Goal: Task Accomplishment & Management: Use online tool/utility

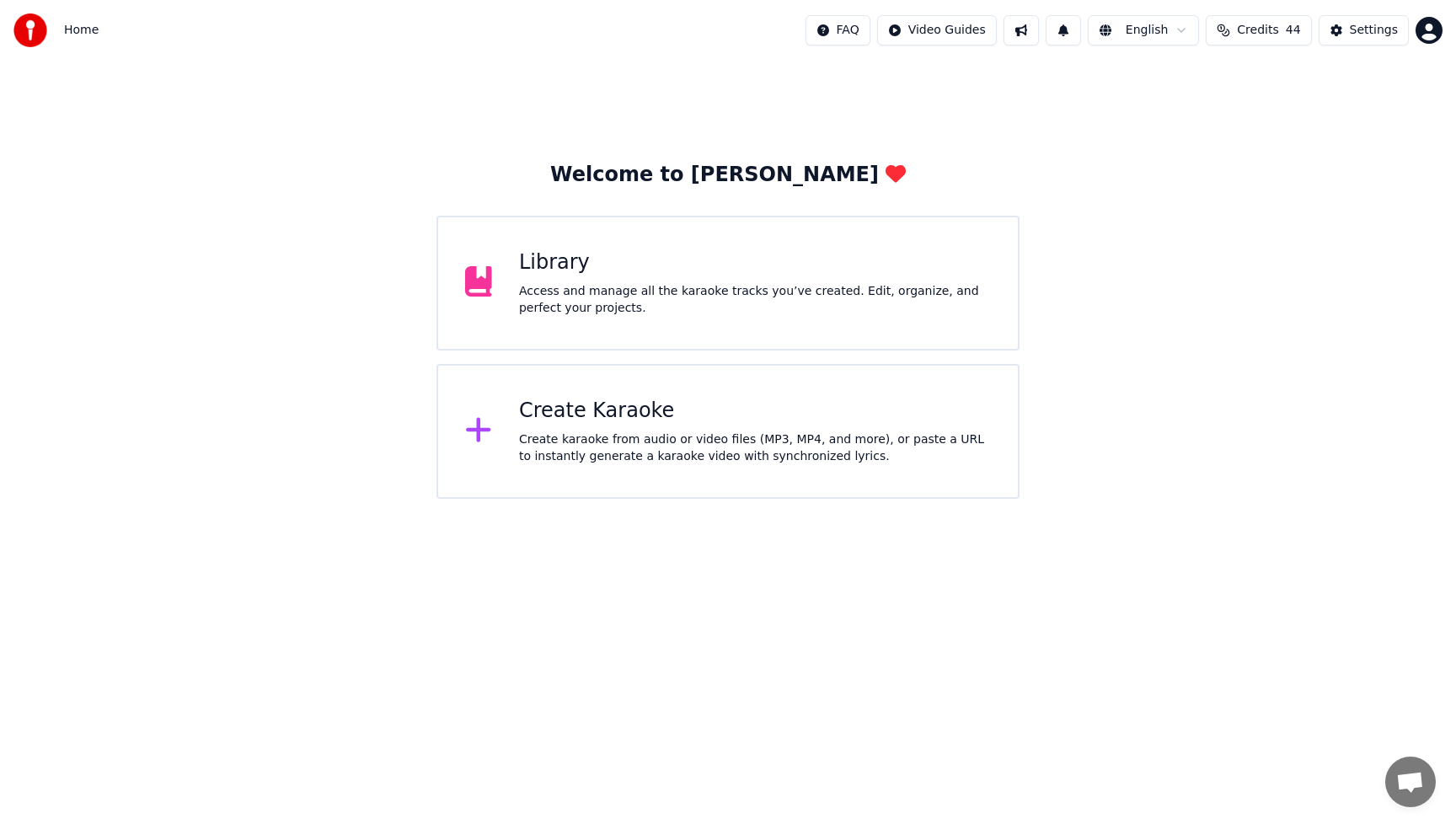
click at [675, 447] on div "Create karaoke from audio or video files (MP3, MP4, and more), or paste a URL t…" at bounding box center [755, 448] width 472 height 34
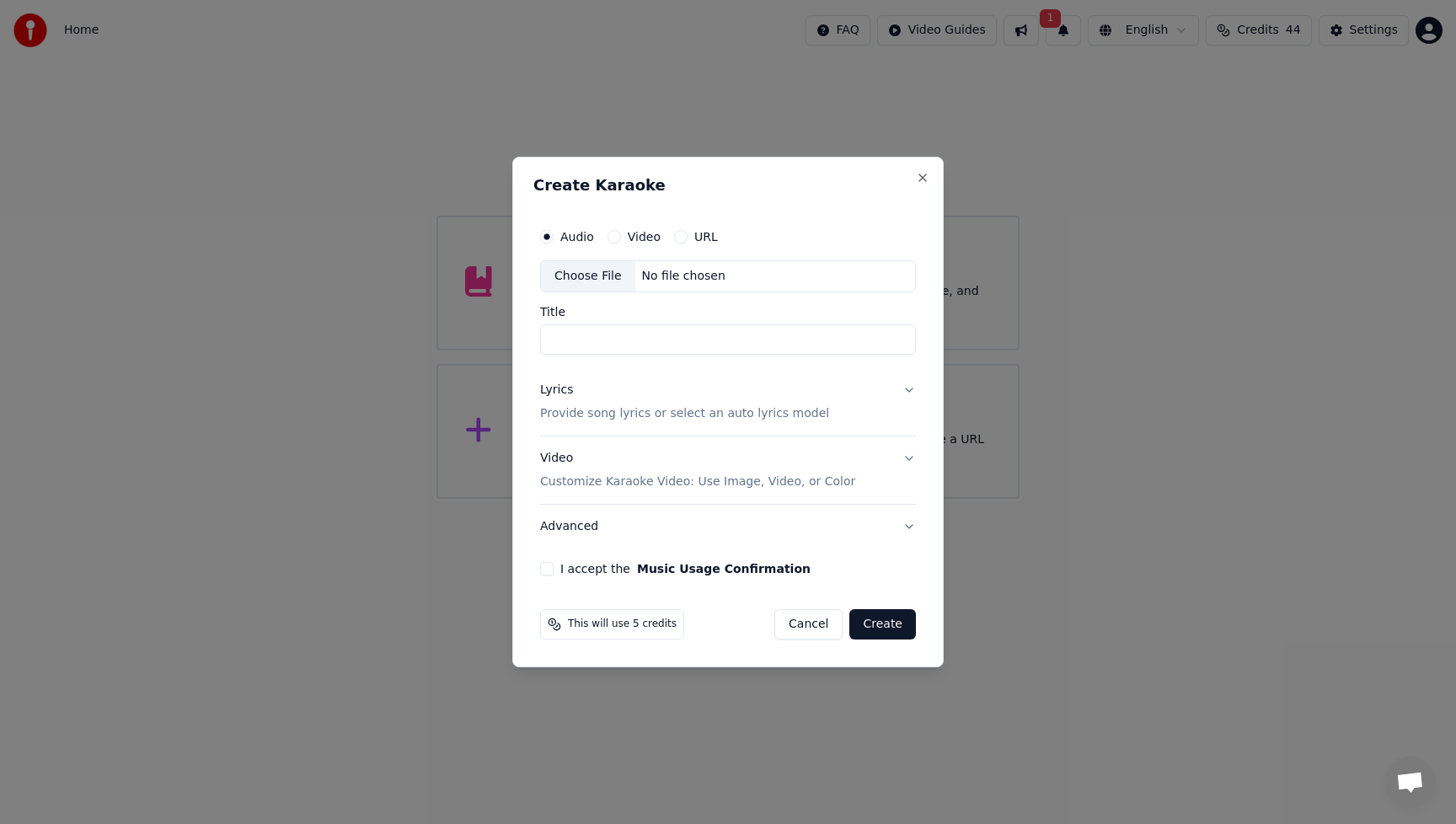
click at [575, 237] on label "Audio" at bounding box center [577, 237] width 34 height 12
click at [553, 237] on button "Audio" at bounding box center [546, 237] width 13 height 13
click at [580, 271] on div "Choose File" at bounding box center [588, 276] width 94 height 31
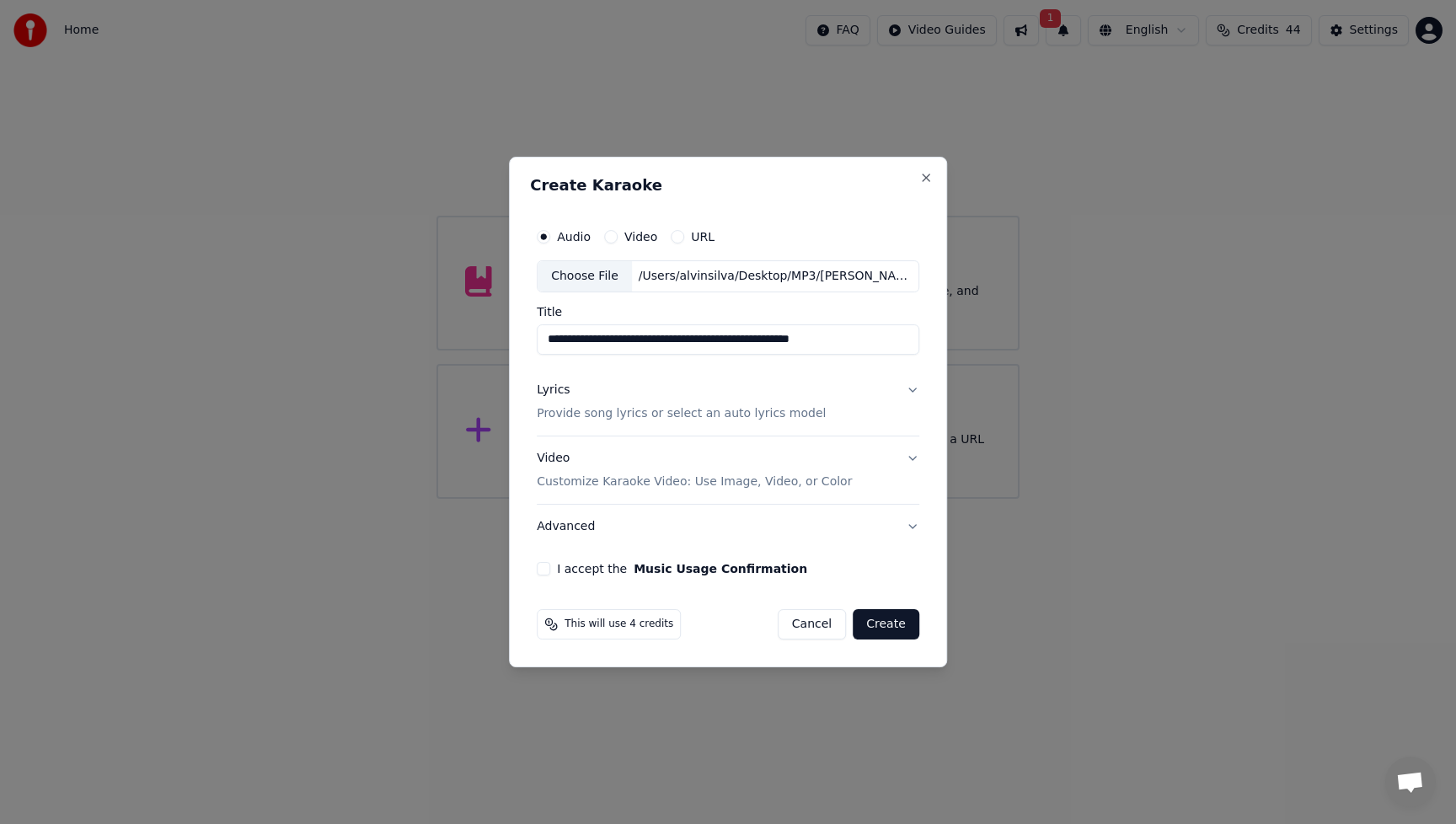
drag, startPoint x: 656, startPoint y: 345, endPoint x: 934, endPoint y: 347, distance: 278.0
click at [934, 347] on div "**********" at bounding box center [728, 412] width 438 height 511
type input "**********"
click at [564, 393] on div "Lyrics" at bounding box center [553, 389] width 33 height 17
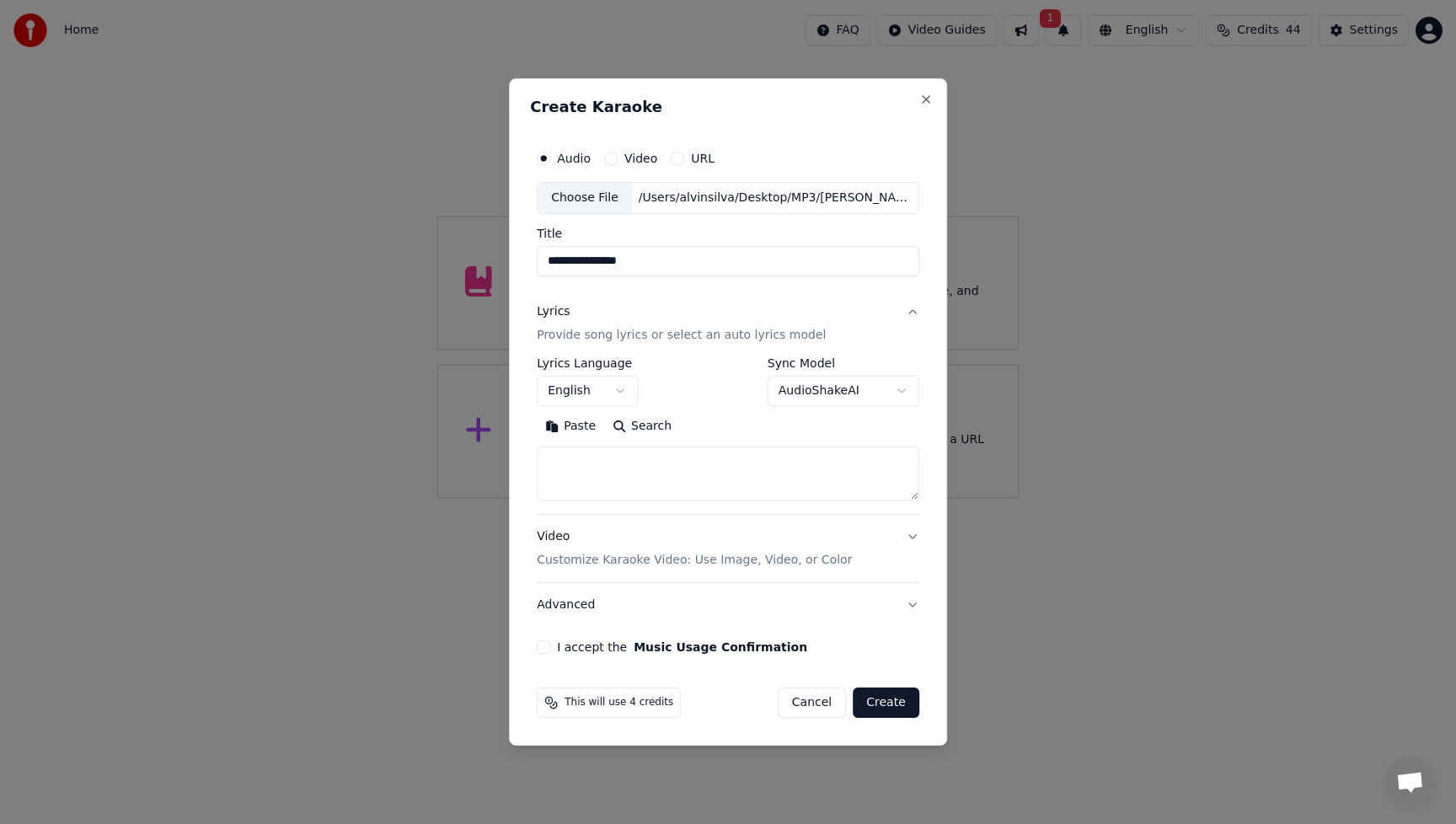
click at [580, 426] on button "Paste" at bounding box center [570, 426] width 67 height 27
type textarea "**********"
click at [730, 428] on button "Expand" at bounding box center [718, 426] width 79 height 27
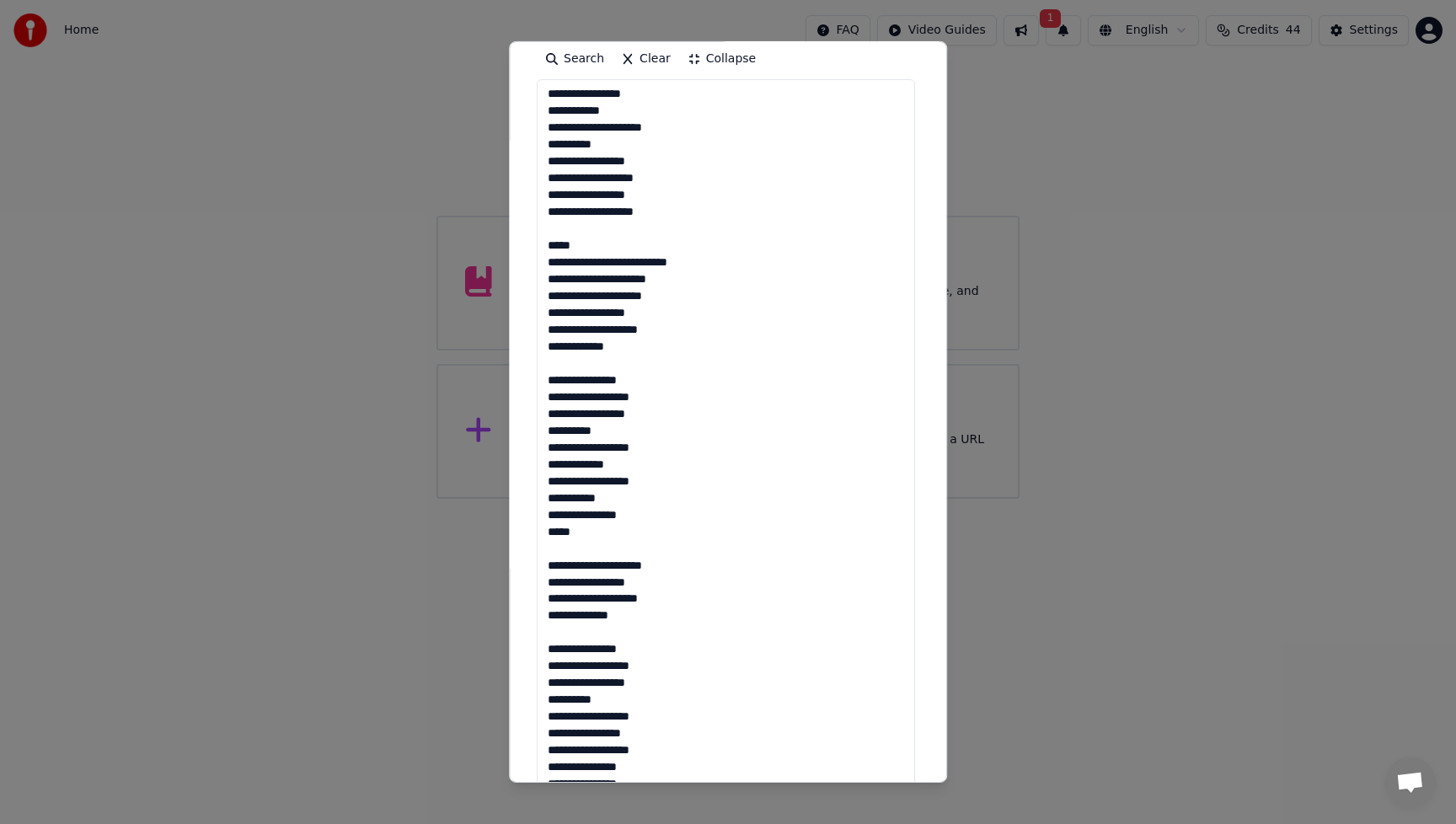
scroll to position [610, 0]
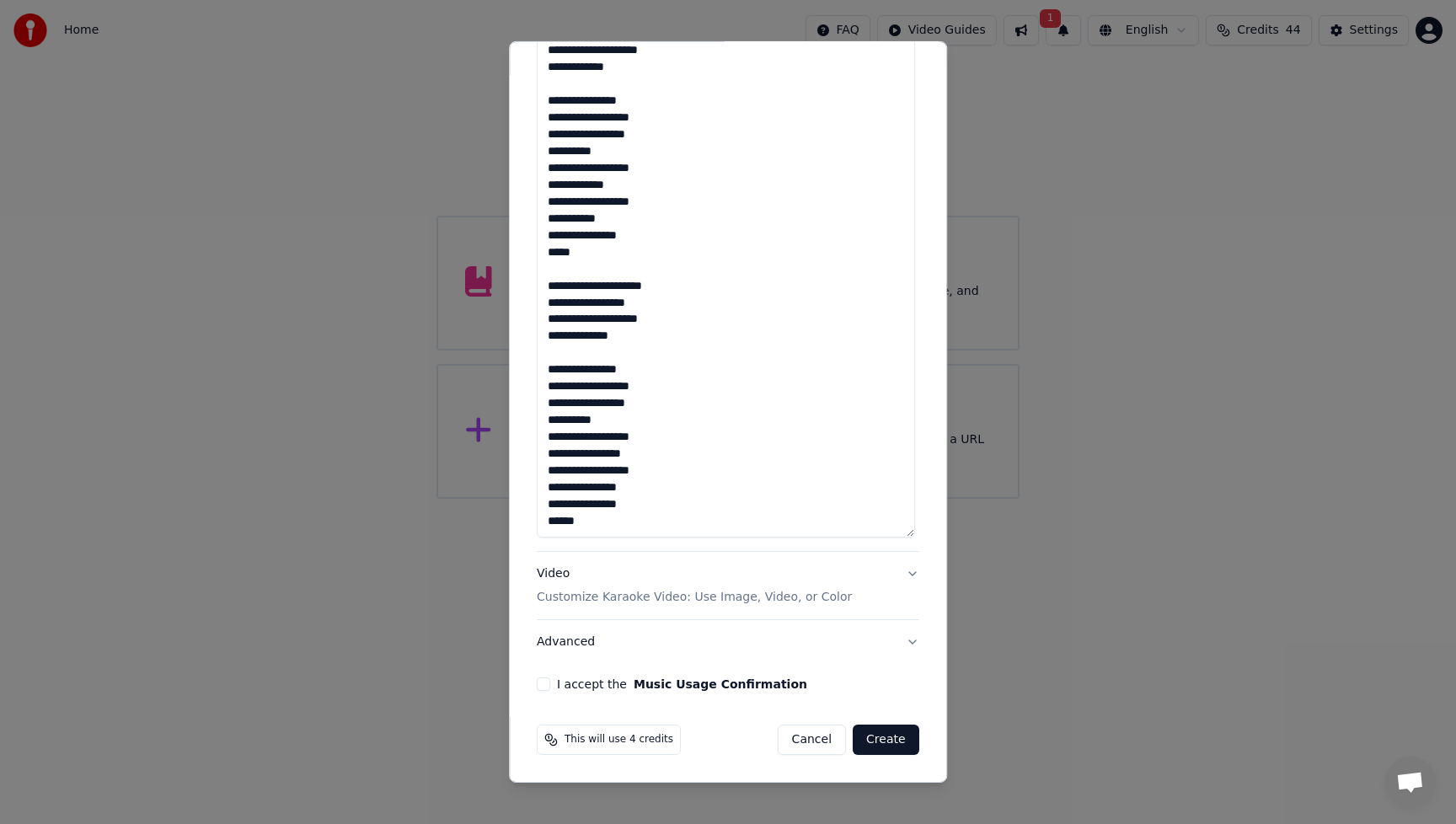
click at [553, 575] on div "Video Customize Karaoke Video: Use Image, Video, or Color" at bounding box center [694, 586] width 315 height 40
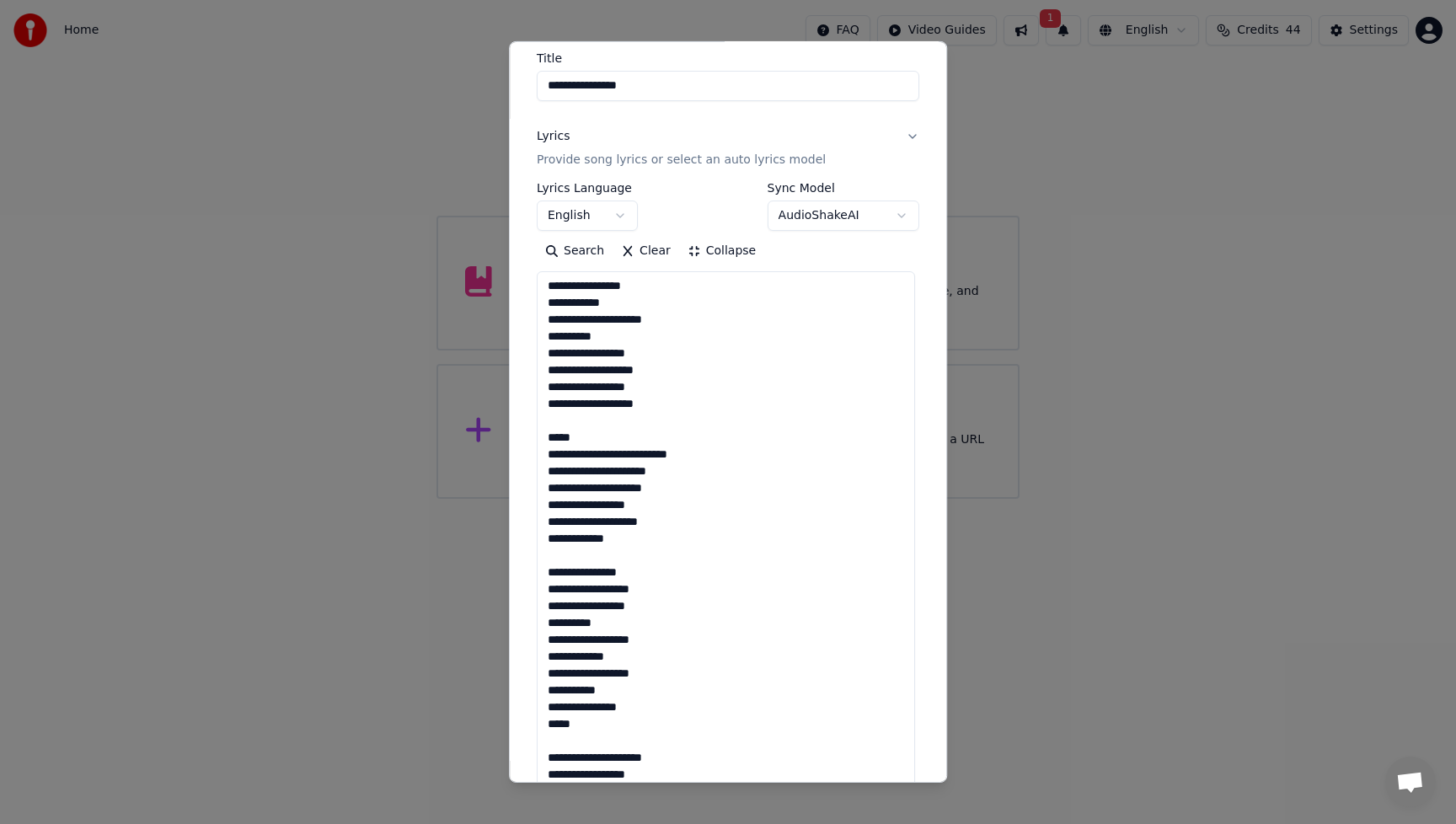
scroll to position [0, 0]
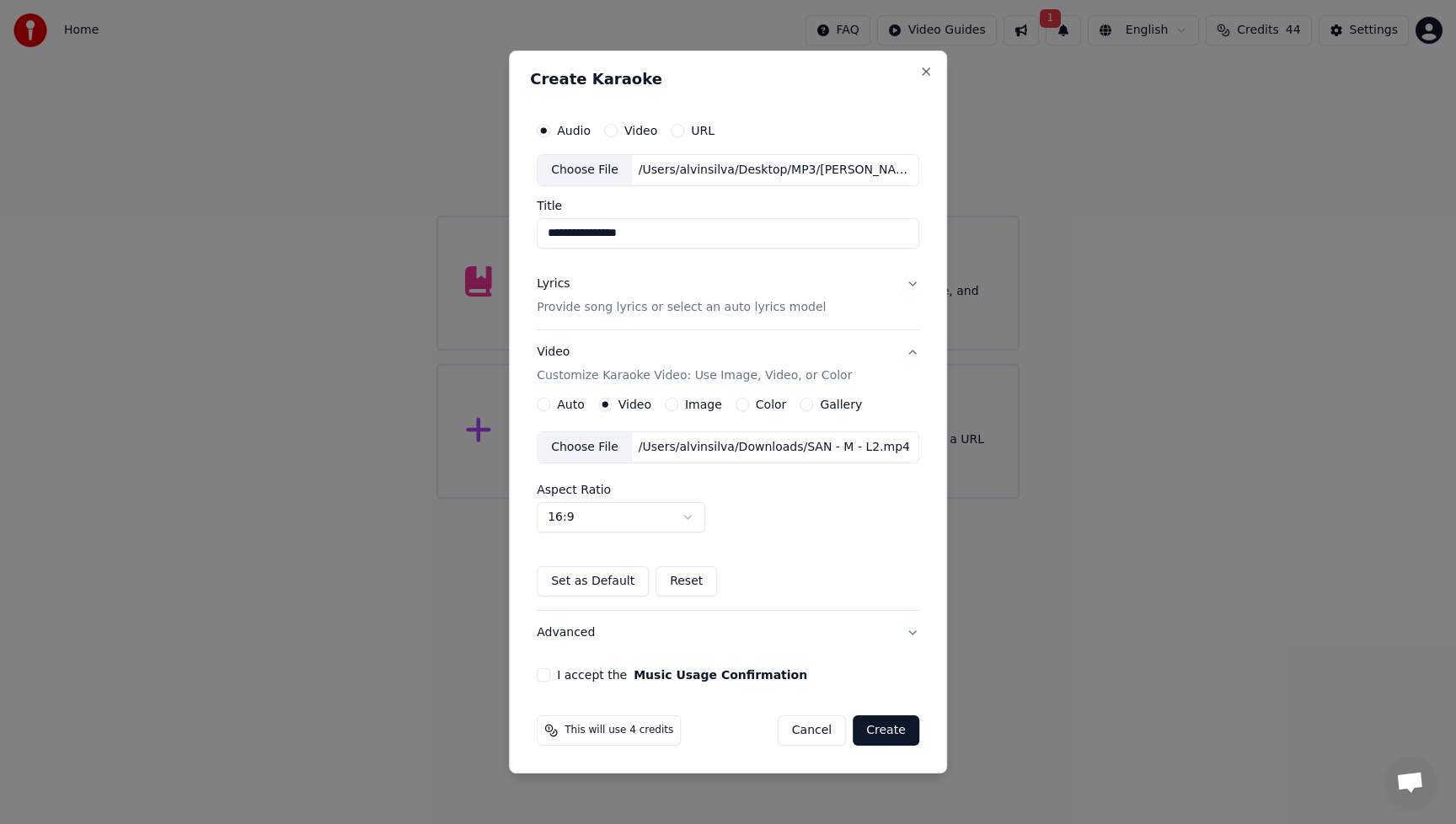
click at [601, 449] on div "Choose File" at bounding box center [585, 447] width 94 height 31
click at [810, 734] on button "Cancel" at bounding box center [812, 730] width 68 height 31
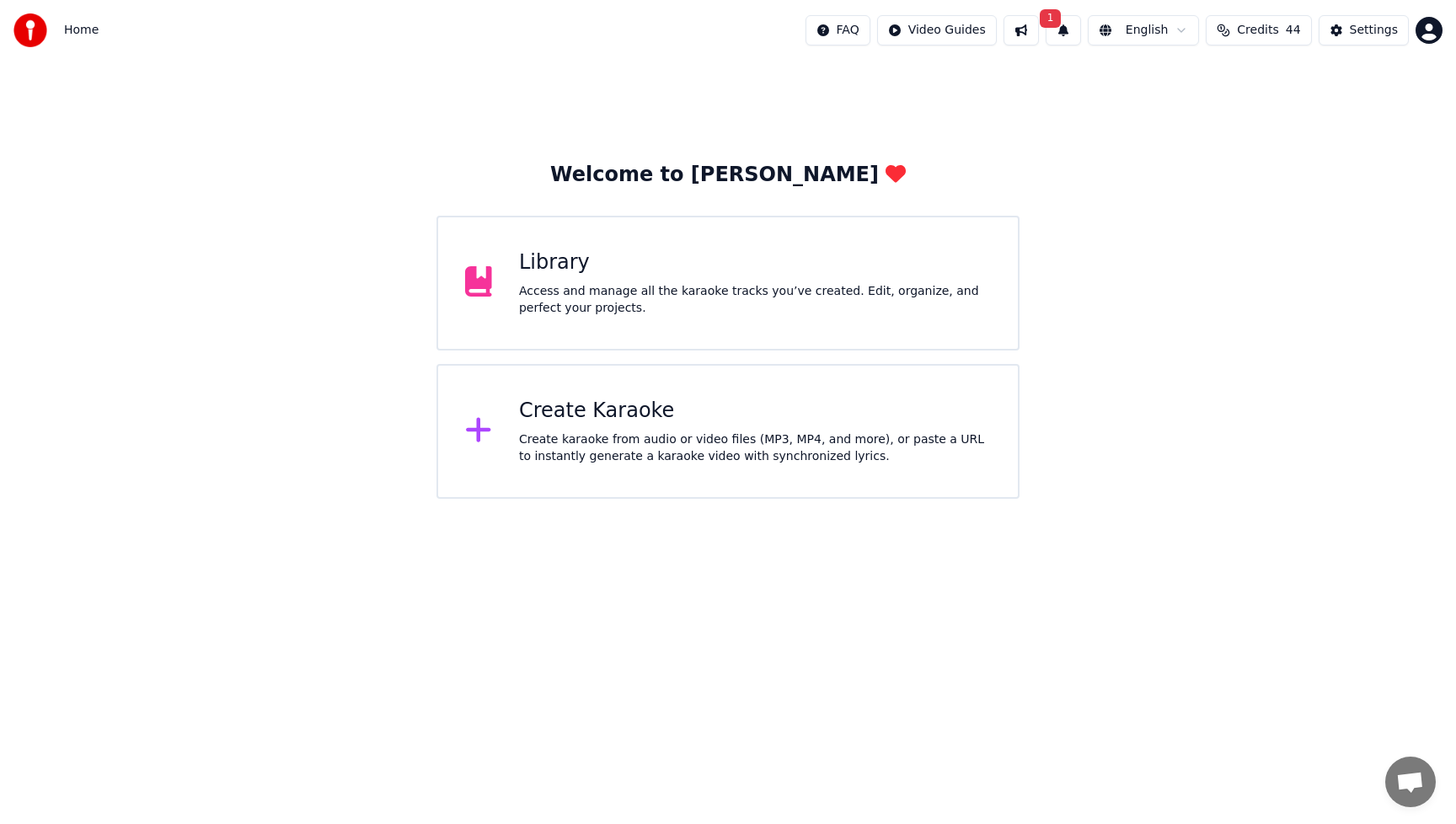
click at [775, 277] on div "Library Access and manage all the karaoke tracks you’ve created. Edit, organize…" at bounding box center [755, 283] width 472 height 67
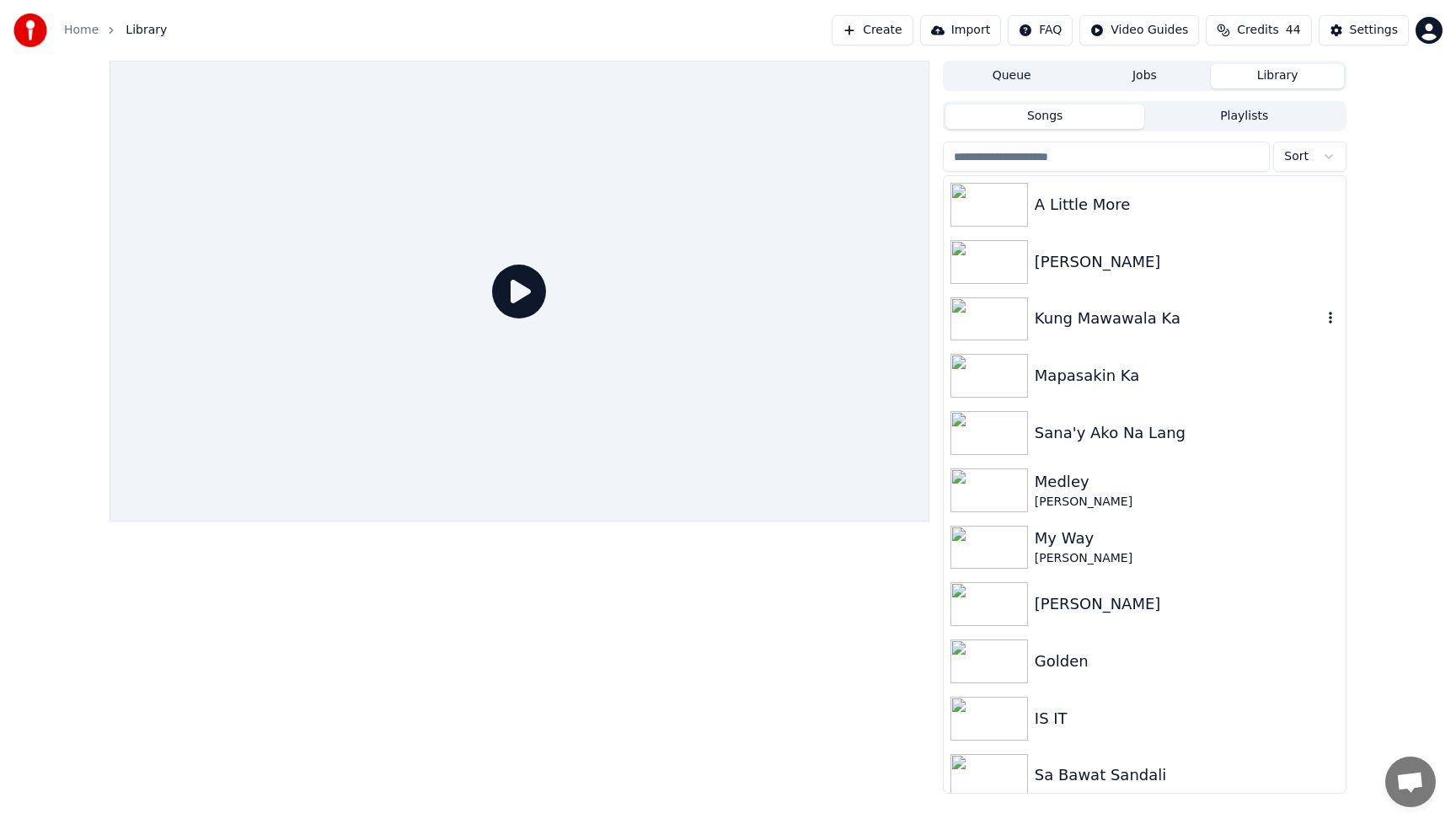
click at [1127, 324] on div "Kung Mawawala Ka" at bounding box center [1178, 318] width 287 height 24
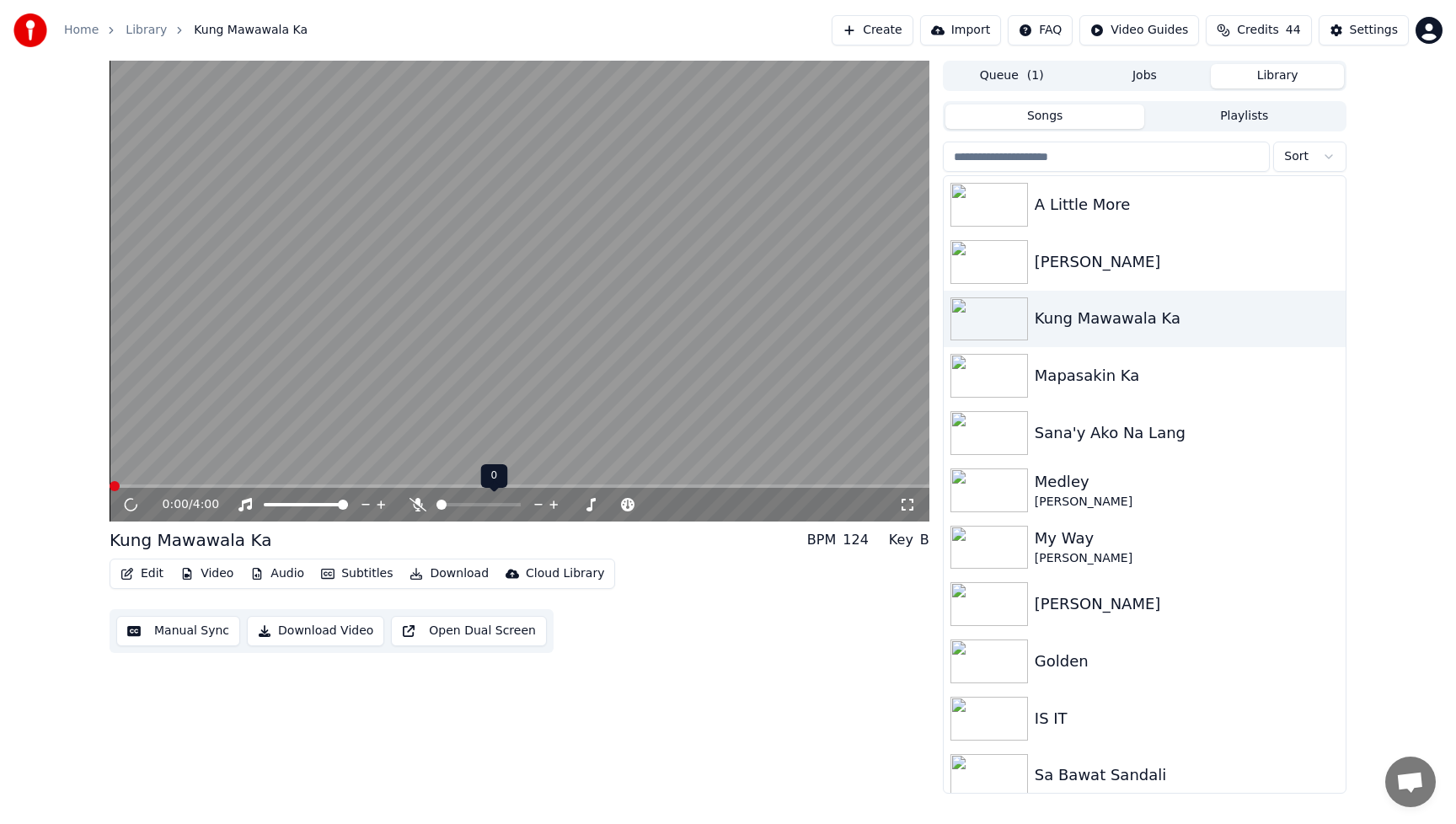
click at [414, 501] on icon at bounding box center [417, 504] width 17 height 13
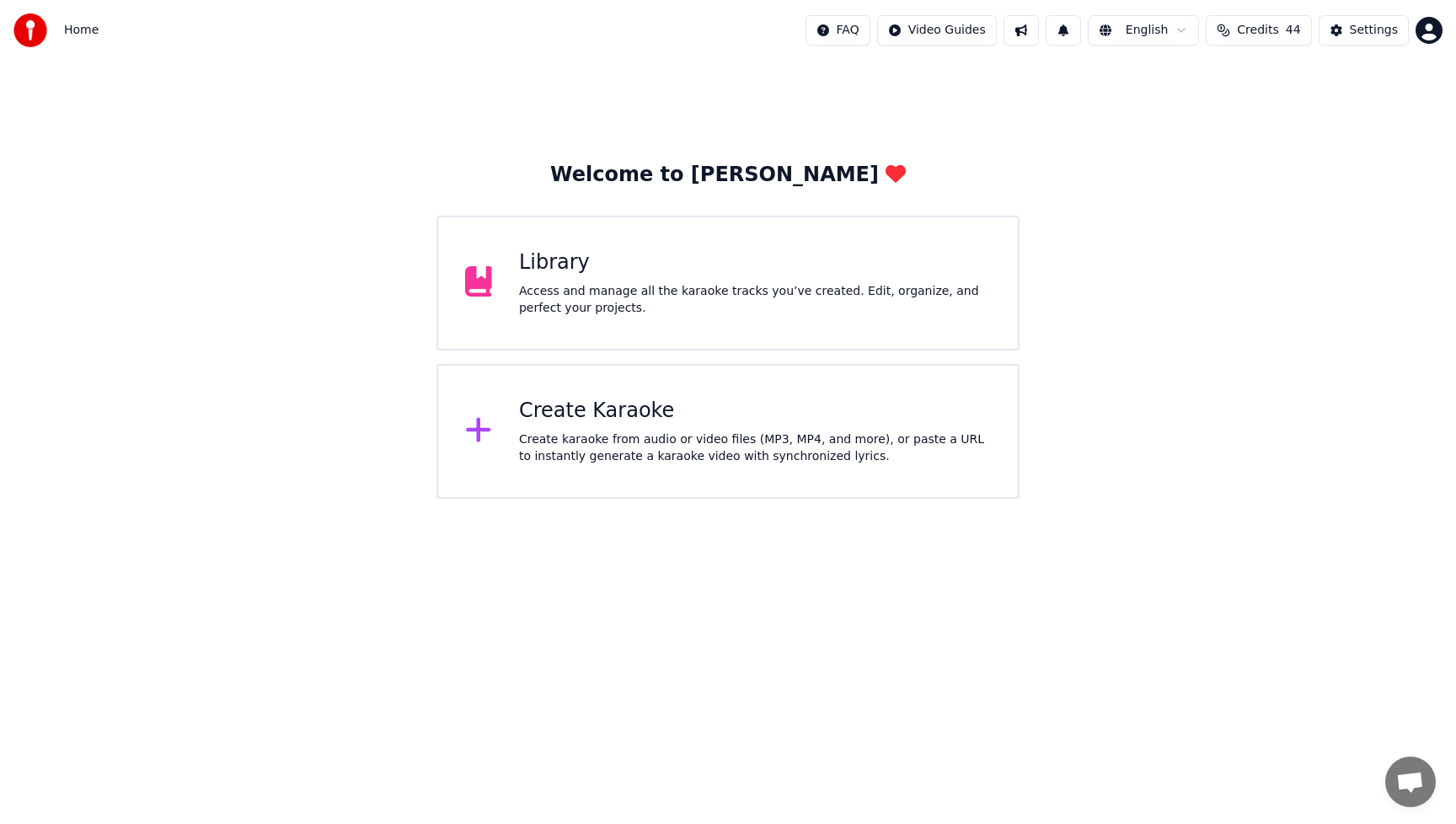
click at [652, 422] on div "Create Karaoke" at bounding box center [755, 411] width 472 height 27
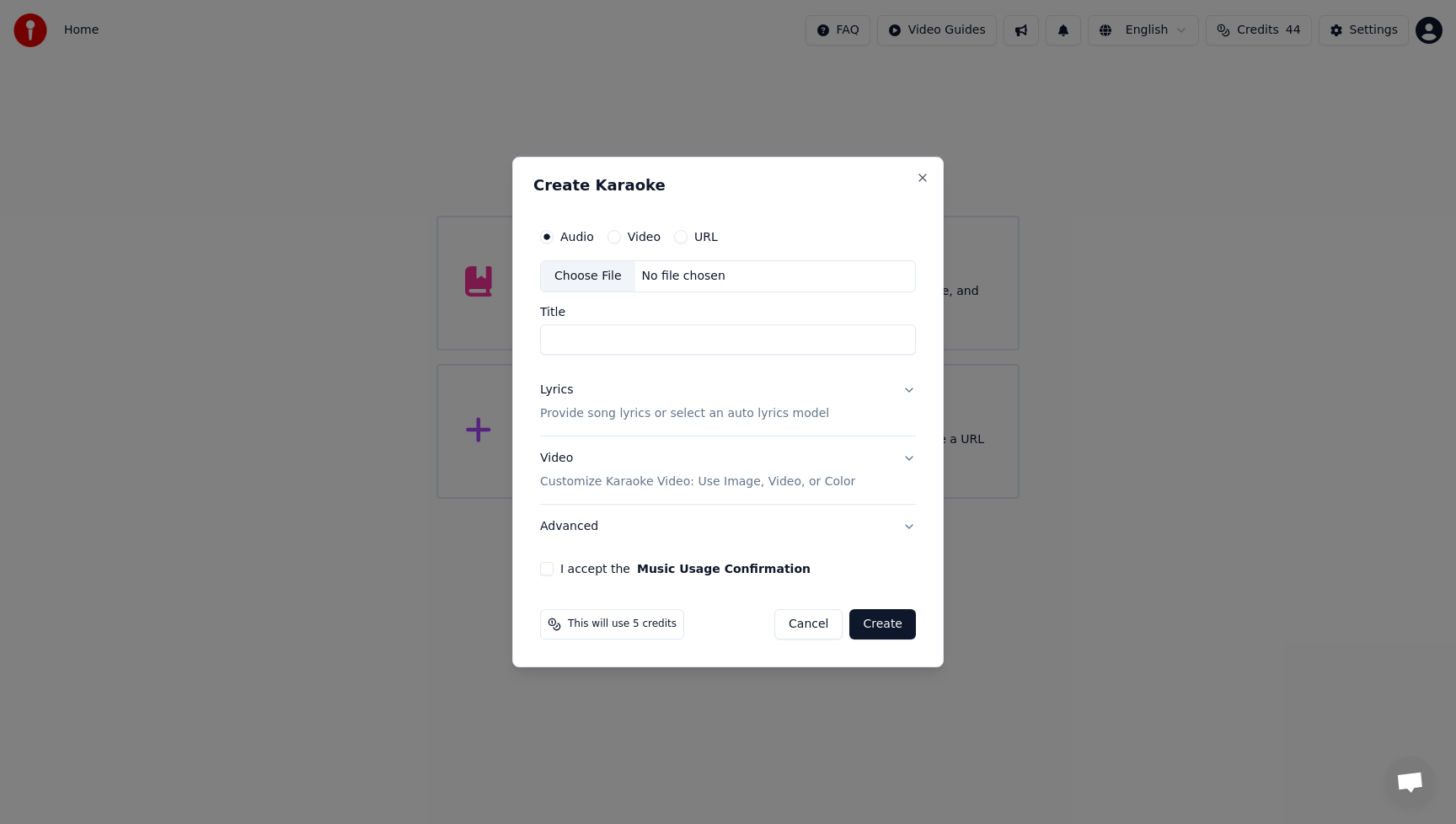
click at [593, 275] on div "Choose File" at bounding box center [588, 276] width 94 height 31
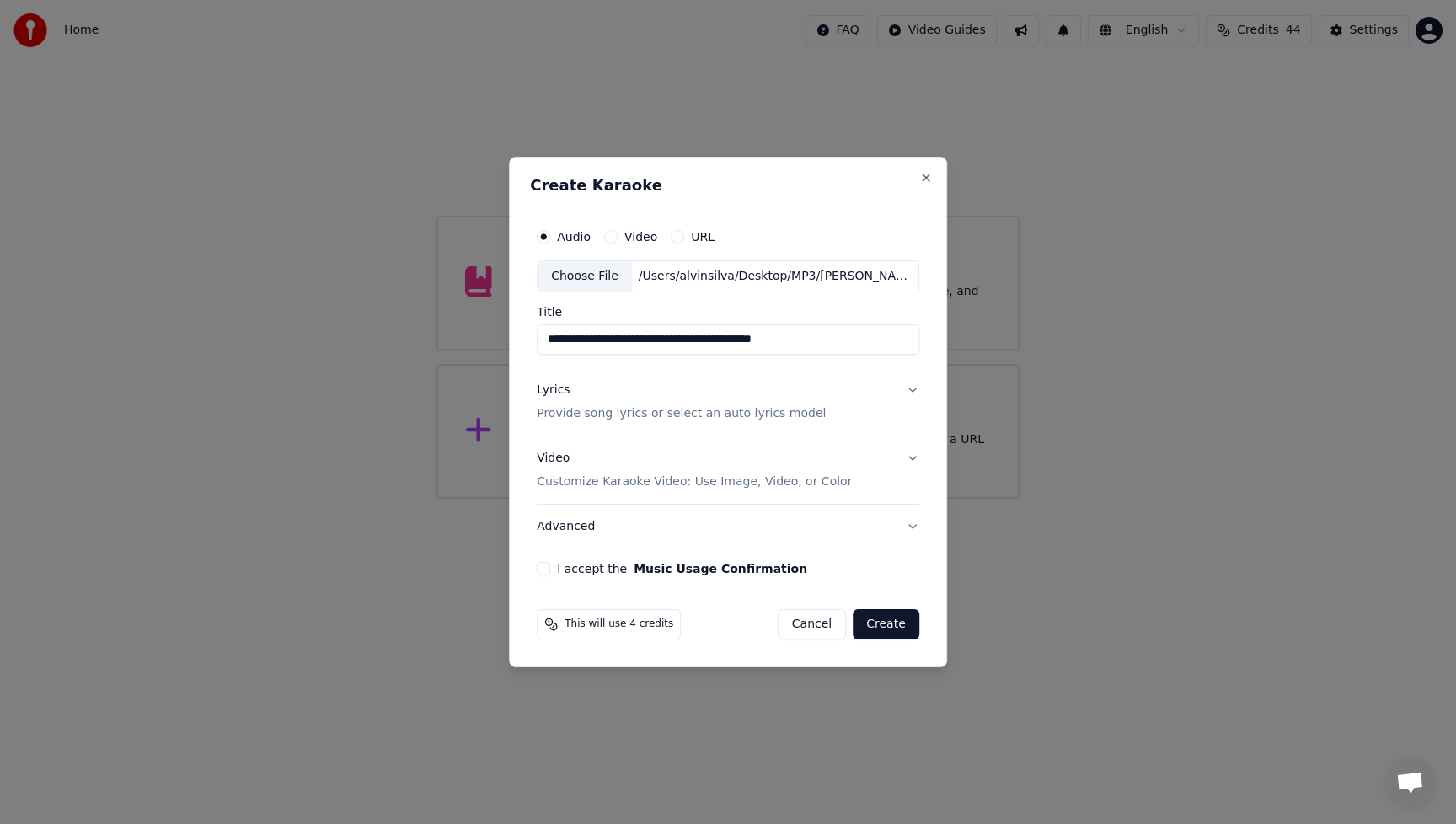
drag, startPoint x: 619, startPoint y: 340, endPoint x: 838, endPoint y: 342, distance: 219.0
click at [837, 341] on input "**********" at bounding box center [728, 340] width 382 height 31
type input "**********"
click at [555, 395] on div "Lyrics" at bounding box center [553, 389] width 33 height 17
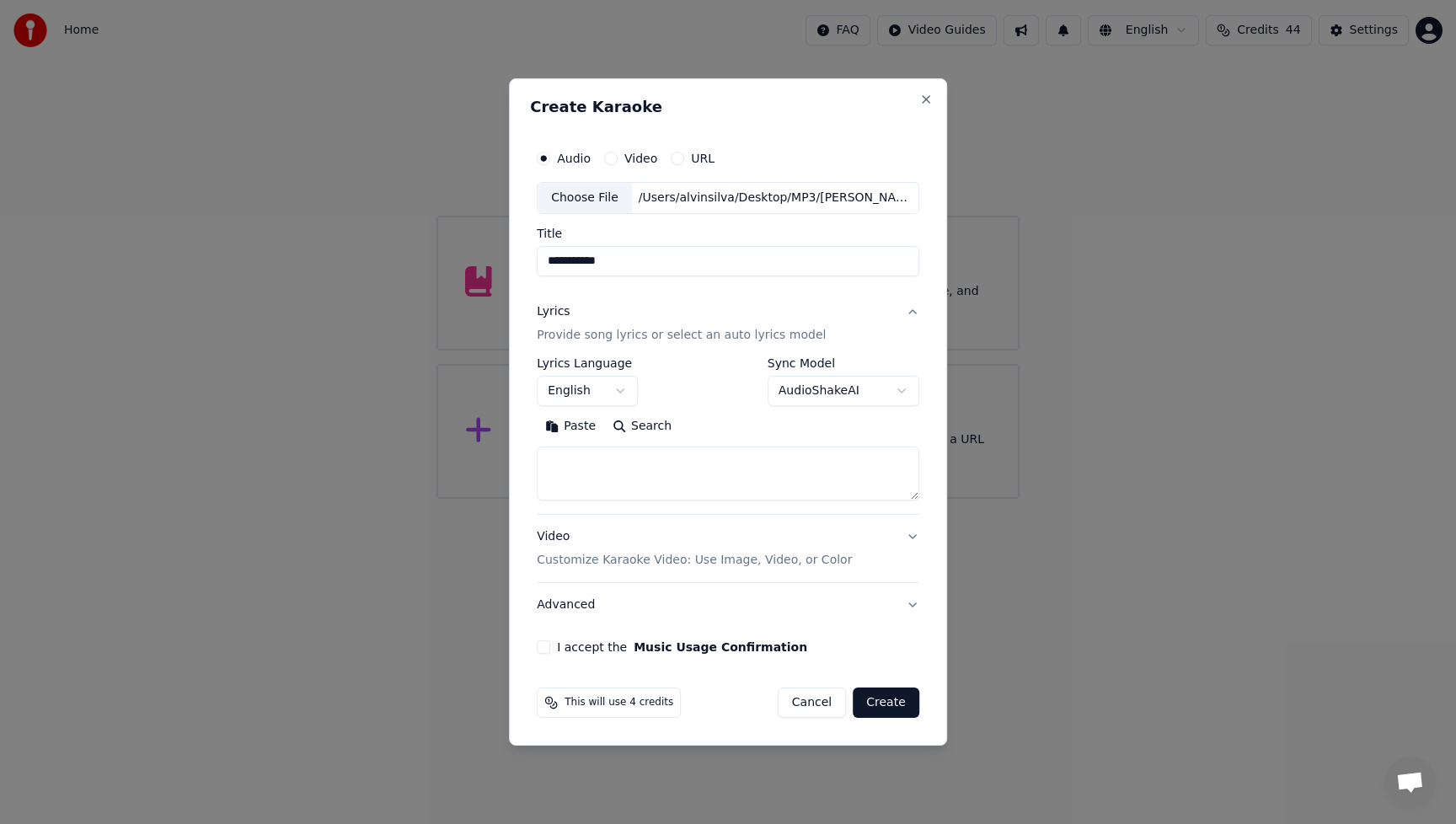
click at [594, 460] on textarea at bounding box center [728, 474] width 382 height 54
click at [582, 427] on button "Paste" at bounding box center [570, 426] width 67 height 27
type textarea "**********"
click at [720, 427] on button "Expand" at bounding box center [718, 426] width 79 height 27
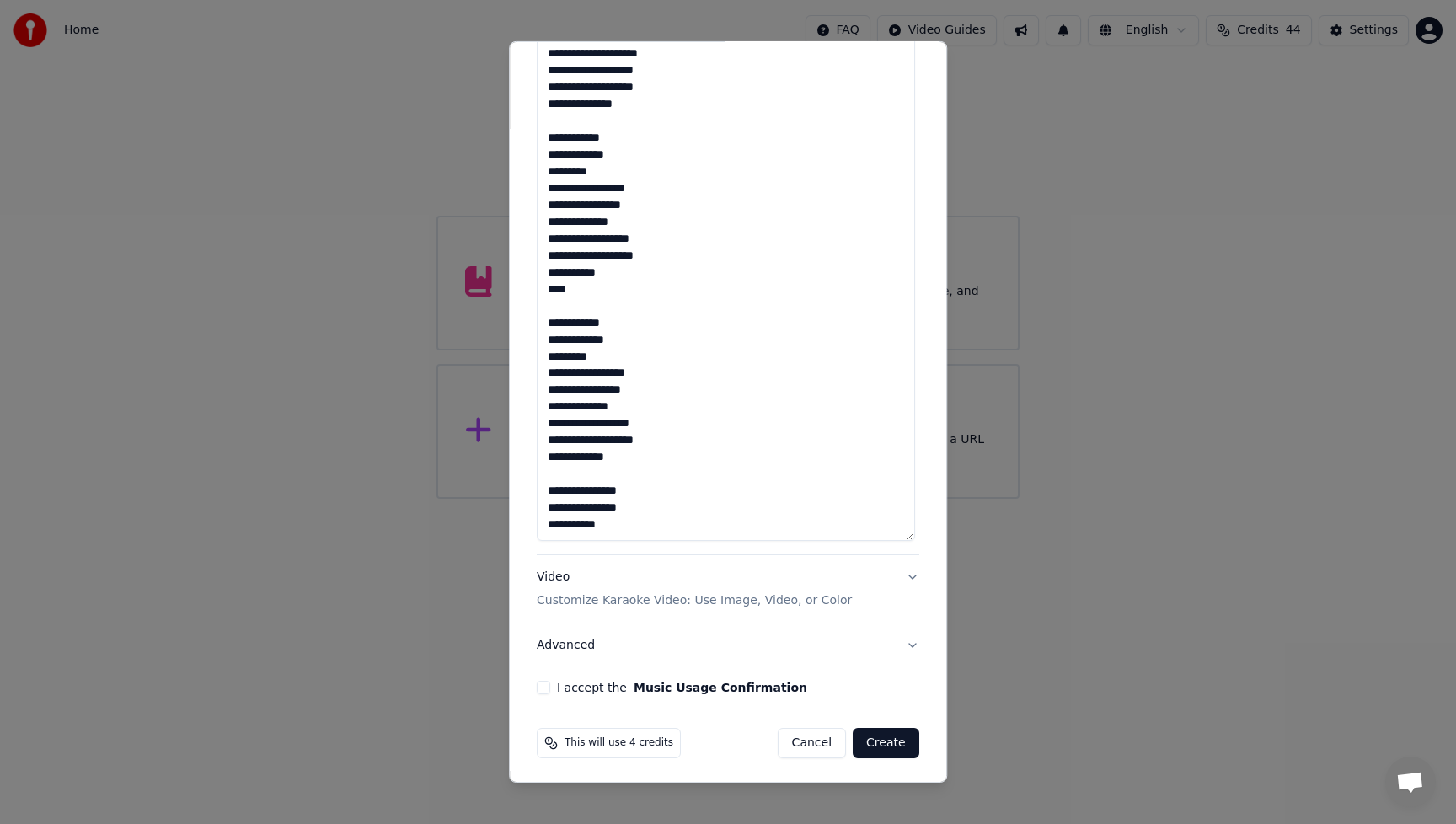
scroll to position [560, 0]
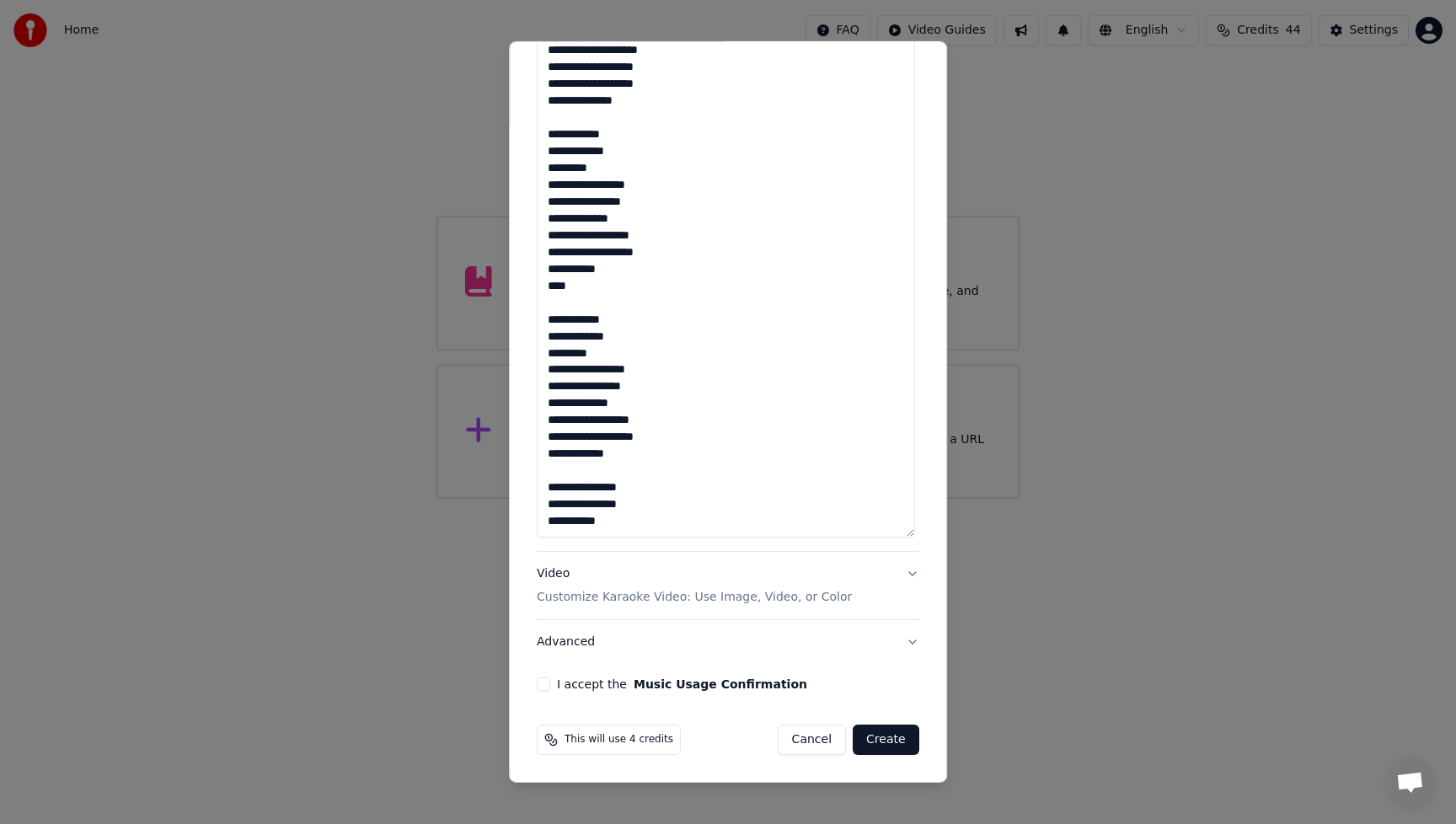
click at [690, 541] on div "**********" at bounding box center [728, 155] width 382 height 790
click at [554, 576] on div "Video Customize Karaoke Video: Use Image, Video, or Color" at bounding box center [694, 586] width 315 height 40
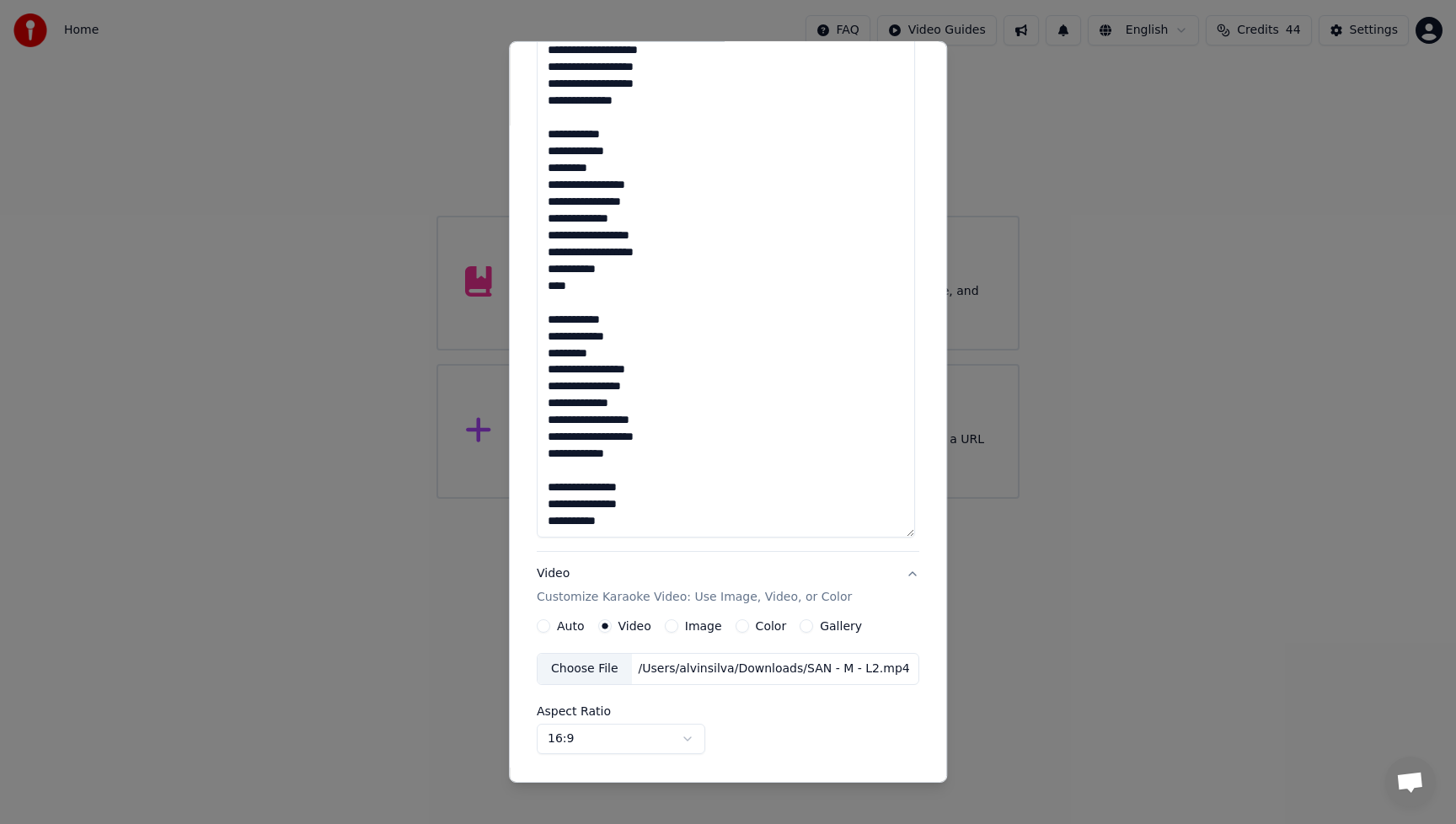
scroll to position [0, 0]
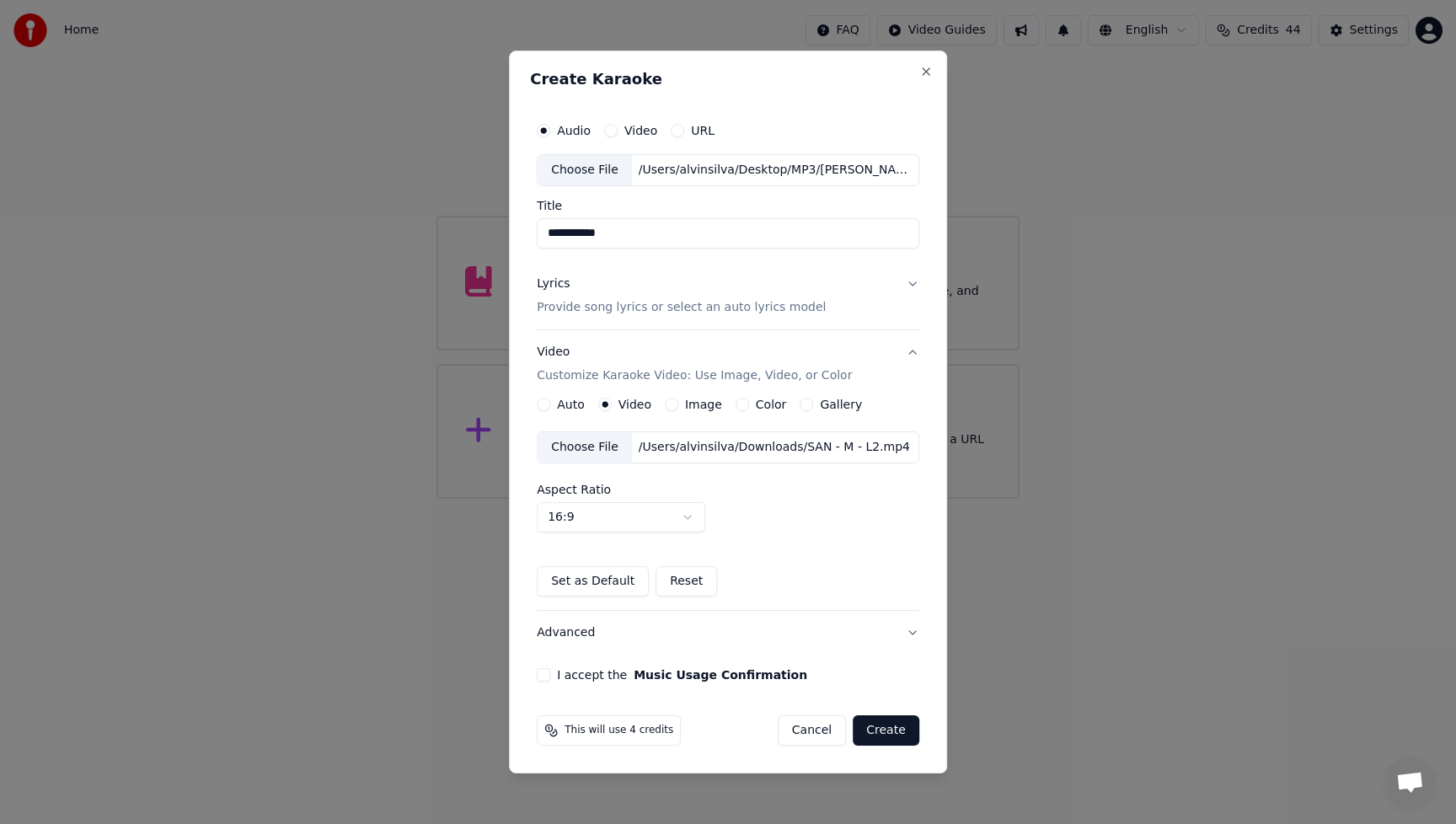
click at [577, 449] on div "Choose File" at bounding box center [585, 447] width 94 height 31
click at [546, 676] on button "I accept the Music Usage Confirmation" at bounding box center [543, 674] width 13 height 13
click at [884, 730] on button "Create" at bounding box center [886, 730] width 66 height 31
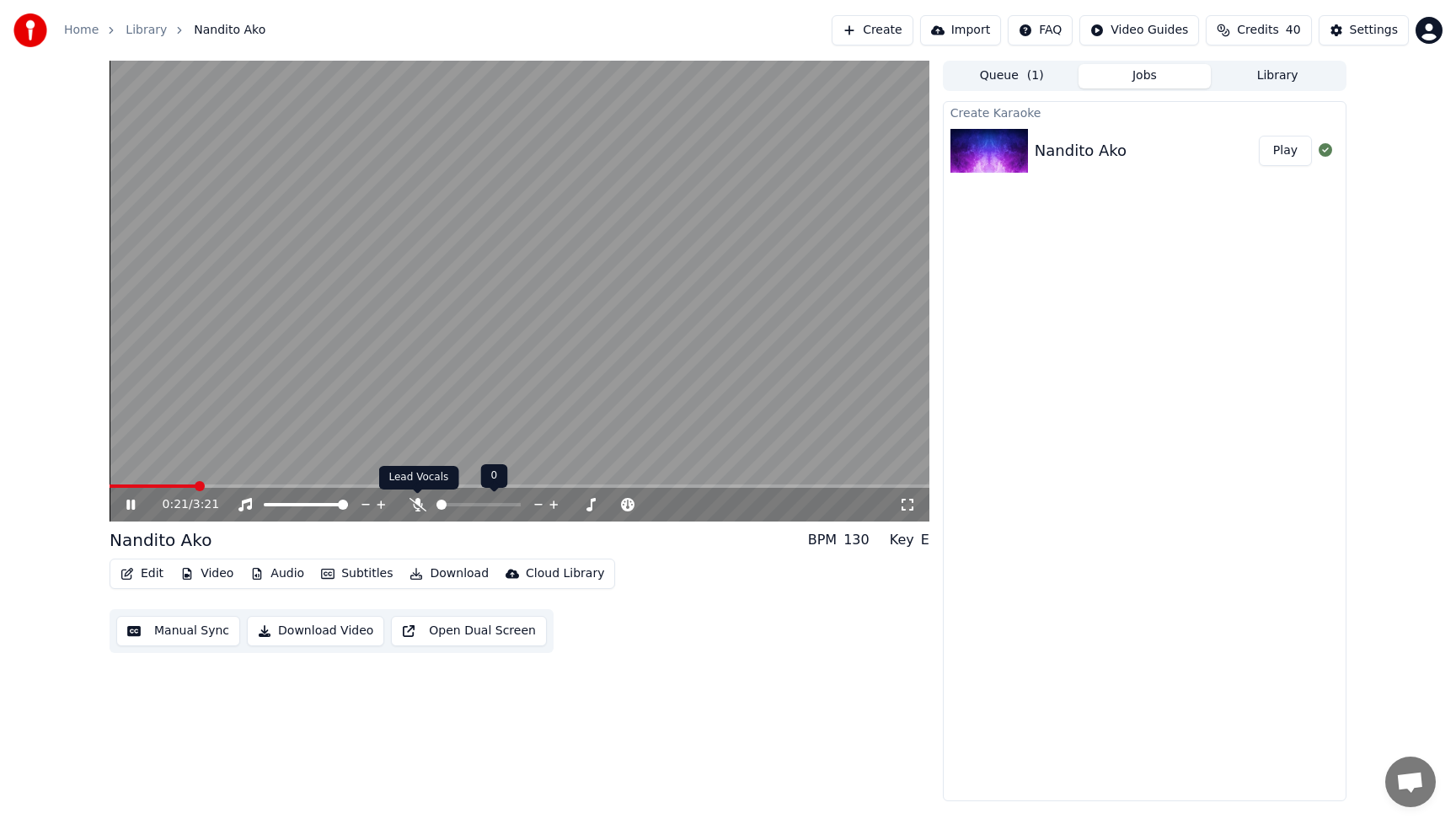
click at [419, 510] on icon at bounding box center [417, 504] width 17 height 13
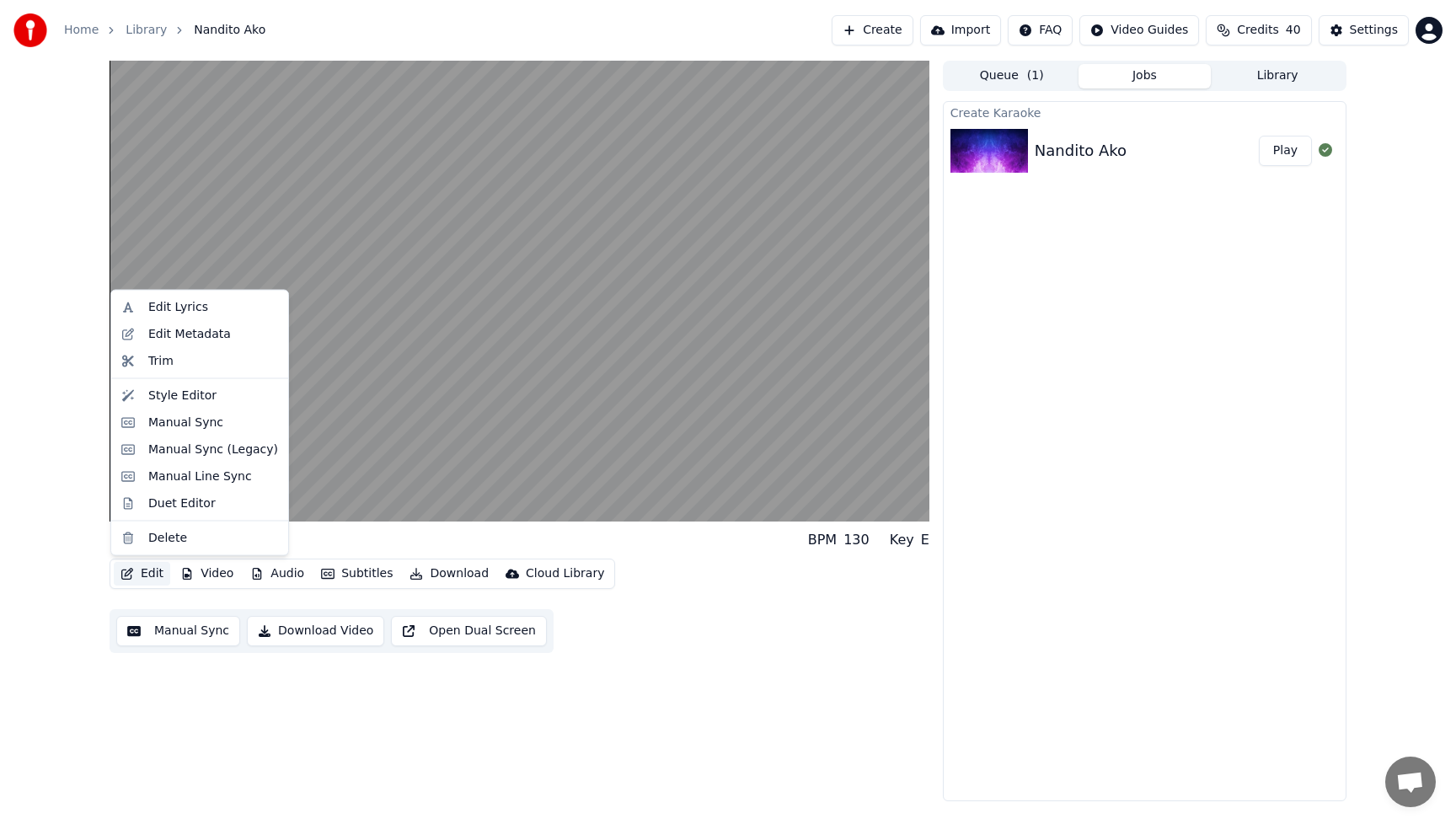
click at [163, 571] on button "Edit" at bounding box center [141, 573] width 57 height 24
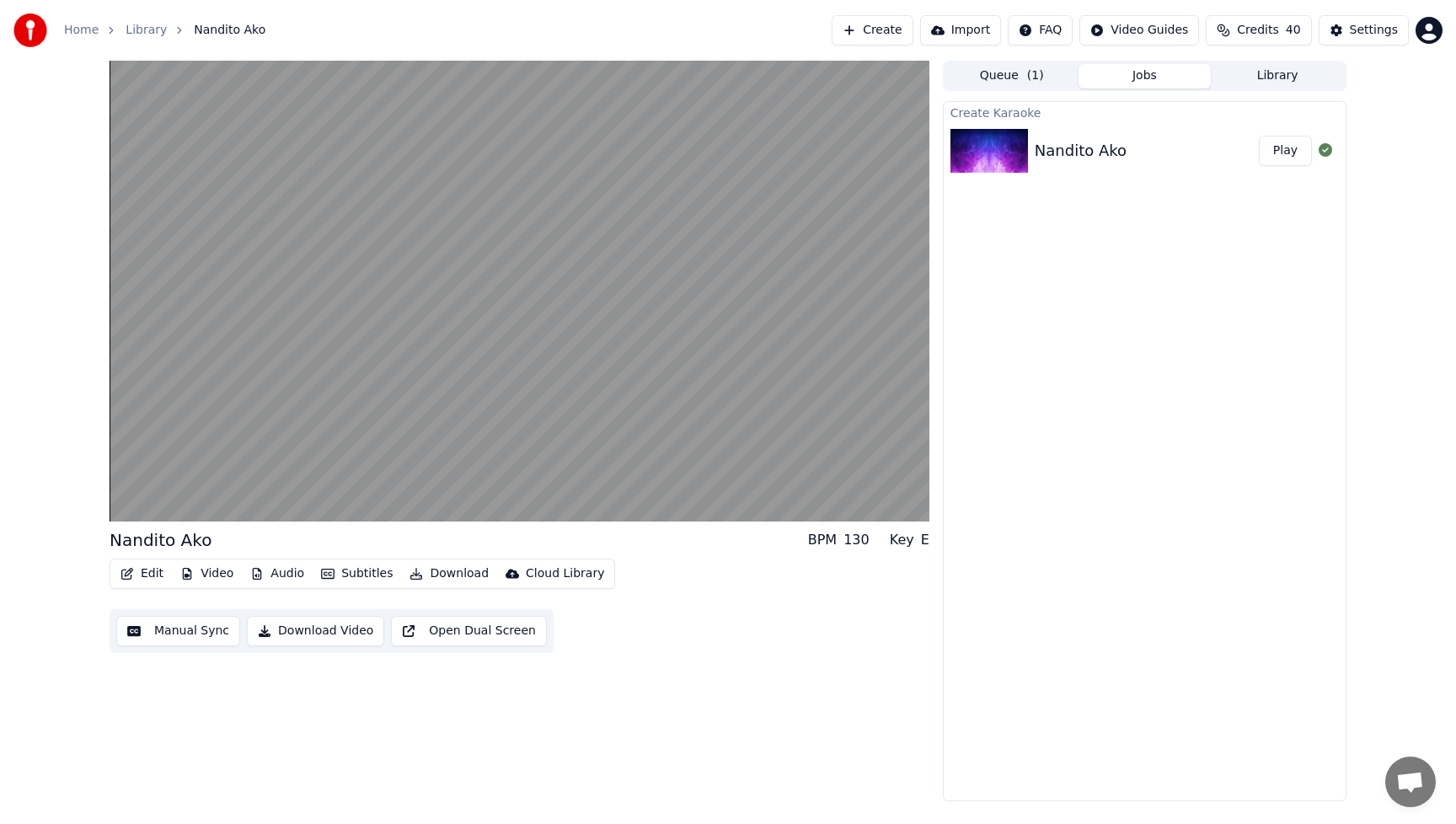
click at [779, 706] on div "Nandito Ako BPM 130 Key E Edit Video Audio Subtitles Download Cloud Library Man…" at bounding box center [519, 430] width 820 height 740
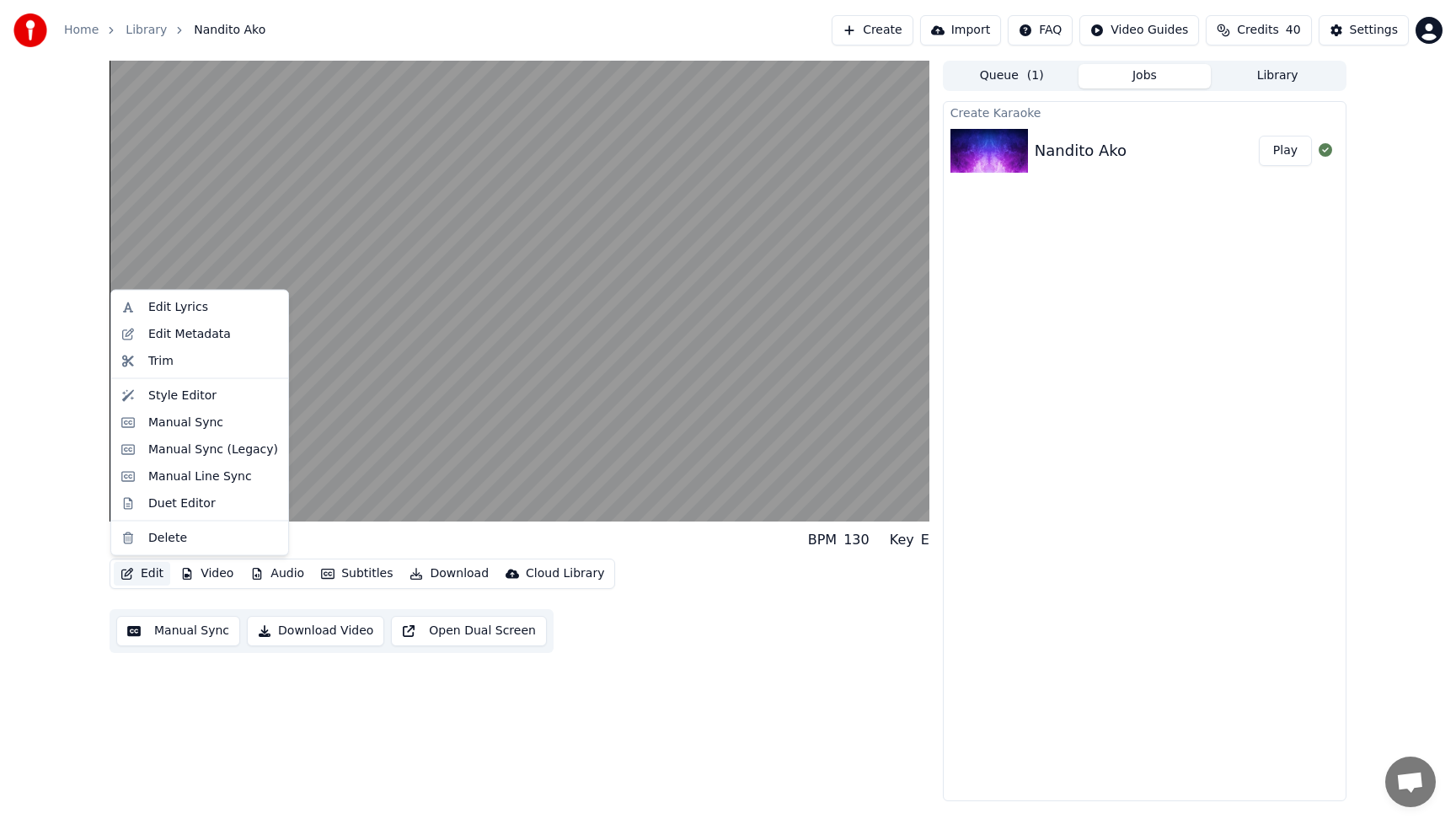
click at [157, 574] on button "Edit" at bounding box center [141, 573] width 57 height 24
click at [165, 425] on div "Manual Sync" at bounding box center [186, 422] width 75 height 17
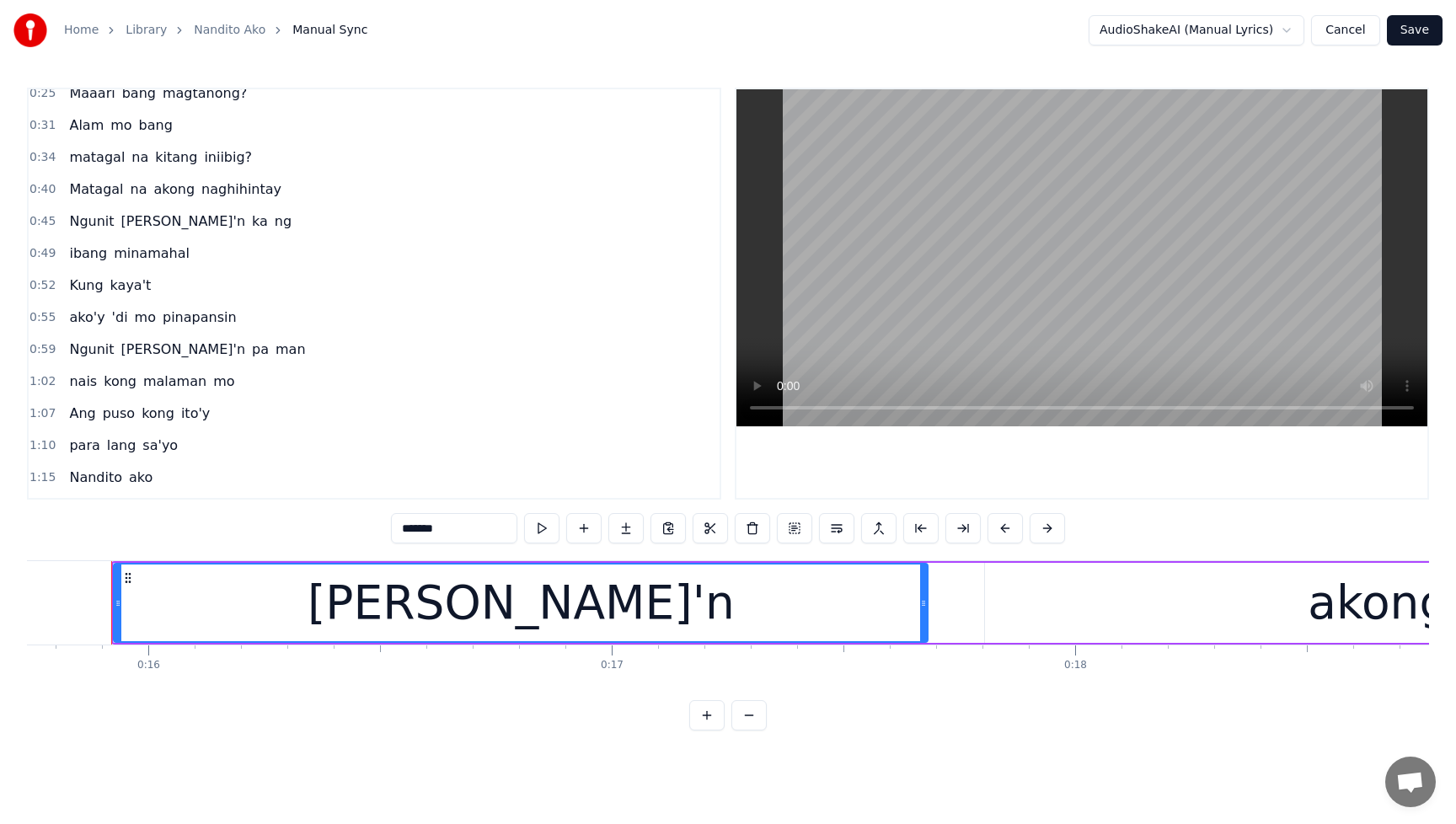
scroll to position [113, 0]
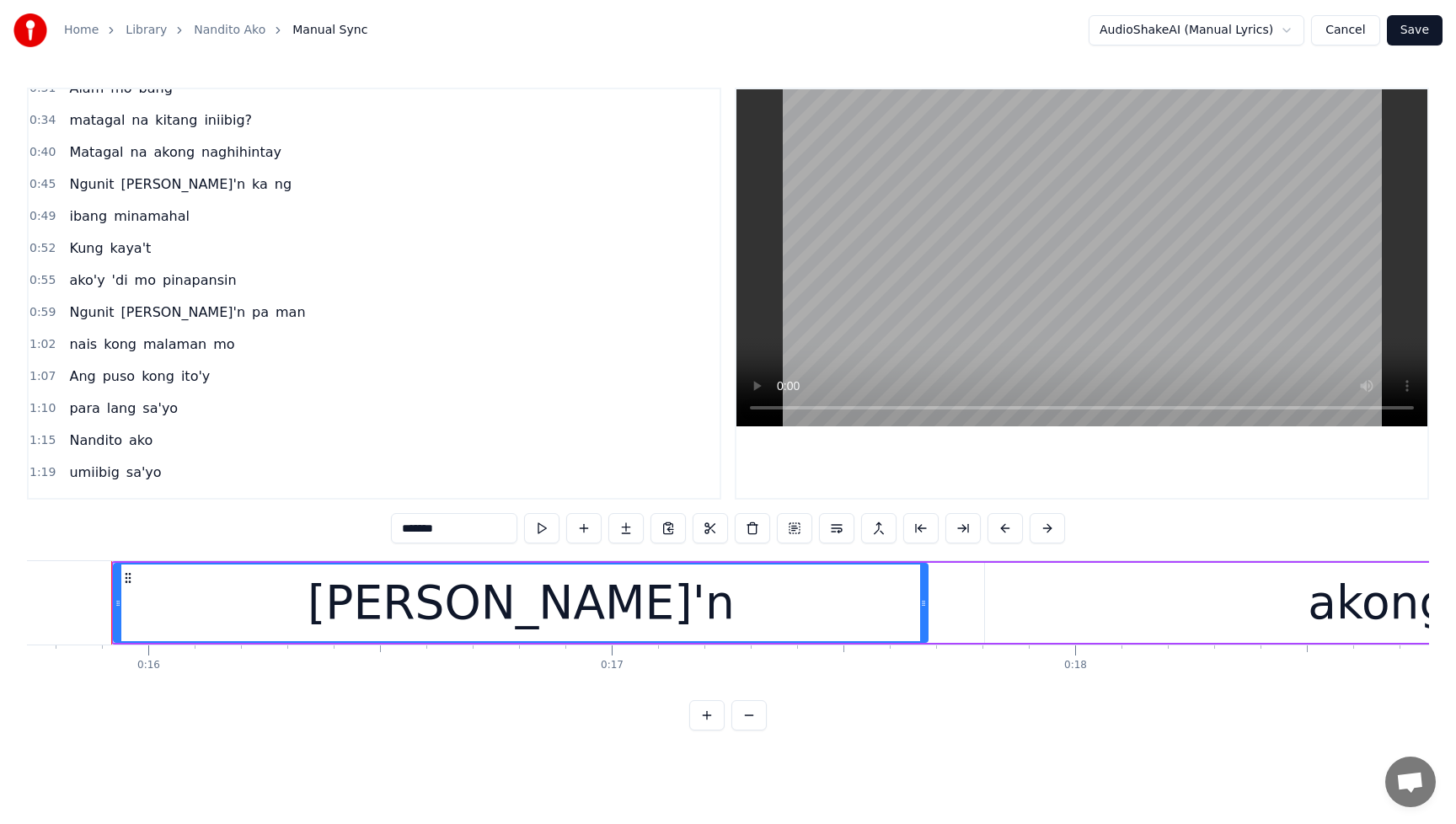
click at [84, 182] on span "Ngunit" at bounding box center [91, 184] width 48 height 19
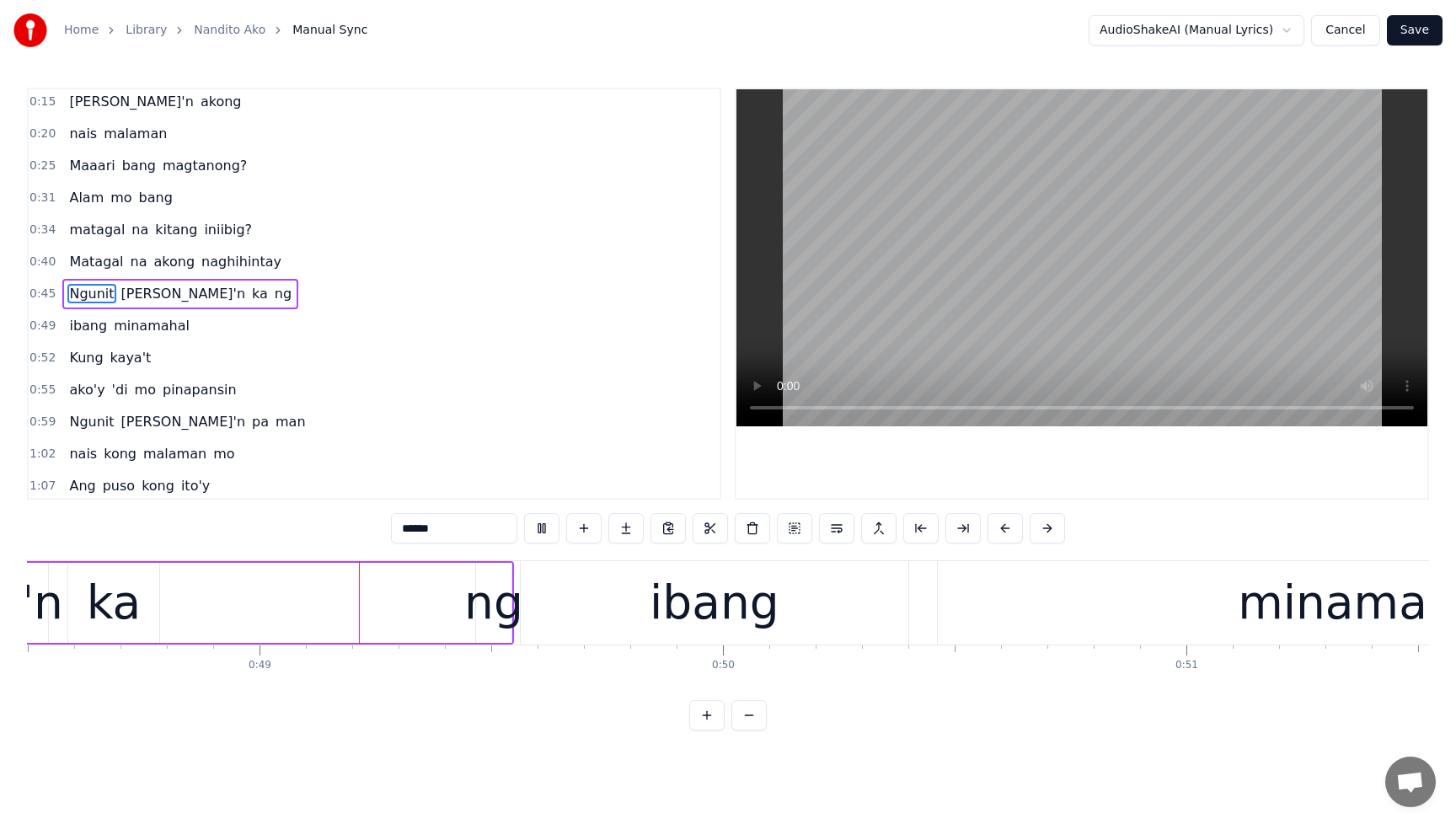
scroll to position [0, 22483]
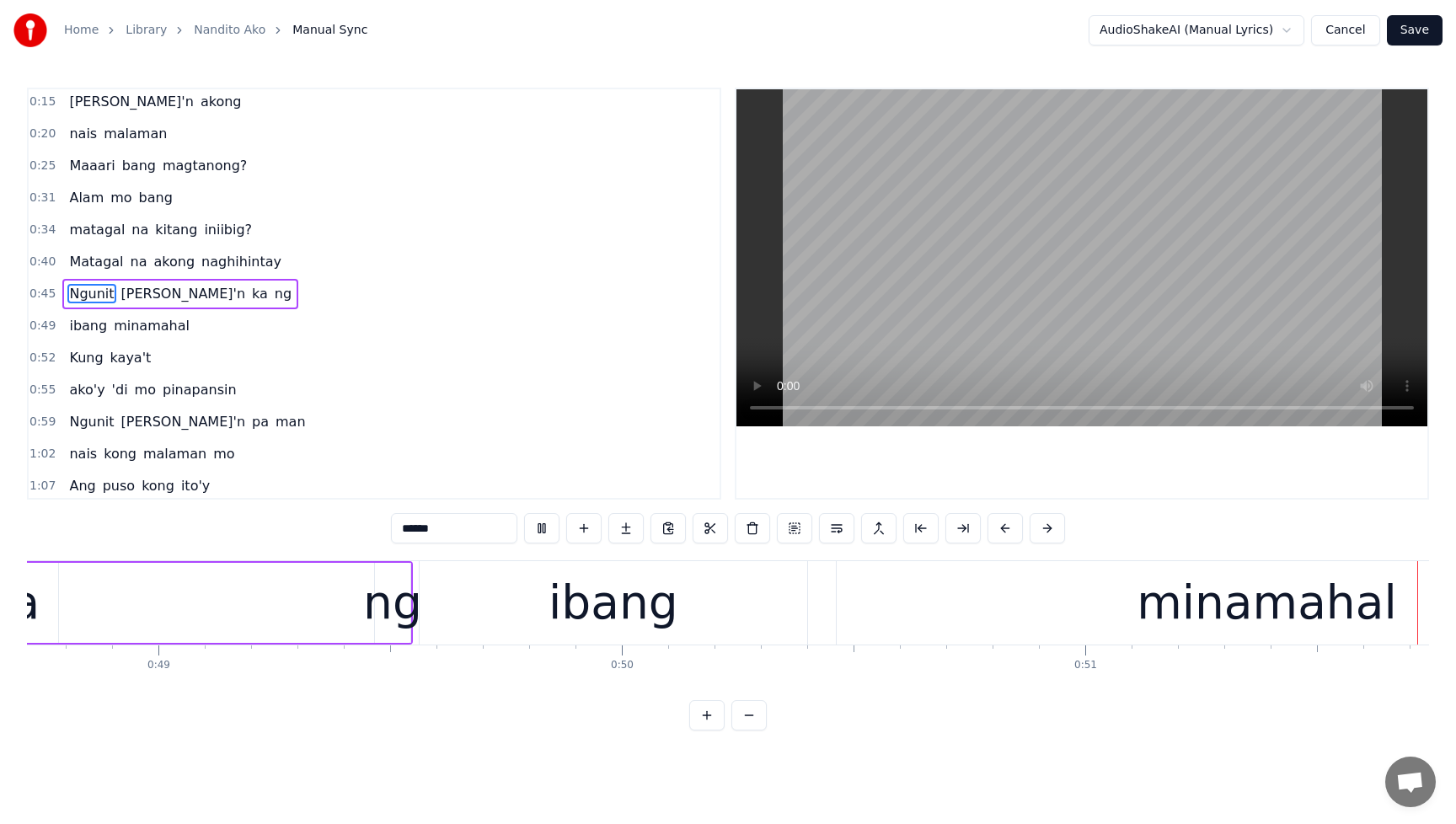
click at [273, 293] on span "ng" at bounding box center [283, 293] width 20 height 19
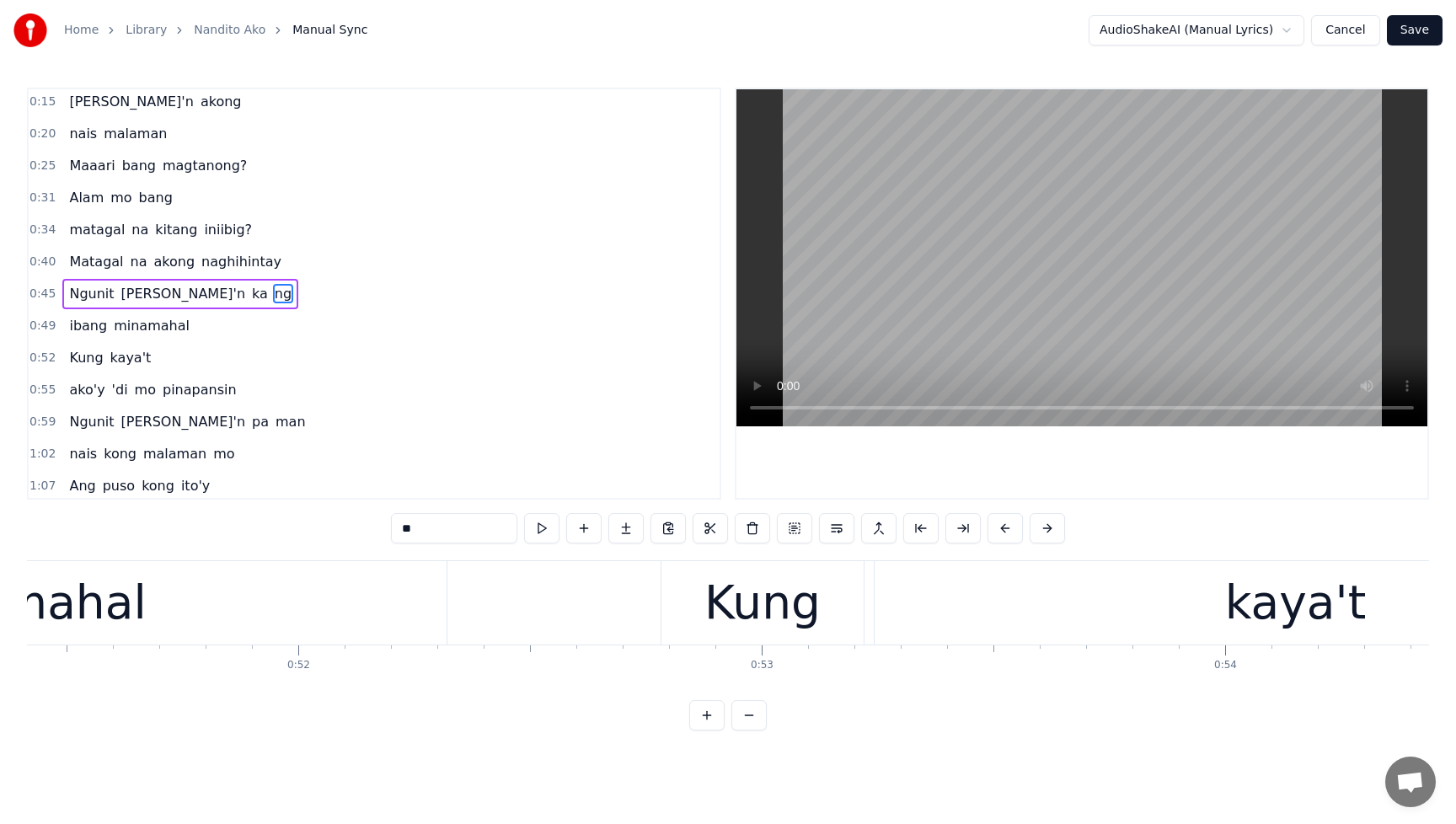
scroll to position [0, 23839]
click at [251, 299] on span "ka" at bounding box center [260, 293] width 19 height 19
type input "**"
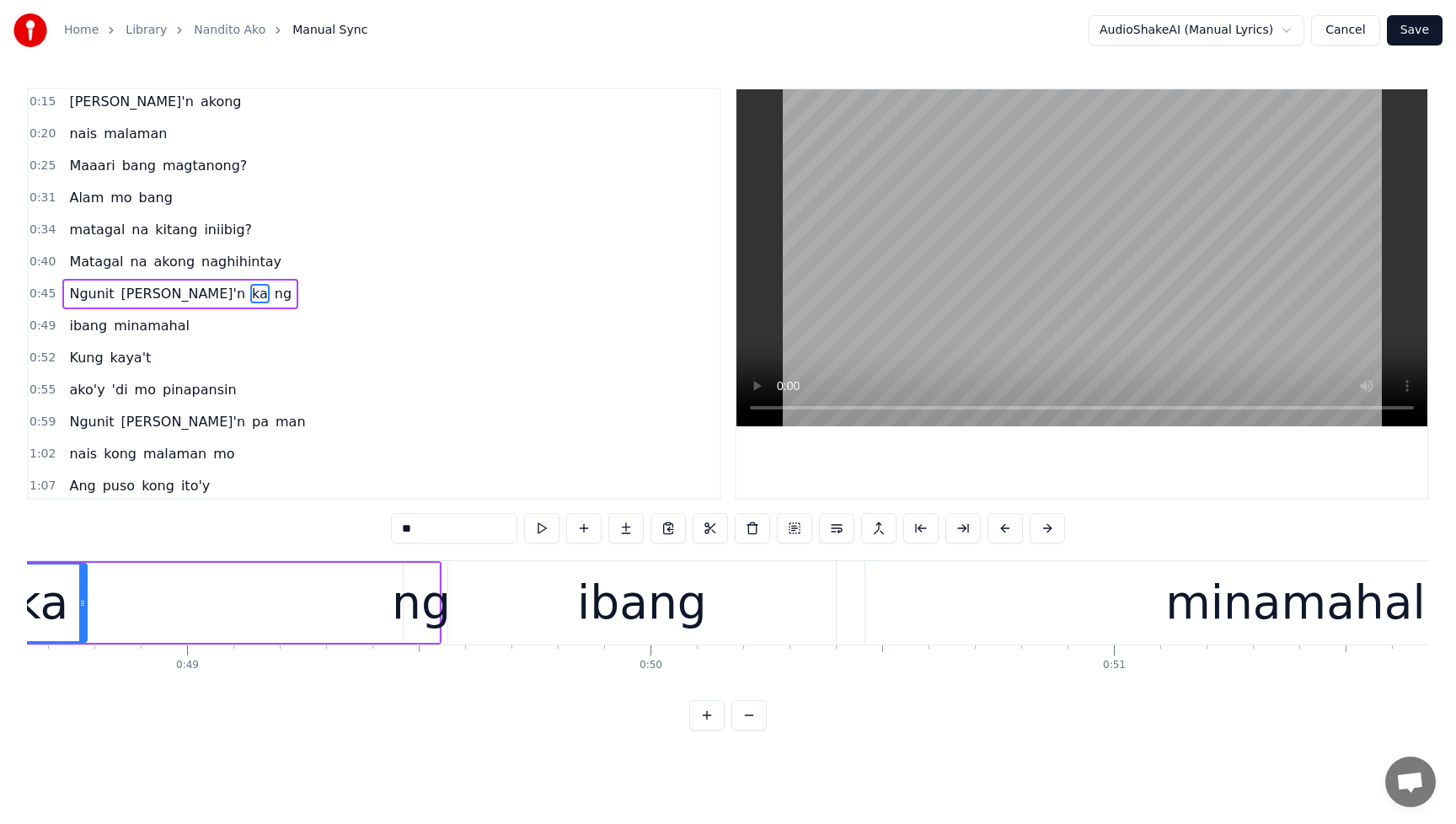
scroll to position [0, 22428]
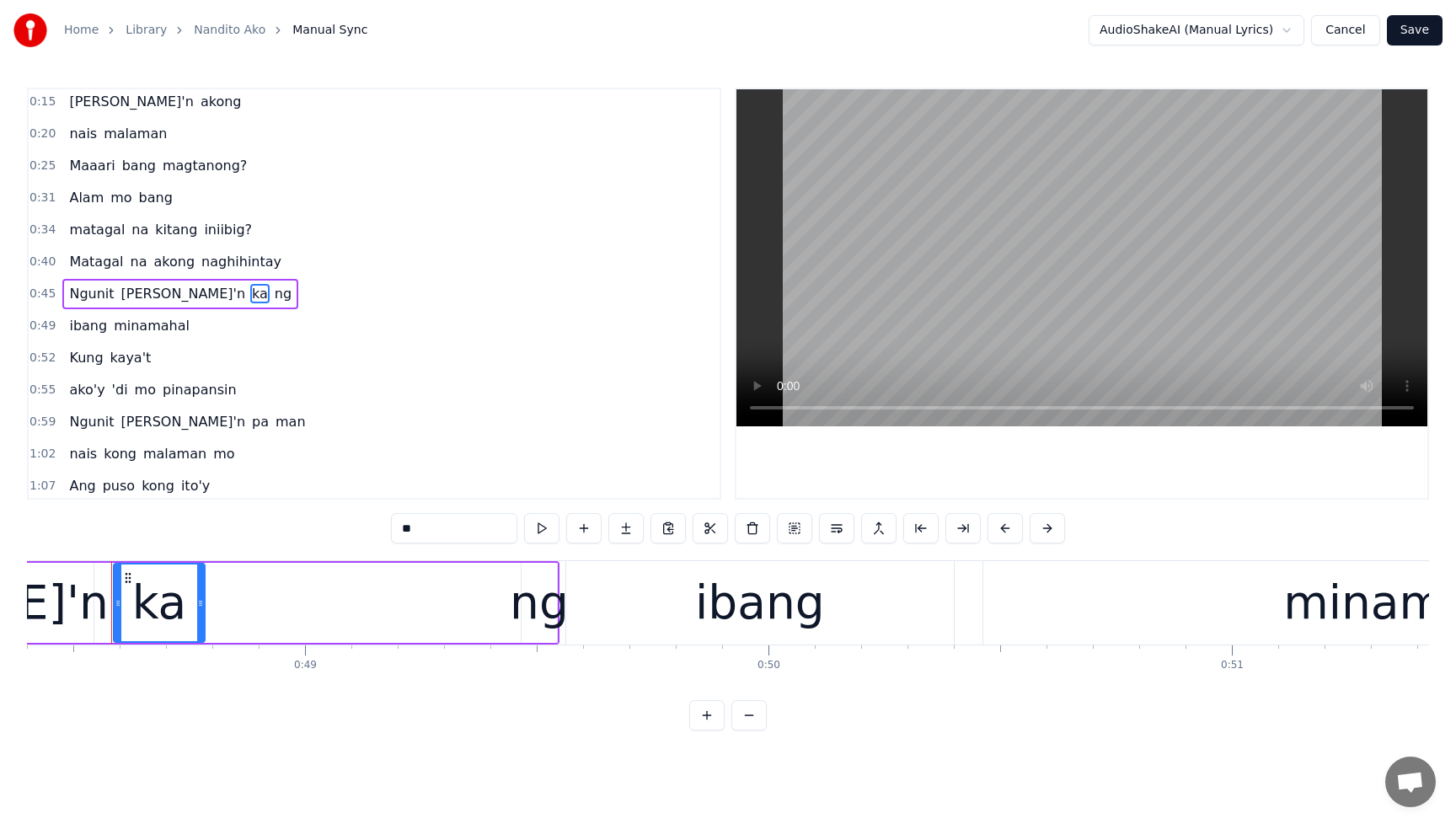
click at [273, 298] on span "ng" at bounding box center [283, 293] width 20 height 19
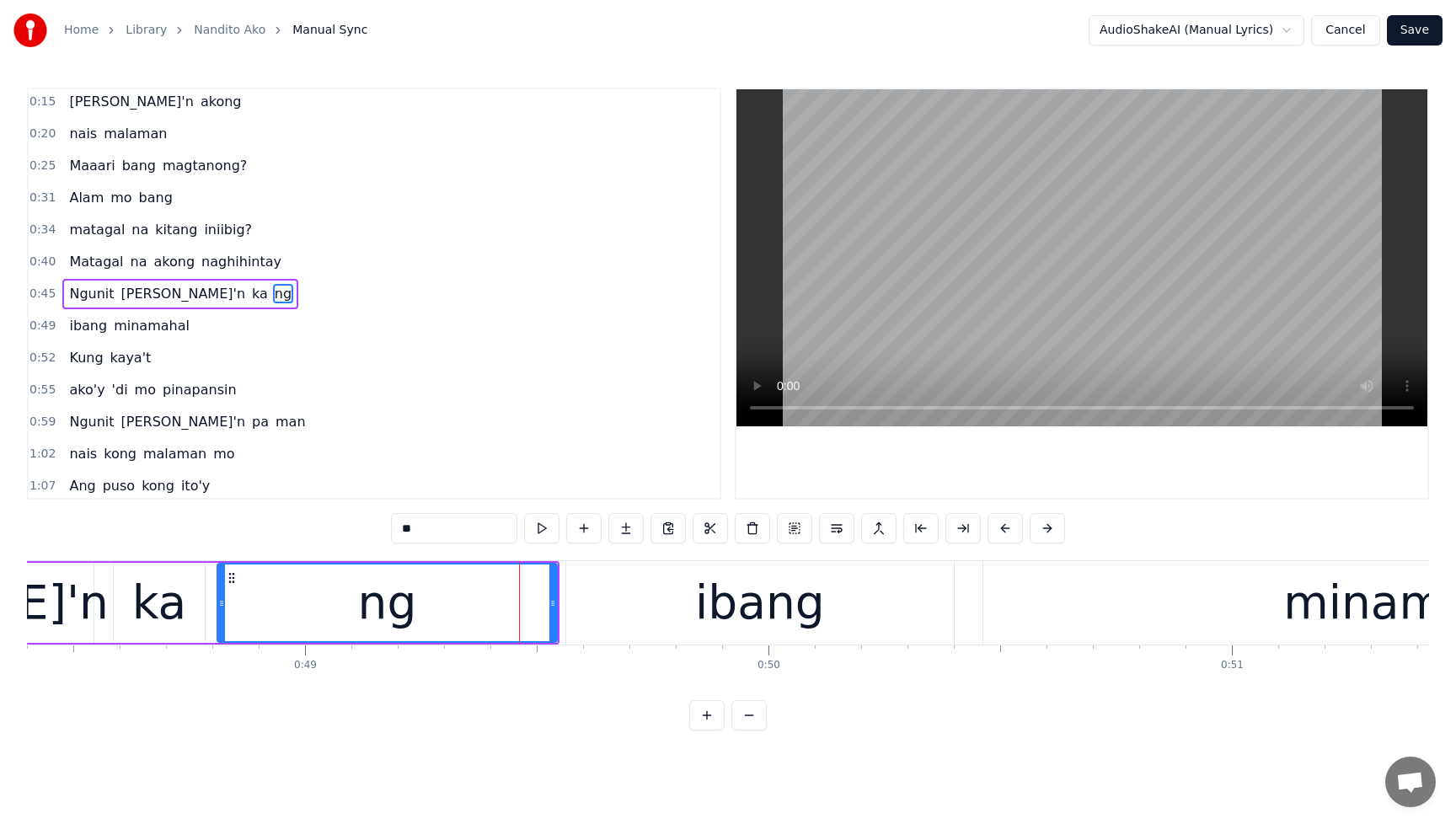
drag, startPoint x: 524, startPoint y: 610, endPoint x: 220, endPoint y: 610, distance: 304.0
click at [220, 610] on div at bounding box center [222, 603] width 7 height 77
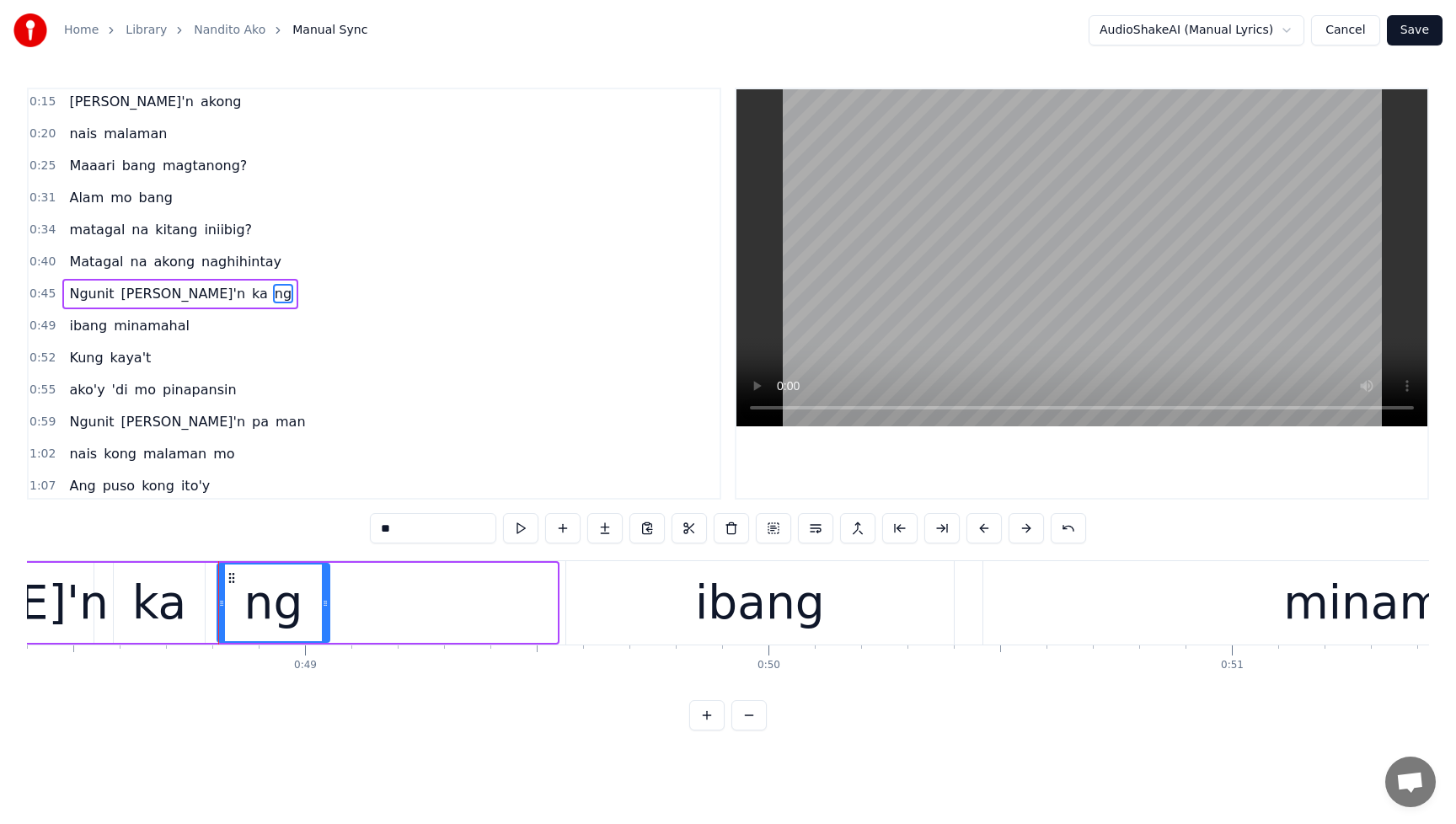
drag, startPoint x: 554, startPoint y: 602, endPoint x: 327, endPoint y: 610, distance: 227.1
click at [327, 610] on div at bounding box center [326, 603] width 7 height 77
click at [74, 285] on span "Ngunit" at bounding box center [91, 293] width 48 height 19
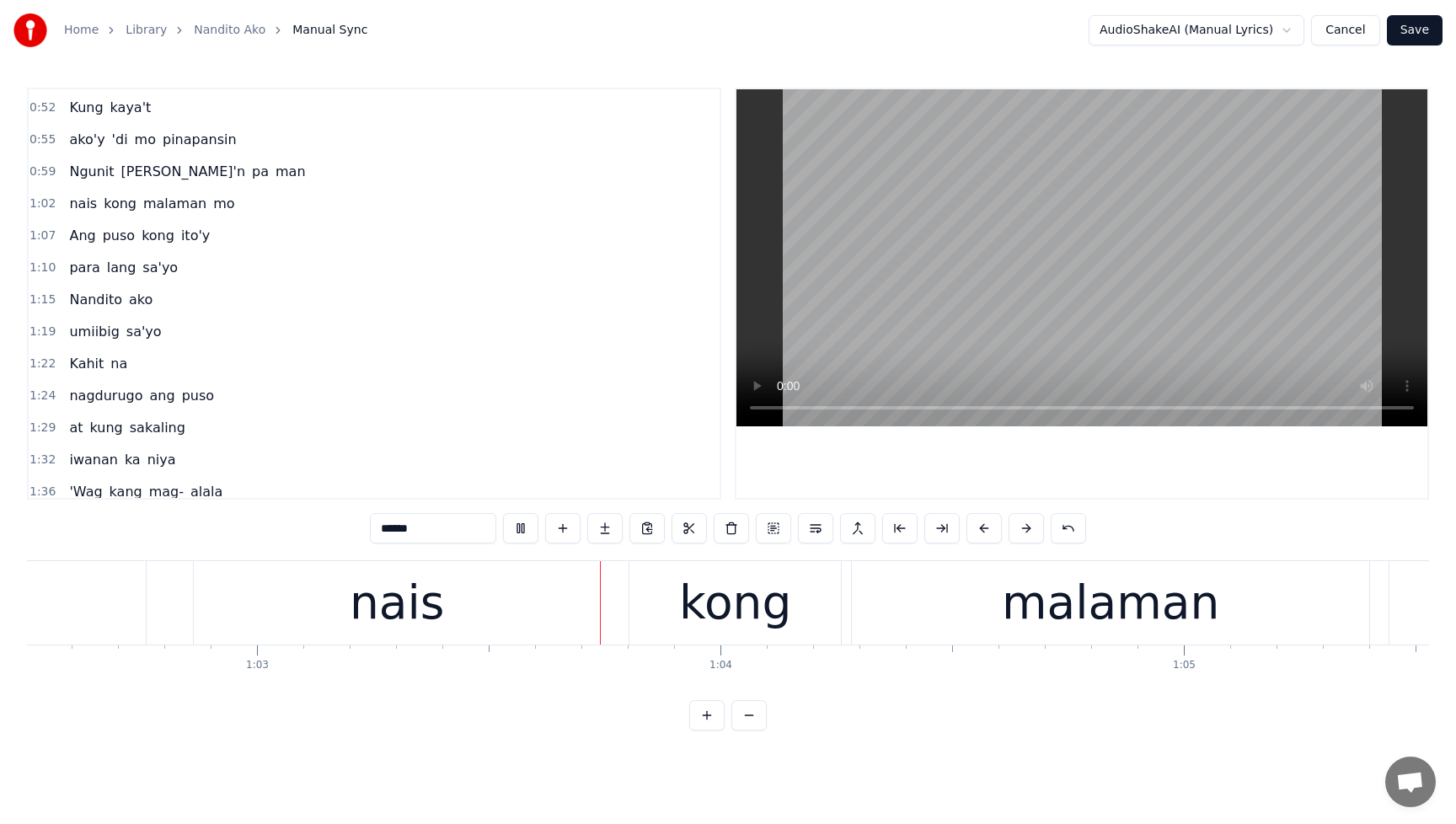
scroll to position [0, 0]
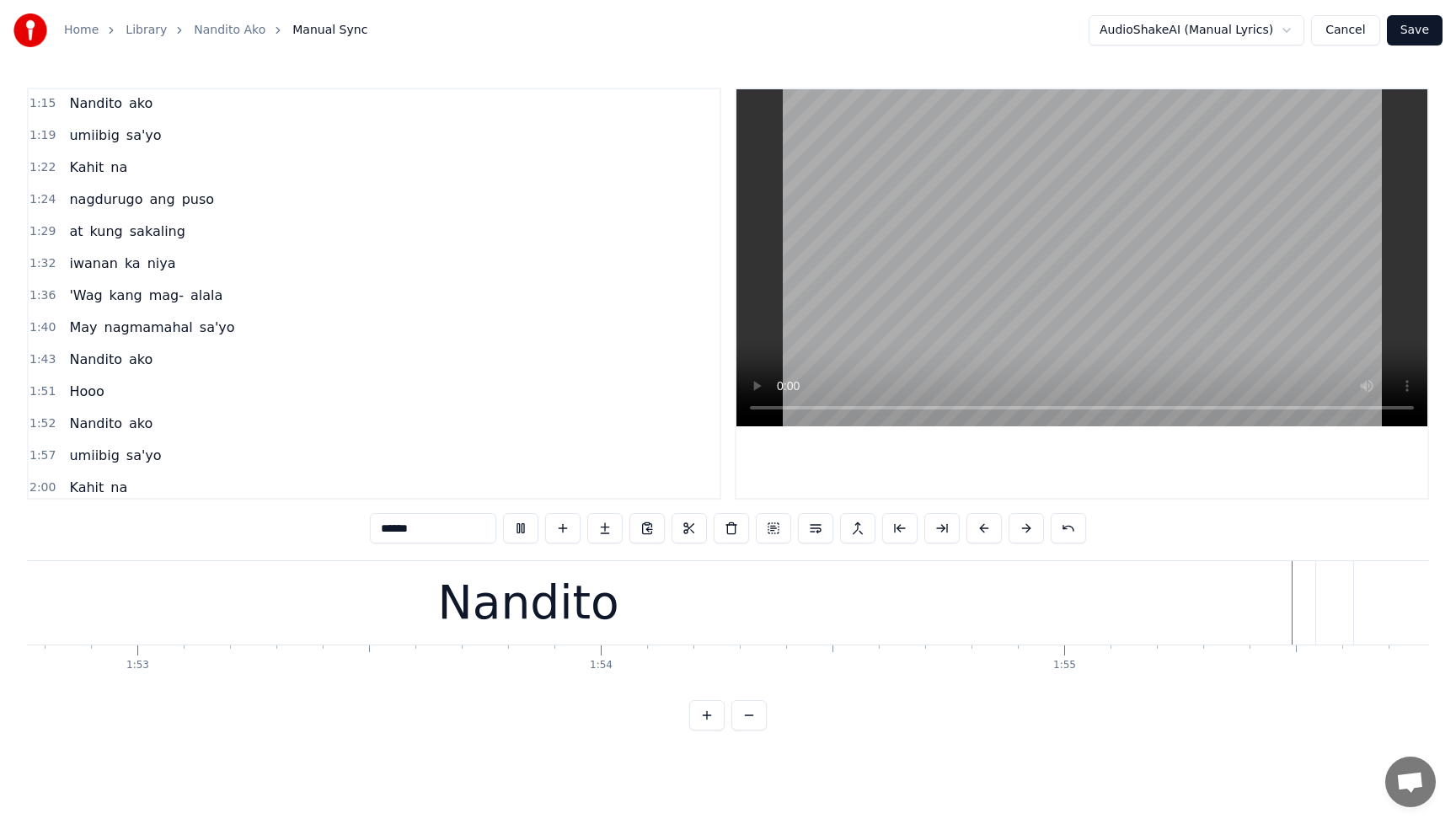
click at [77, 395] on span "Hooo" at bounding box center [86, 391] width 38 height 19
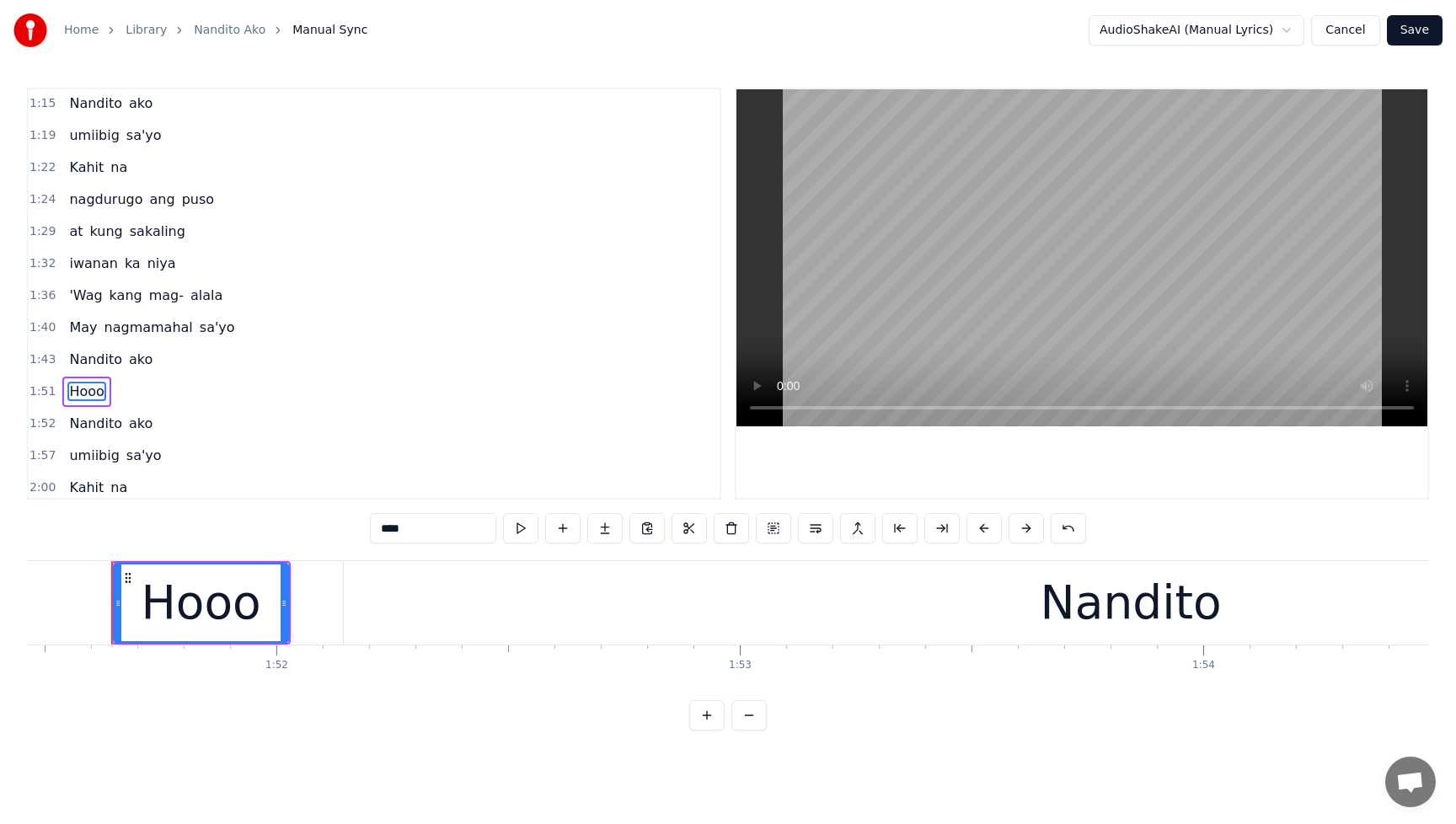
click at [244, 584] on div "Hooo" at bounding box center [200, 603] width 120 height 70
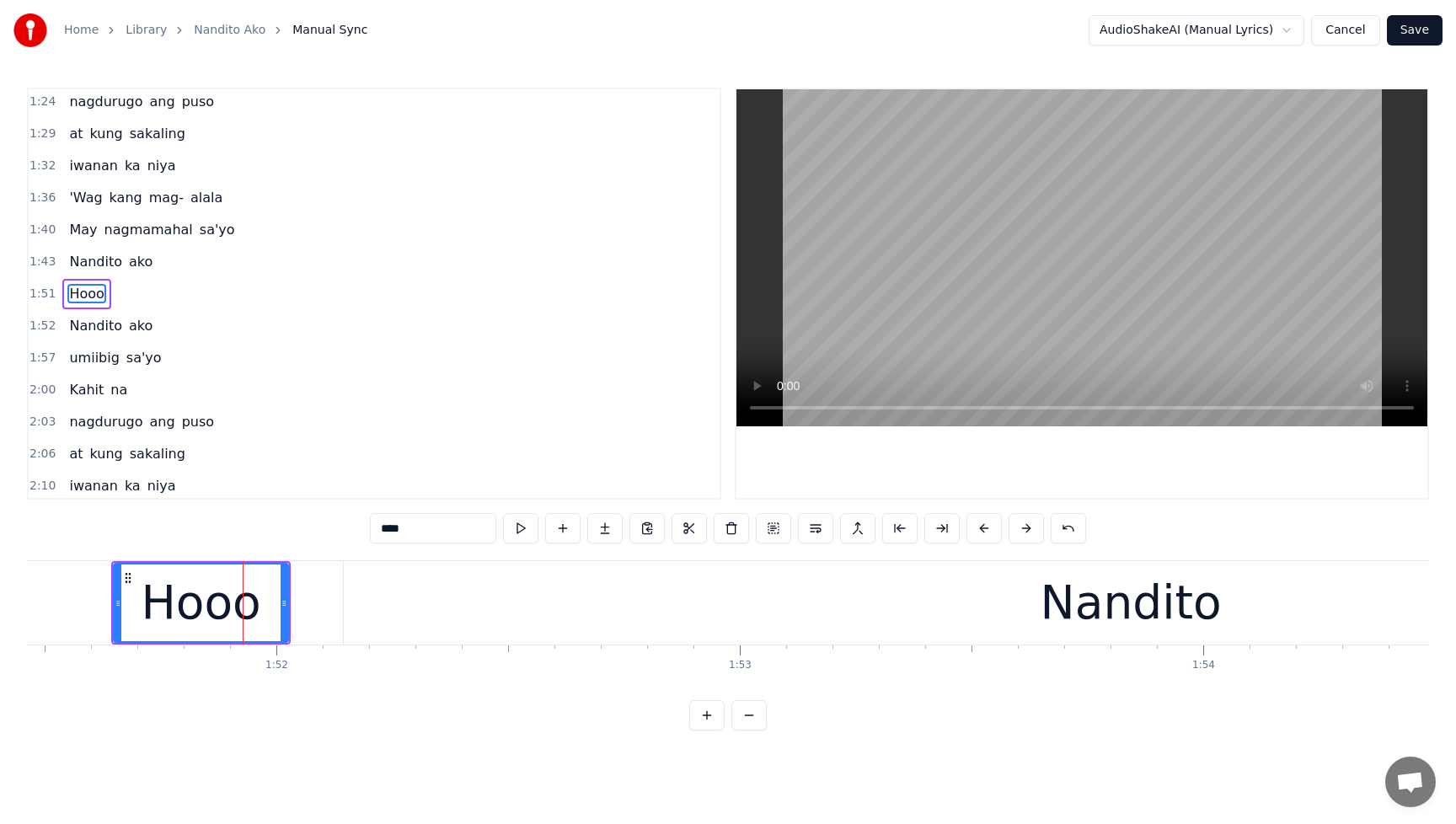
click at [240, 609] on div "Hooo" at bounding box center [200, 603] width 120 height 70
drag, startPoint x: 119, startPoint y: 609, endPoint x: 91, endPoint y: 610, distance: 28.0
click at [91, 610] on div at bounding box center [91, 603] width 7 height 77
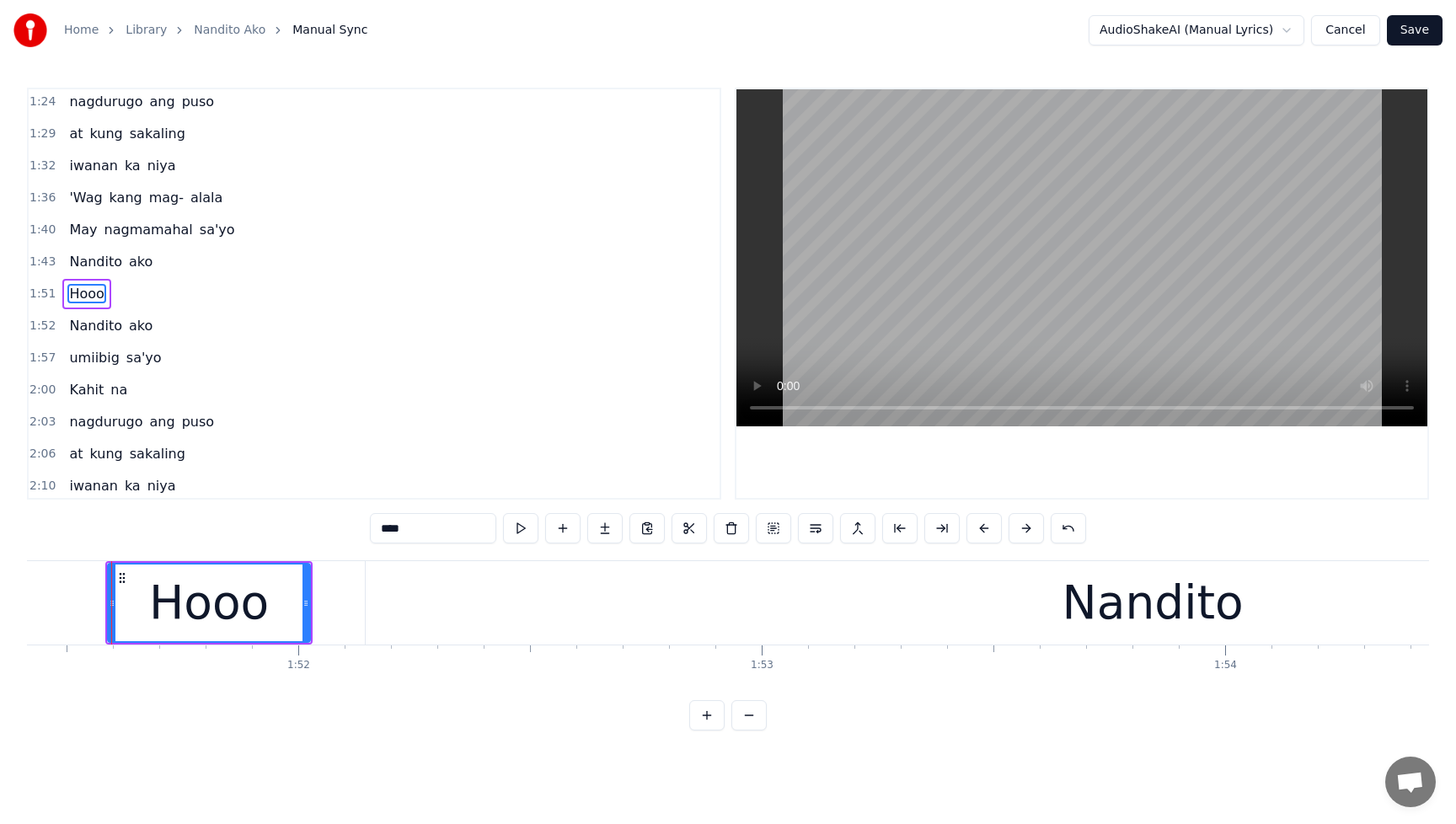
click at [663, 615] on div "Nandito" at bounding box center [1152, 603] width 1574 height 84
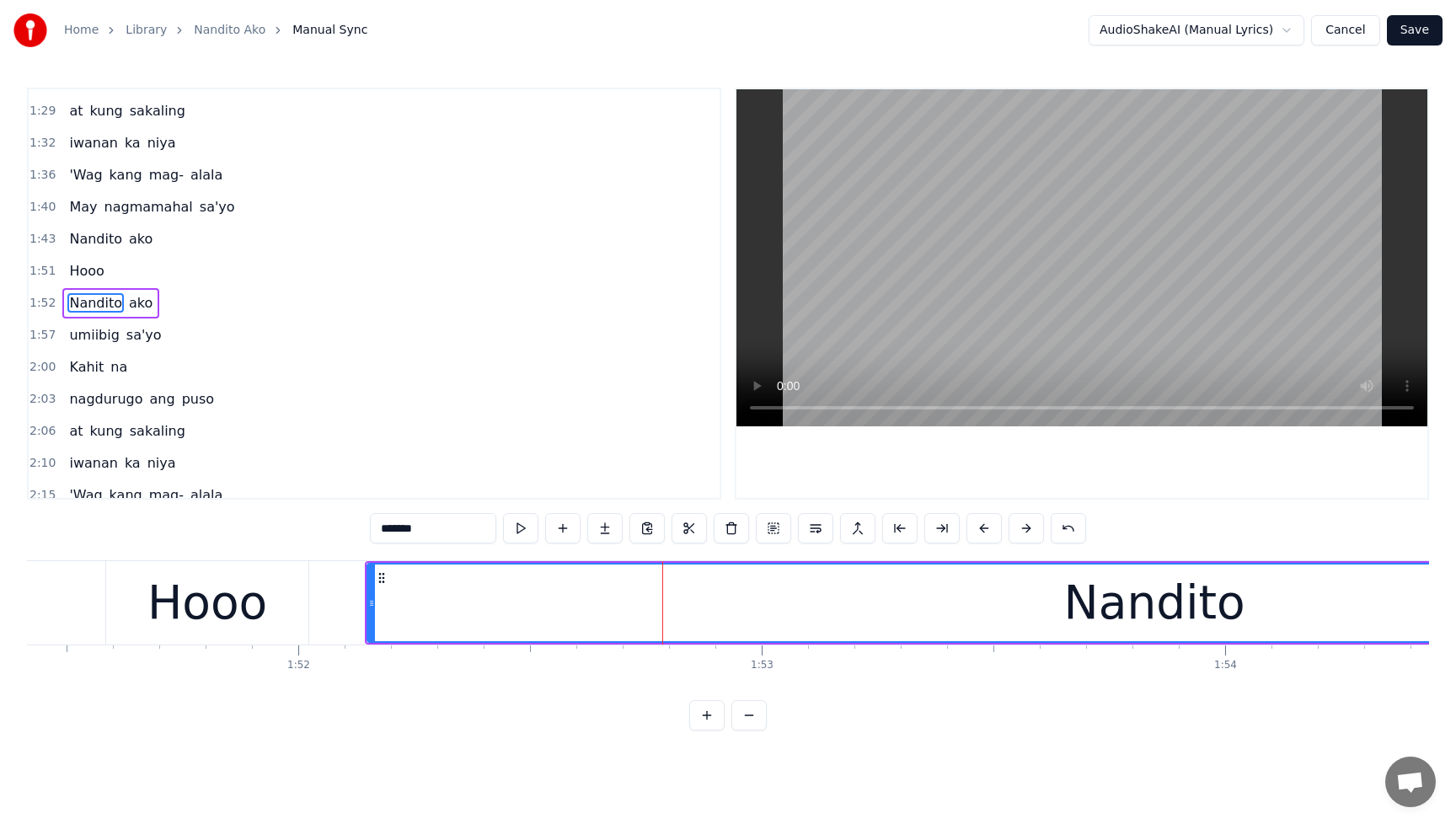
scroll to position [580, 0]
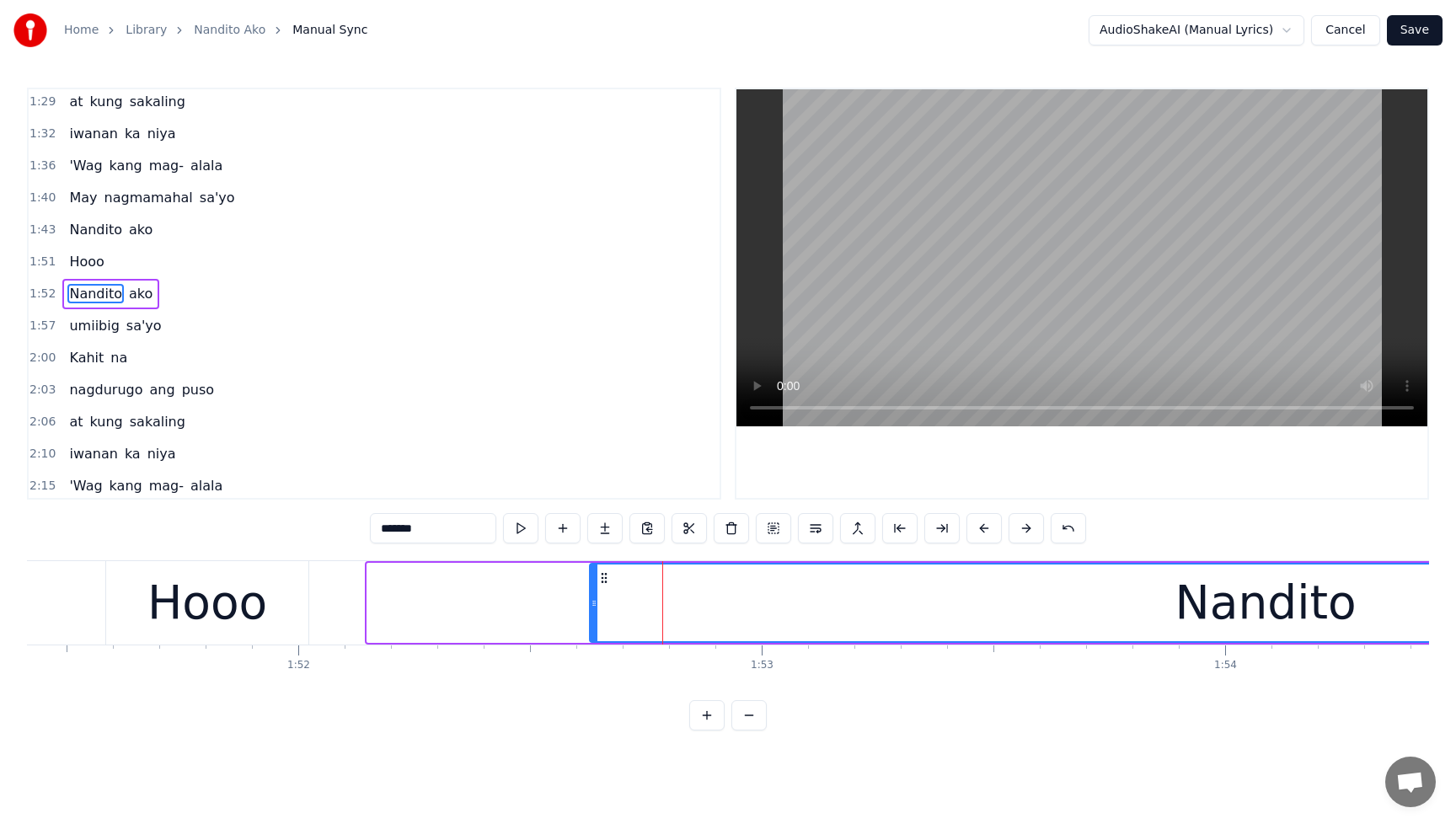
drag, startPoint x: 372, startPoint y: 605, endPoint x: 594, endPoint y: 605, distance: 222.0
click at [594, 605] on icon at bounding box center [594, 602] width 7 height 13
click at [256, 616] on div "Hooo" at bounding box center [207, 603] width 120 height 70
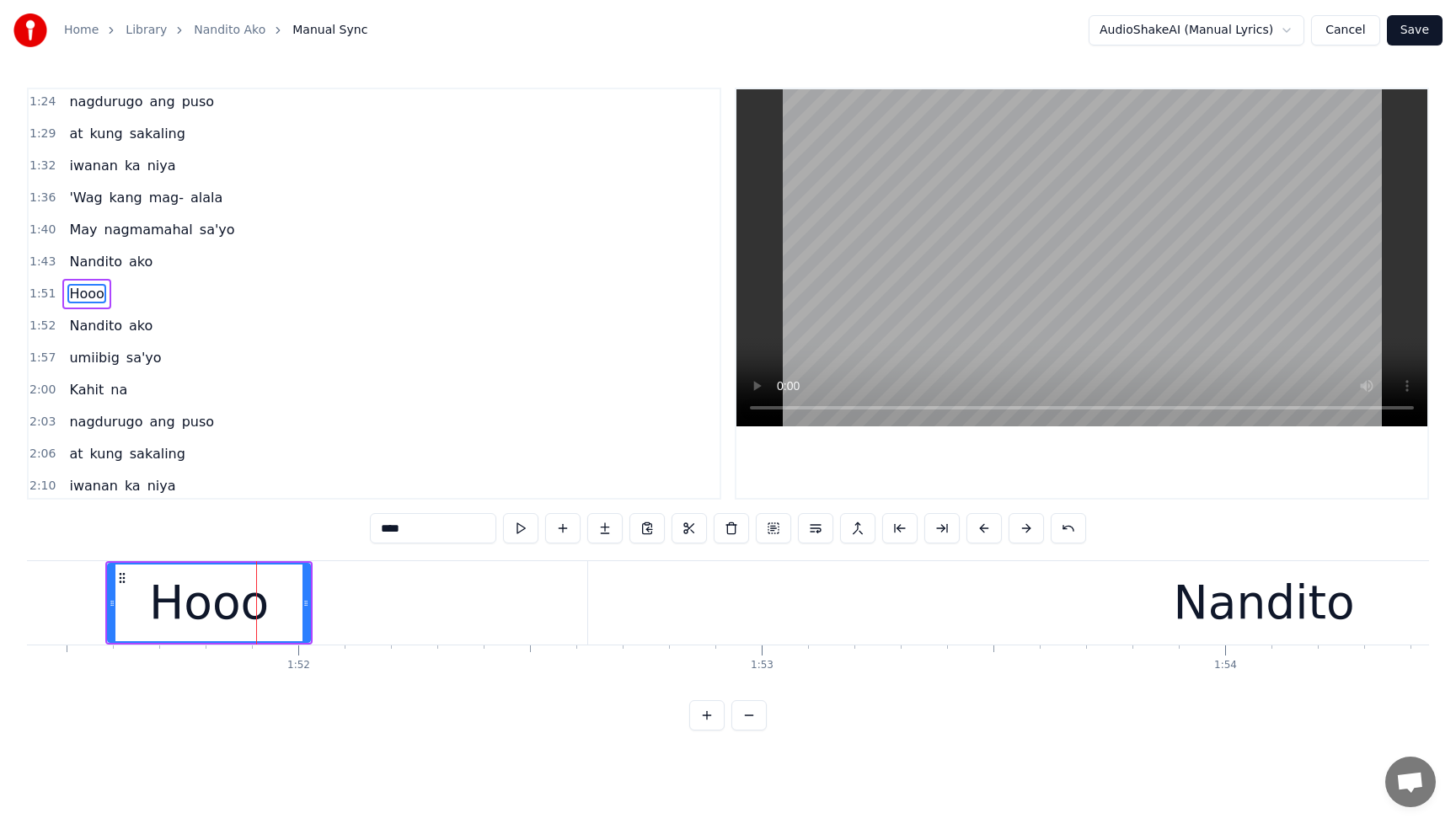
click at [70, 262] on span "Nandito" at bounding box center [95, 262] width 57 height 19
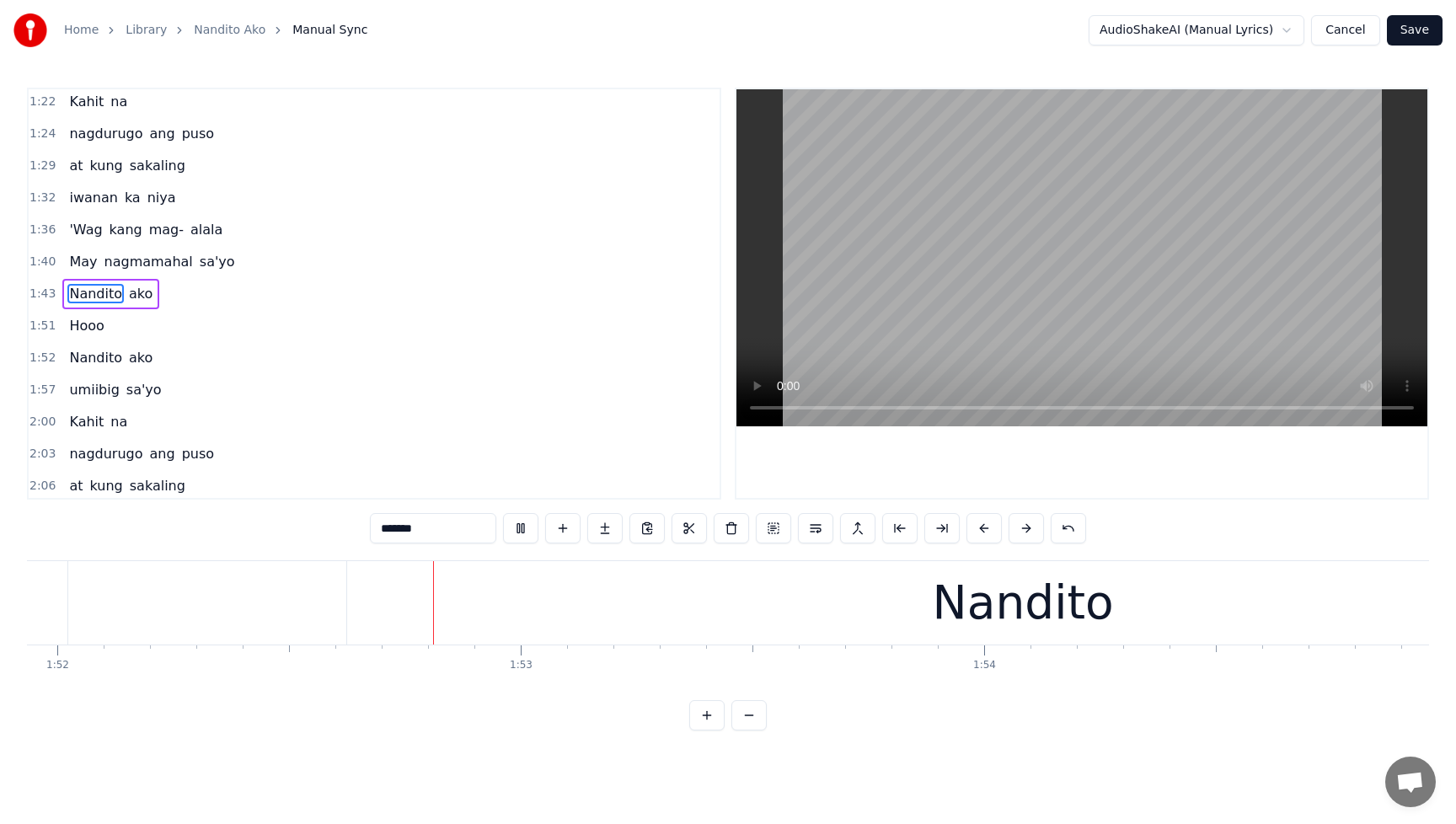
scroll to position [0, 51880]
click at [515, 527] on button at bounding box center [520, 528] width 36 height 31
click at [81, 332] on span "Hooo" at bounding box center [86, 326] width 38 height 19
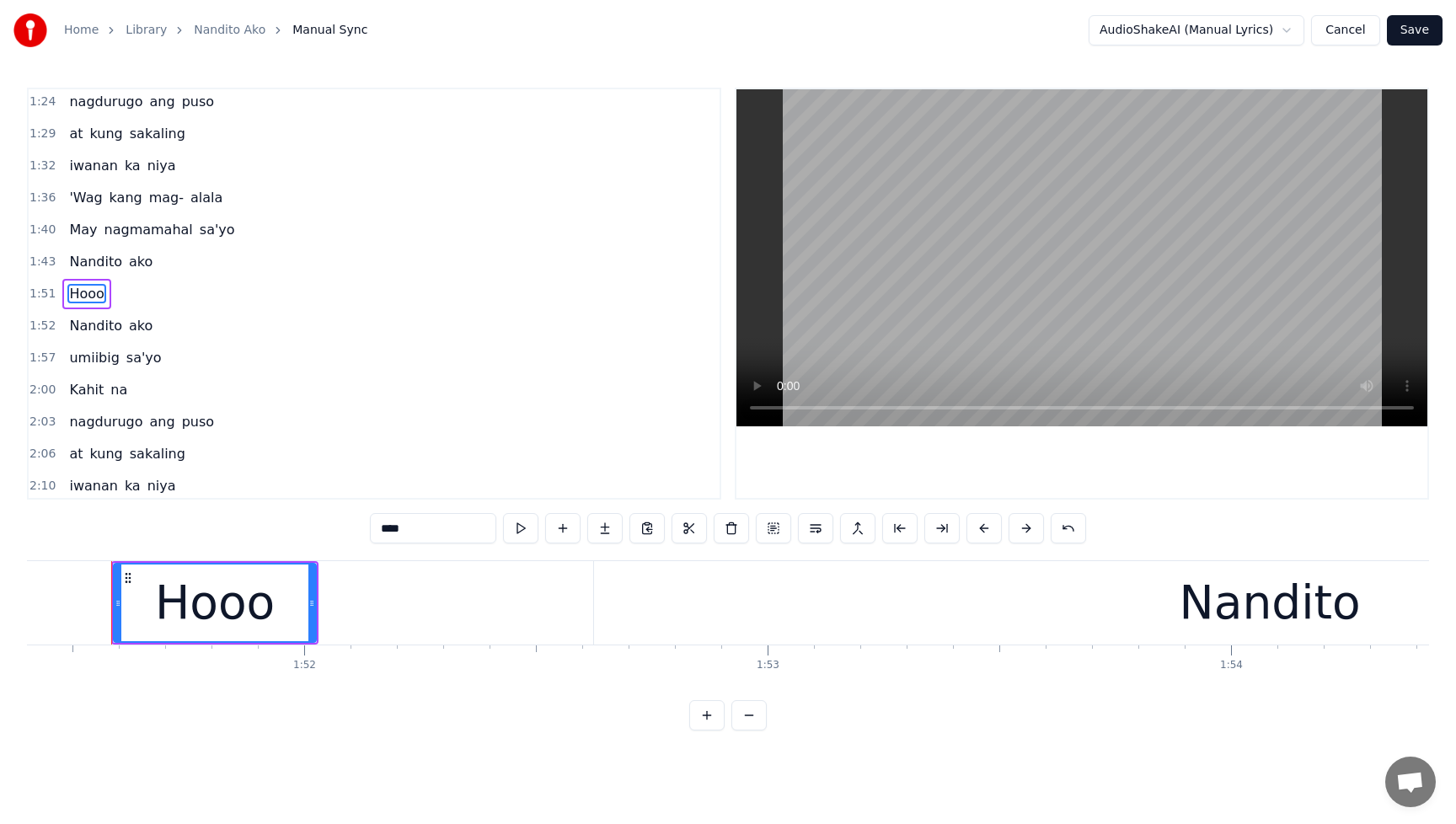
scroll to position [0, 51623]
click at [313, 607] on icon at bounding box center [312, 602] width 7 height 13
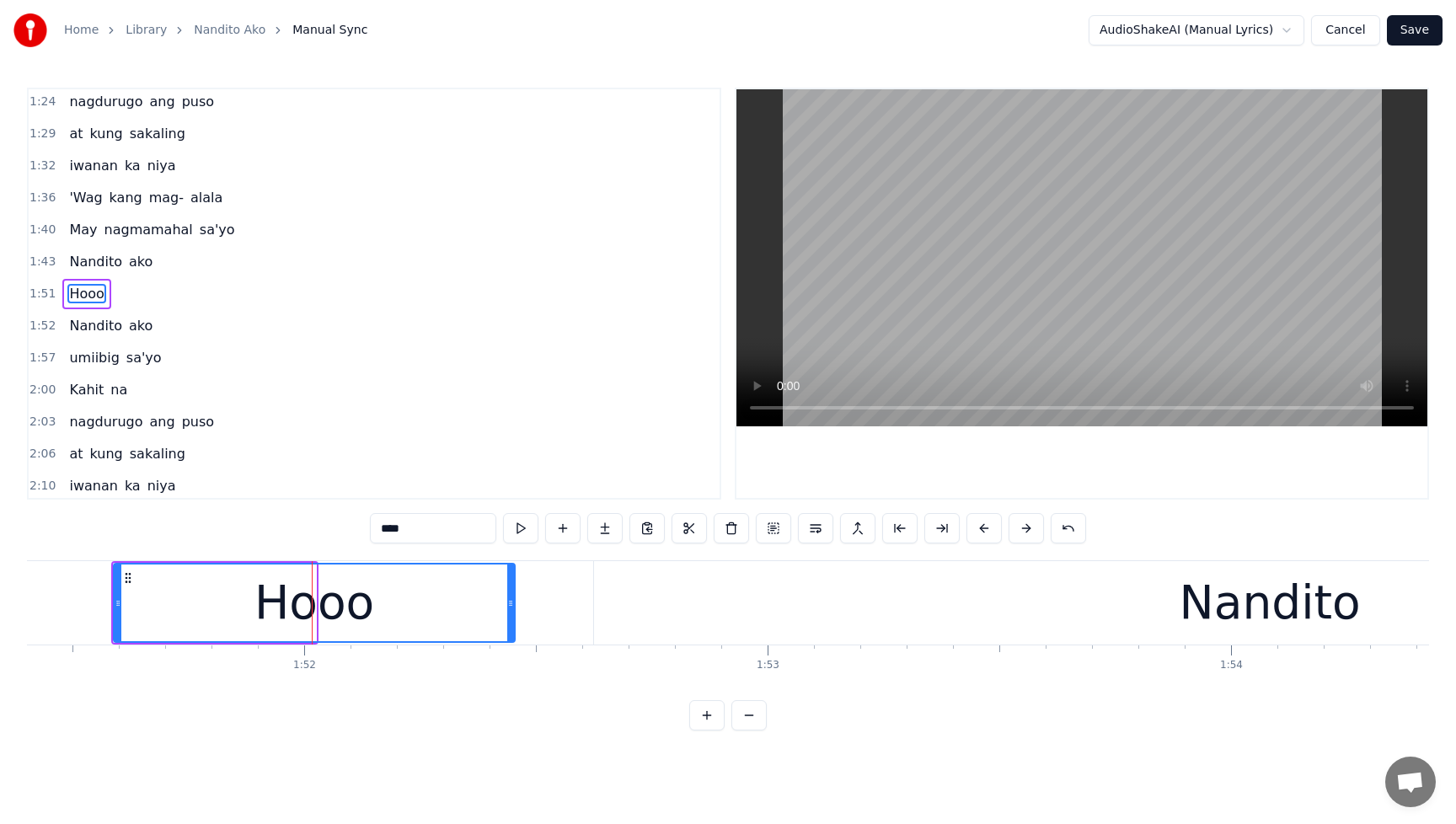
drag, startPoint x: 312, startPoint y: 608, endPoint x: 512, endPoint y: 618, distance: 200.2
click at [512, 618] on div at bounding box center [511, 603] width 7 height 77
click at [869, 624] on div "Nandito" at bounding box center [1269, 603] width 1351 height 84
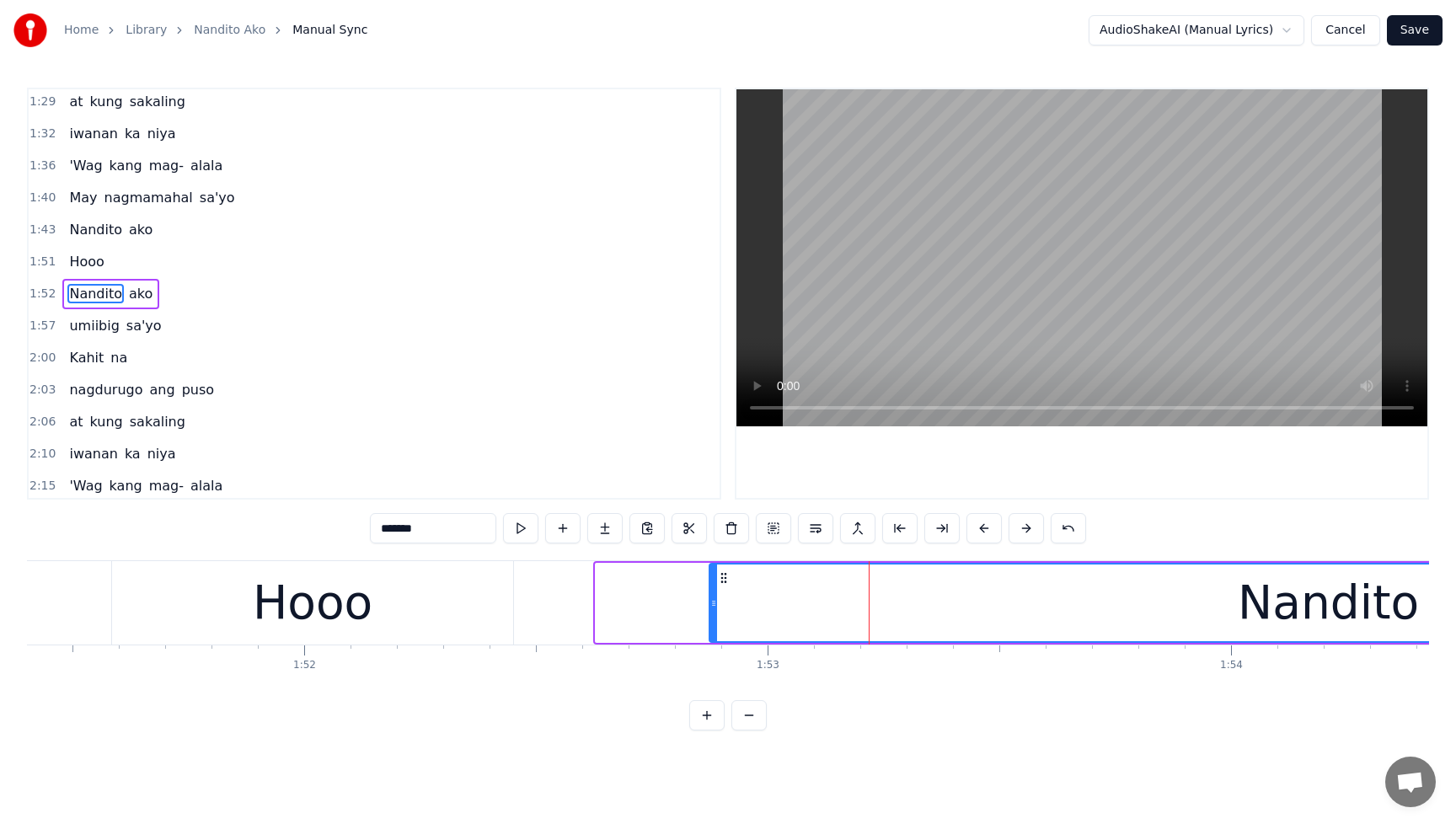
drag, startPoint x: 598, startPoint y: 608, endPoint x: 712, endPoint y: 613, distance: 114.1
click at [712, 613] on div at bounding box center [714, 603] width 7 height 77
click at [388, 614] on div "Hooo" at bounding box center [312, 603] width 401 height 84
type input "****"
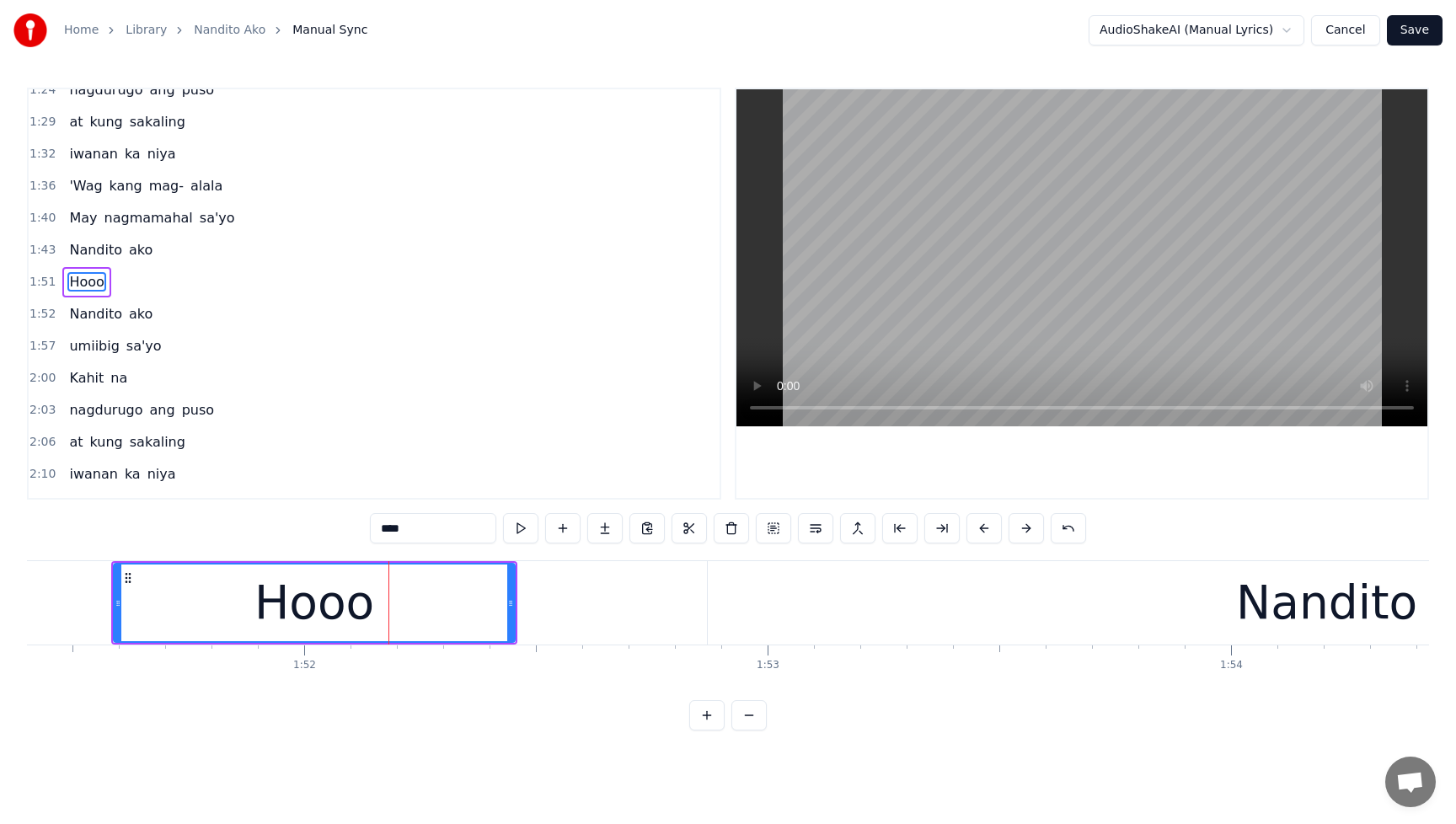
scroll to position [547, 0]
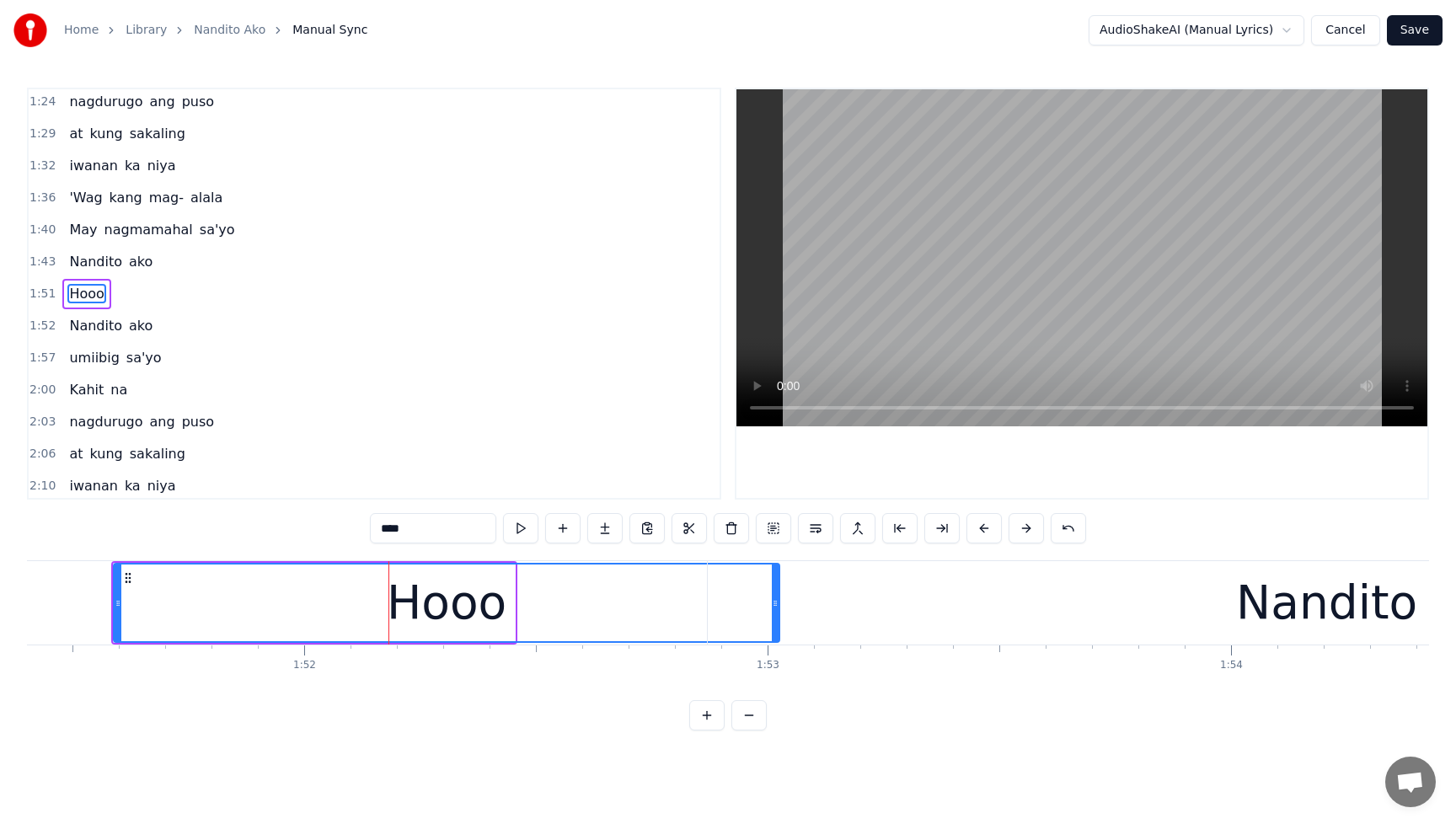
drag, startPoint x: 512, startPoint y: 612, endPoint x: 776, endPoint y: 610, distance: 264.0
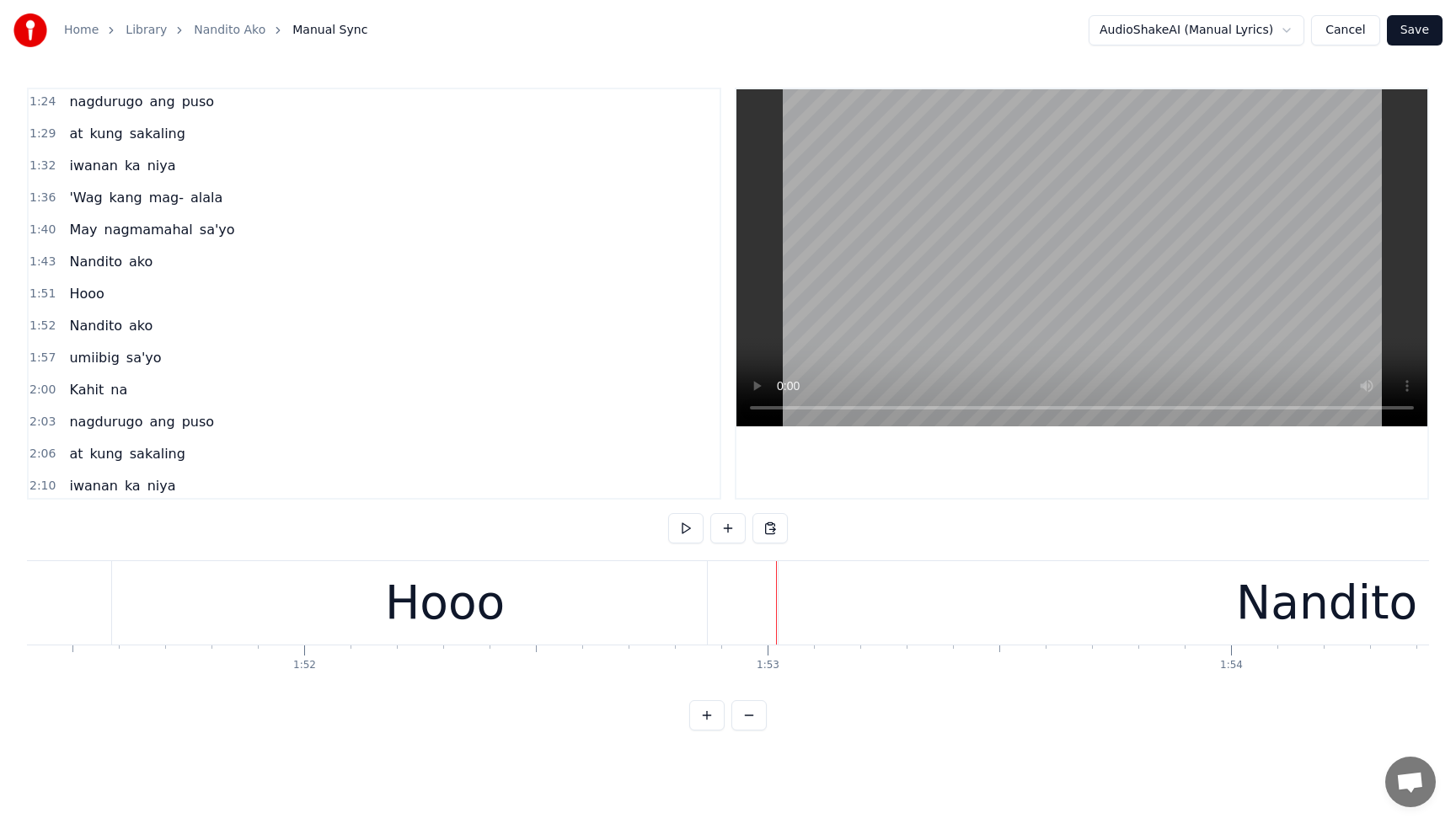
click at [901, 597] on div "Nandito" at bounding box center [1327, 603] width 1238 height 84
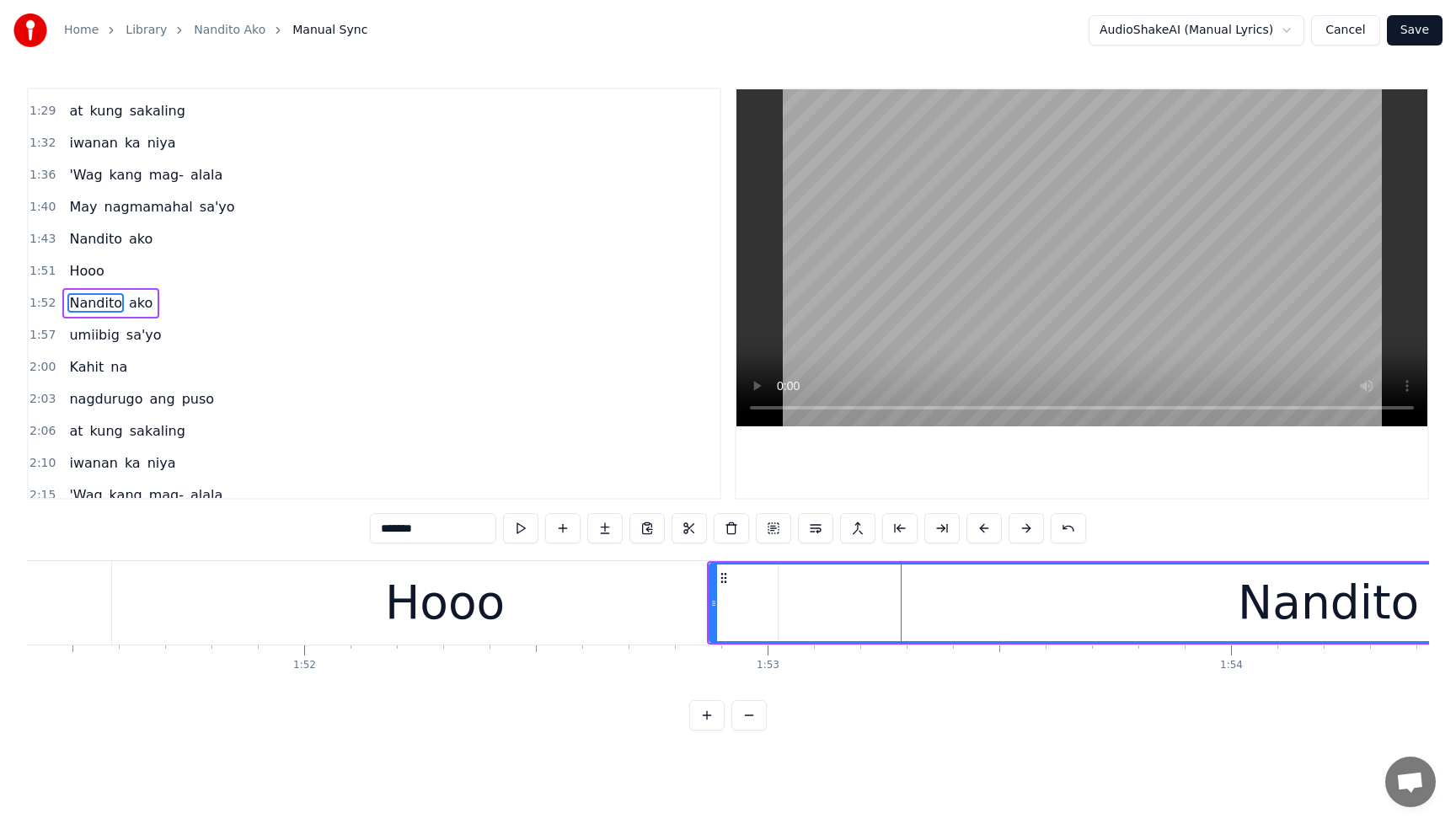
scroll to position [580, 0]
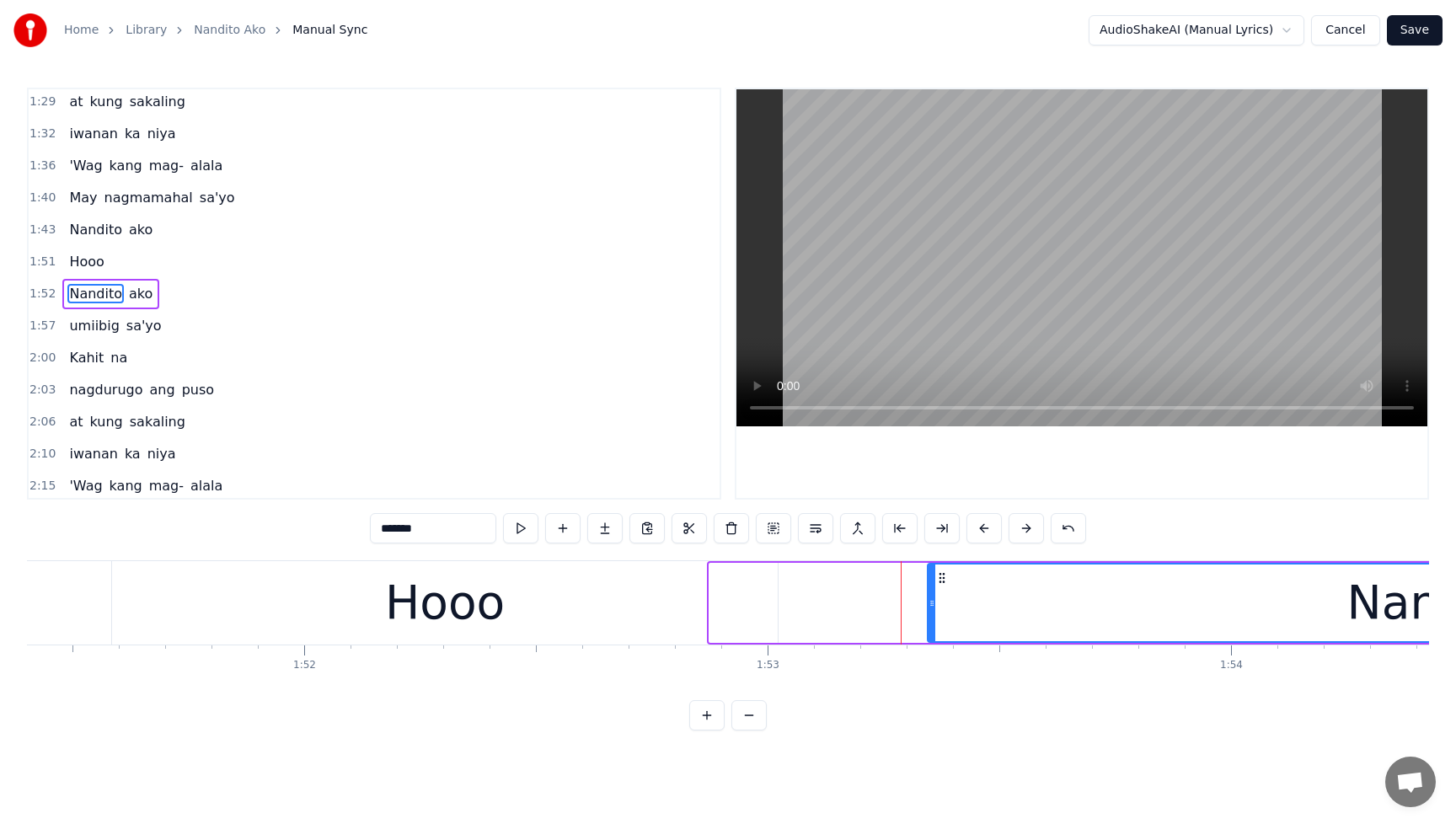
drag, startPoint x: 731, startPoint y: 610, endPoint x: 931, endPoint y: 611, distance: 200.0
click at [931, 611] on div at bounding box center [932, 603] width 7 height 77
click at [491, 609] on div "Hooo" at bounding box center [444, 603] width 120 height 70
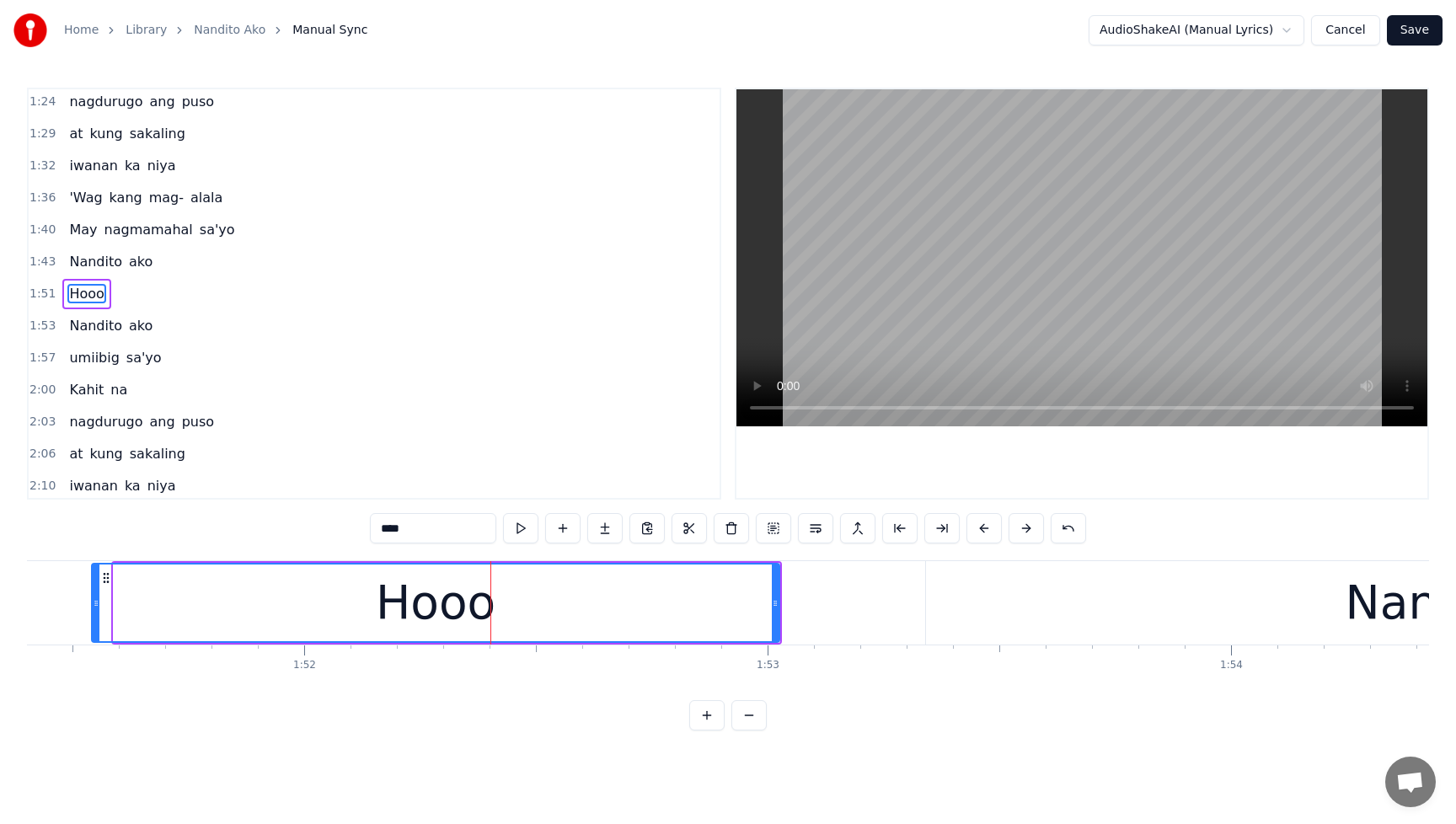
drag, startPoint x: 116, startPoint y: 604, endPoint x: 94, endPoint y: 606, distance: 22.1
click at [94, 606] on icon at bounding box center [96, 602] width 7 height 13
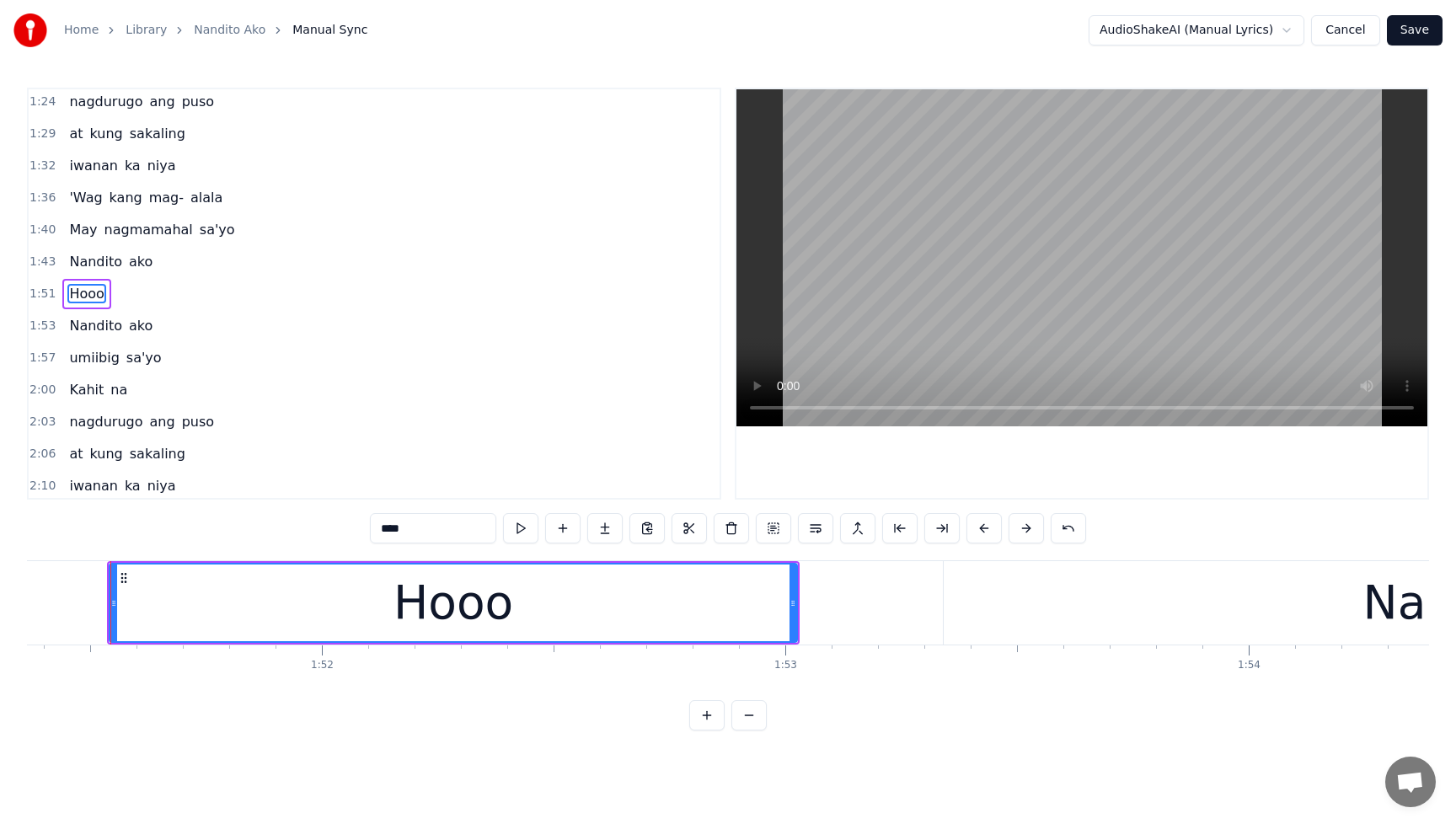
scroll to position [0, 51605]
drag, startPoint x: 794, startPoint y: 606, endPoint x: 762, endPoint y: 610, distance: 32.2
click at [762, 610] on div at bounding box center [761, 603] width 7 height 77
click at [651, 616] on div "Hooo" at bounding box center [437, 603] width 653 height 77
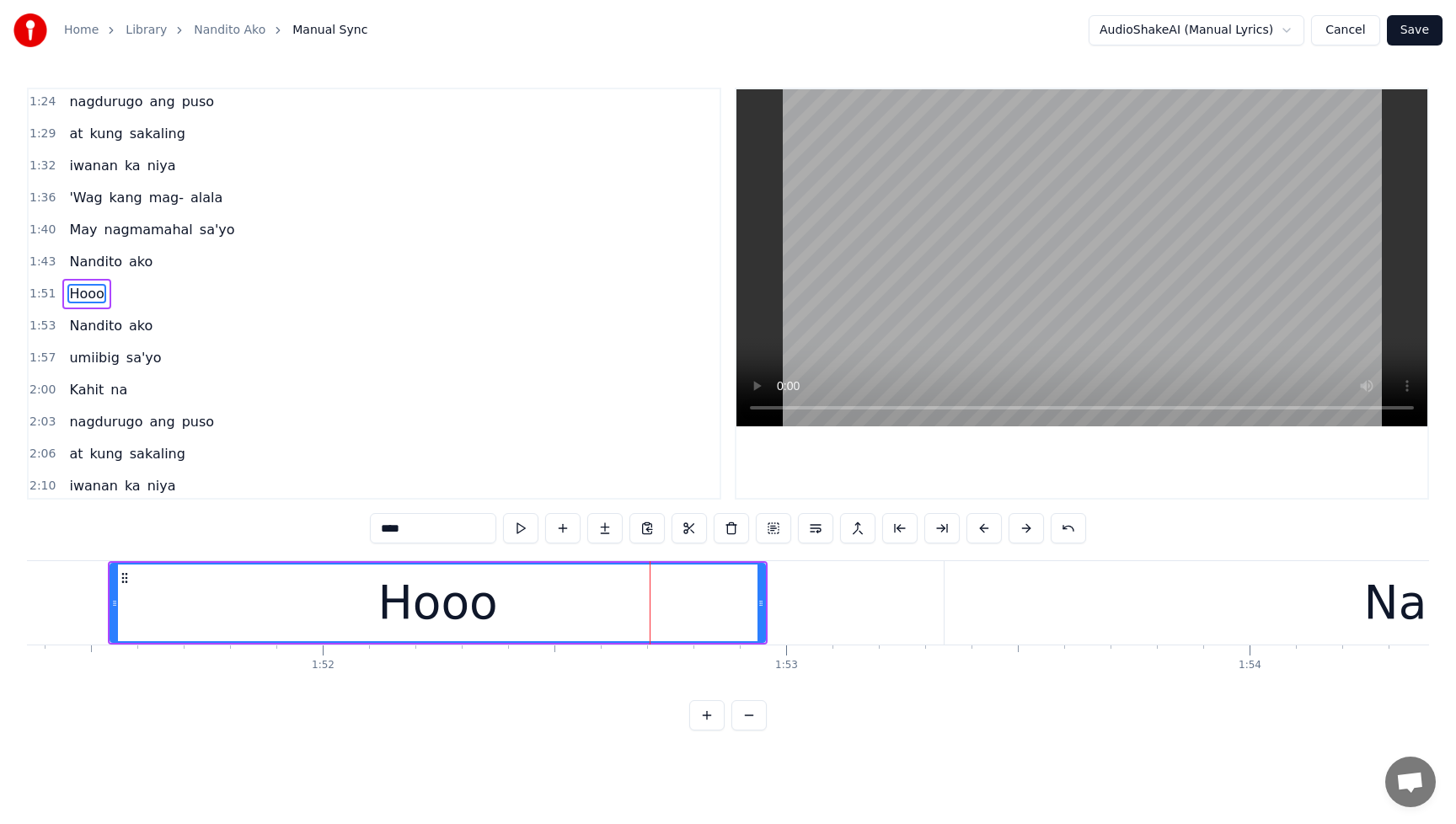
click at [69, 263] on span "Nandito" at bounding box center [95, 262] width 57 height 19
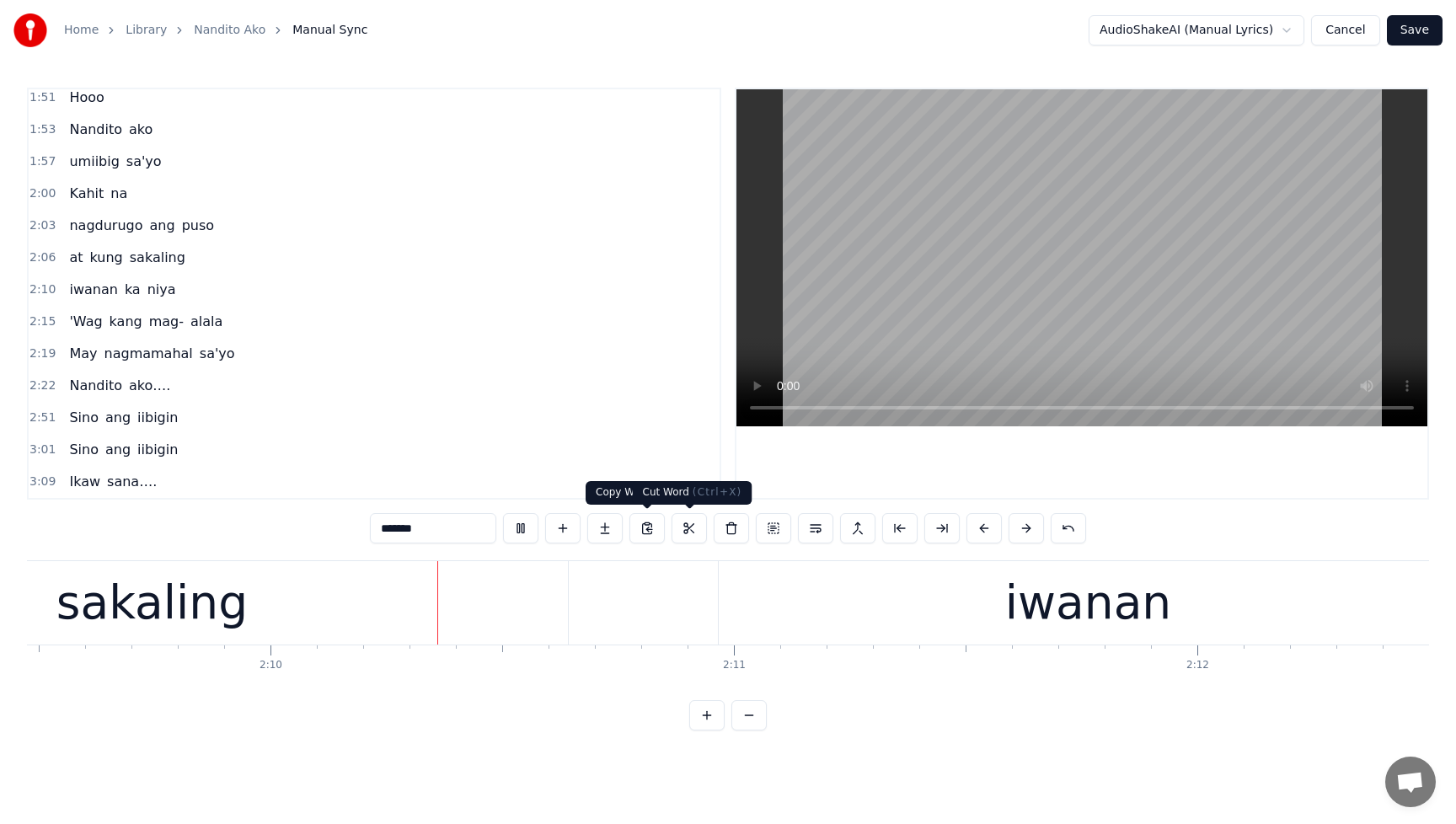
scroll to position [0, 60005]
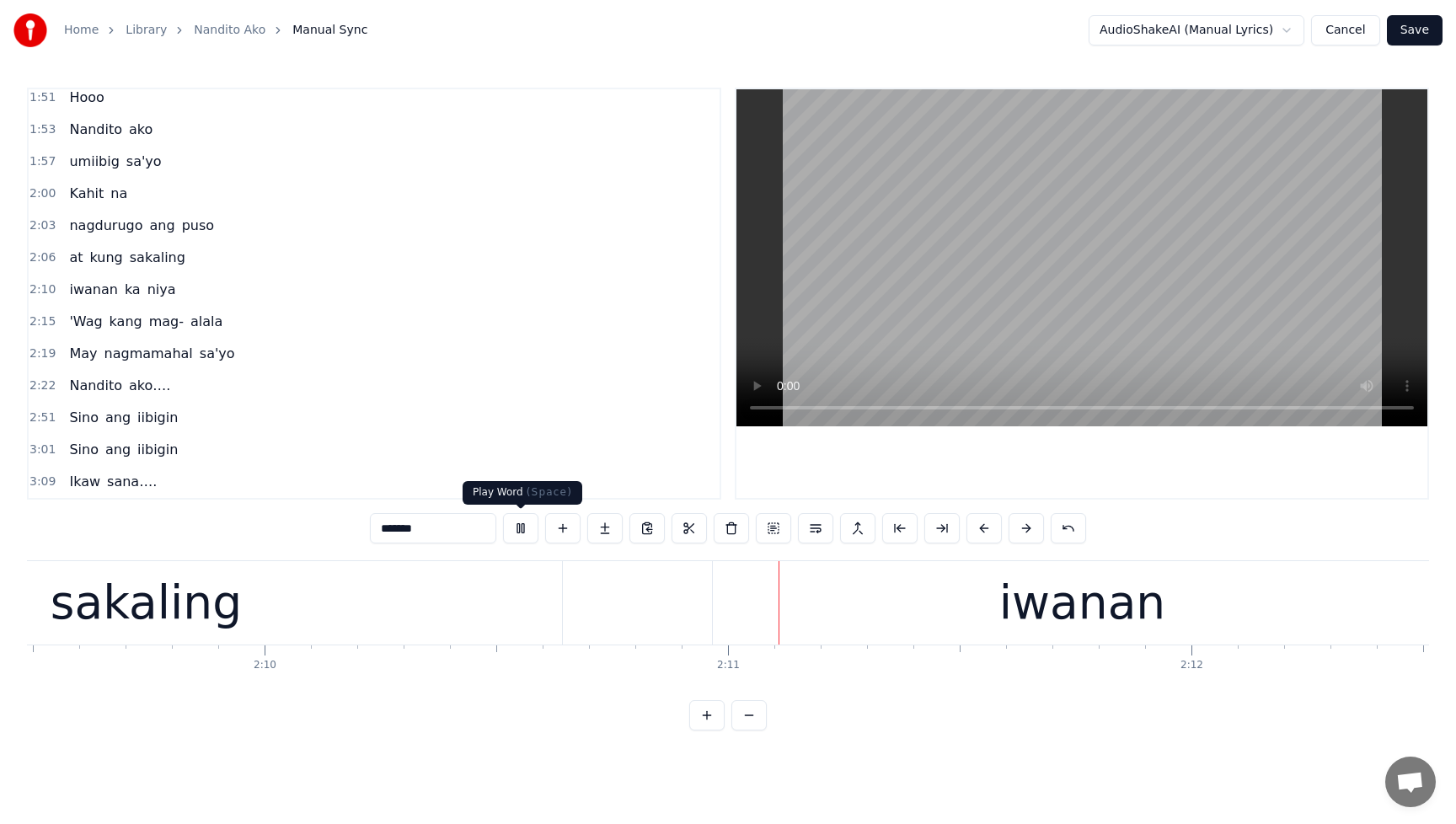
click at [527, 531] on button at bounding box center [520, 528] width 36 height 31
click at [67, 262] on span "at" at bounding box center [75, 258] width 17 height 19
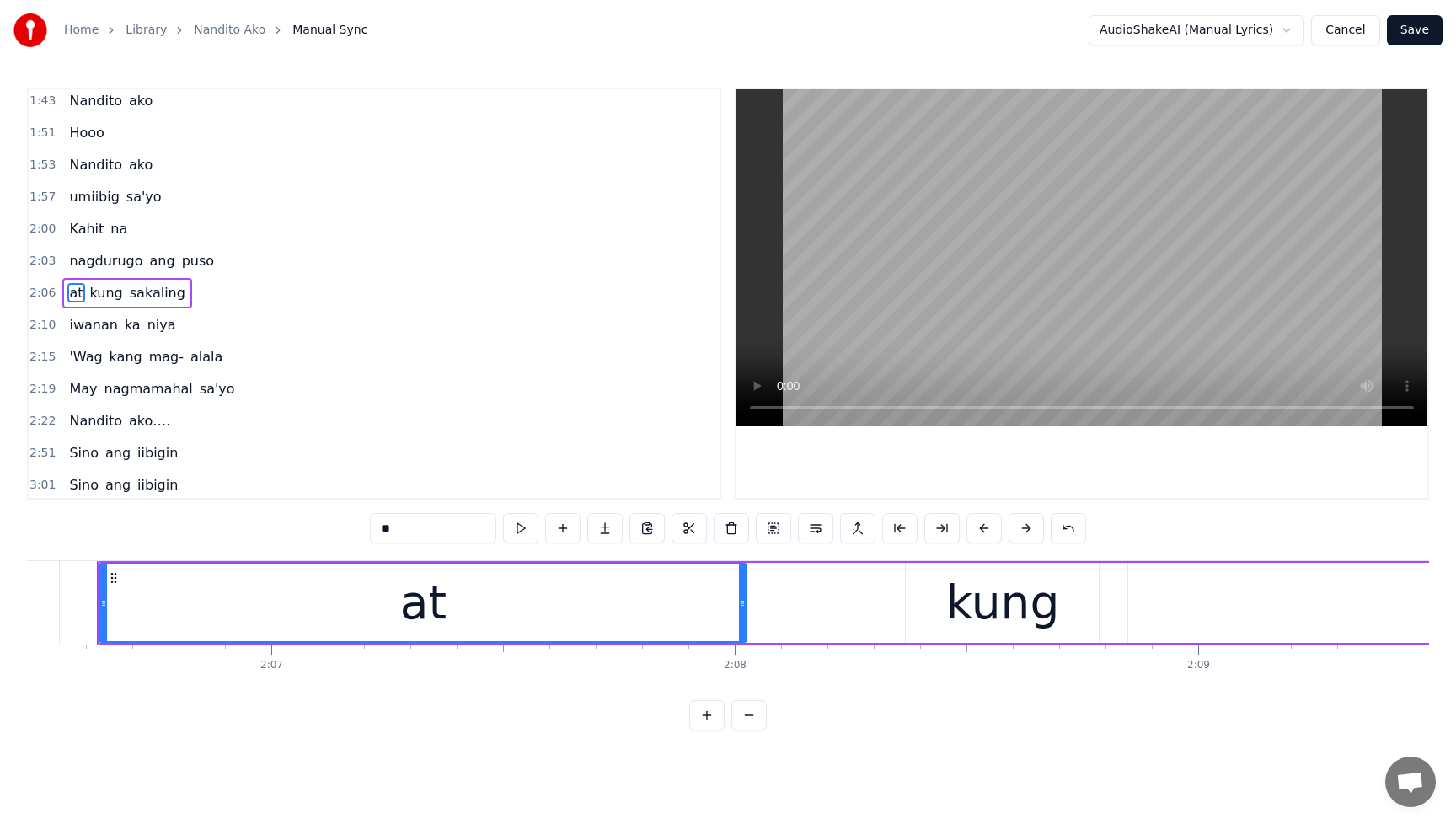
scroll to position [0, 58594]
click at [74, 267] on span "nagdurugo" at bounding box center [106, 261] width 77 height 19
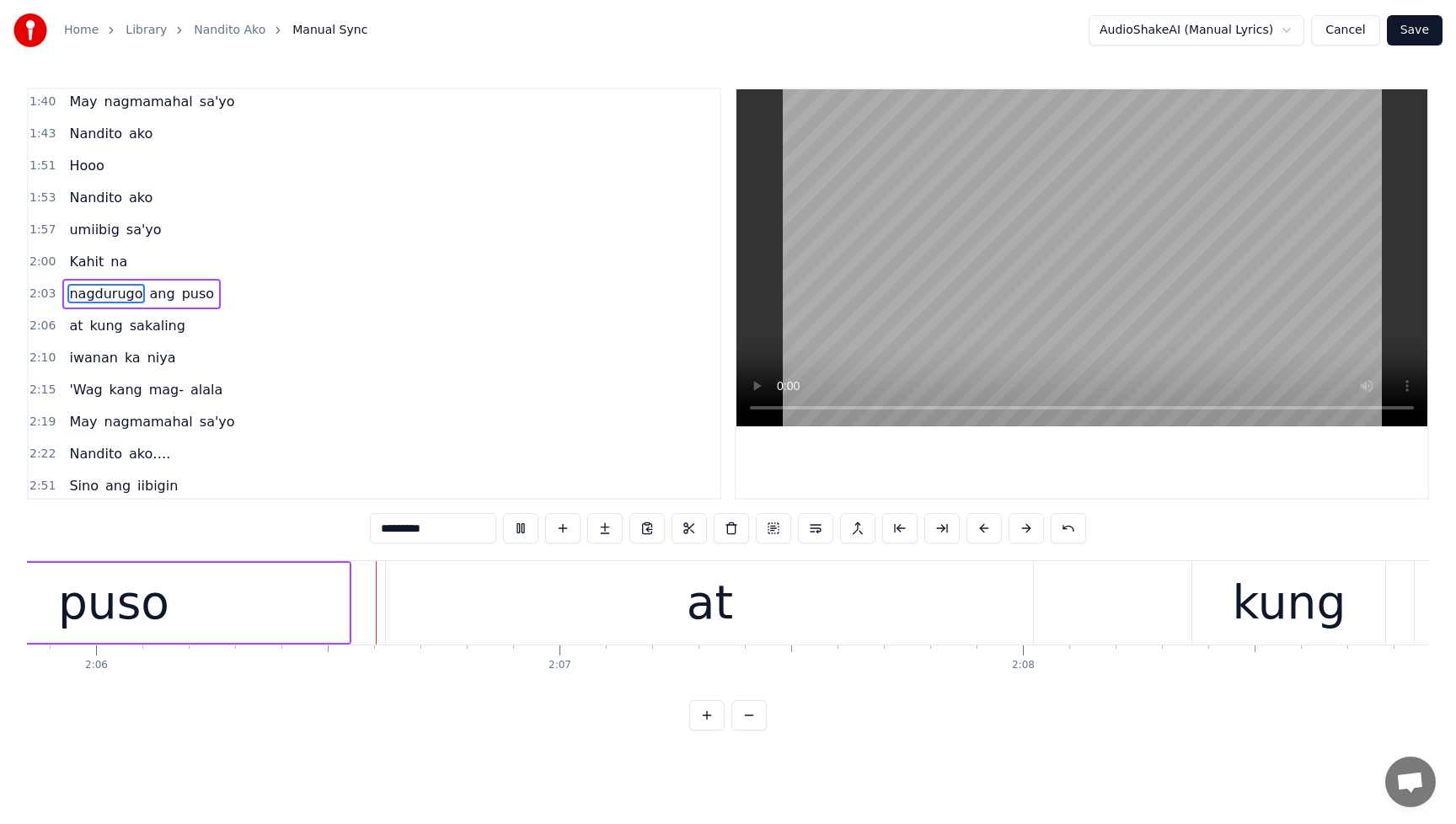
scroll to position [0, 58329]
click at [522, 530] on button at bounding box center [520, 528] width 36 height 31
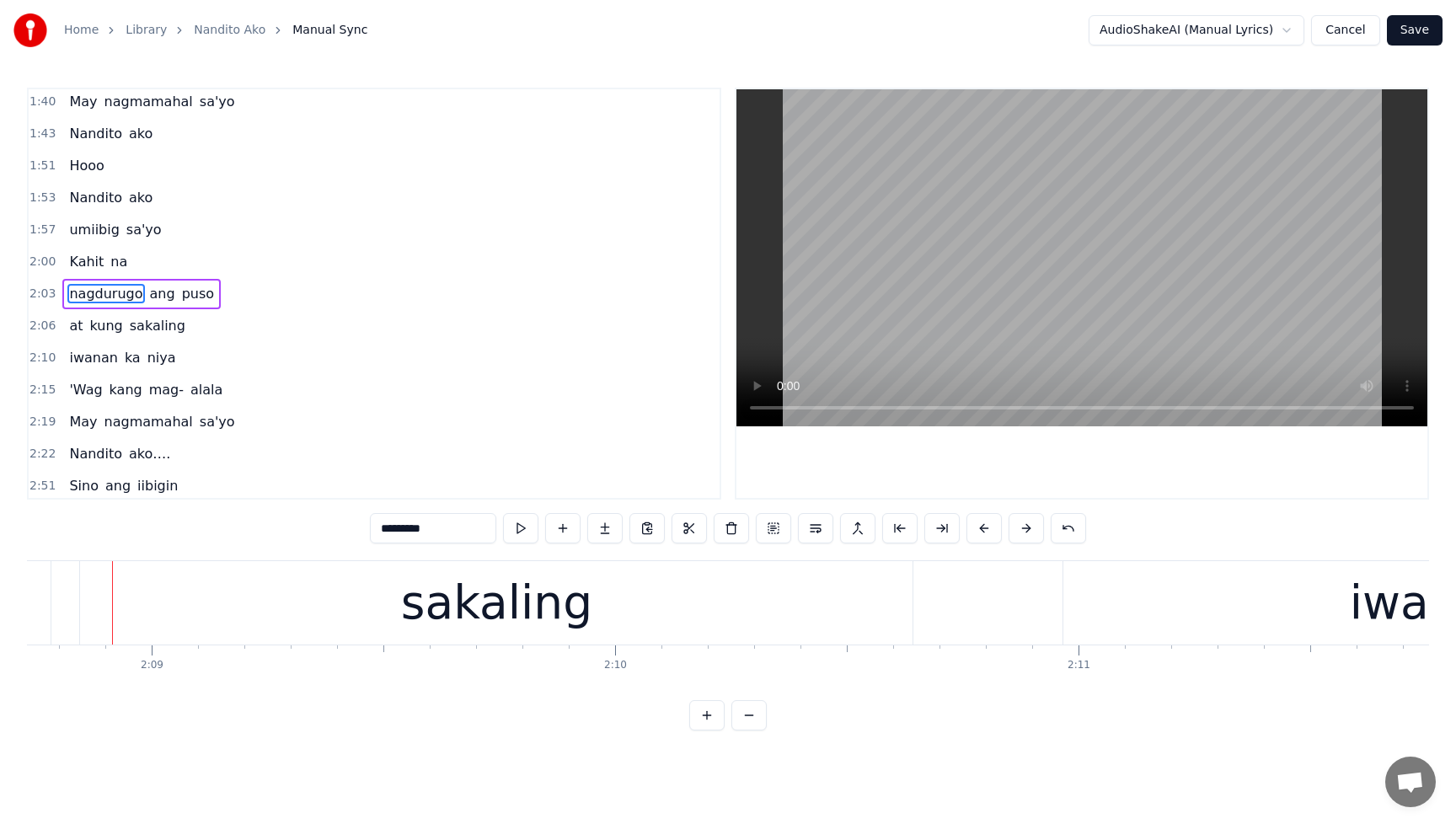
click at [186, 295] on span "puso" at bounding box center [198, 293] width 36 height 19
type input "****"
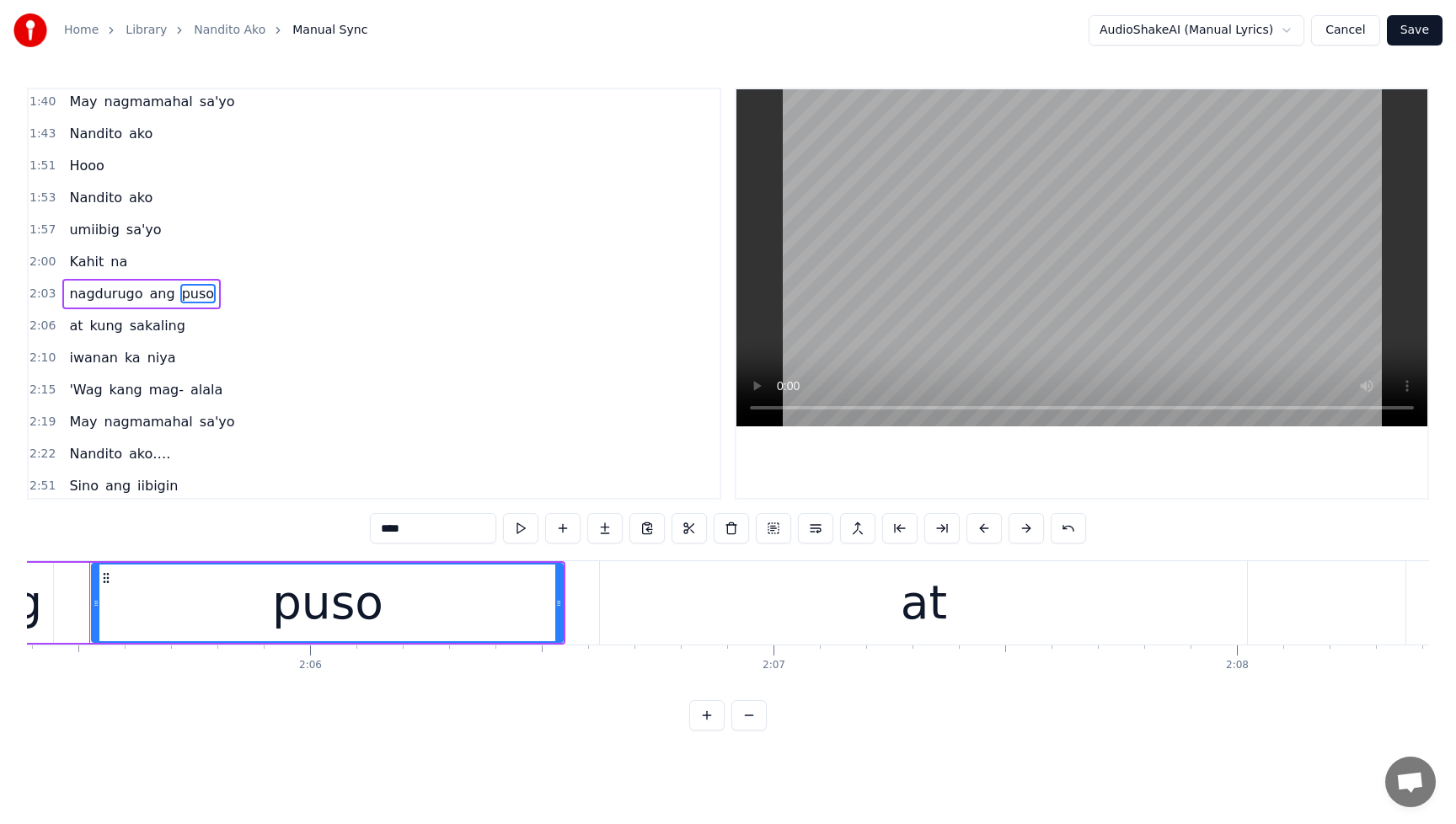
scroll to position [0, 58084]
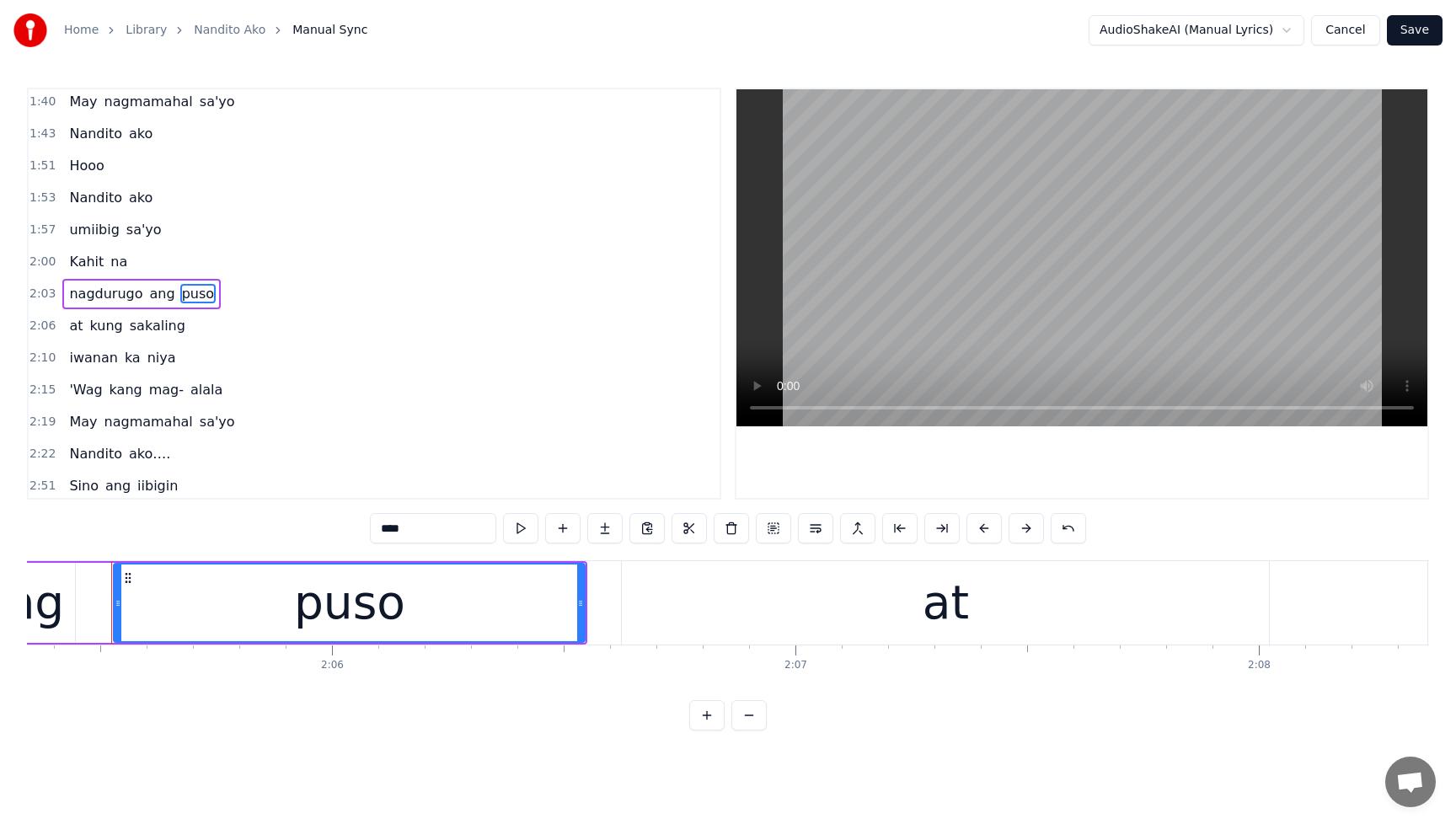
click at [484, 617] on div "puso" at bounding box center [349, 603] width 470 height 77
drag, startPoint x: 580, startPoint y: 606, endPoint x: 653, endPoint y: 610, distance: 73.1
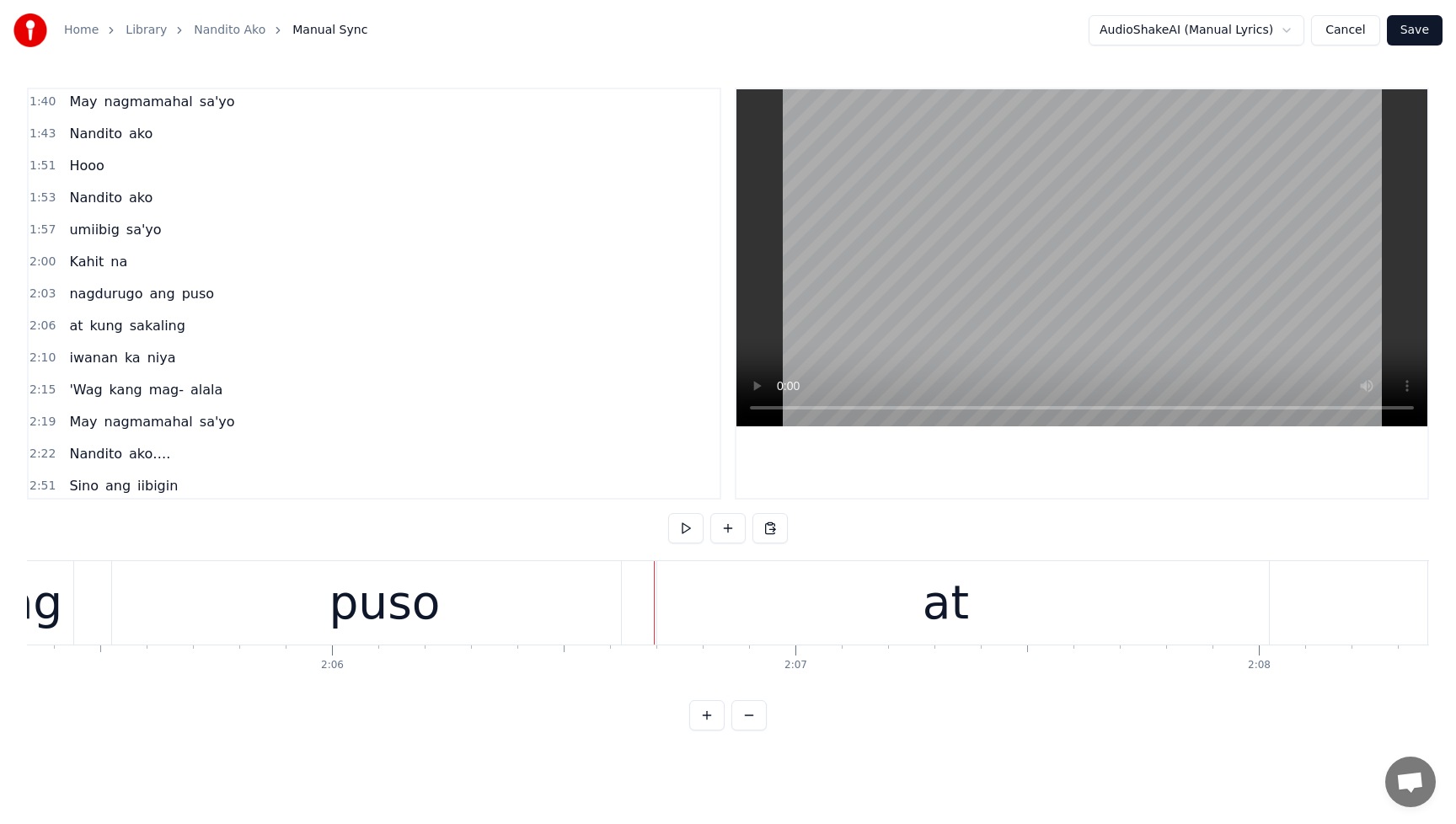
click at [789, 594] on div "at" at bounding box center [944, 603] width 647 height 84
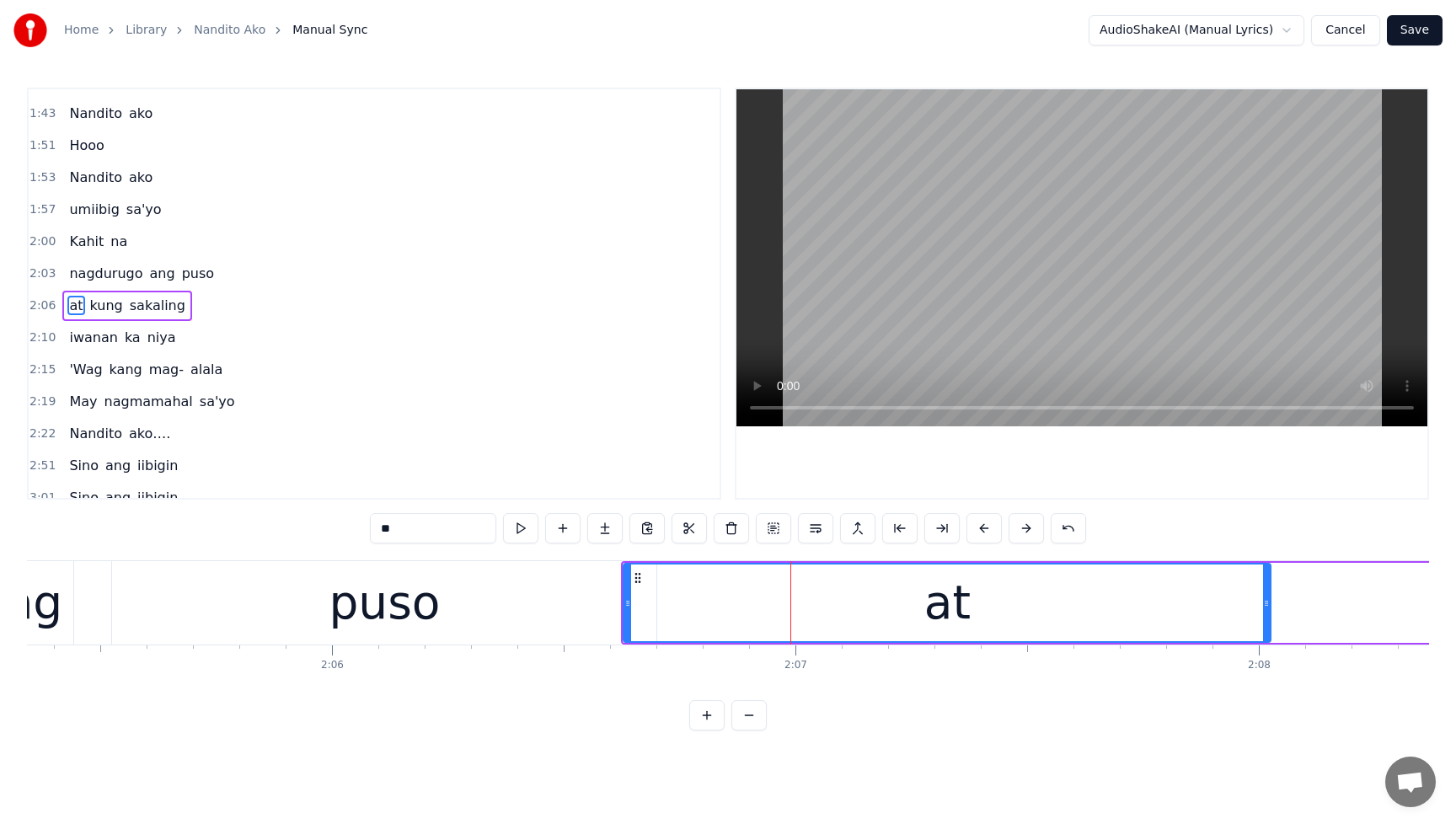
scroll to position [708, 0]
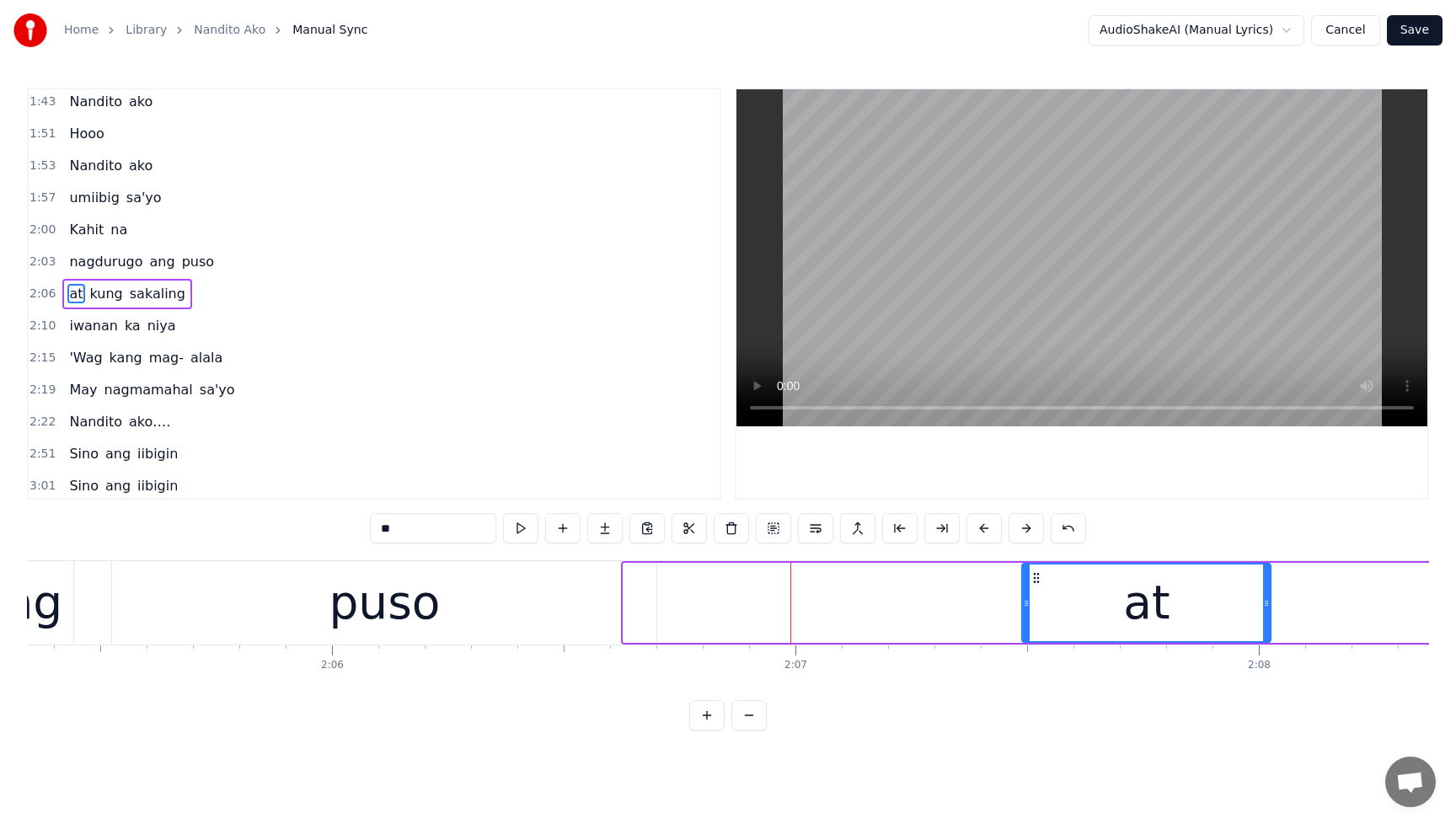
drag, startPoint x: 625, startPoint y: 605, endPoint x: 1024, endPoint y: 622, distance: 399.4
click at [1024, 621] on div at bounding box center [1027, 603] width 7 height 77
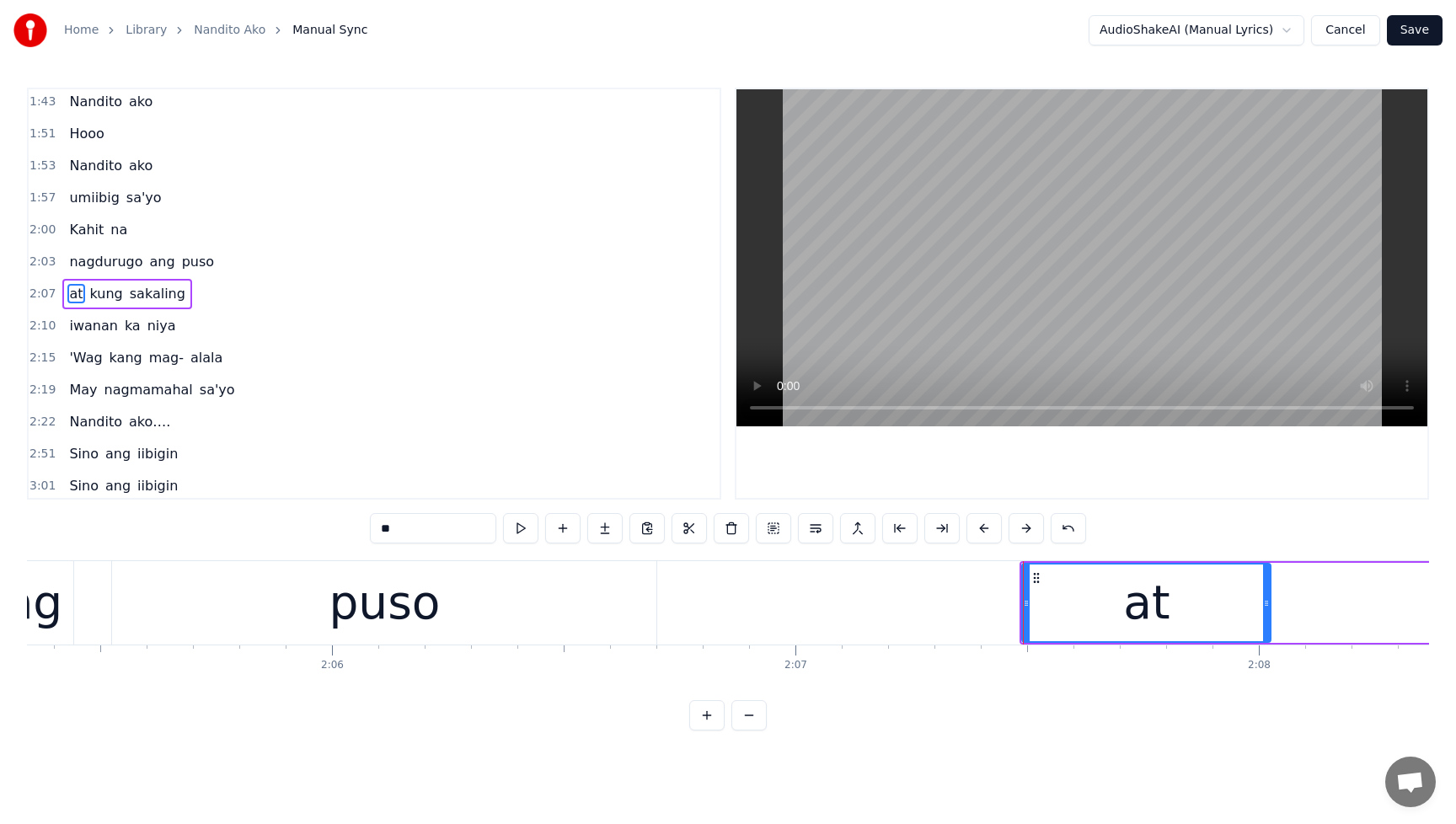
click at [67, 259] on span "nagdurugo" at bounding box center [106, 262] width 77 height 19
type input "*********"
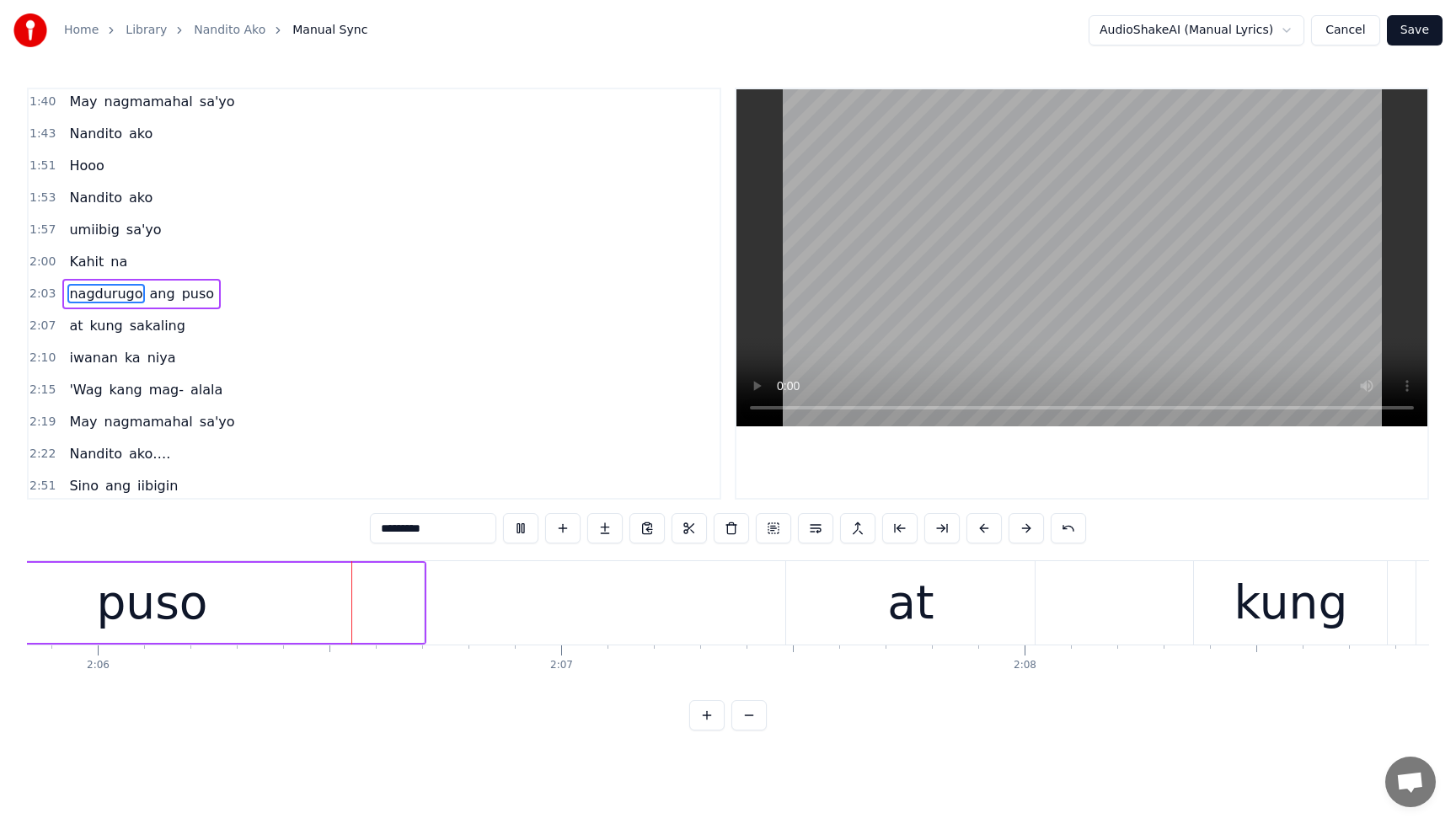
scroll to position [0, 58327]
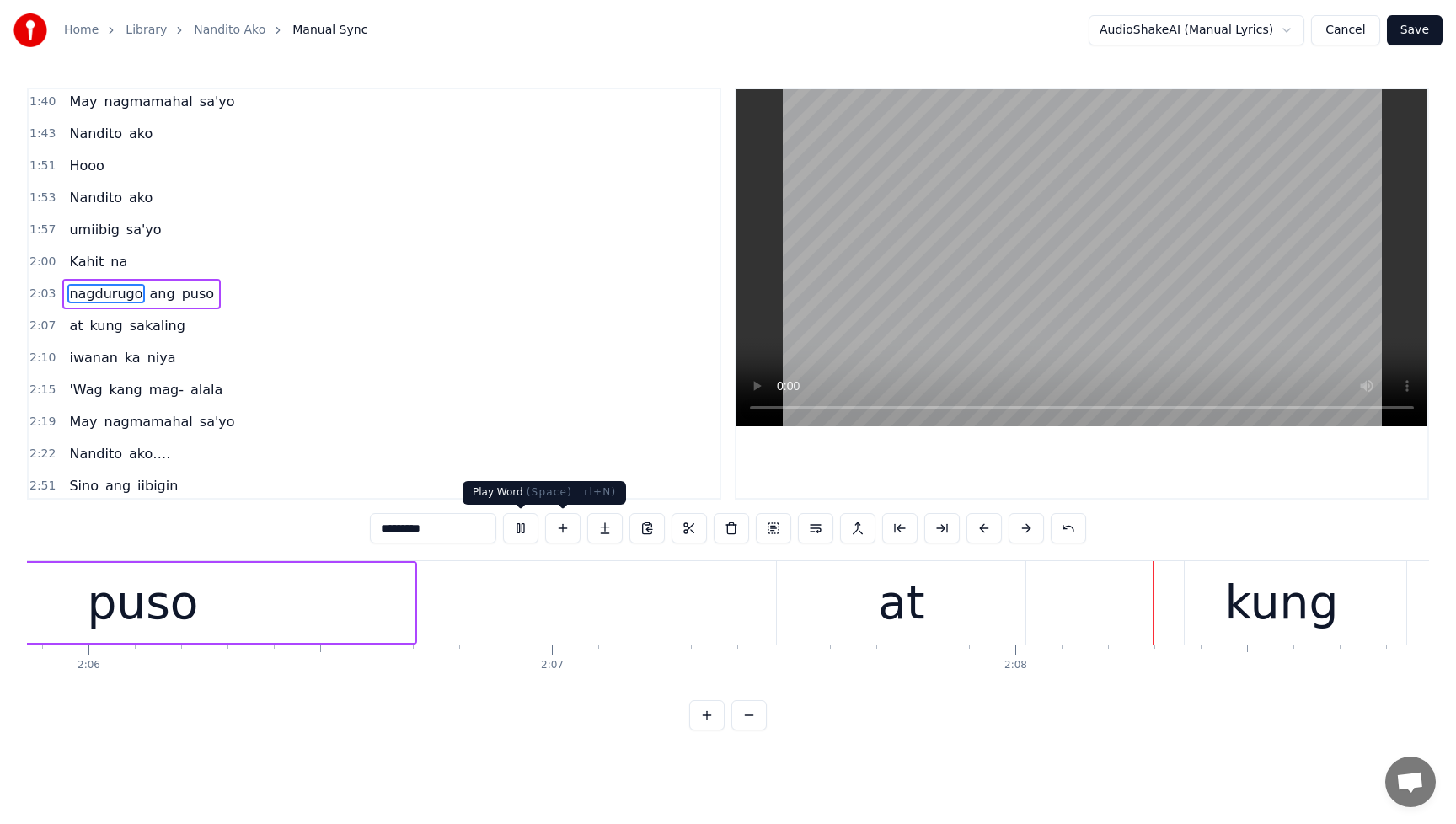
click at [521, 527] on button at bounding box center [520, 528] width 36 height 31
click at [123, 294] on span "nagdurugo" at bounding box center [106, 293] width 77 height 19
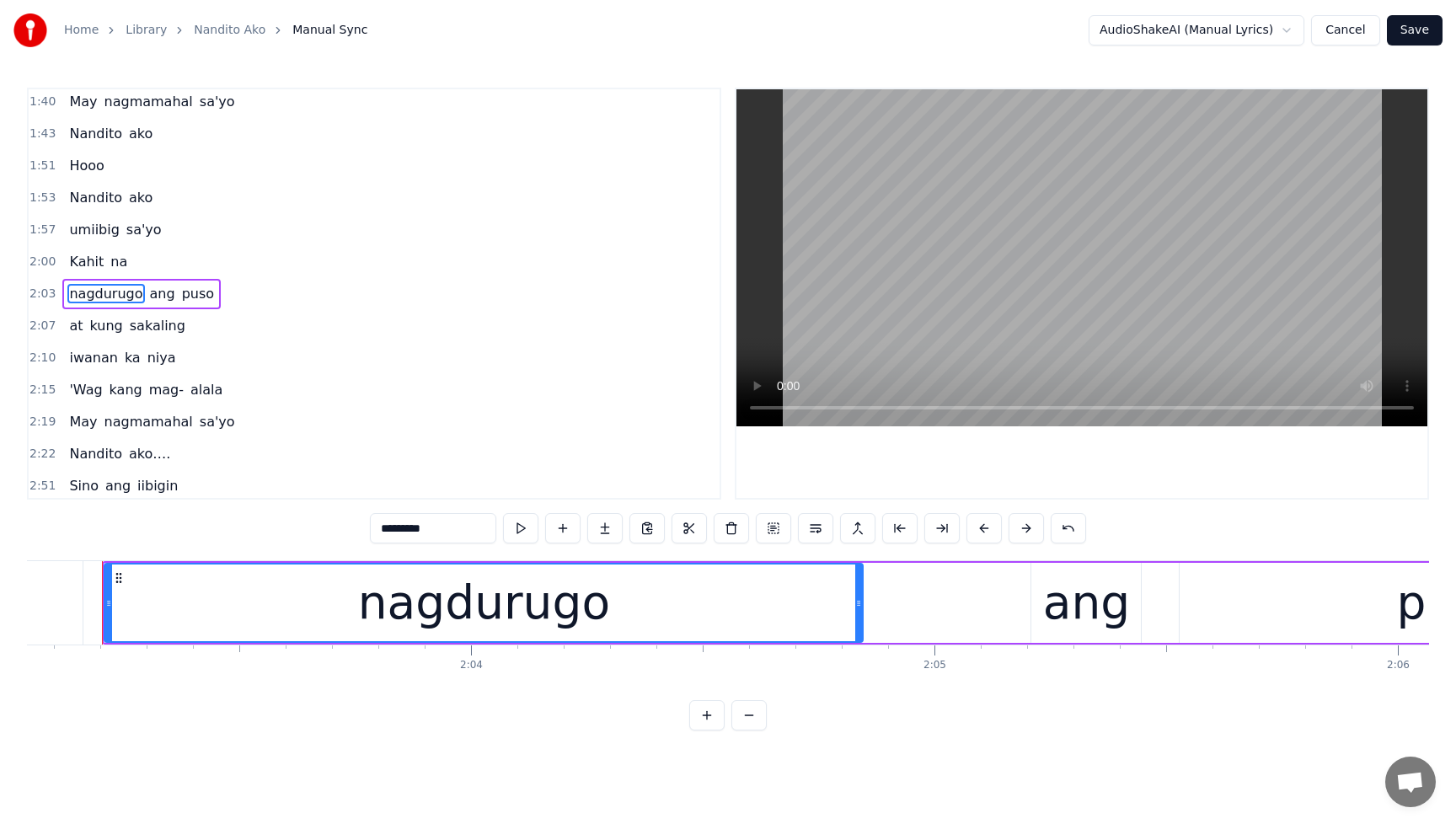
scroll to position [0, 57008]
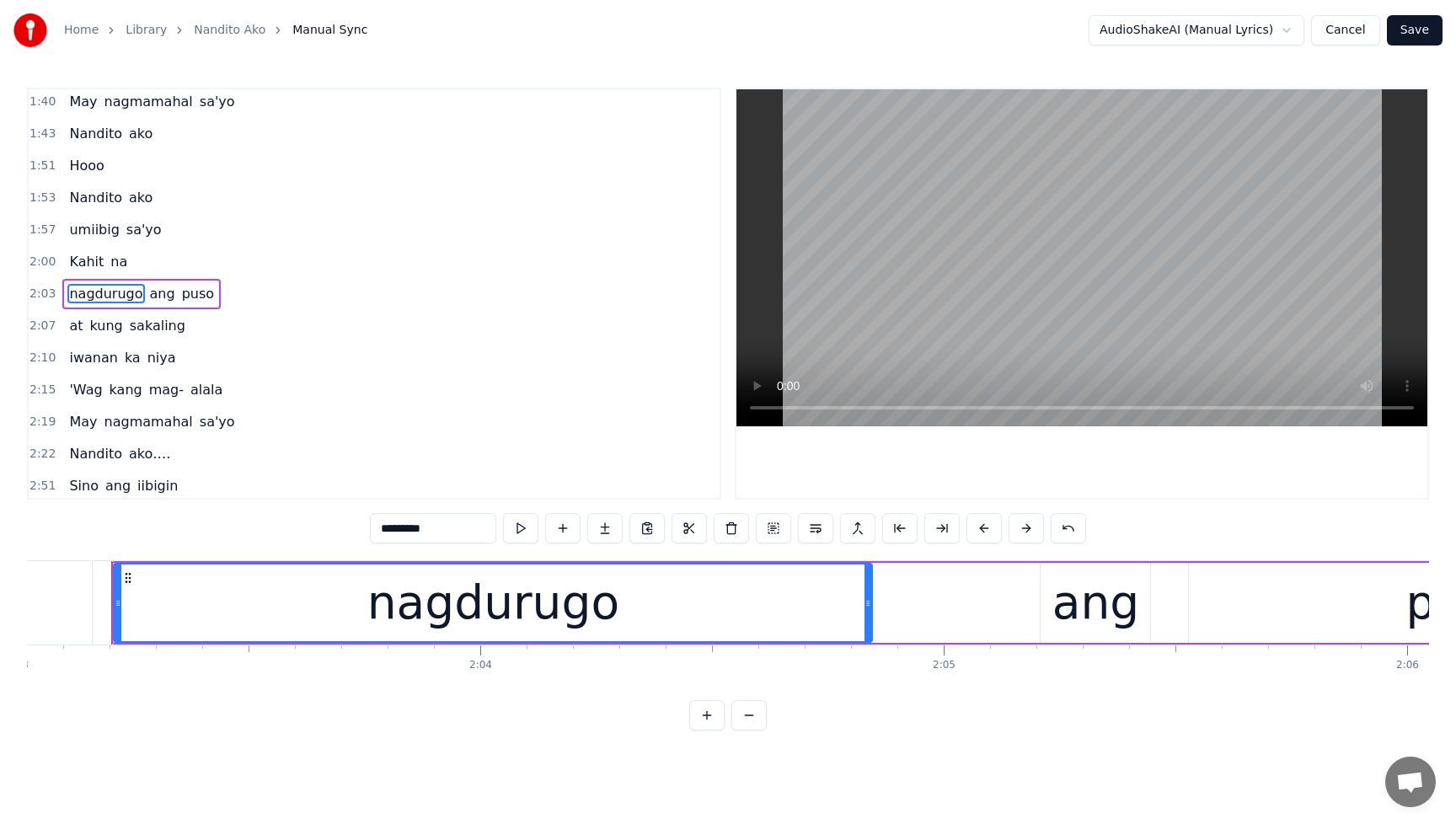
click at [773, 642] on div "nagdurugo ang puso" at bounding box center [923, 603] width 1624 height 84
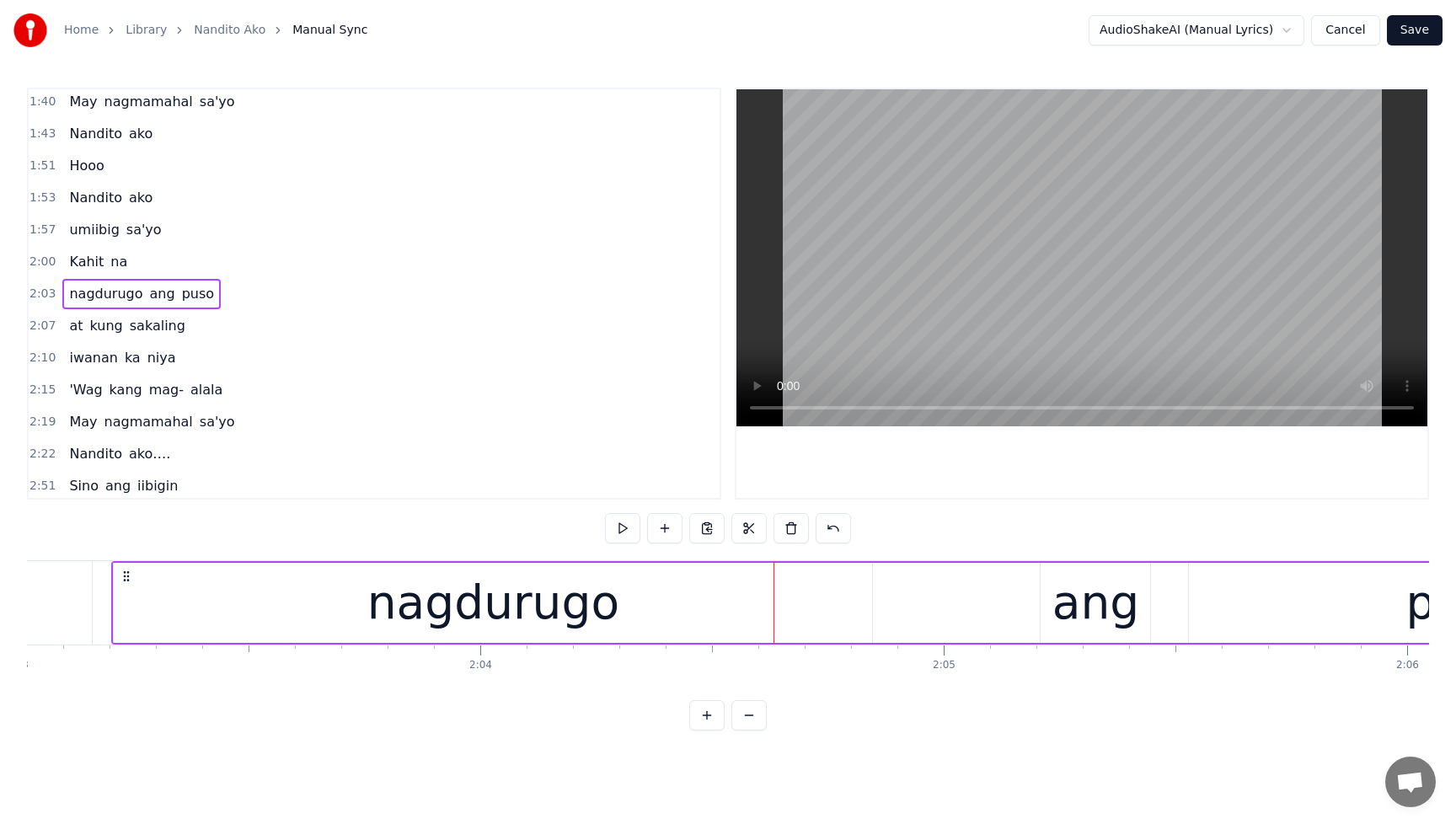
click at [831, 608] on div "nagdurugo" at bounding box center [492, 603] width 759 height 80
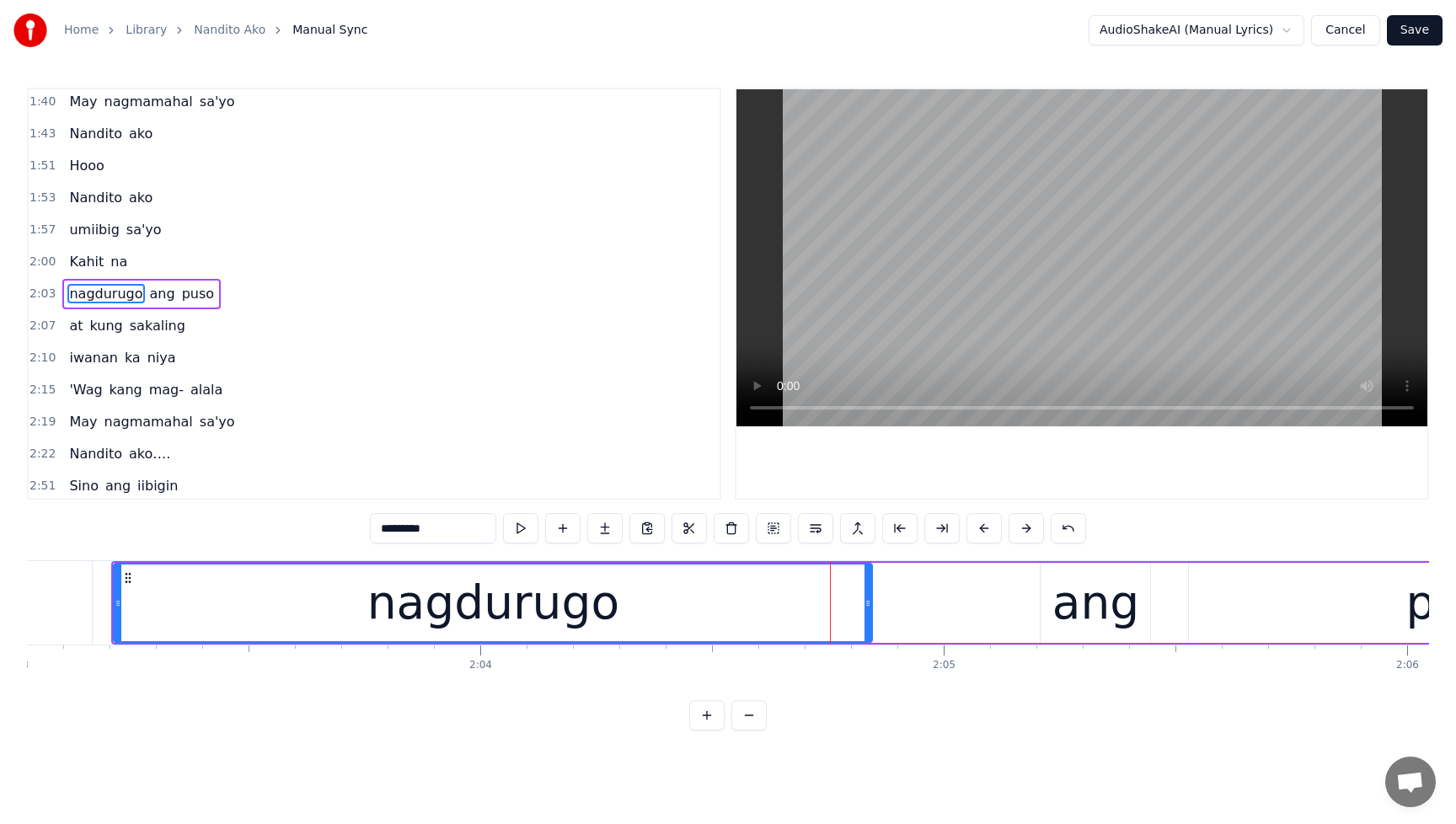
click at [982, 603] on div "nagdurugo ang puso" at bounding box center [923, 603] width 1624 height 84
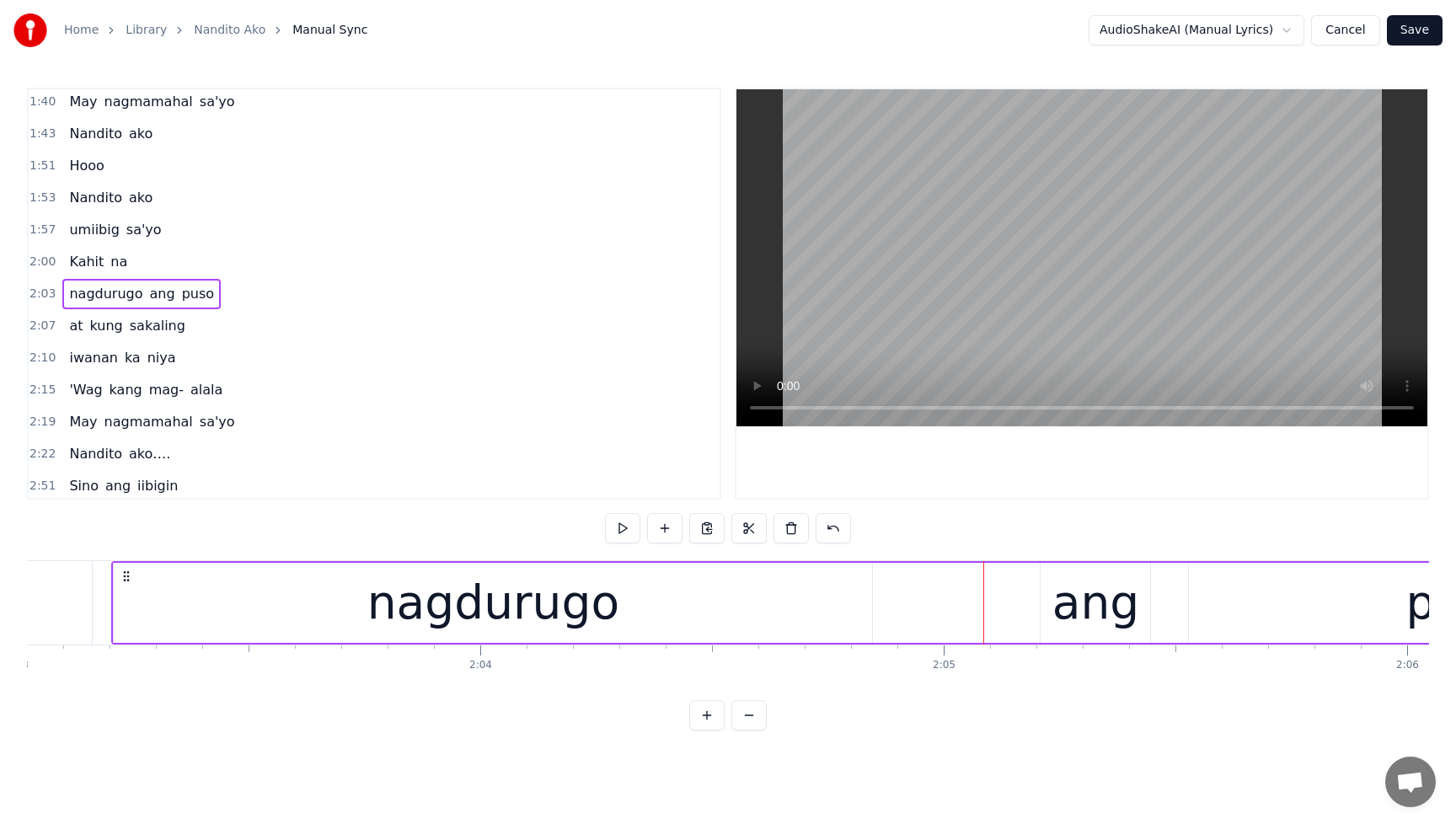
click at [1095, 601] on div "ang" at bounding box center [1095, 603] width 86 height 70
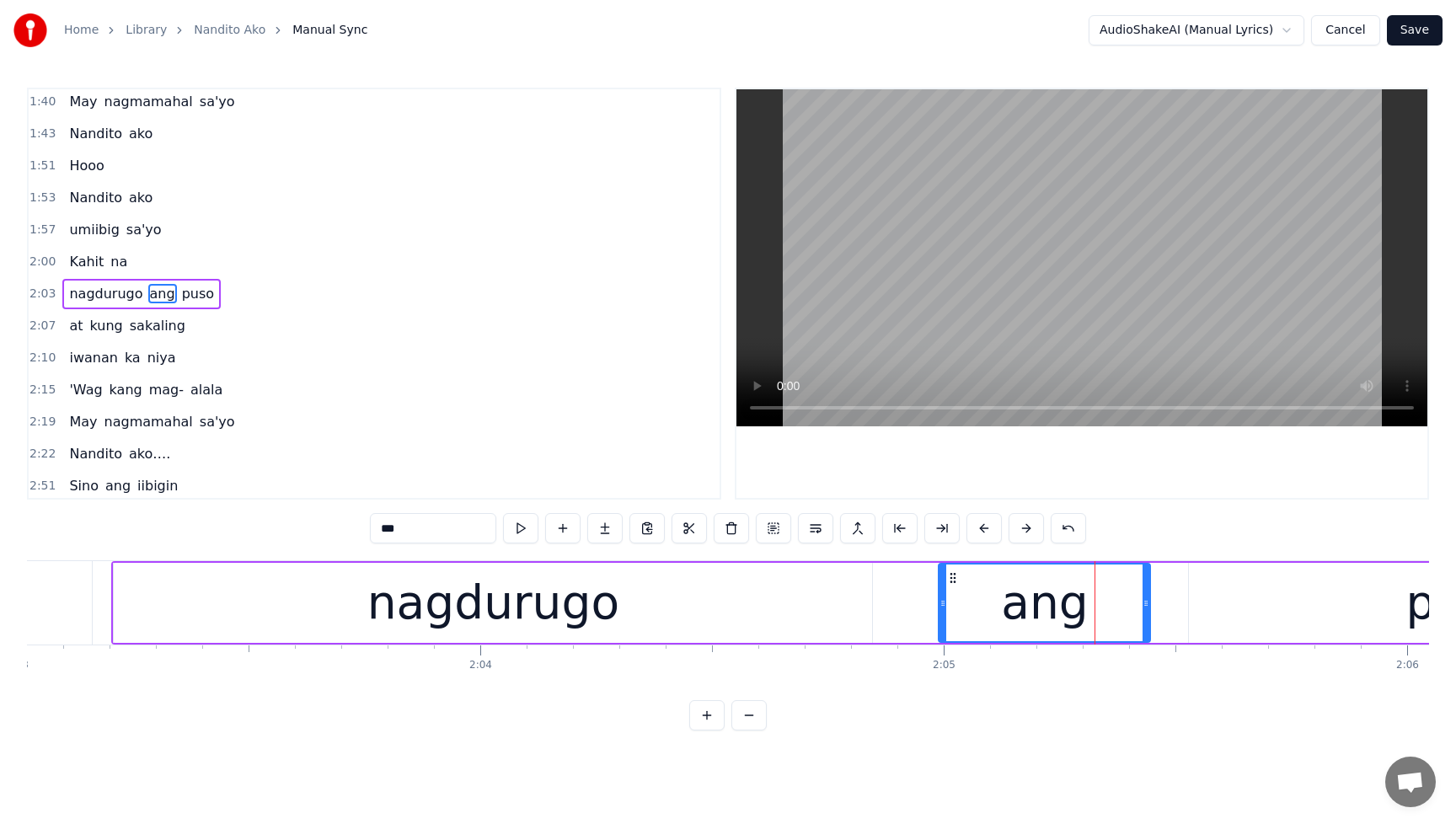
drag, startPoint x: 1043, startPoint y: 608, endPoint x: 971, endPoint y: 611, distance: 72.1
click at [939, 610] on div at bounding box center [943, 603] width 7 height 77
drag, startPoint x: 1147, startPoint y: 603, endPoint x: 1226, endPoint y: 600, distance: 79.1
click at [1226, 600] on icon at bounding box center [1226, 602] width 7 height 13
click at [70, 290] on span "nagdurugo" at bounding box center [106, 293] width 77 height 19
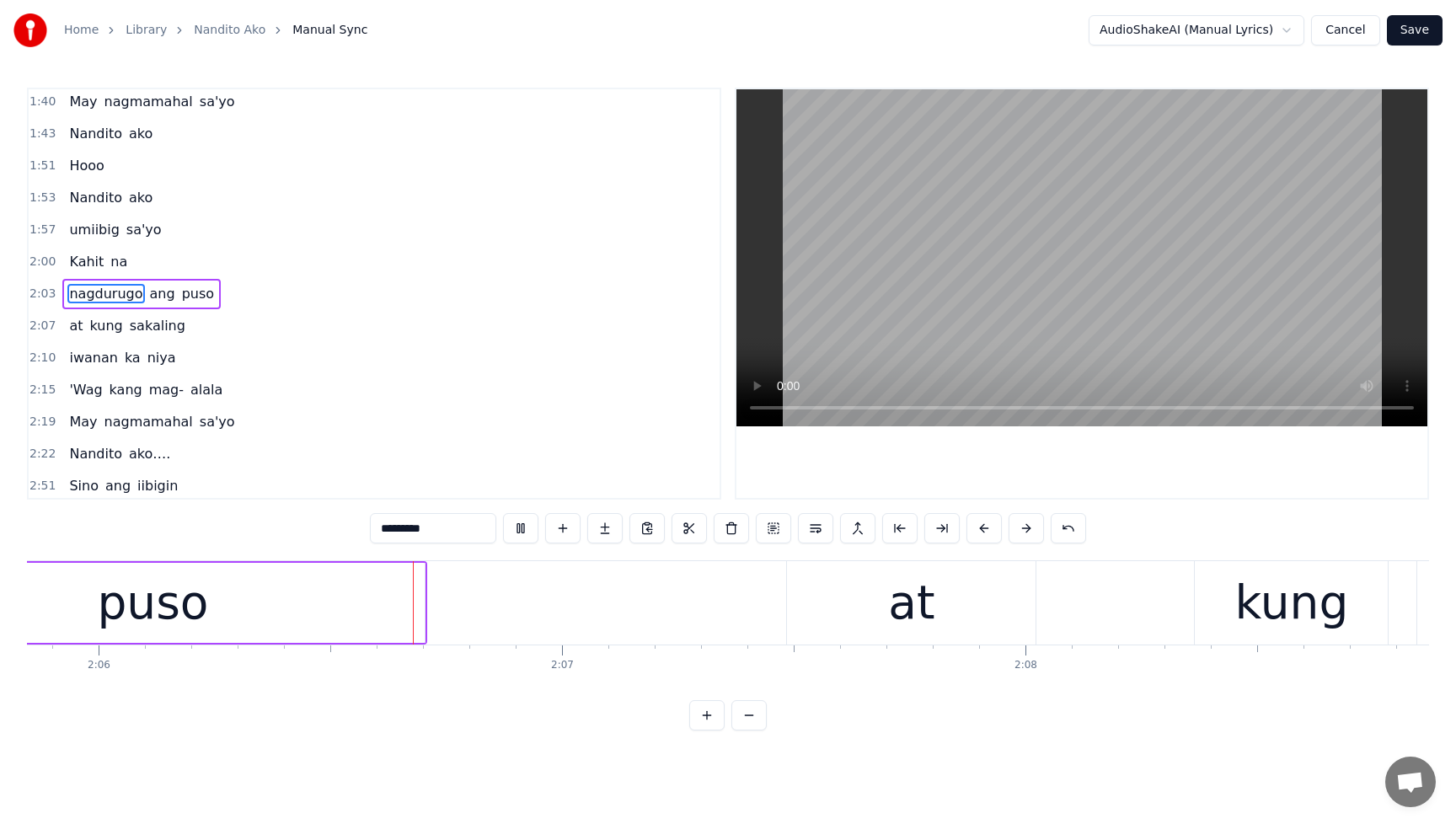
scroll to position [0, 58323]
click at [523, 515] on button at bounding box center [520, 528] width 36 height 31
click at [304, 594] on div "puso" at bounding box center [147, 603] width 545 height 80
type input "****"
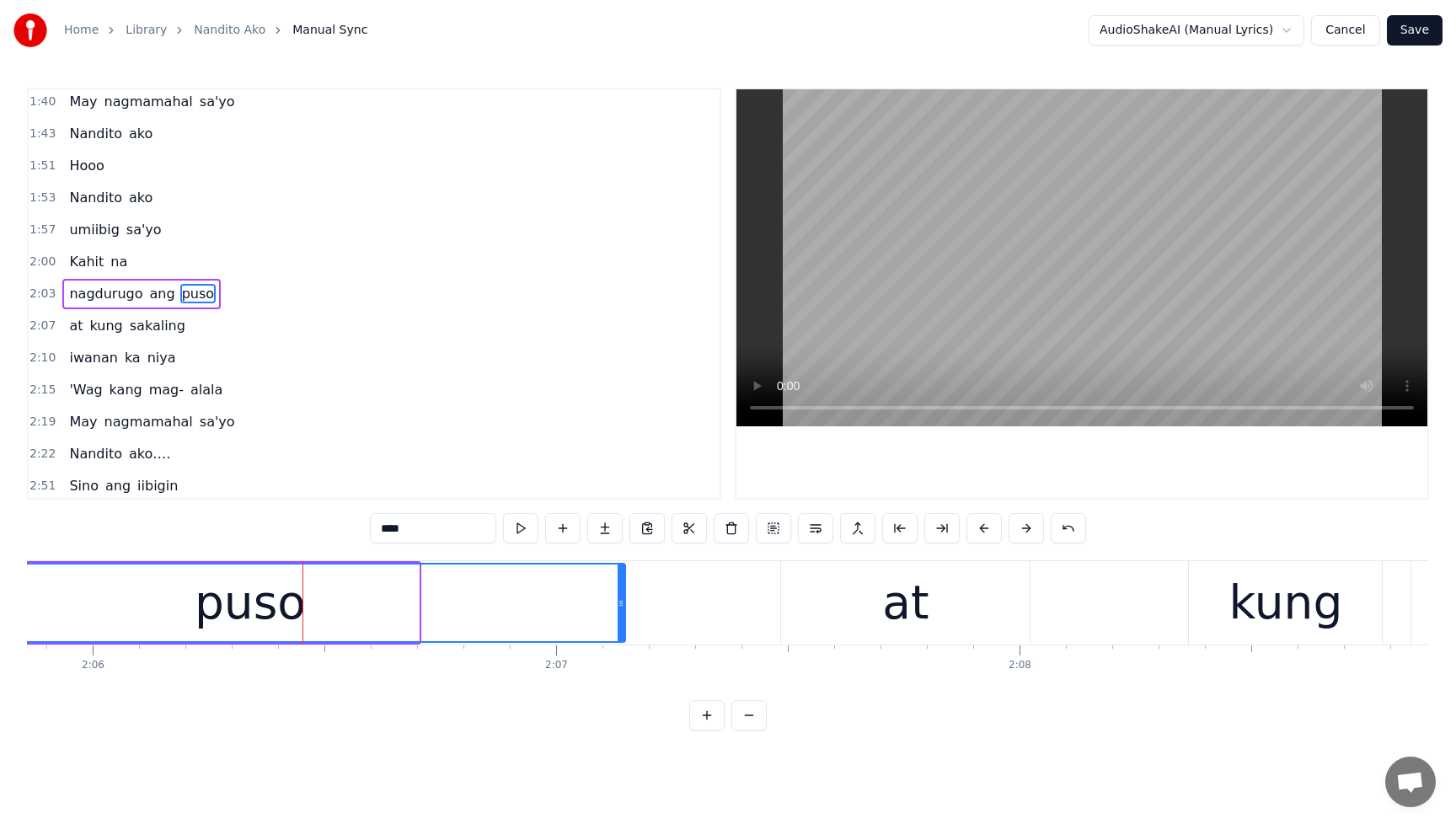
drag, startPoint x: 416, startPoint y: 603, endPoint x: 633, endPoint y: 601, distance: 217.0
click at [624, 601] on icon at bounding box center [622, 602] width 7 height 13
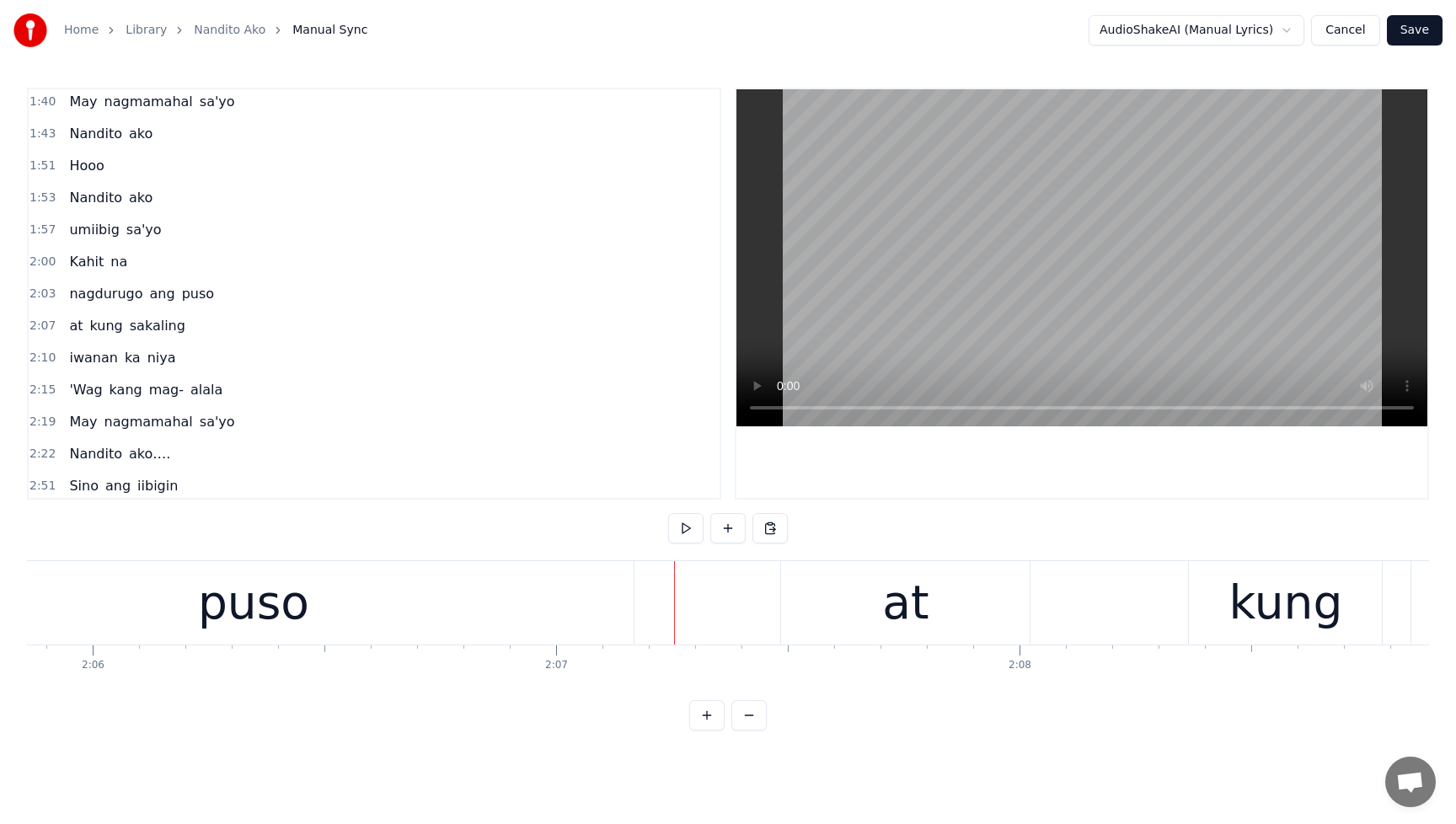
click at [91, 294] on span "nagdurugo" at bounding box center [106, 293] width 77 height 19
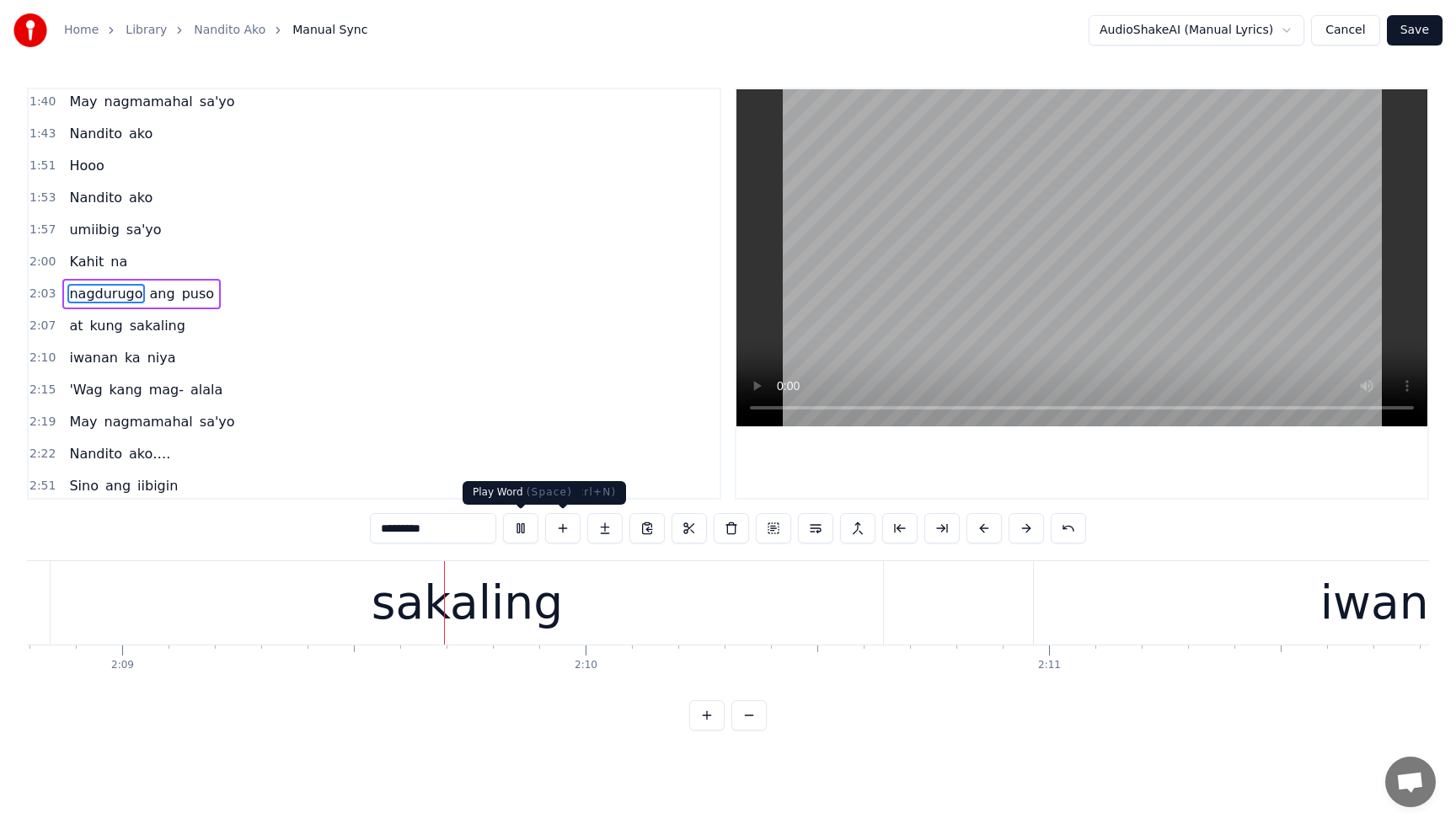
scroll to position [0, 59690]
click at [523, 525] on button at bounding box center [520, 528] width 36 height 31
click at [100, 326] on span "kung" at bounding box center [106, 326] width 37 height 19
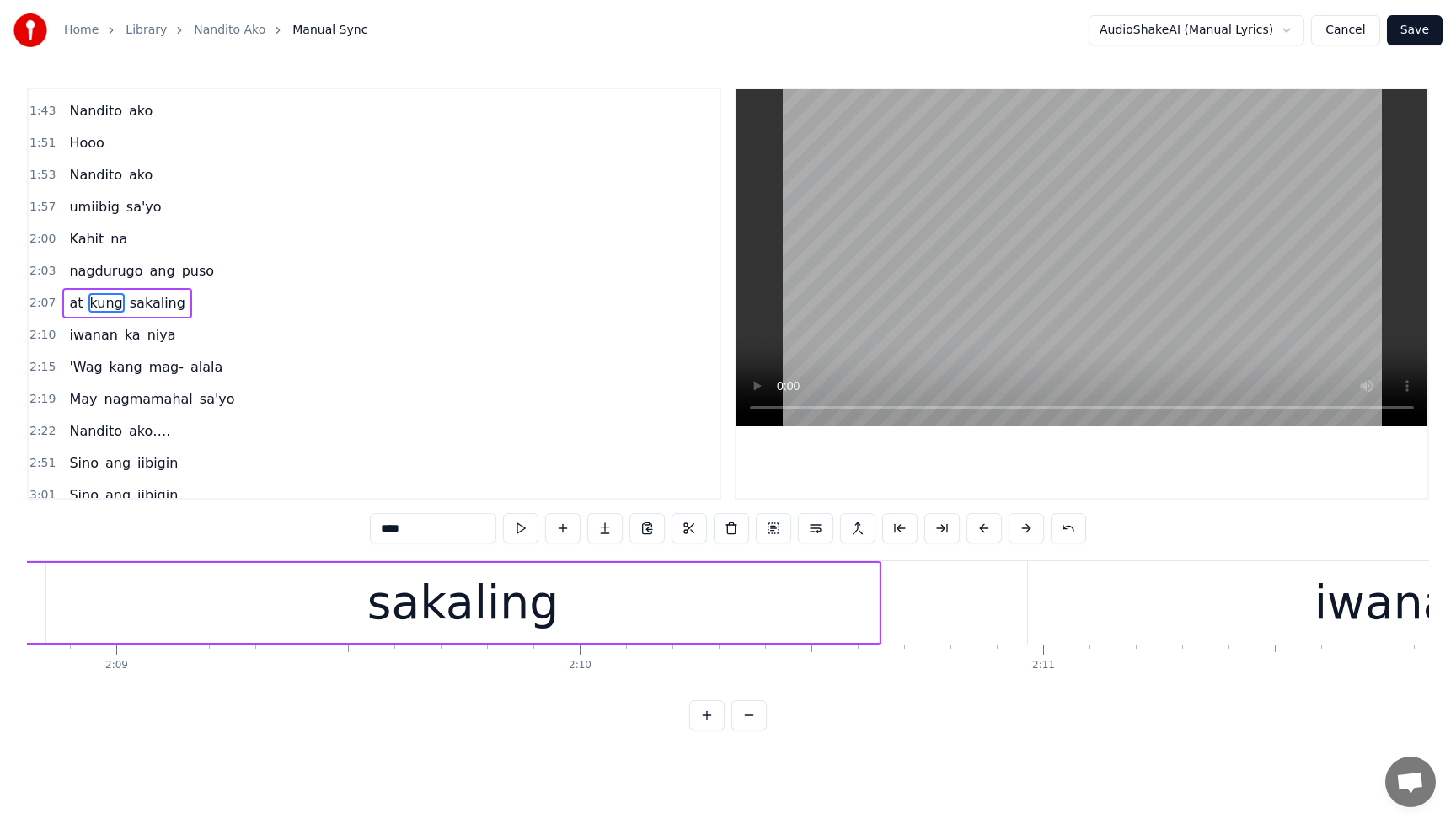
scroll to position [708, 0]
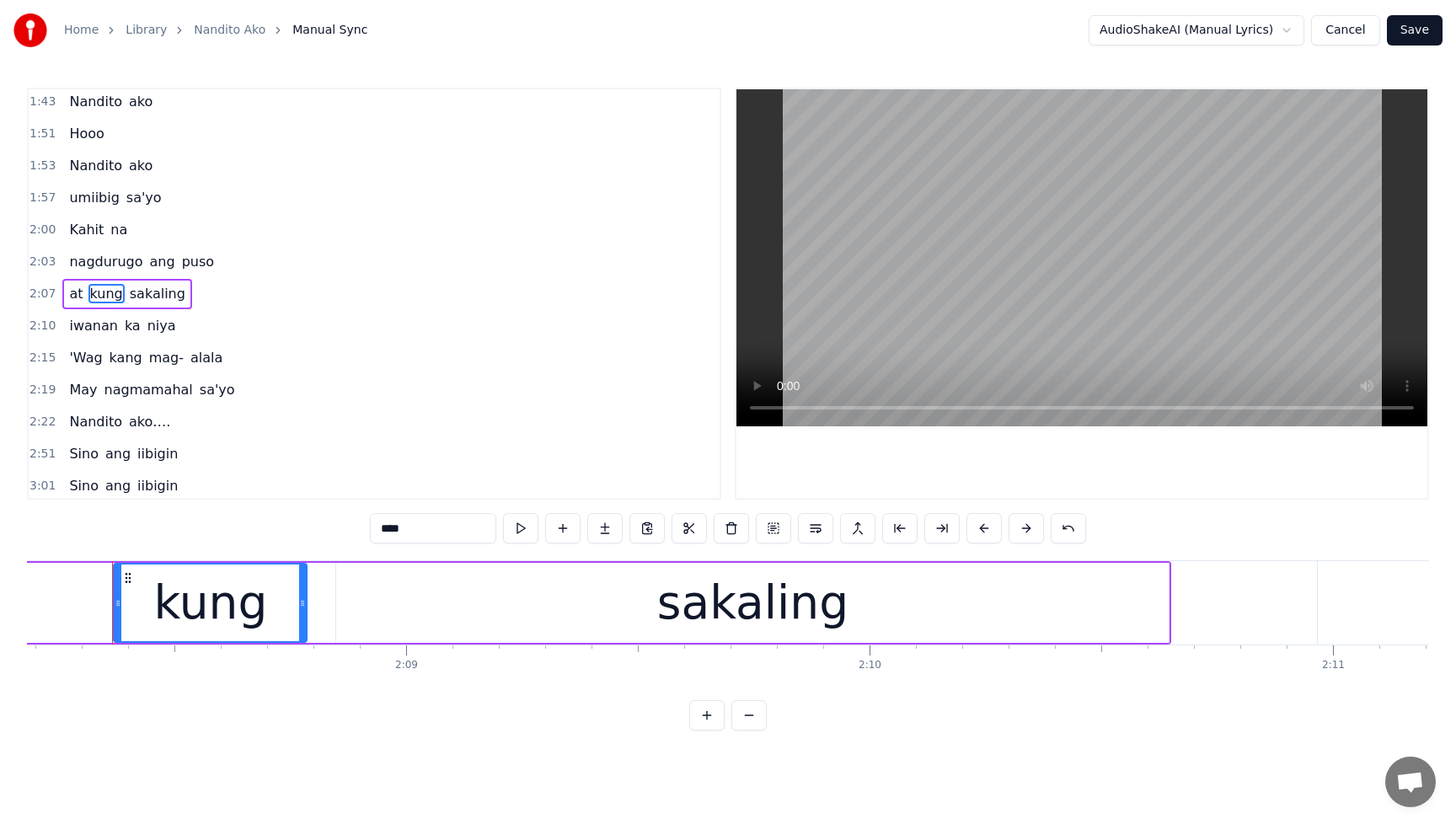
click at [77, 295] on span "at" at bounding box center [75, 293] width 17 height 19
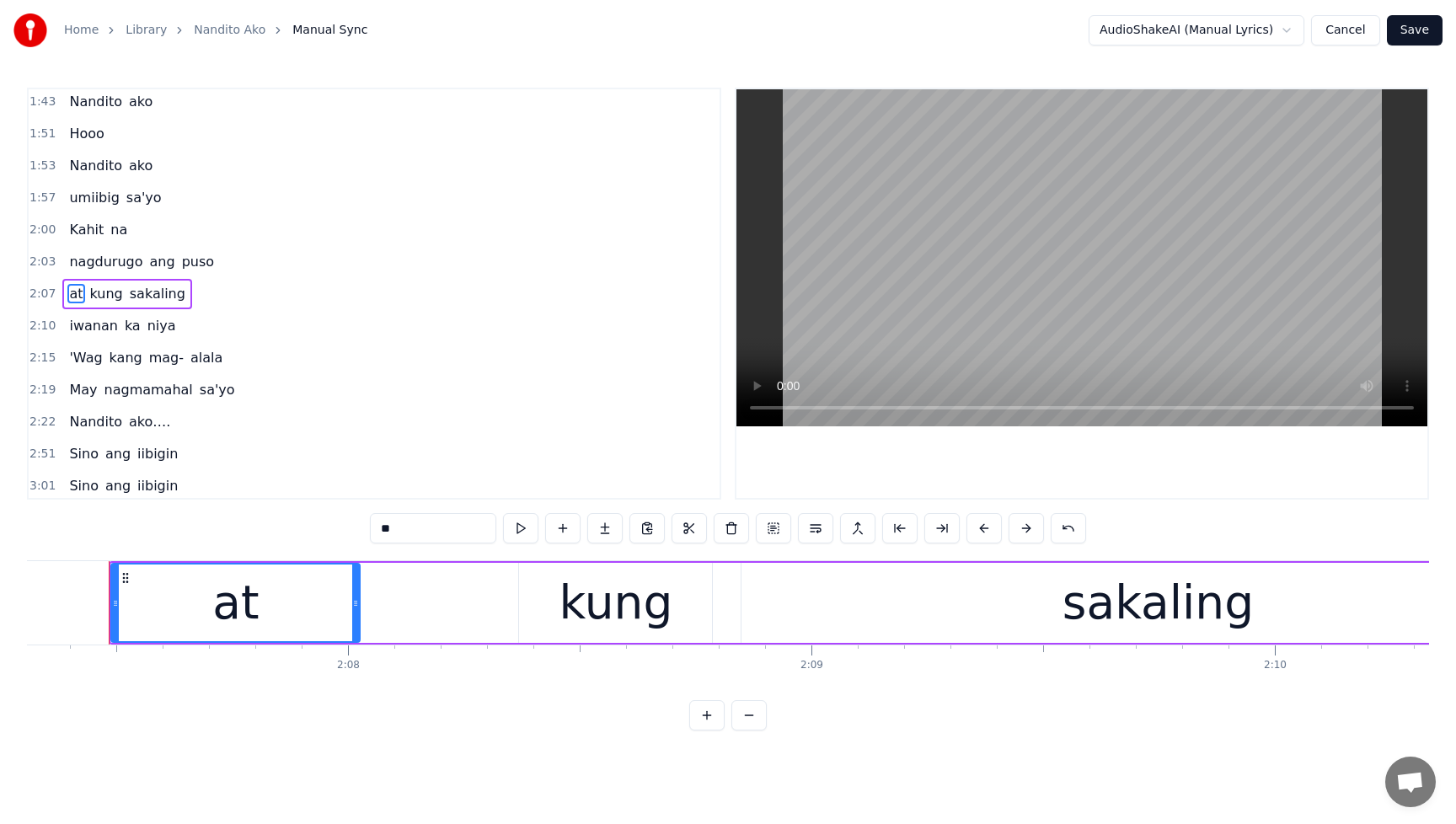
scroll to position [0, 58992]
click at [218, 602] on div "at" at bounding box center [237, 603] width 247 height 77
drag, startPoint x: 423, startPoint y: 538, endPoint x: 341, endPoint y: 539, distance: 82.0
click at [341, 539] on div "0:15 [PERSON_NAME]'n akong 0:20 nais malaman 0:25 Maaari bang magtanong? 0:31 A…" at bounding box center [728, 409] width 1402 height 642
type input "*"
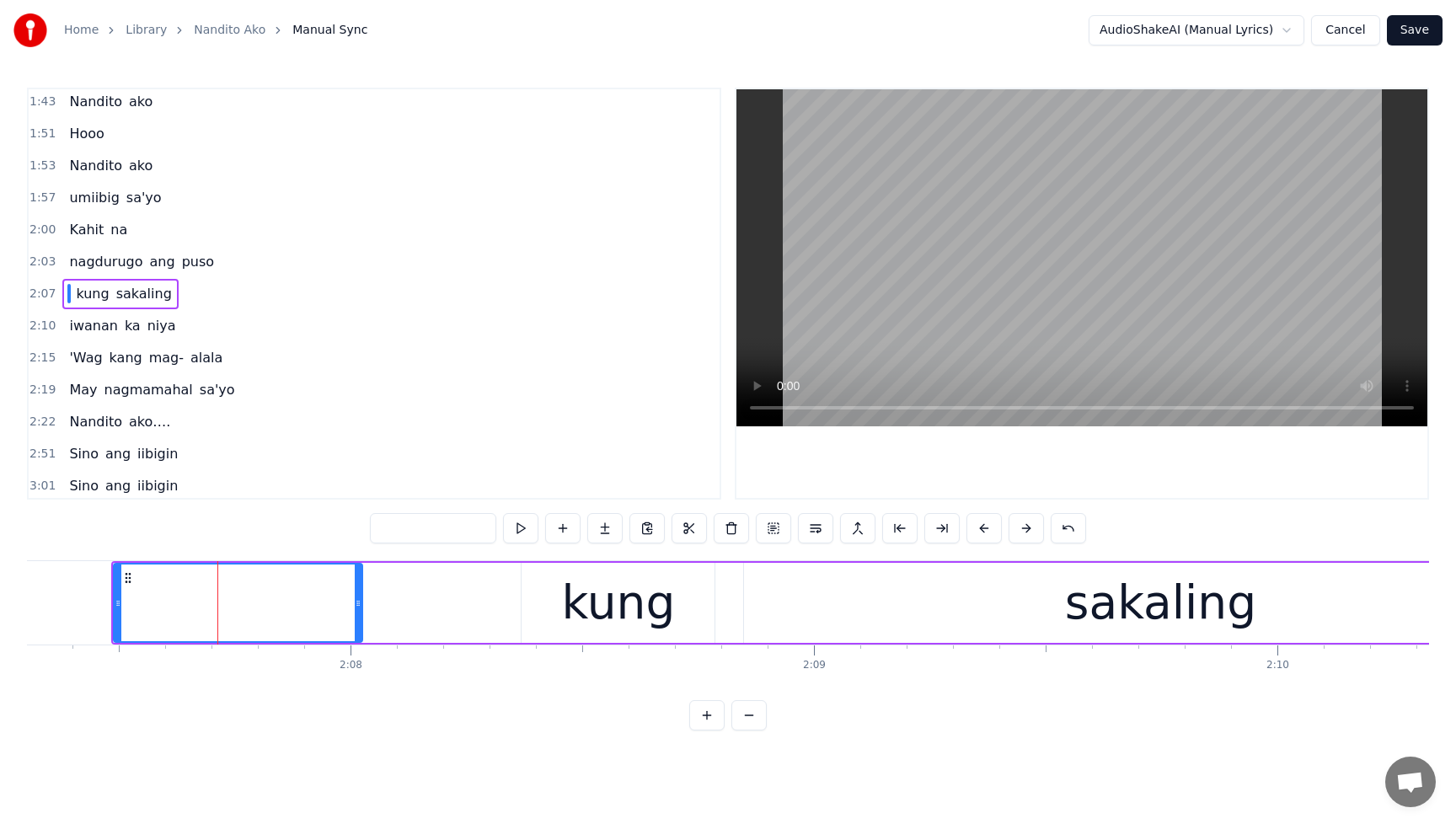
click at [474, 420] on div "2:22 Nandito ako…." at bounding box center [374, 422] width 690 height 32
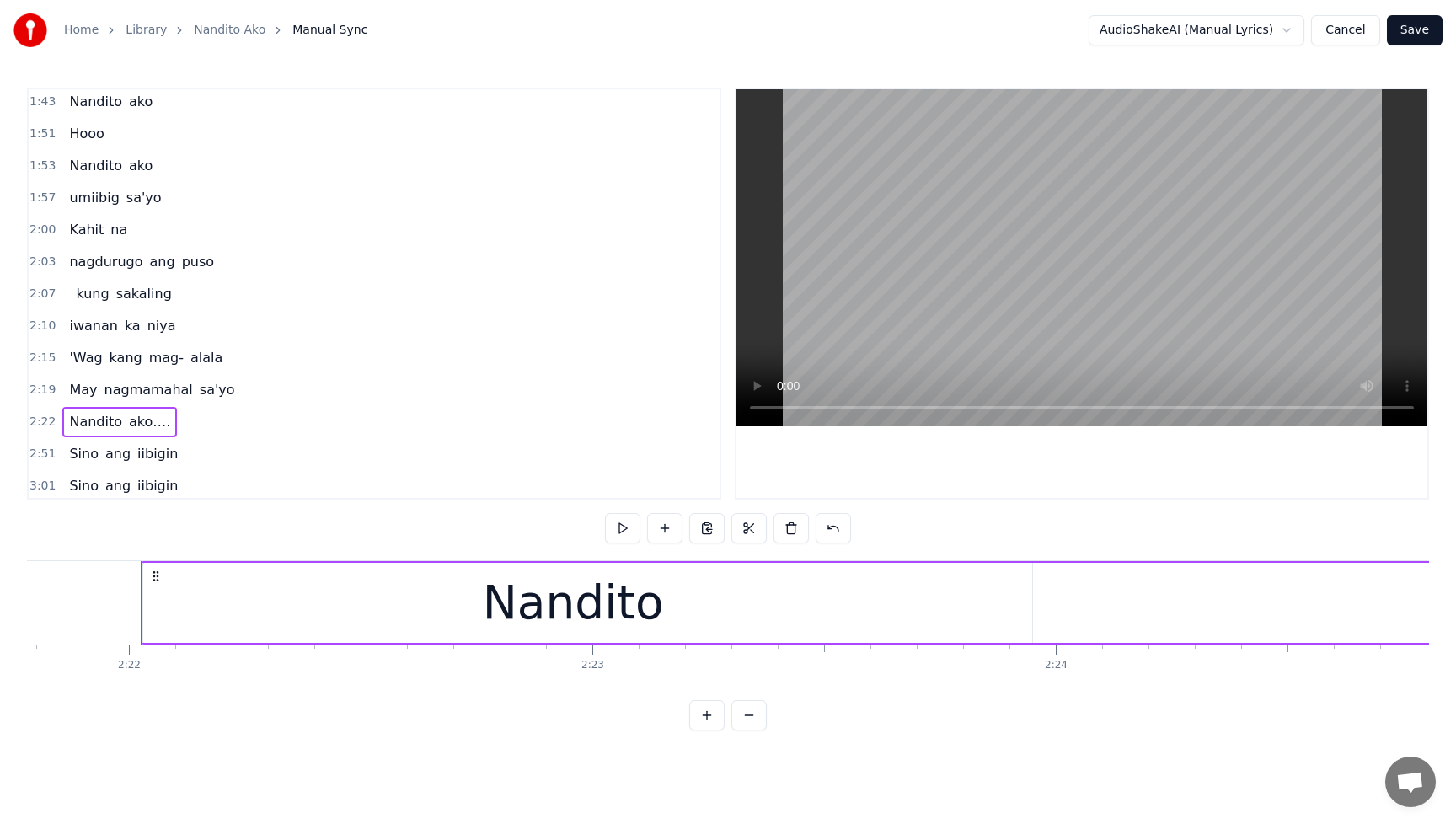
scroll to position [0, 65729]
click at [70, 298] on div "kung sakaling" at bounding box center [120, 293] width 115 height 31
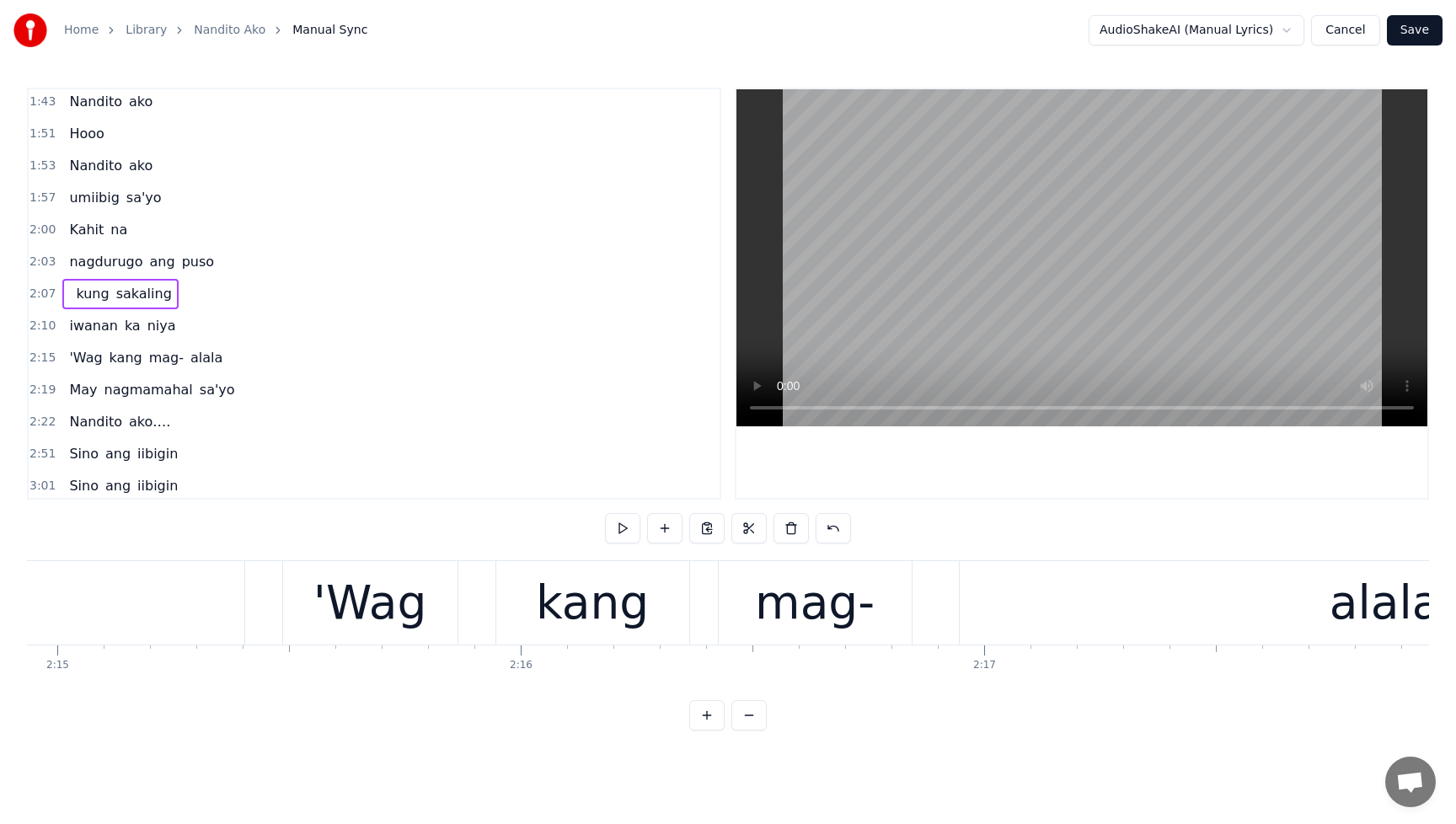
click at [74, 292] on span "kung" at bounding box center [93, 293] width 37 height 19
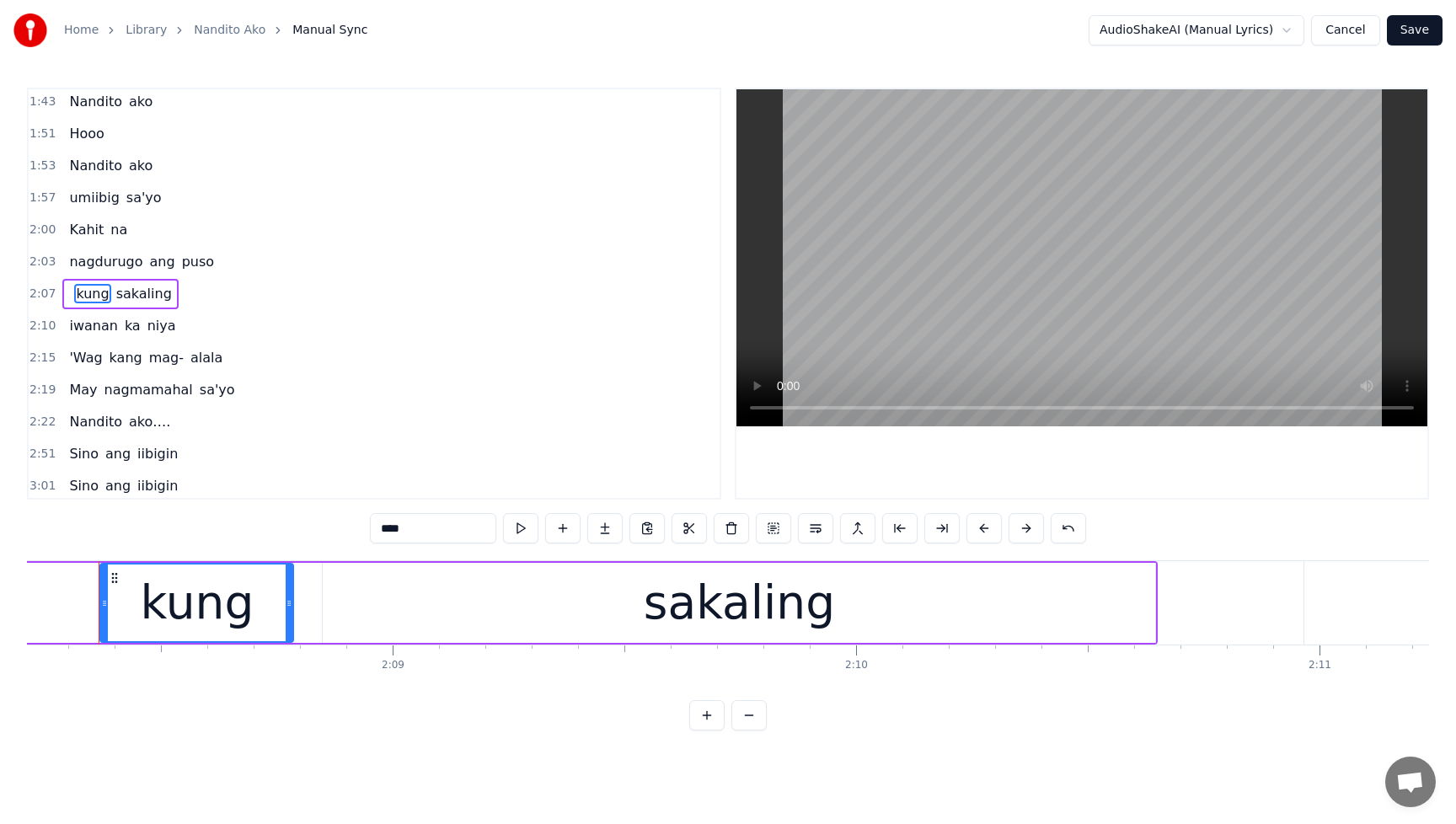
scroll to position [0, 59400]
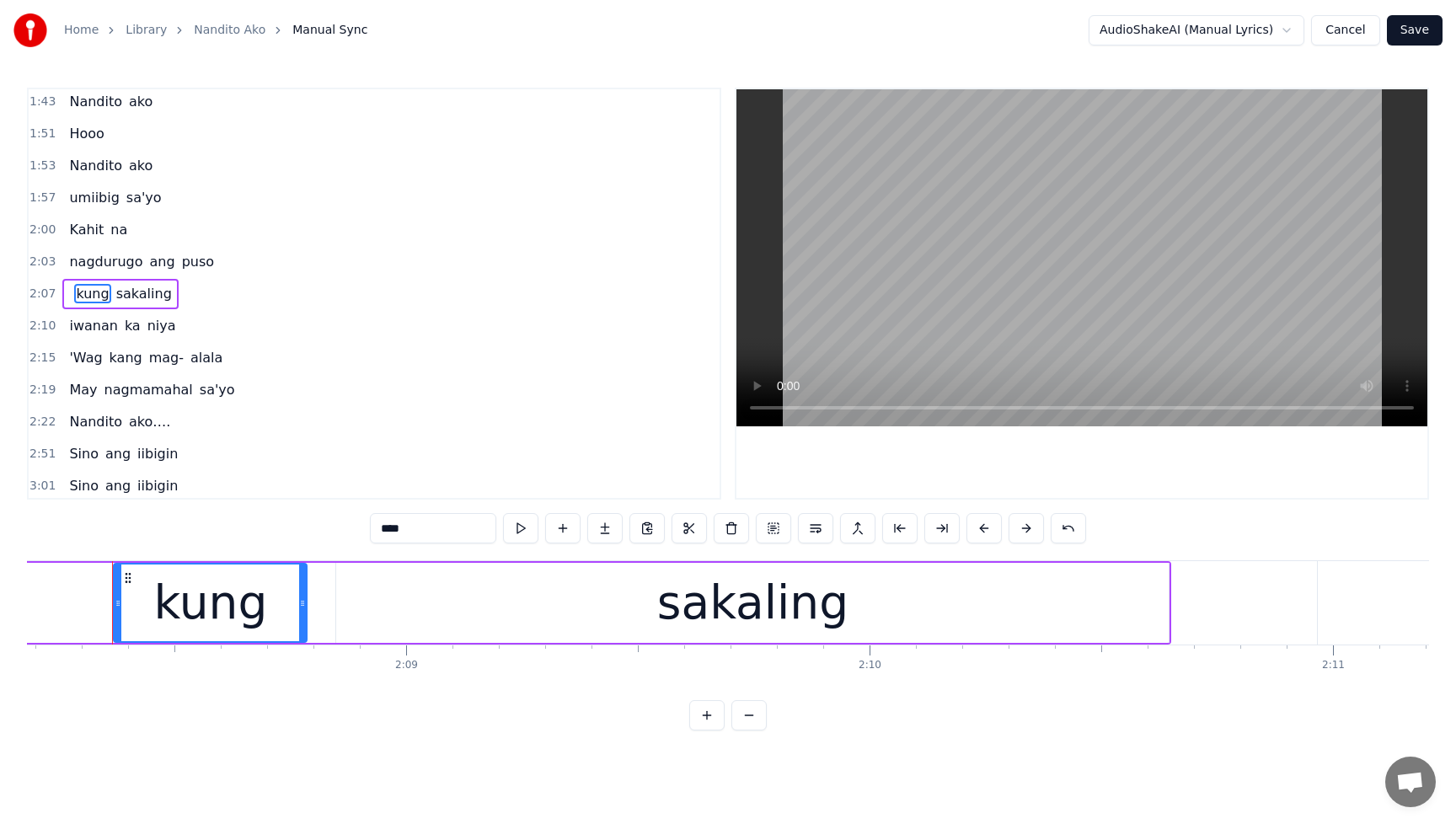
click at [79, 258] on span "nagdurugo" at bounding box center [106, 262] width 77 height 19
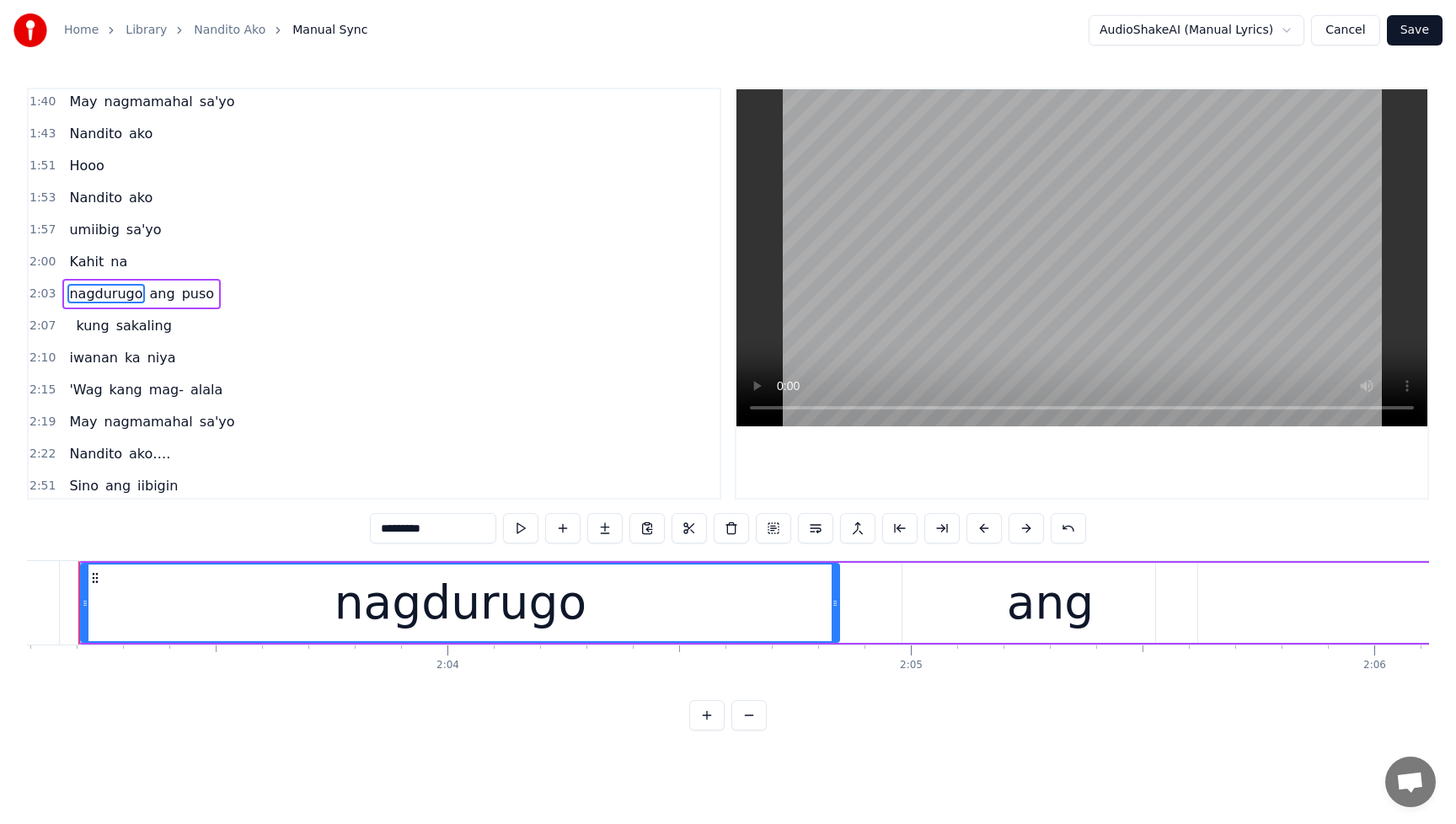
scroll to position [0, 57008]
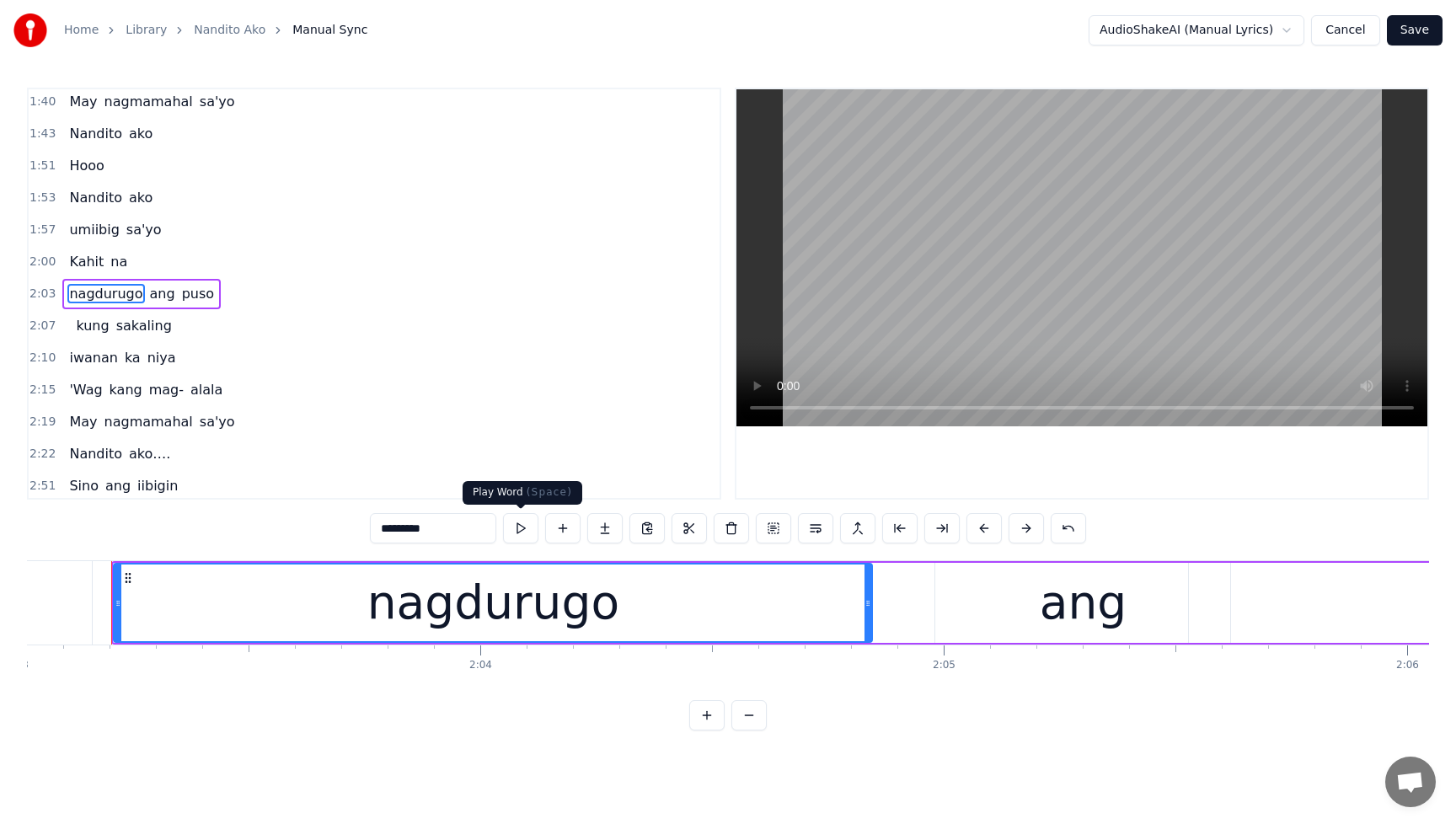
click at [515, 529] on button at bounding box center [520, 528] width 36 height 31
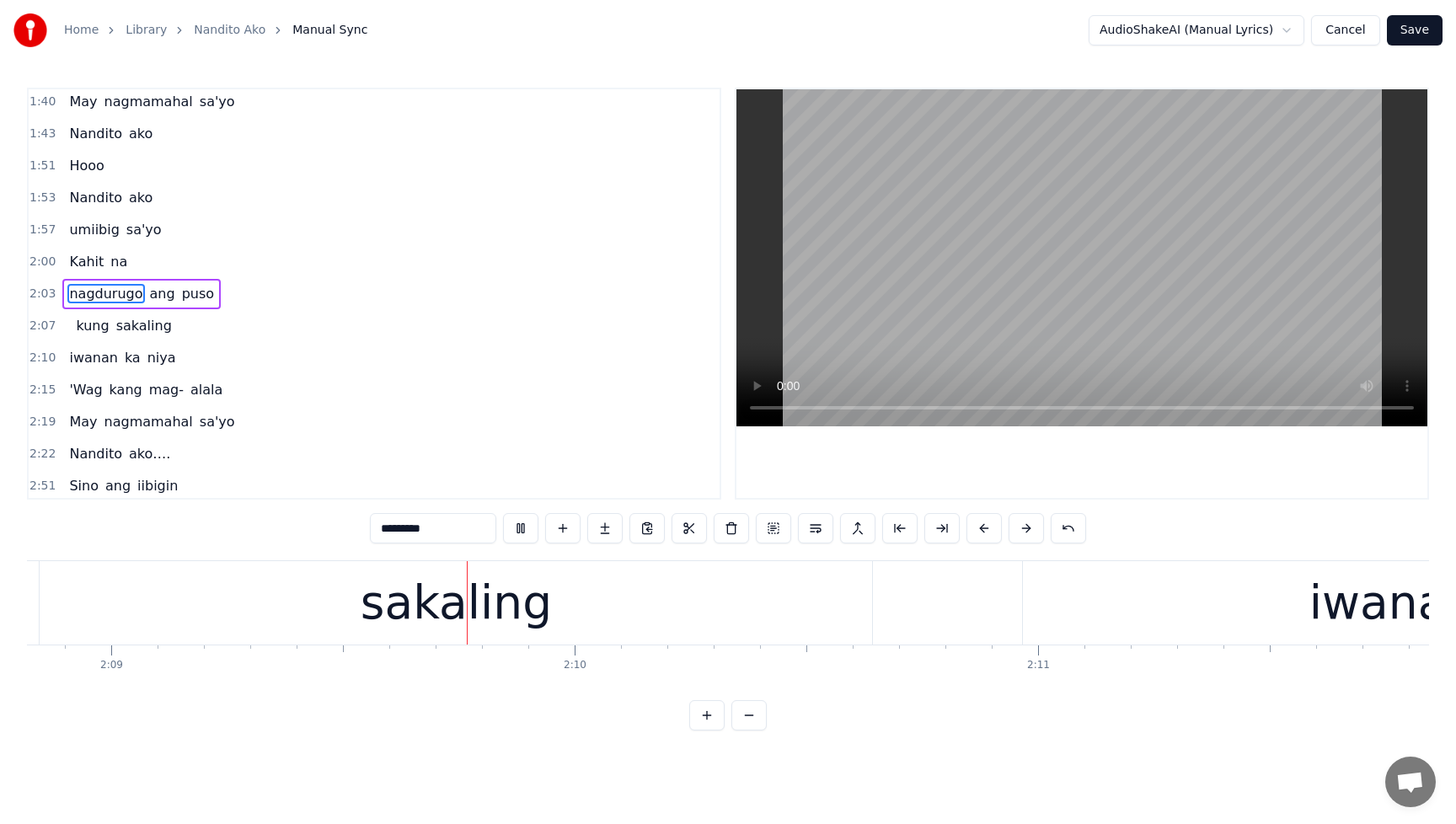
scroll to position [0, 59708]
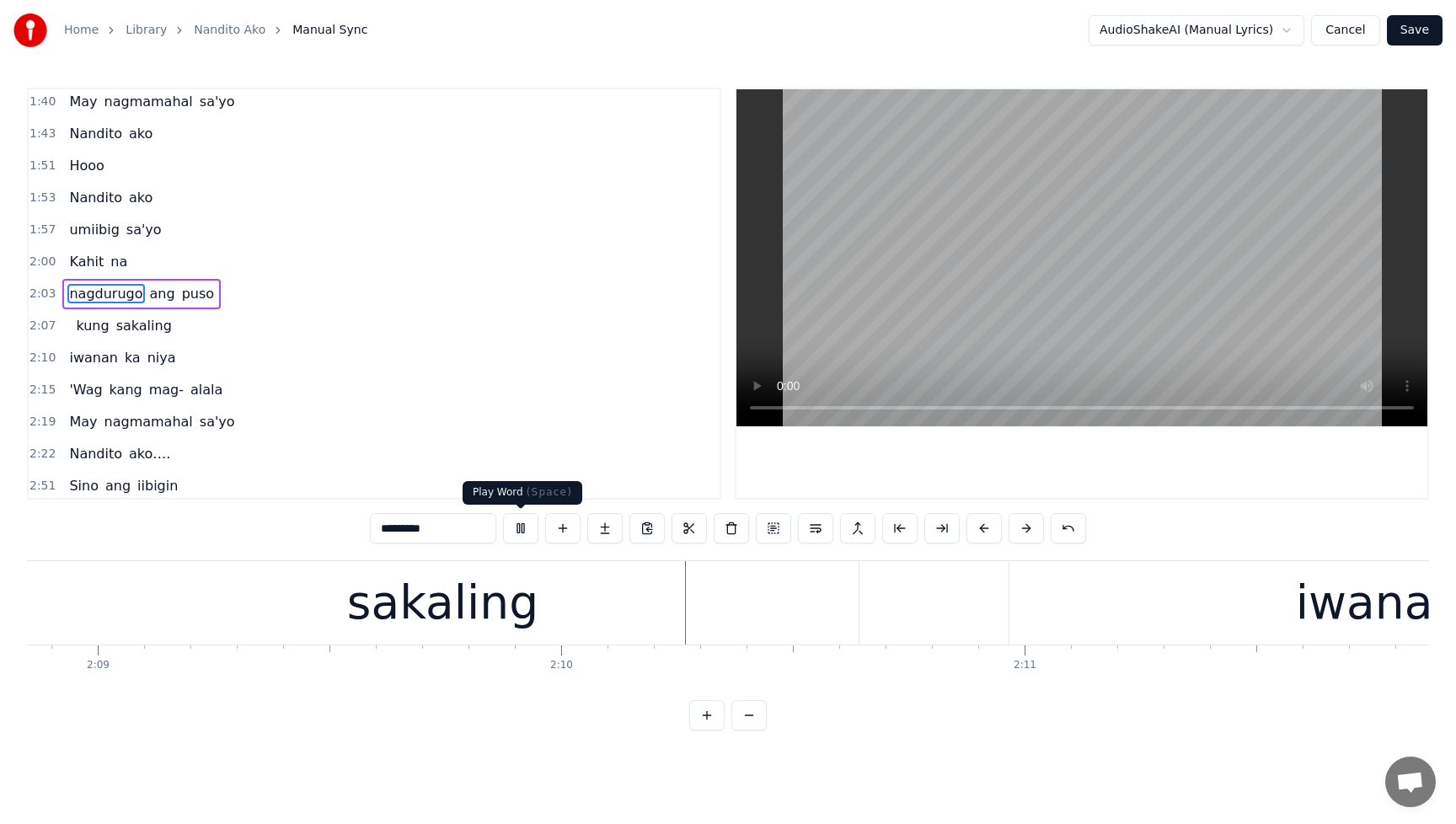
click at [520, 527] on button at bounding box center [520, 528] width 36 height 31
click at [81, 326] on span "kung" at bounding box center [93, 326] width 37 height 19
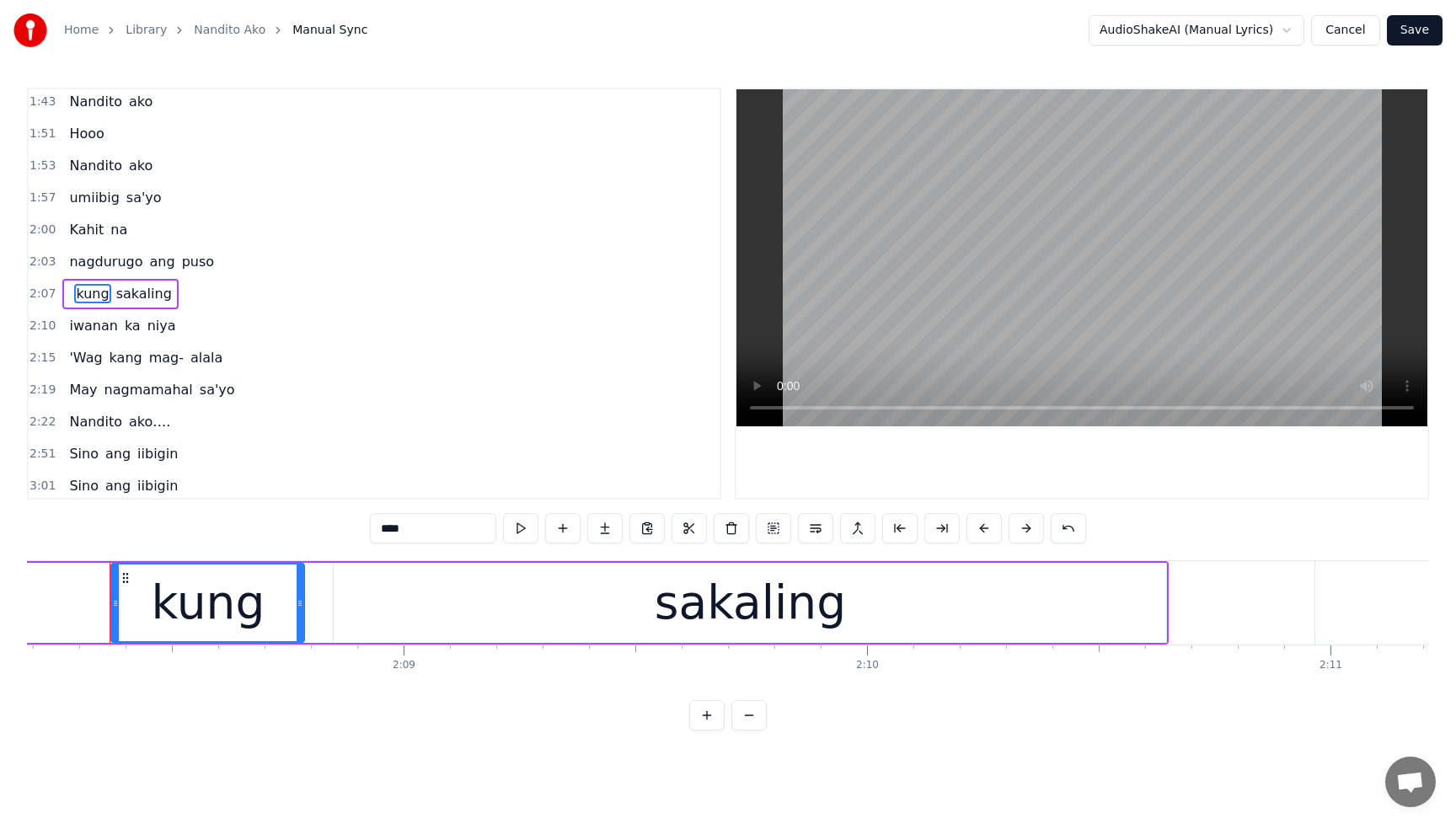
scroll to position [0, 59400]
drag, startPoint x: 118, startPoint y: 602, endPoint x: 15, endPoint y: 603, distance: 103.0
click at [13, 603] on div "Home Library Nandito Ako Manual Sync AudioShakeAI (Manual Lyrics) Cancel Save 0…" at bounding box center [728, 365] width 1456 height 731
click at [67, 267] on span "nagdurugo" at bounding box center [106, 262] width 77 height 19
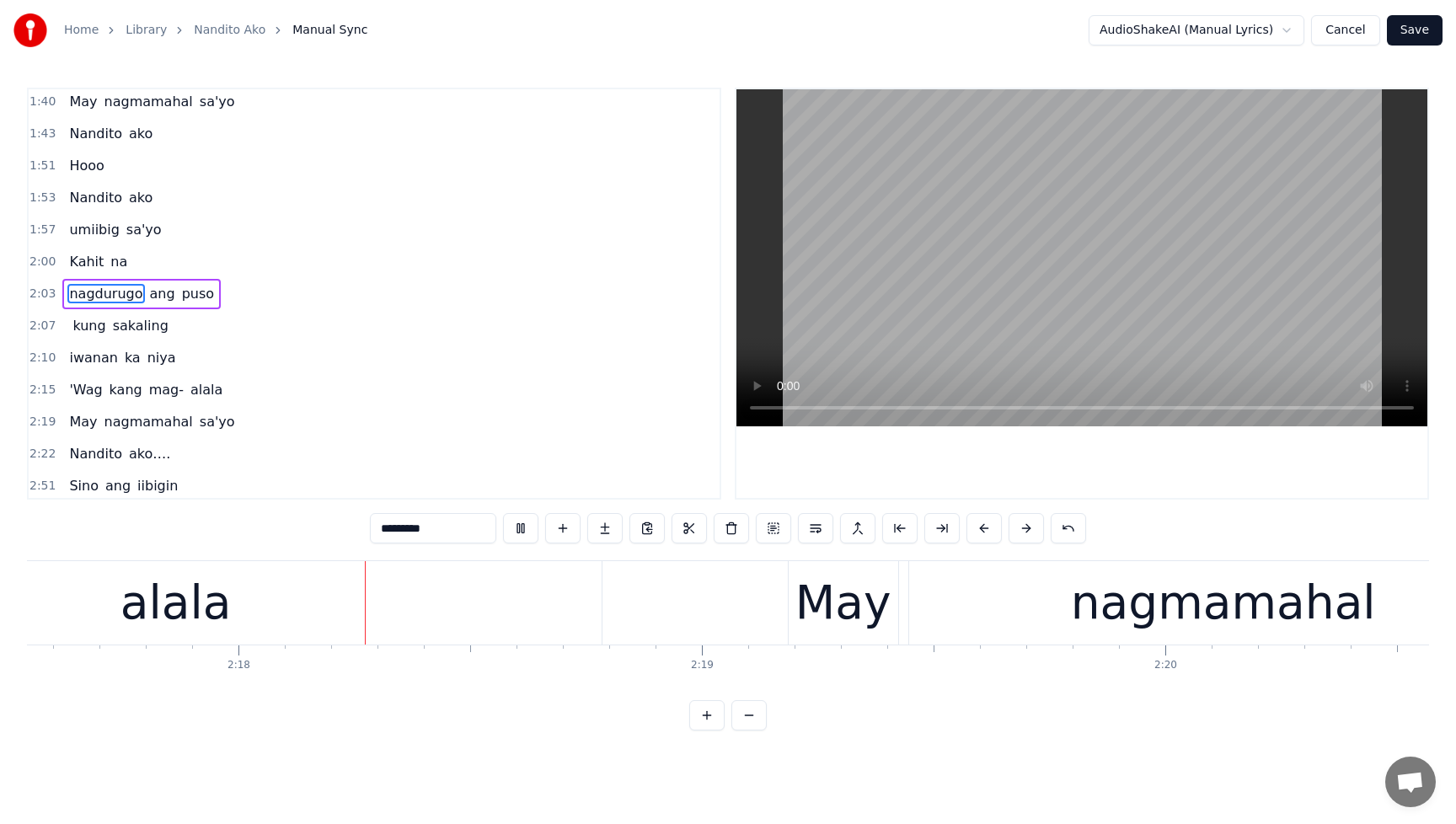
scroll to position [0, 63744]
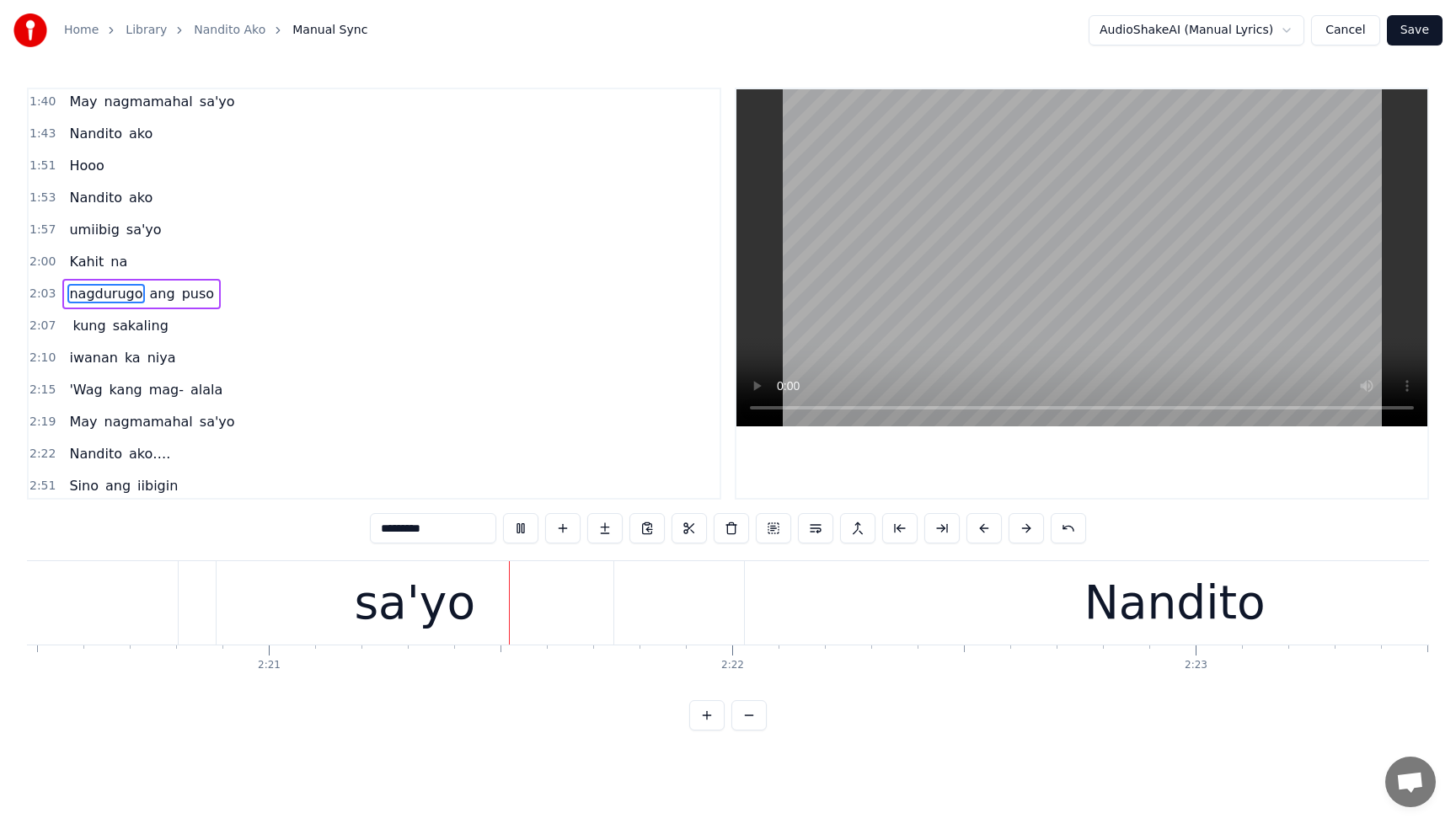
click at [79, 390] on span "'Wag" at bounding box center [86, 389] width 37 height 19
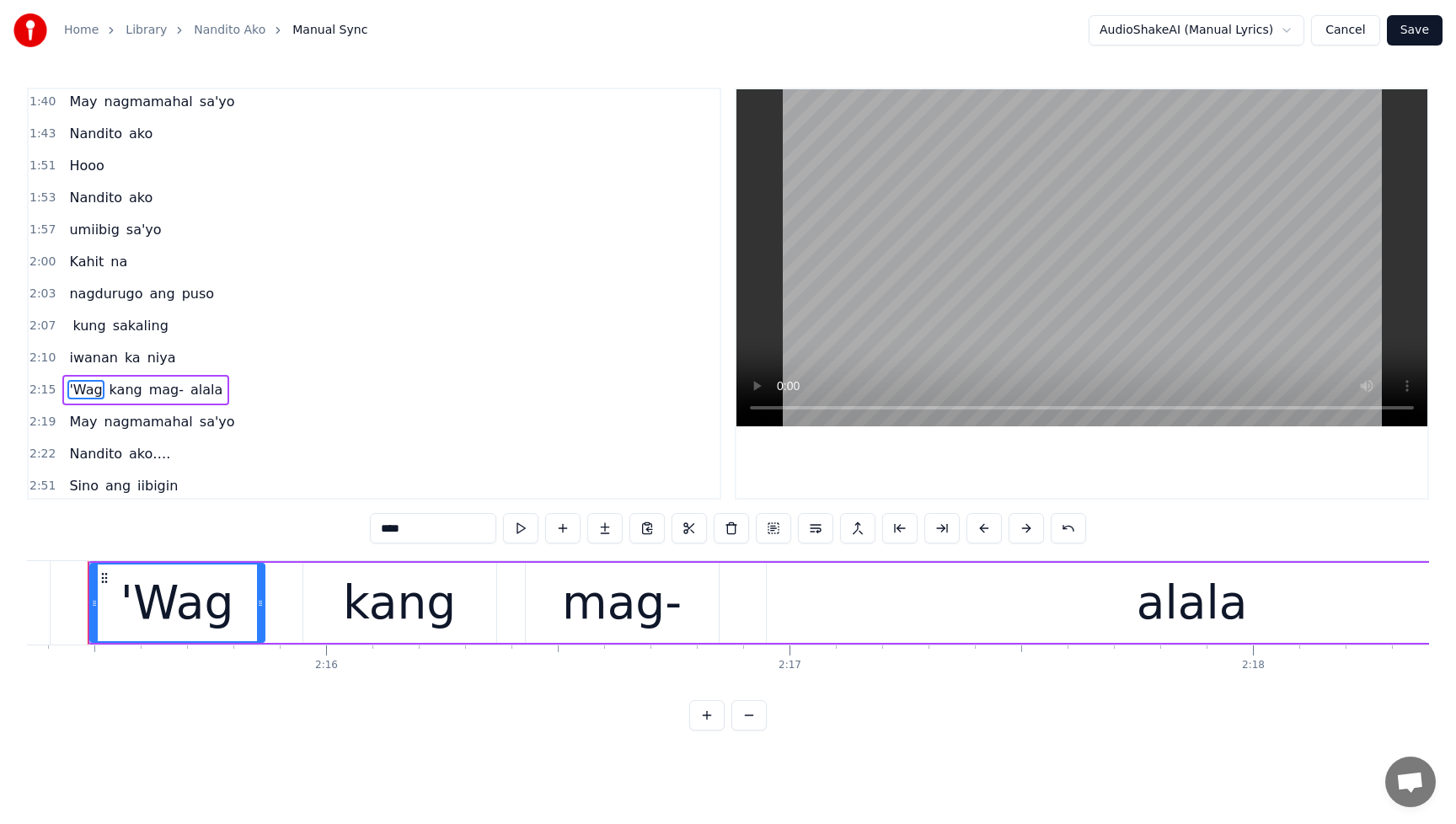
scroll to position [0, 62699]
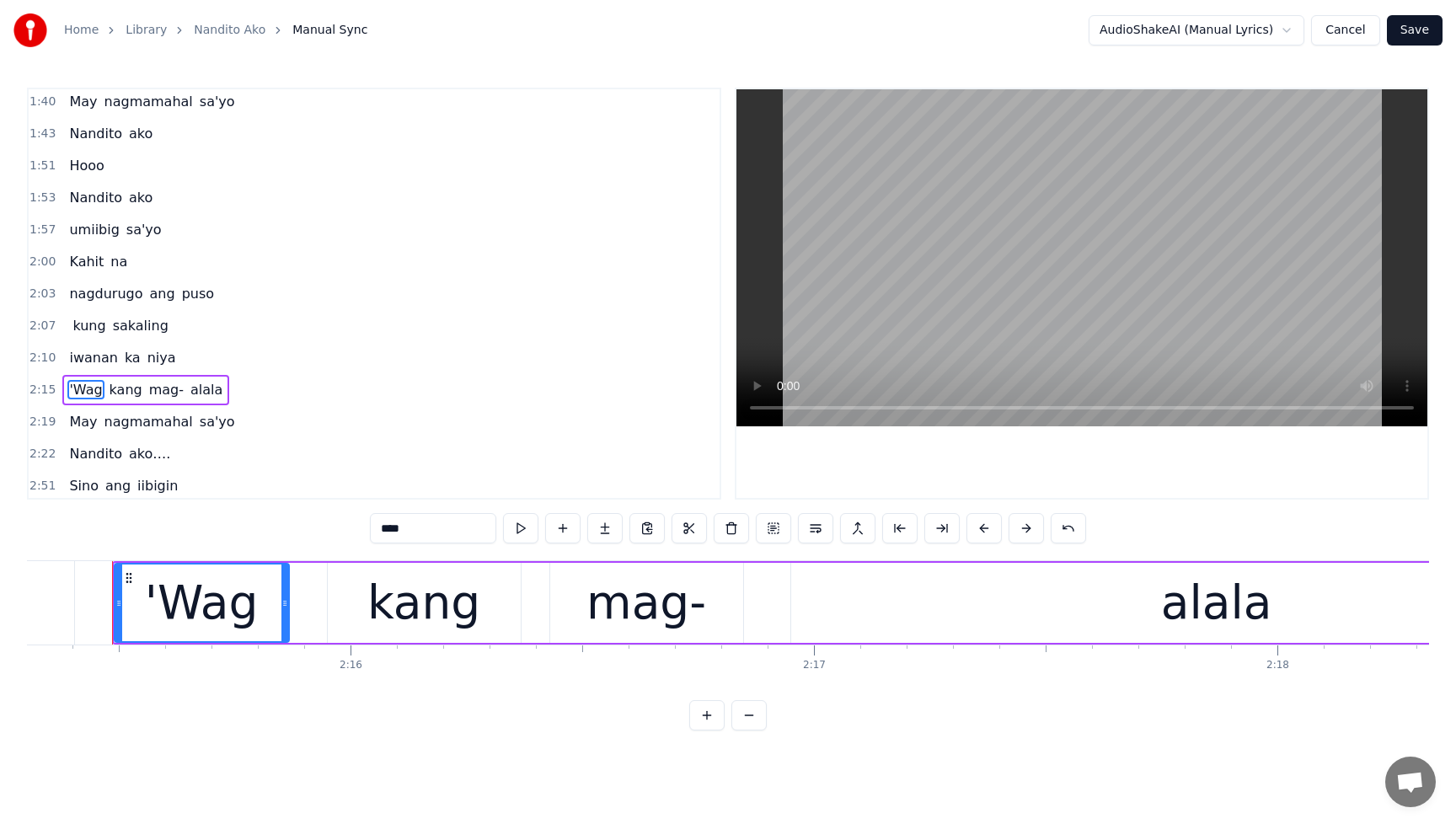
click at [127, 612] on div "'Wag" at bounding box center [202, 603] width 173 height 77
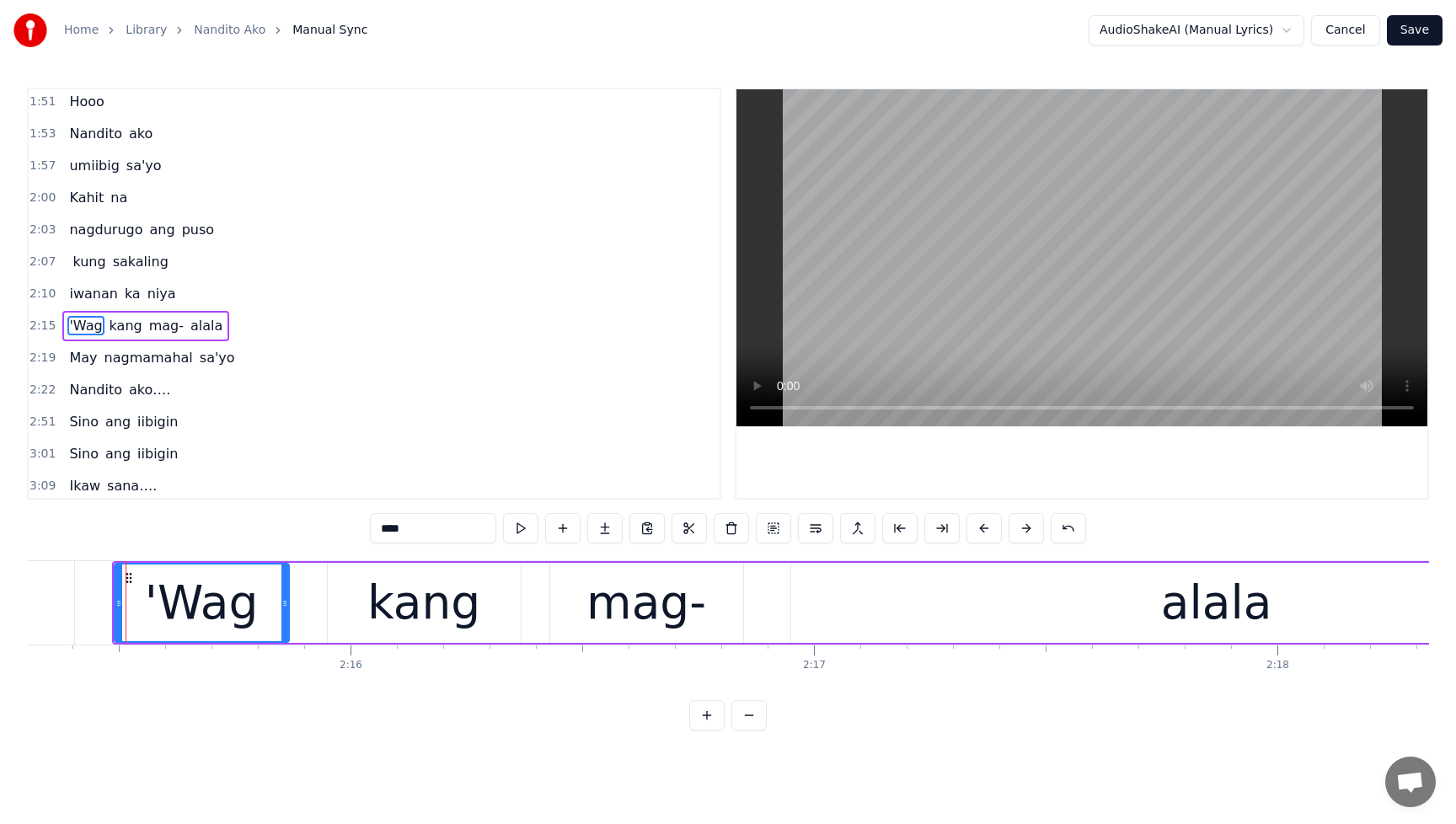
scroll to position [744, 0]
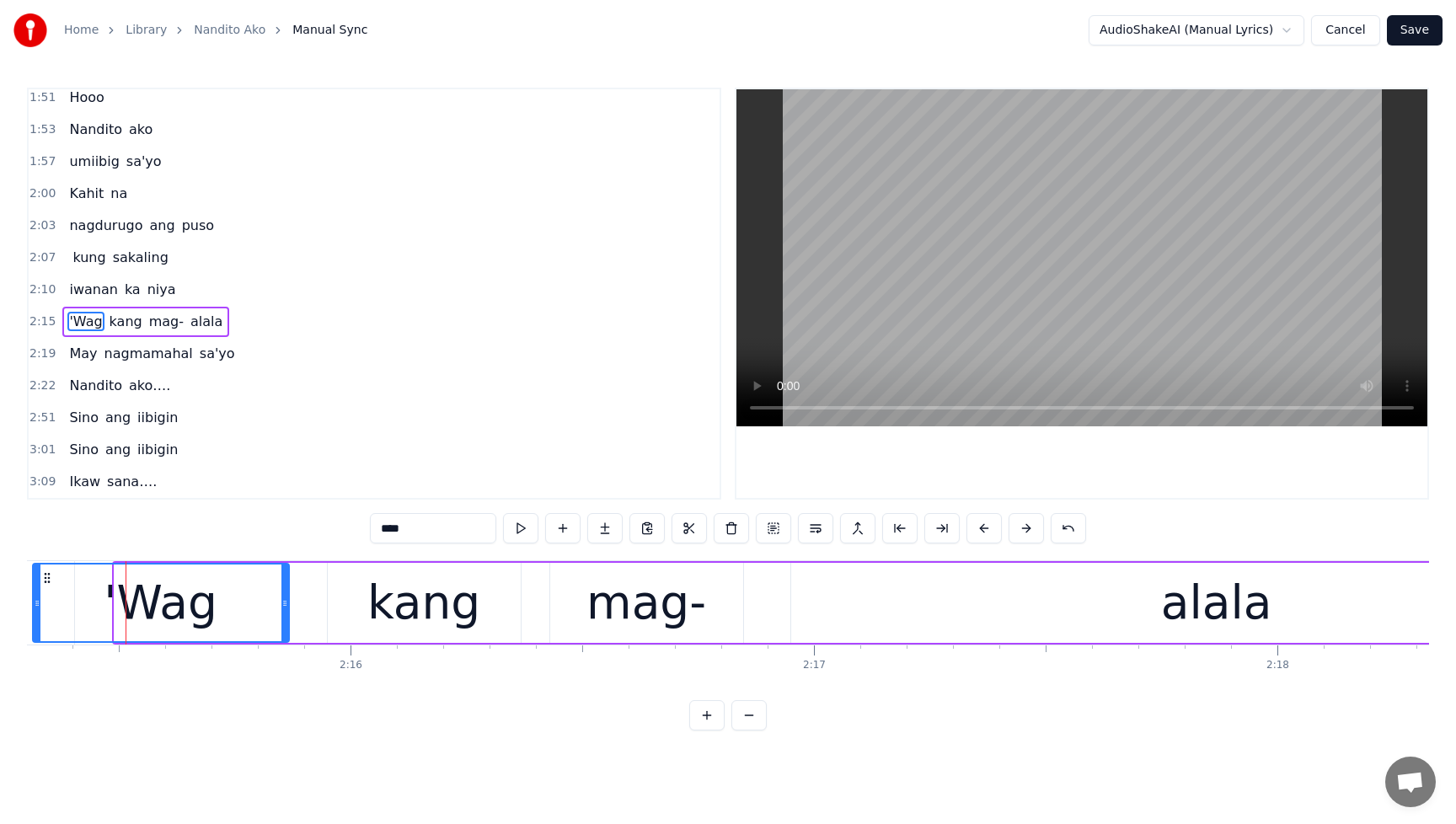
drag, startPoint x: 117, startPoint y: 605, endPoint x: 36, endPoint y: 608, distance: 81.1
click at [36, 608] on icon at bounding box center [38, 602] width 7 height 13
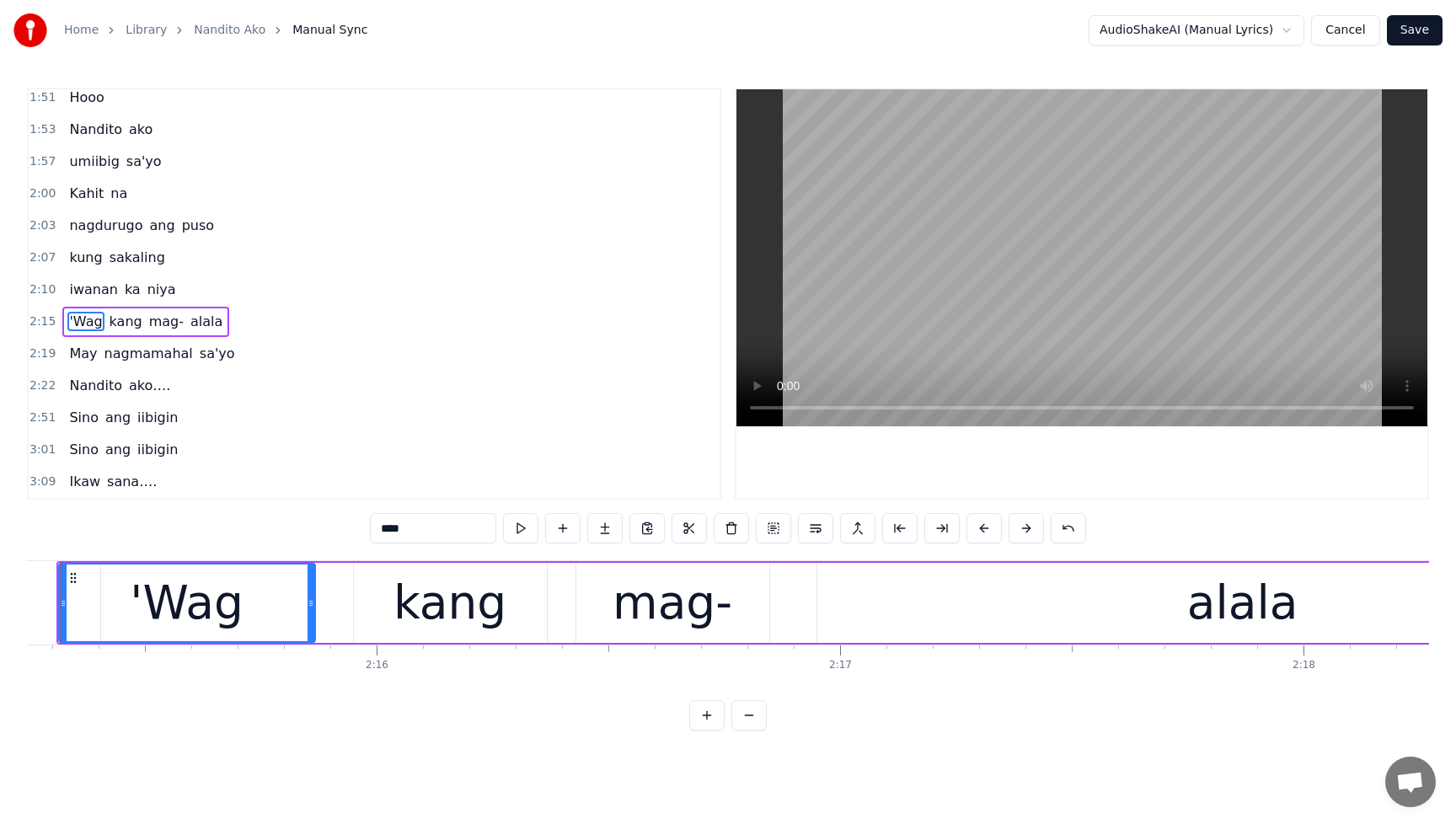
scroll to position [0, 62622]
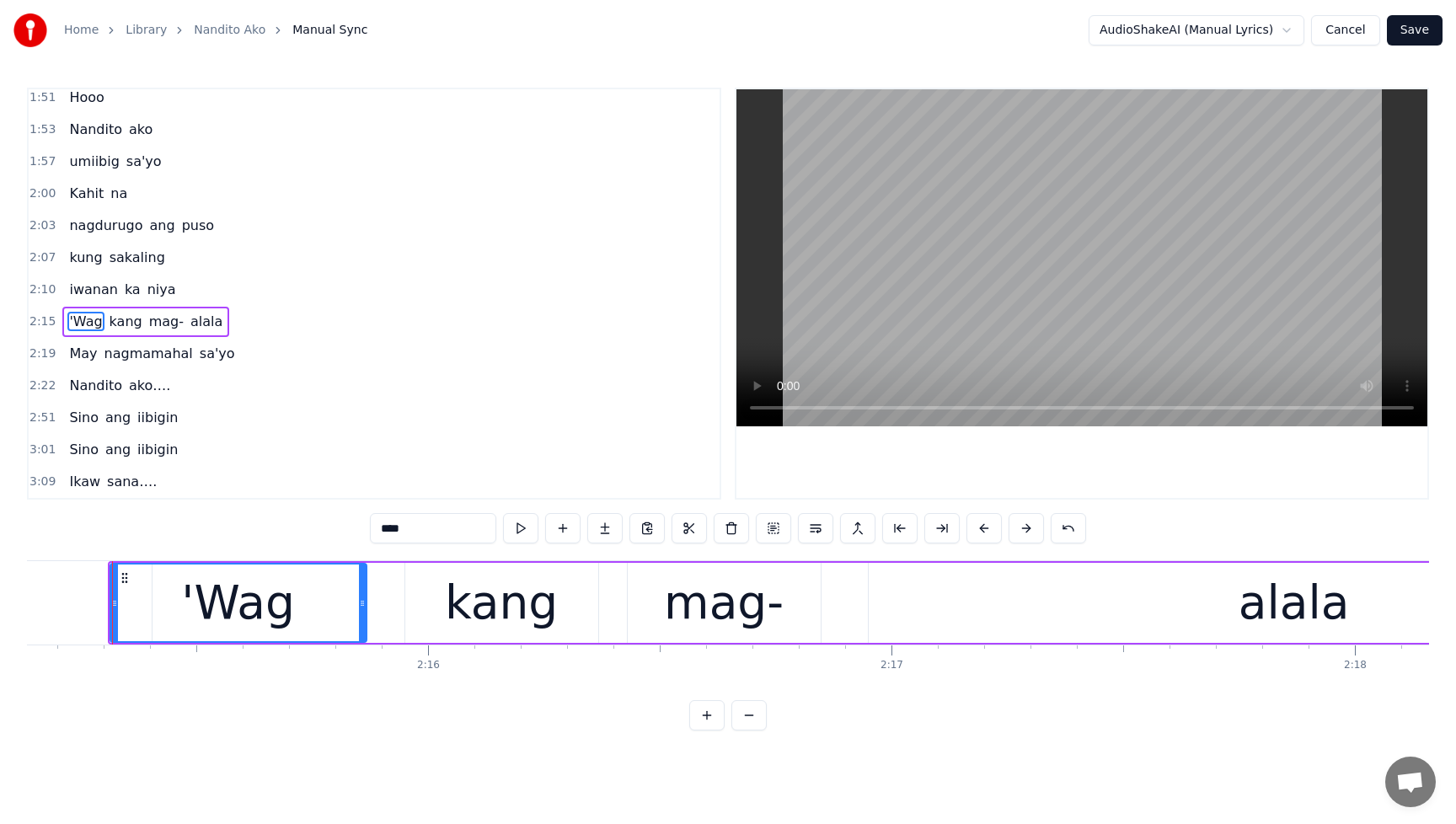
click at [67, 287] on span "iwanan" at bounding box center [93, 289] width 52 height 19
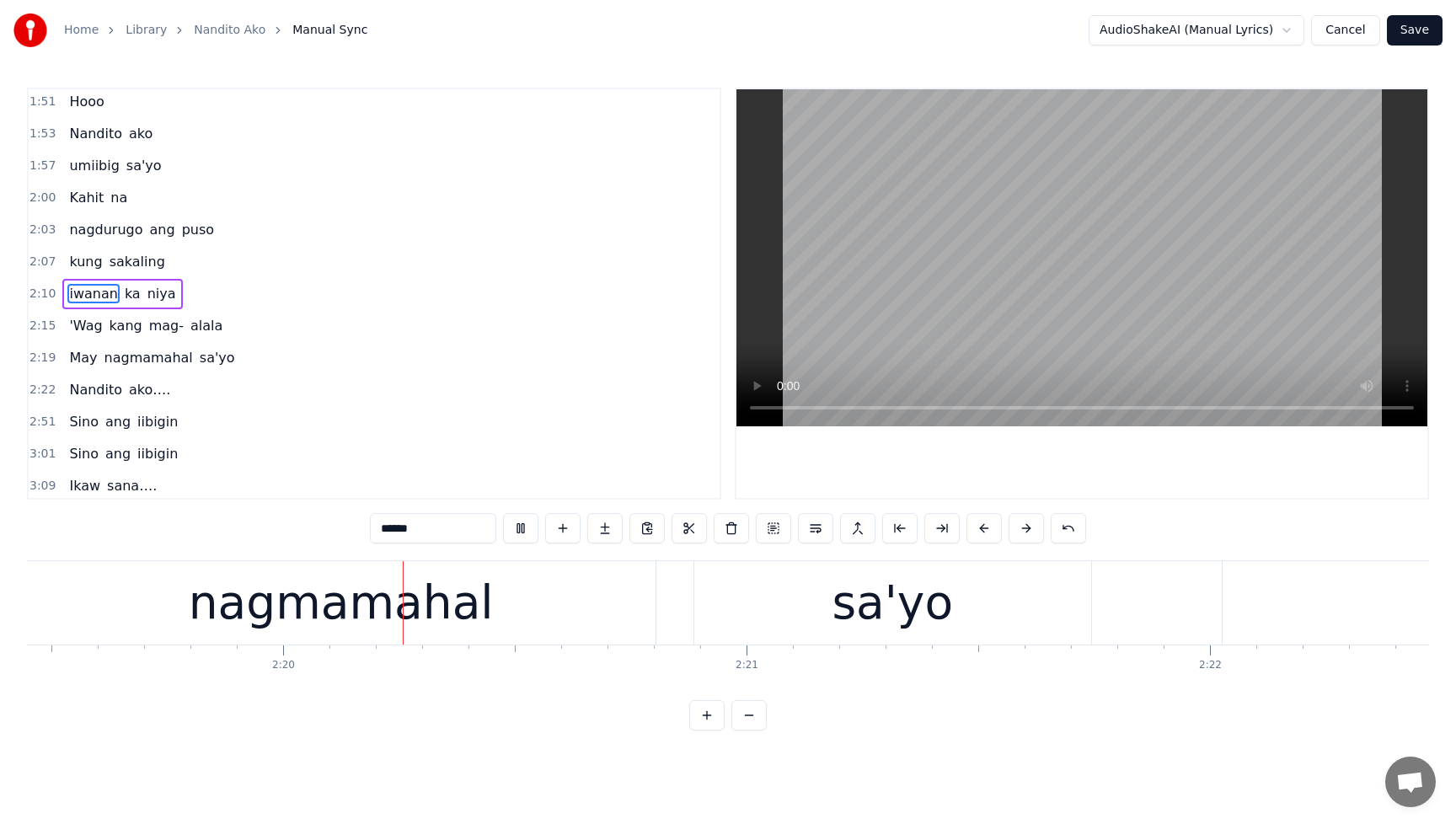
scroll to position [0, 64630]
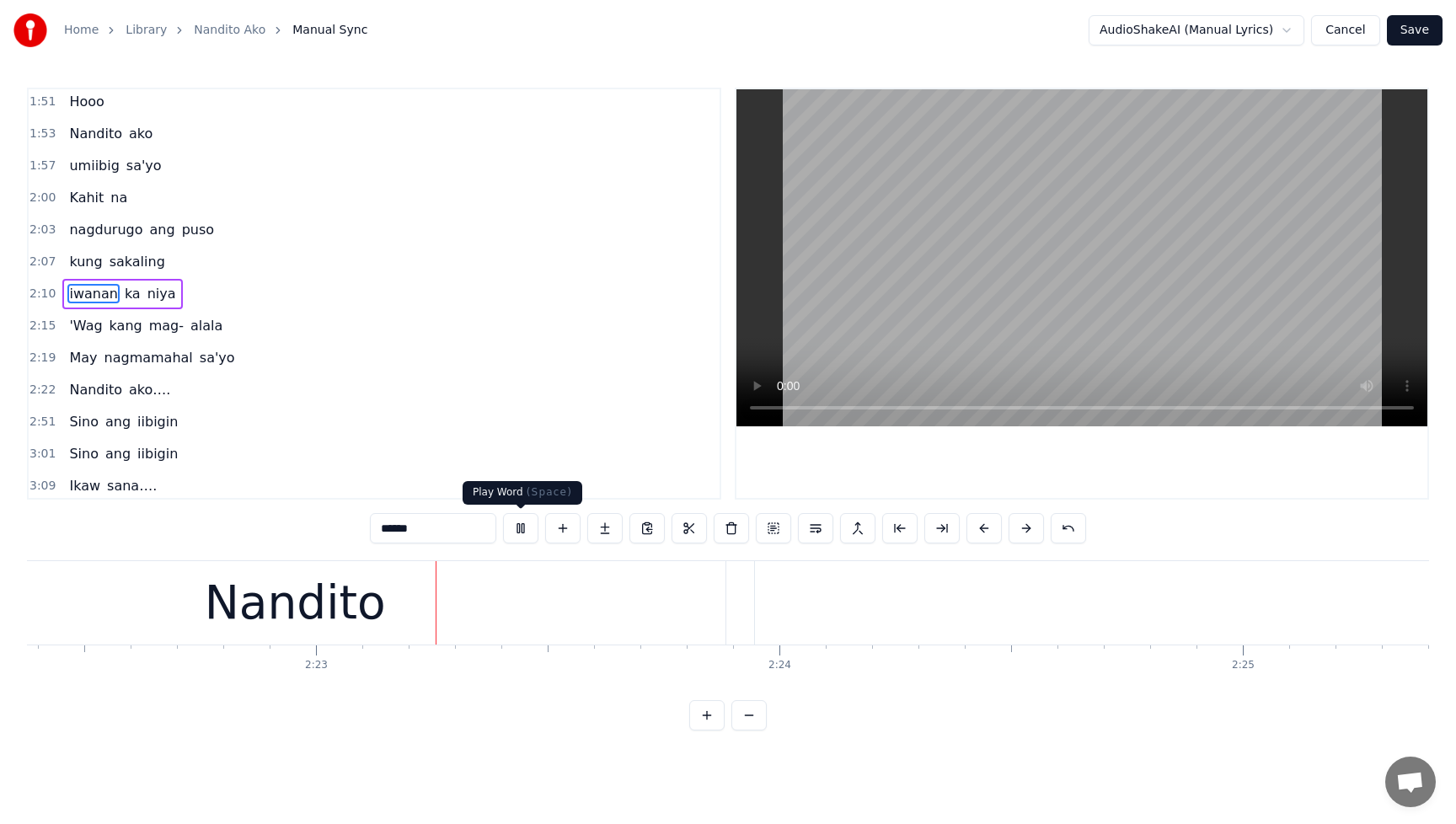
click at [521, 528] on button at bounding box center [520, 528] width 36 height 31
click at [103, 362] on span "nagmamahal" at bounding box center [148, 358] width 92 height 19
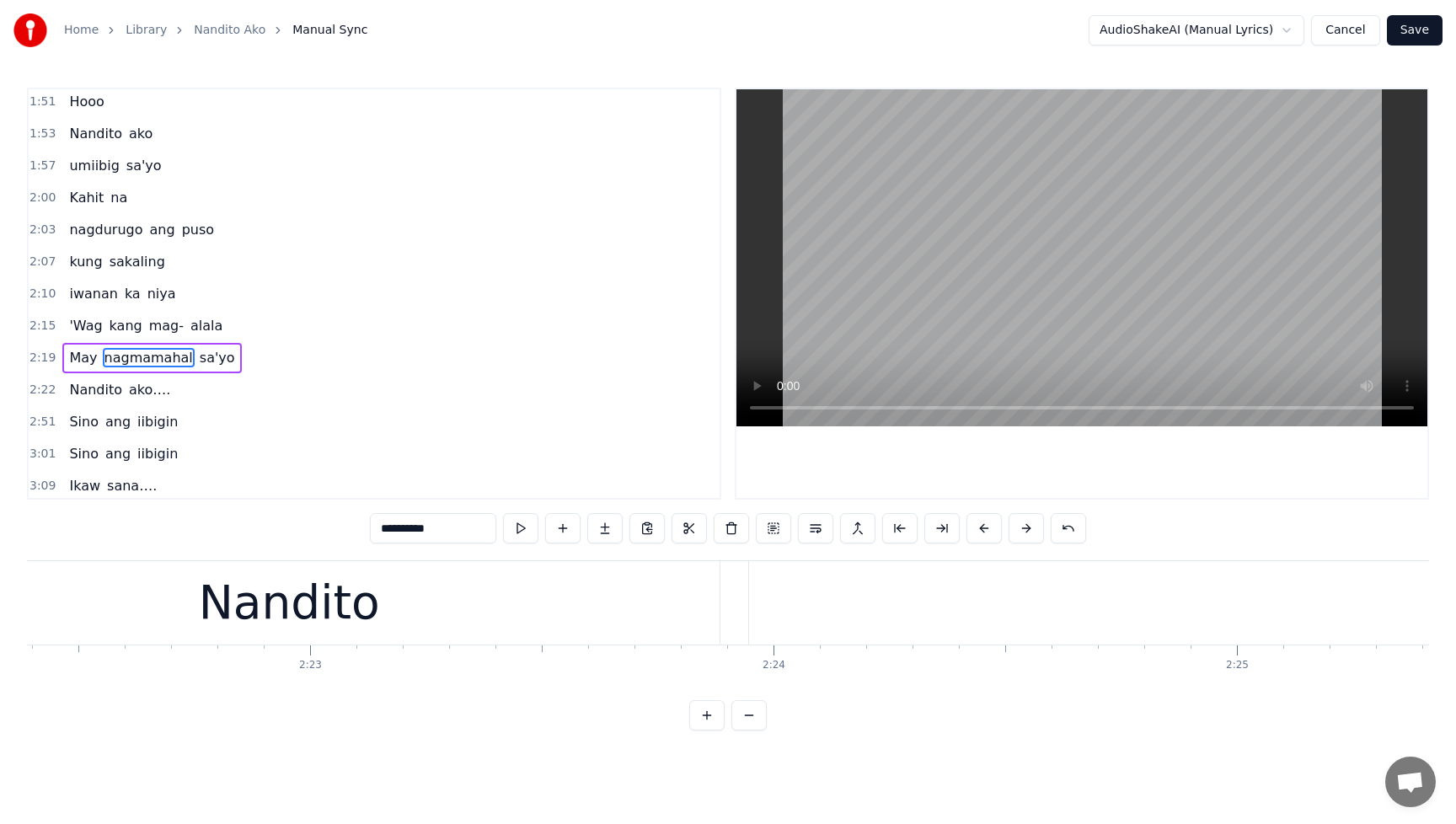
scroll to position [744, 0]
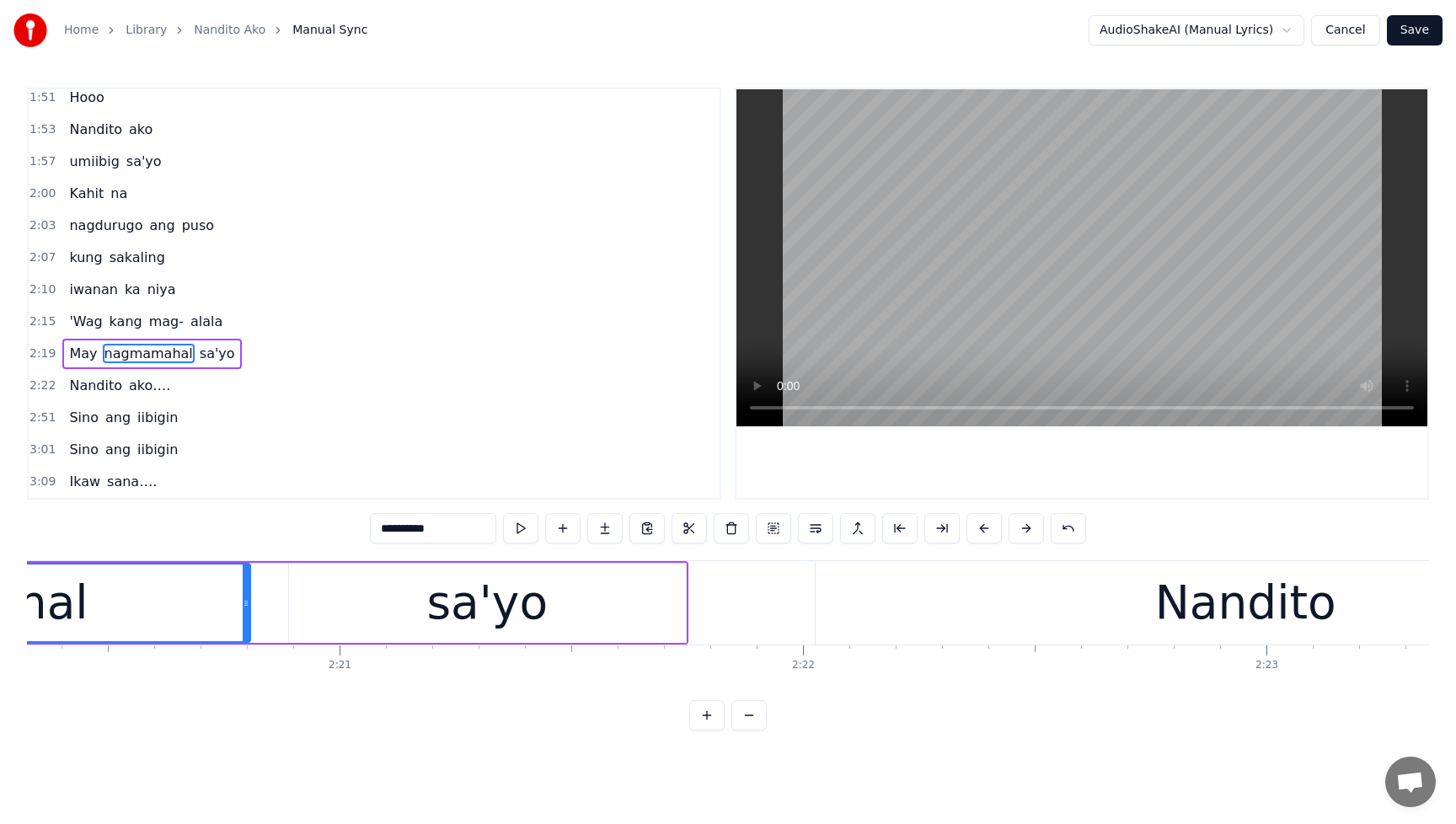
click at [78, 358] on span "May" at bounding box center [83, 354] width 31 height 19
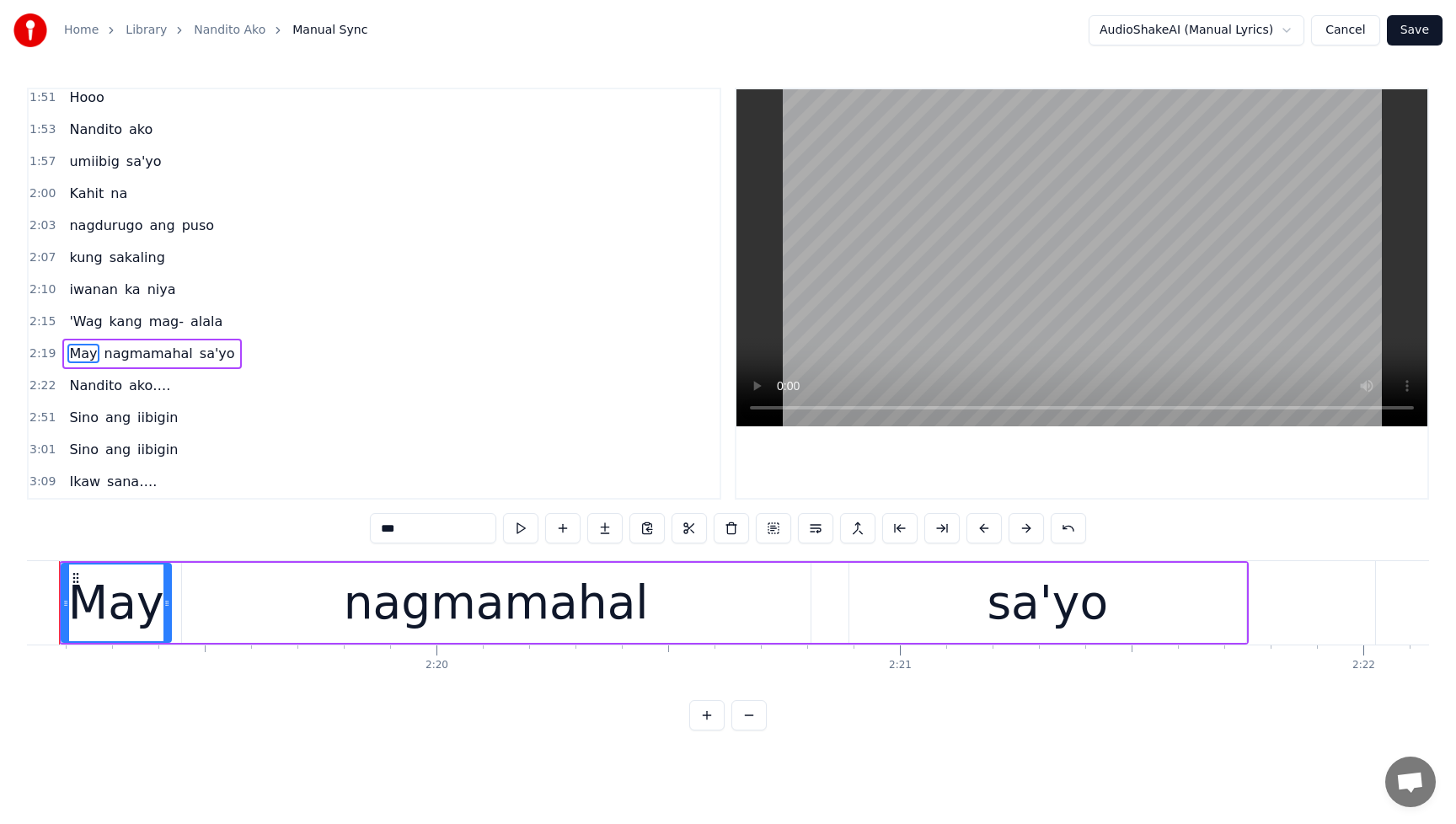
scroll to position [0, 64414]
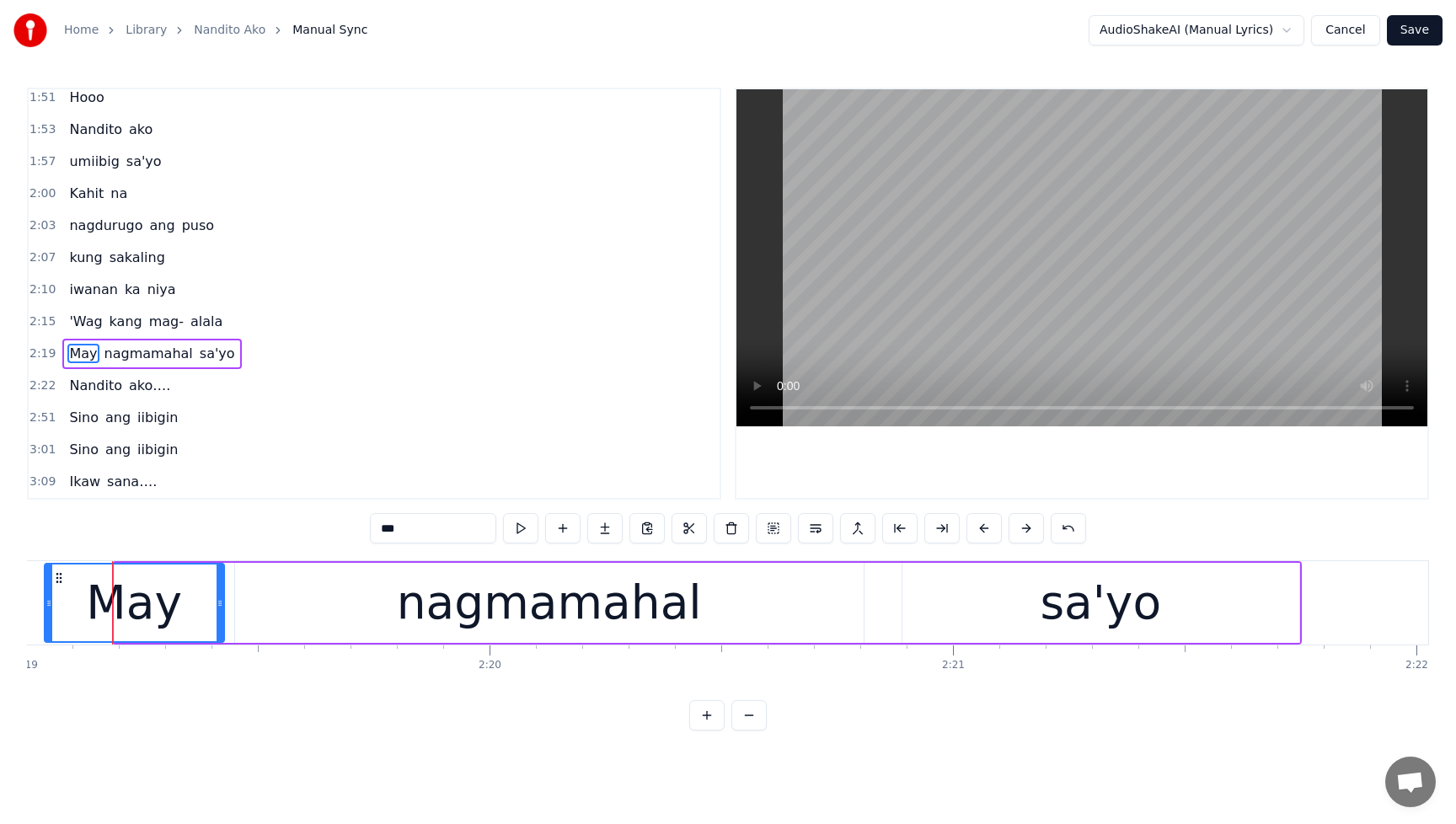
drag, startPoint x: 116, startPoint y: 601, endPoint x: 45, endPoint y: 601, distance: 71.0
click at [45, 601] on icon at bounding box center [49, 602] width 7 height 13
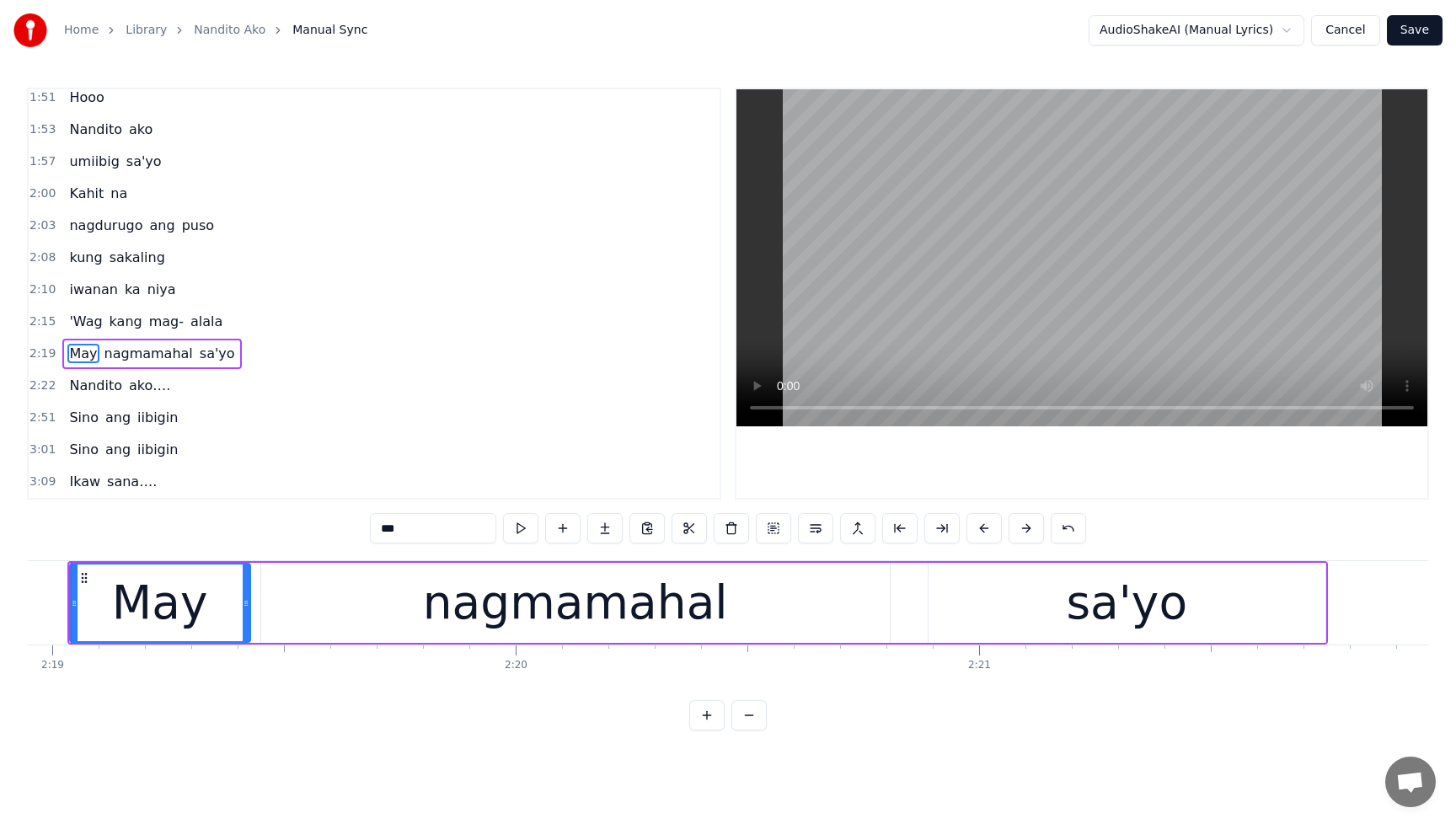
scroll to position [0, 64346]
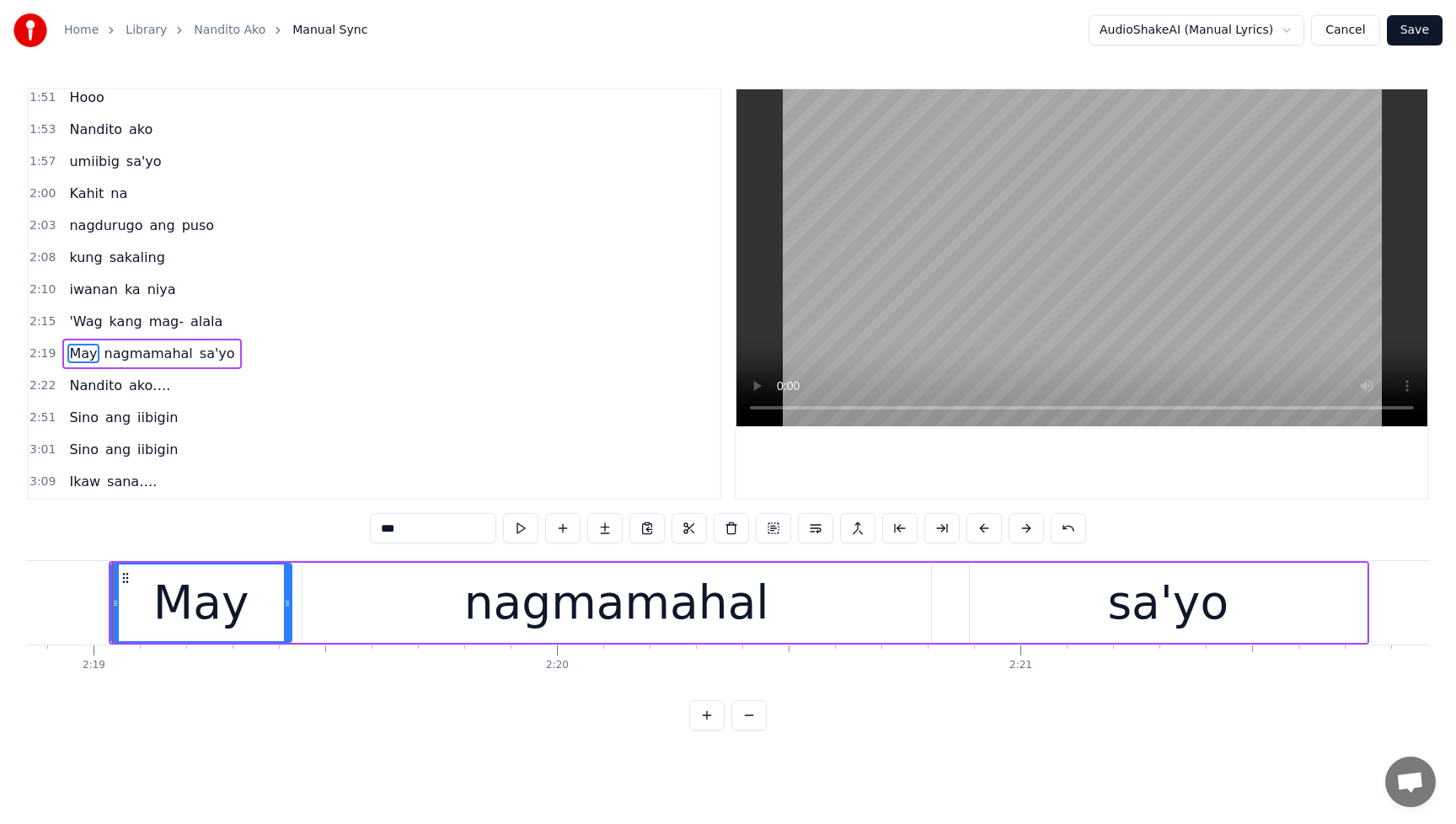
click at [87, 323] on span "'Wag" at bounding box center [86, 321] width 37 height 19
type input "****"
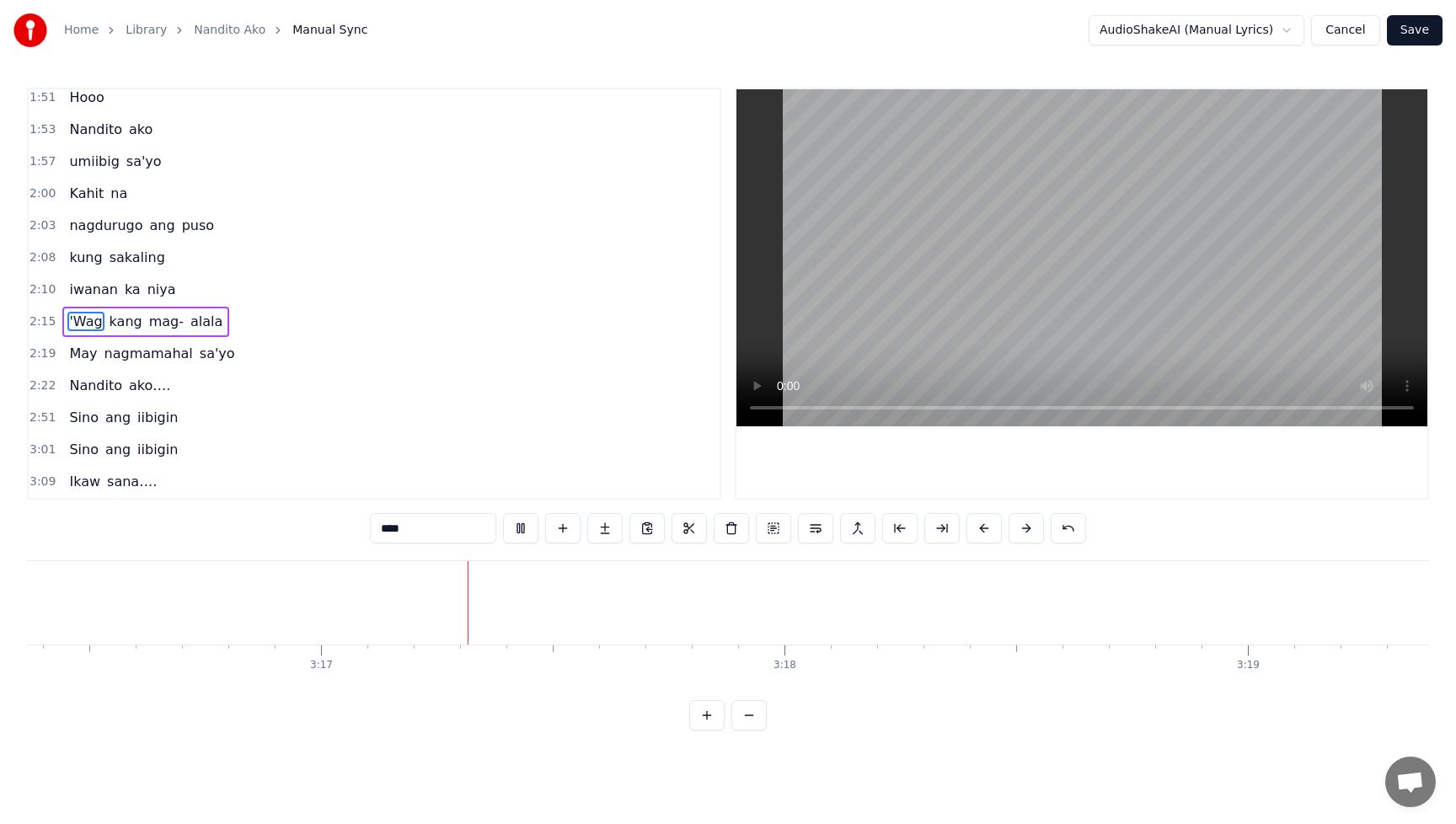
scroll to position [0, 91015]
click at [1430, 34] on button "Save" at bounding box center [1415, 30] width 56 height 31
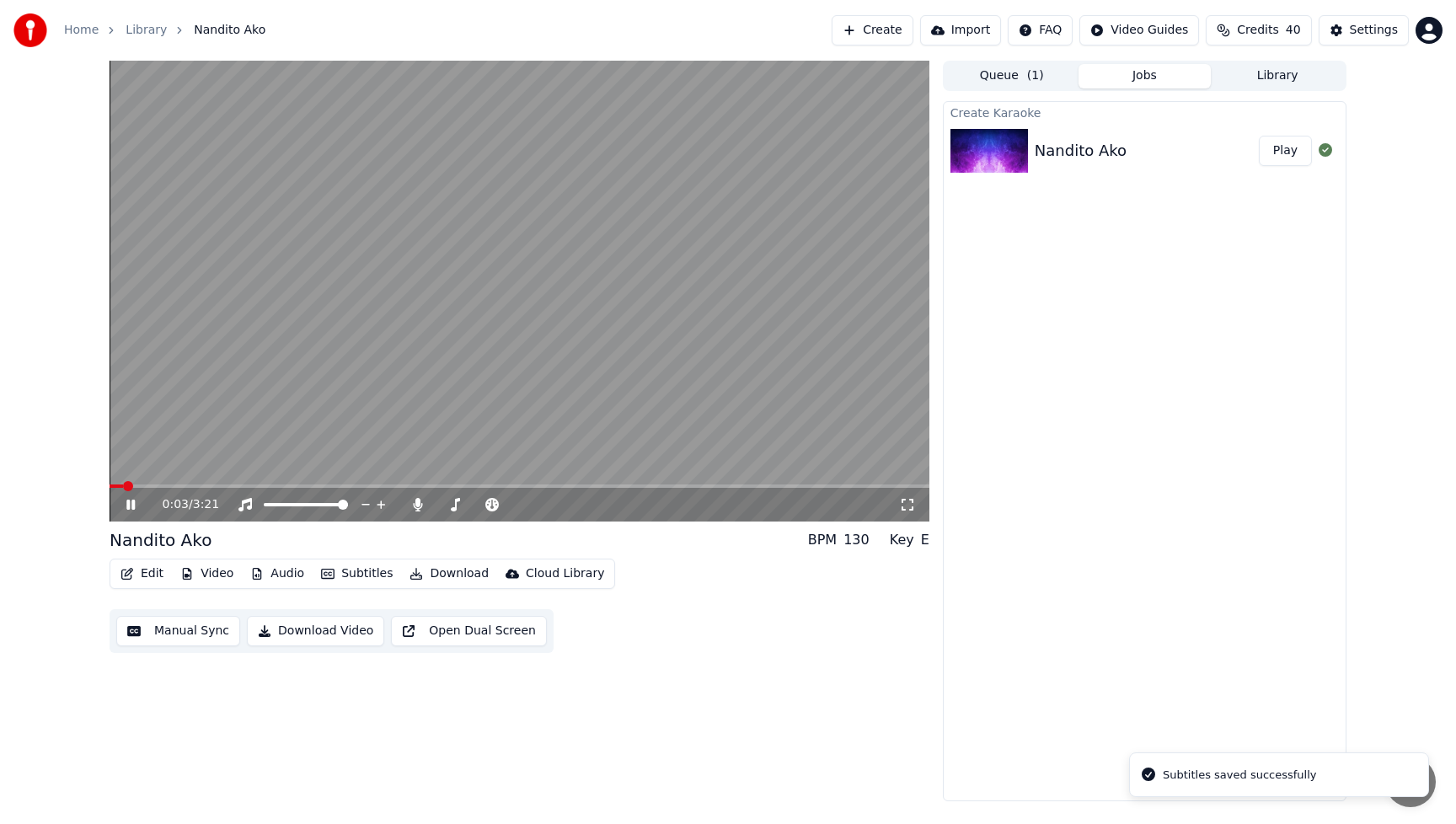
click at [217, 577] on button "Video" at bounding box center [207, 573] width 66 height 24
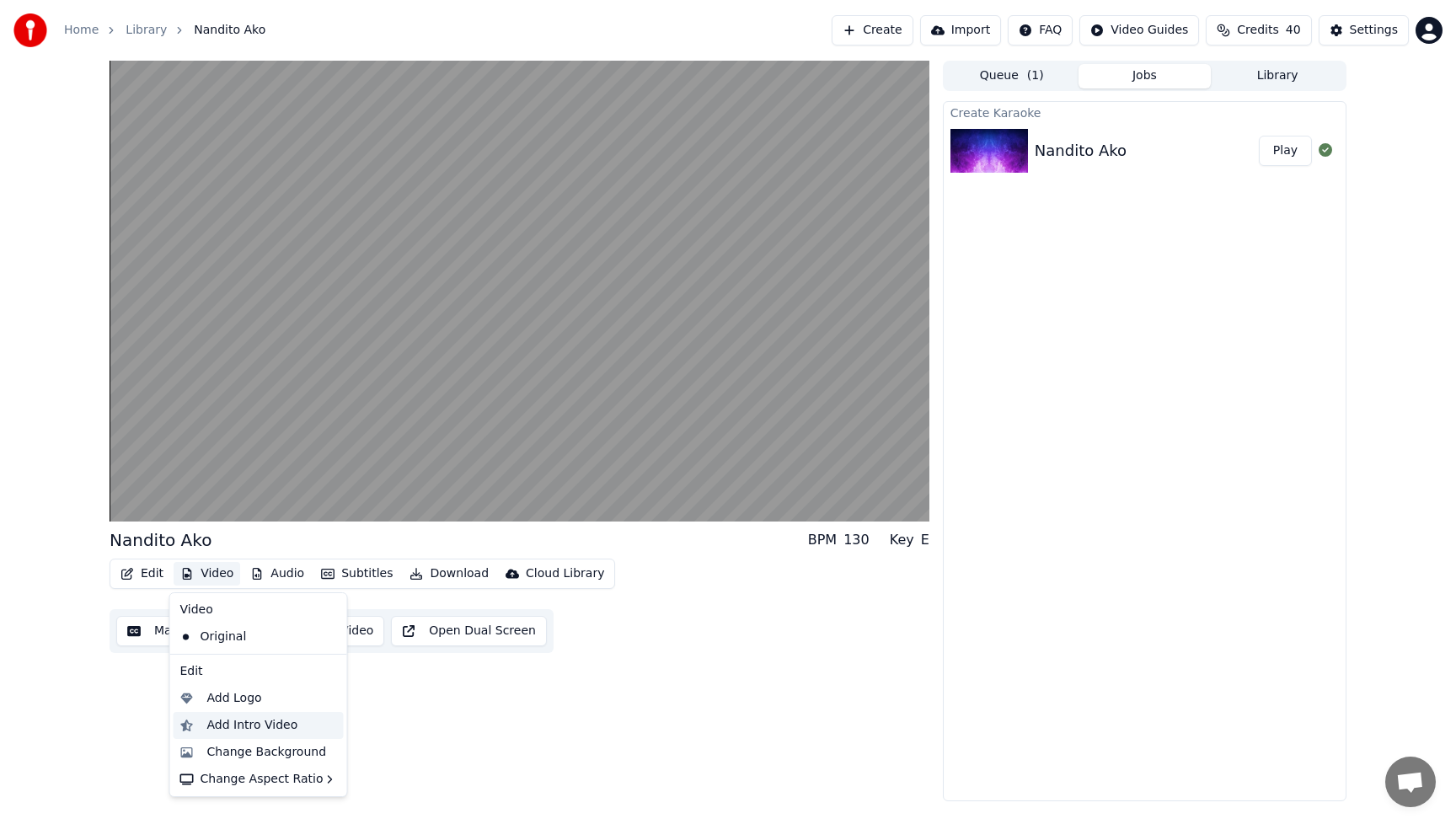
click at [244, 731] on div "Add Intro Video" at bounding box center [252, 724] width 91 height 17
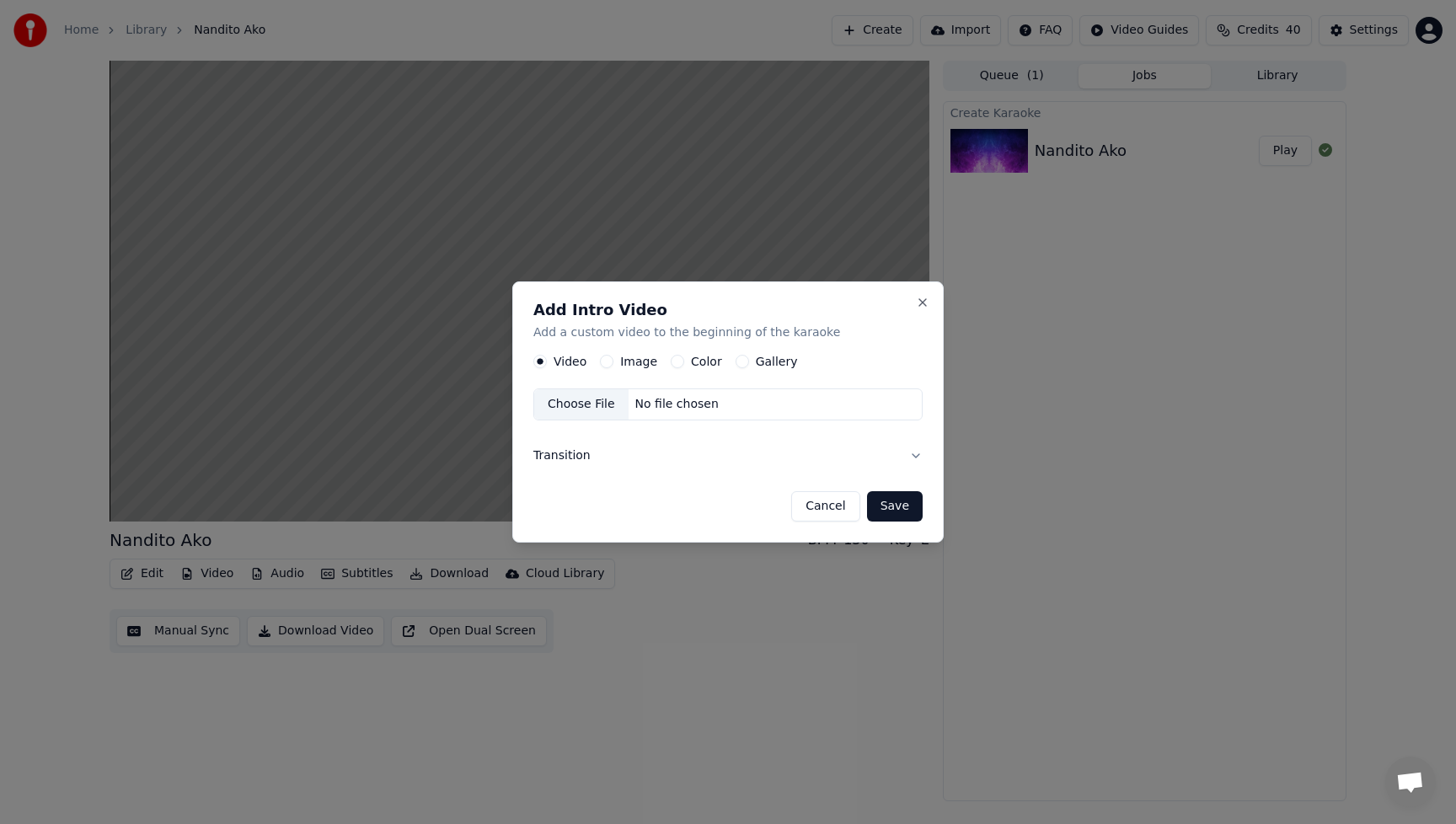
click at [611, 362] on button "Image" at bounding box center [606, 360] width 13 height 13
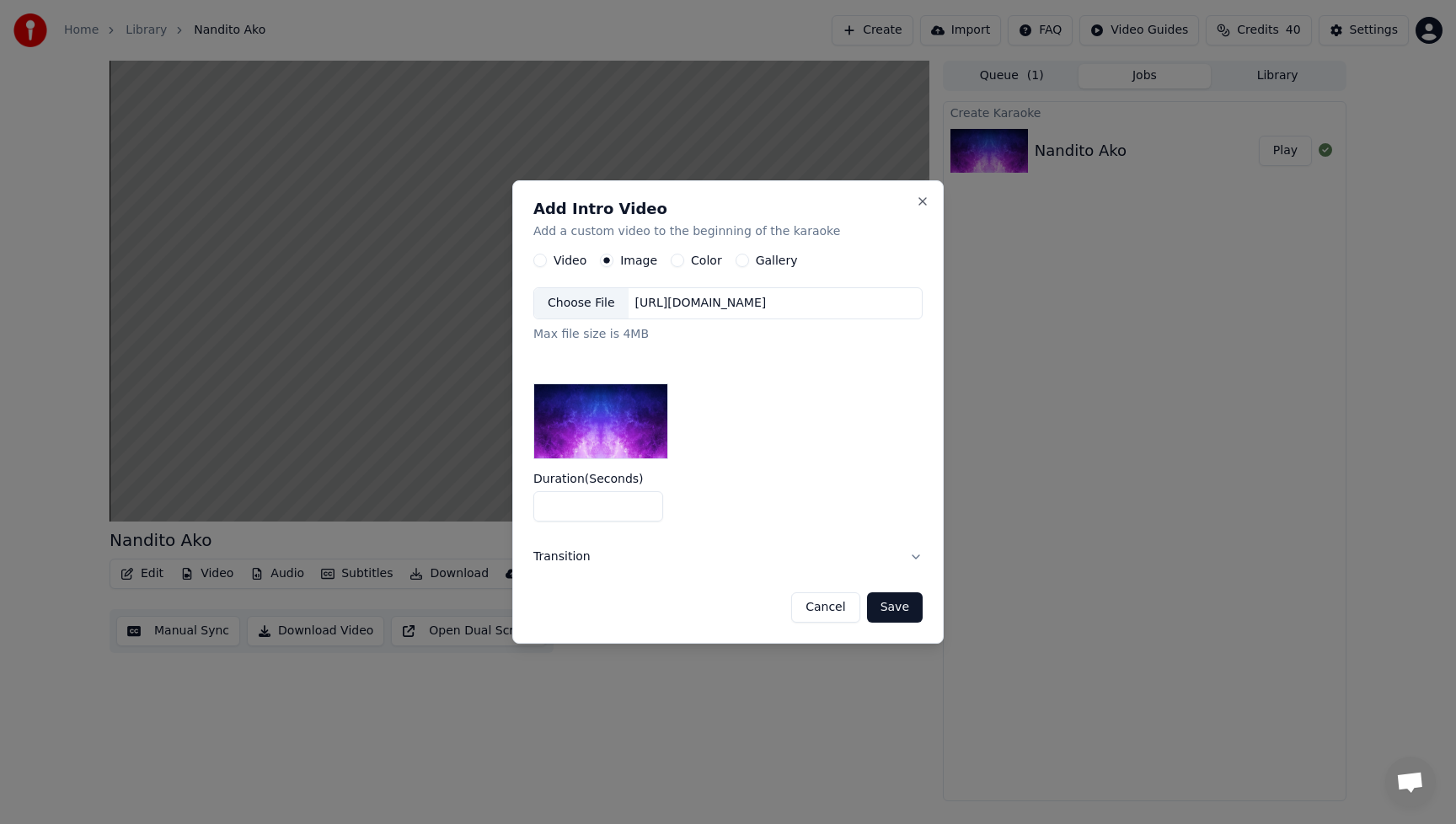
click at [583, 303] on div "Choose File" at bounding box center [581, 303] width 94 height 31
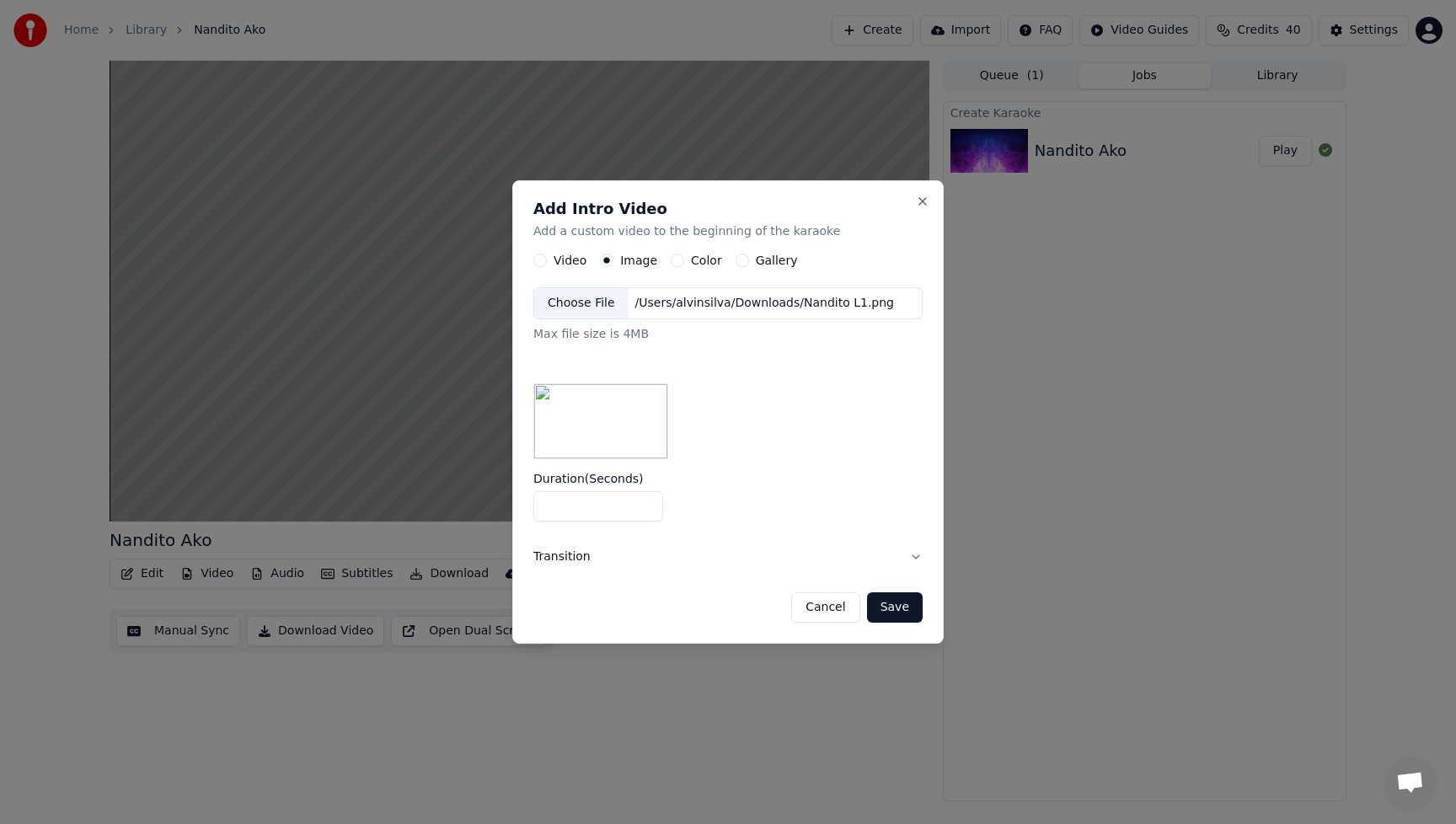
click at [914, 618] on button "Save" at bounding box center [895, 608] width 56 height 31
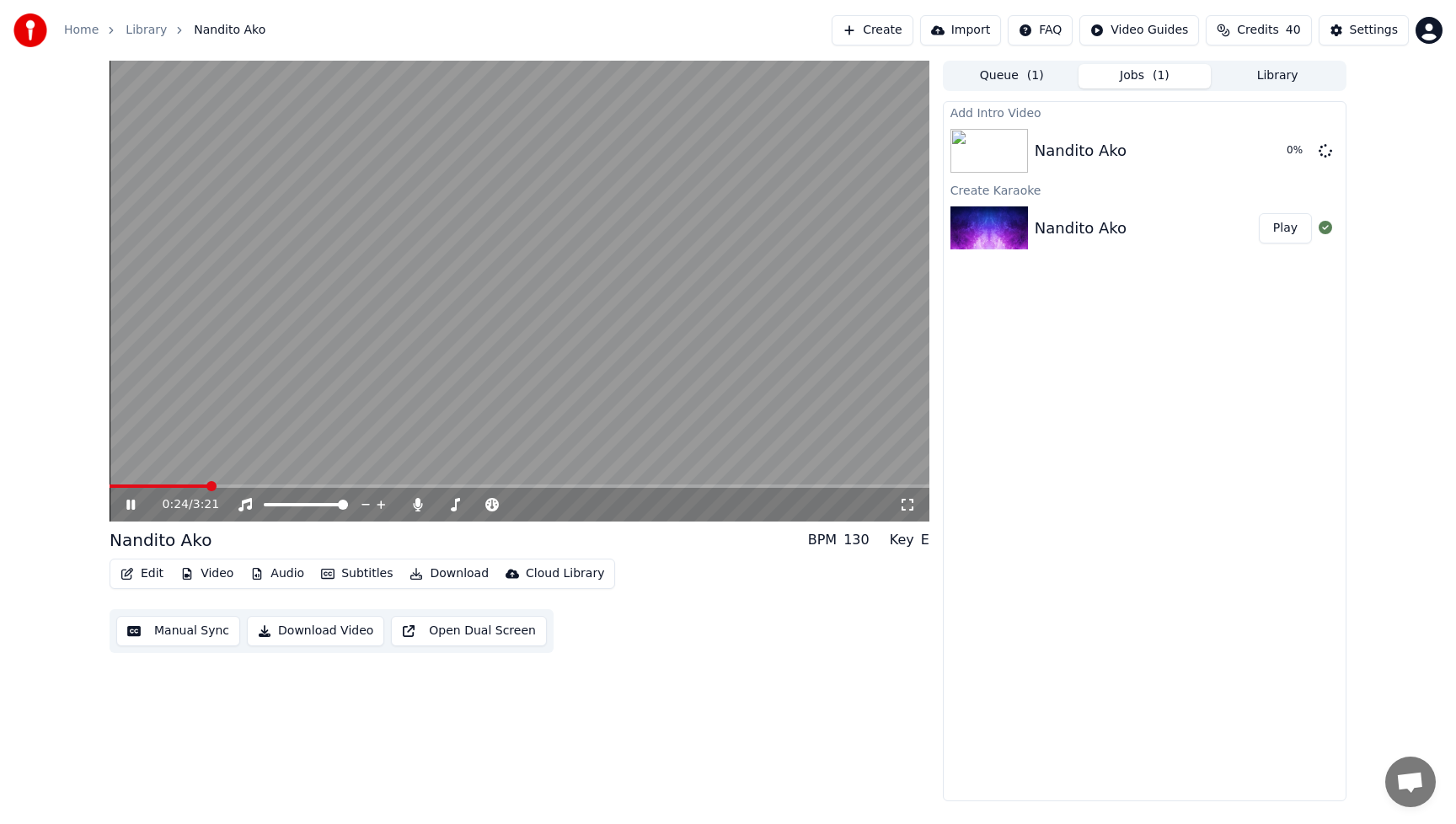
drag, startPoint x: 133, startPoint y: 501, endPoint x: 142, endPoint y: 503, distance: 9.2
click at [133, 501] on icon at bounding box center [131, 505] width 9 height 10
click at [708, 639] on div "Edit Video Audio Subtitles Download Cloud Library Manual Sync Download Video Op…" at bounding box center [519, 606] width 820 height 94
click at [130, 502] on icon at bounding box center [142, 504] width 39 height 13
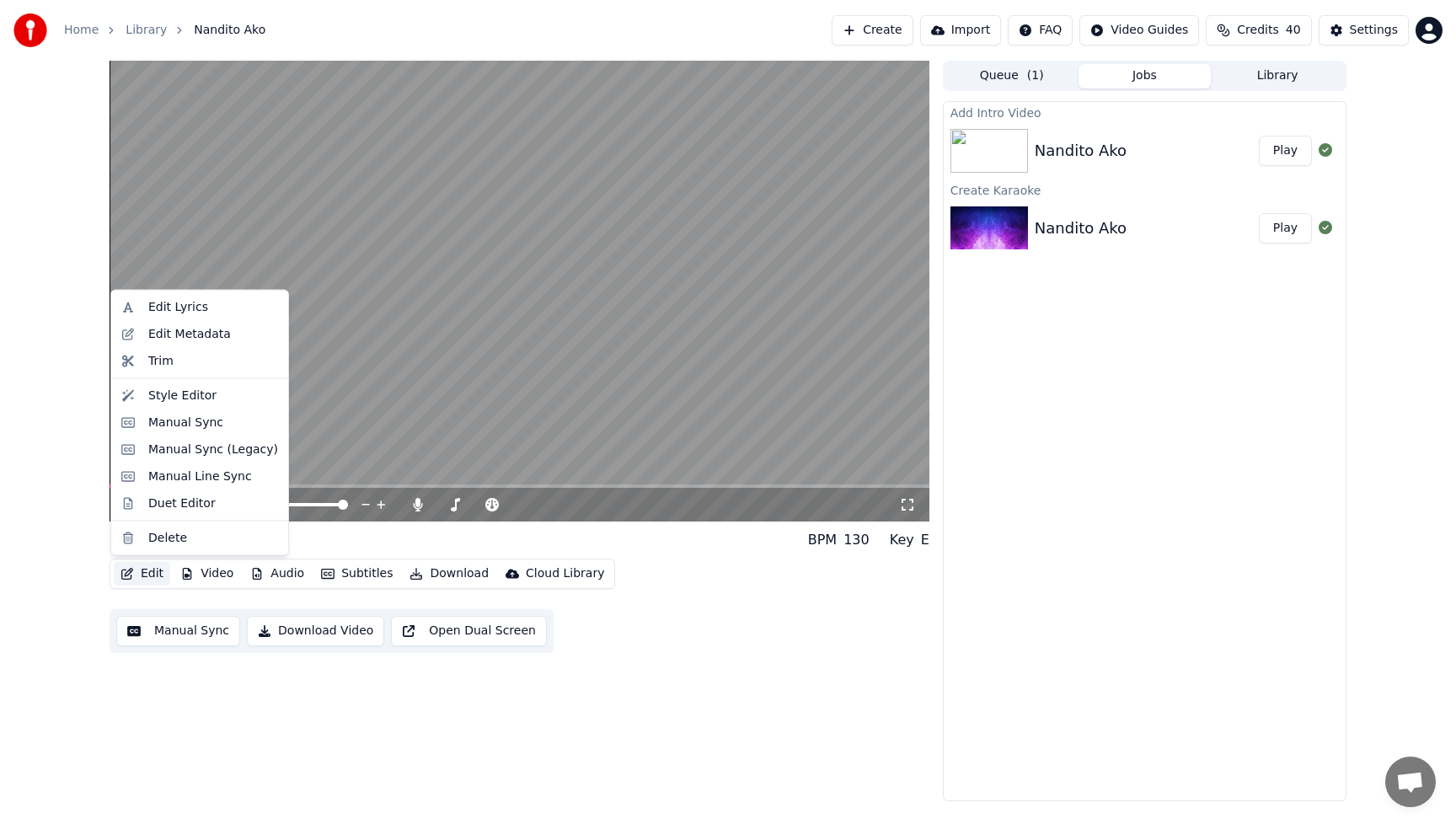
click at [159, 569] on button "Edit" at bounding box center [141, 573] width 57 height 24
click at [227, 392] on div "Style Editor" at bounding box center [213, 395] width 130 height 17
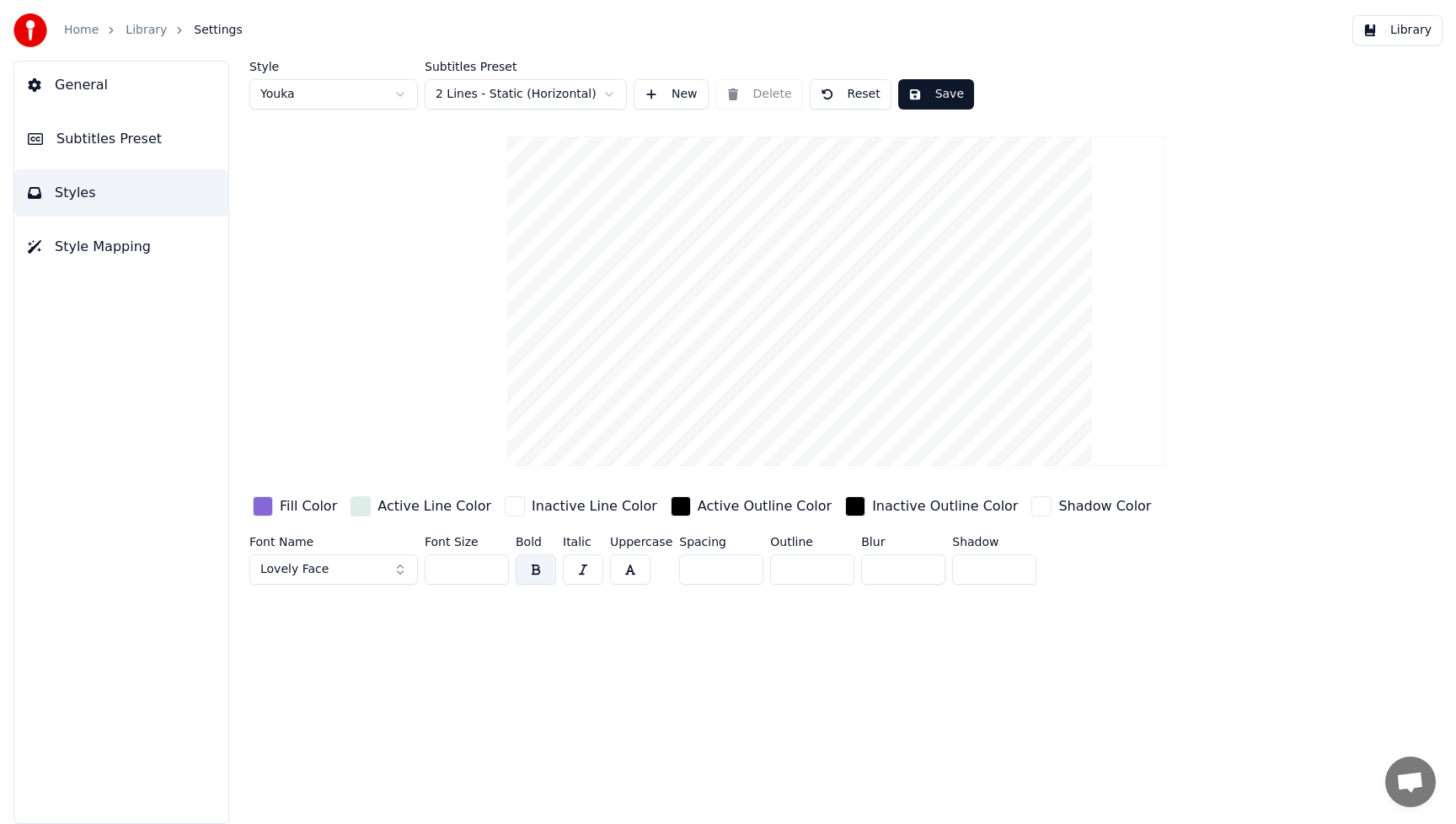
click at [266, 505] on div "button" at bounding box center [263, 506] width 20 height 20
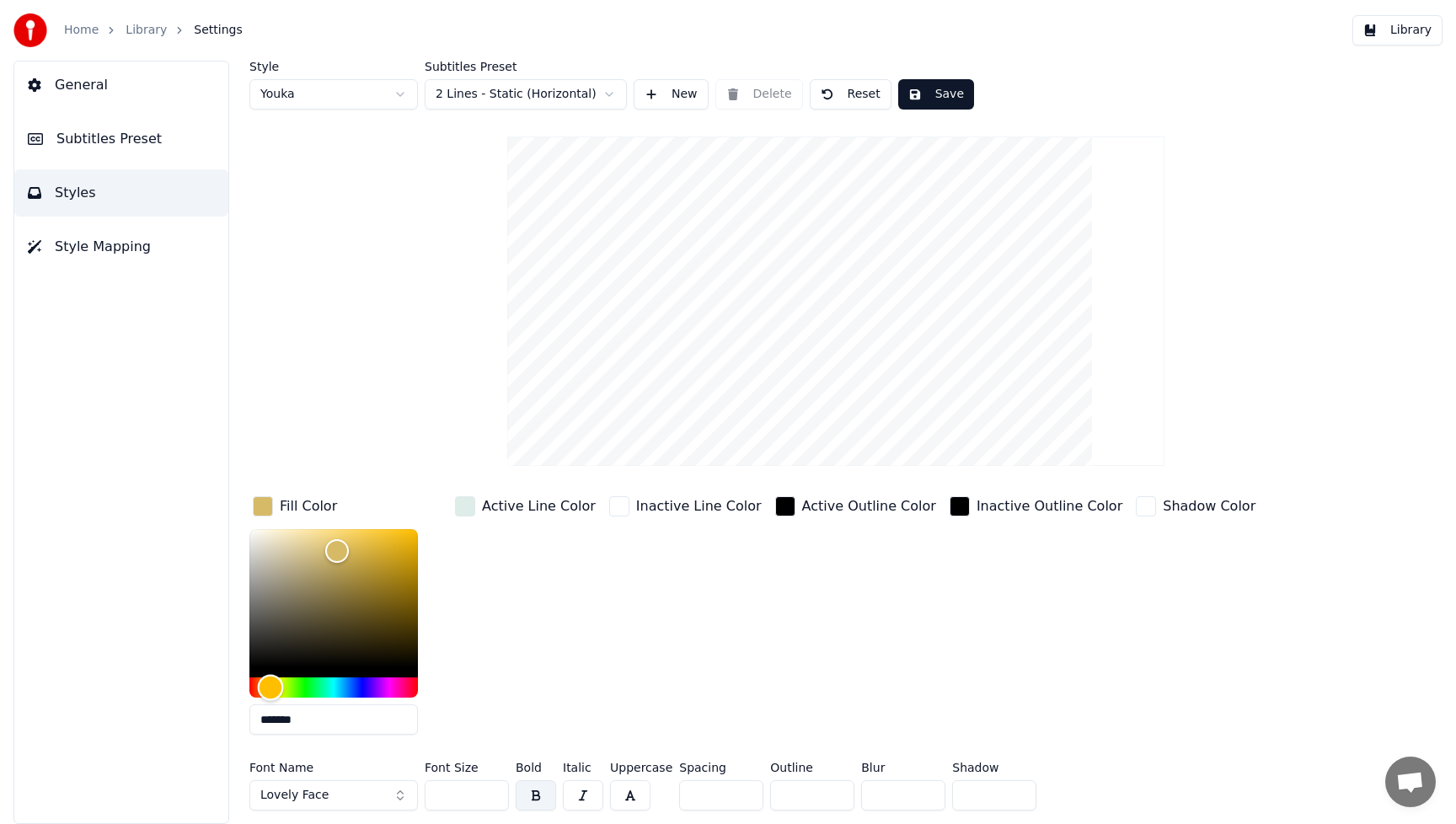
drag, startPoint x: 361, startPoint y: 690, endPoint x: 270, endPoint y: 692, distance: 91.0
click at [270, 692] on div "Hue" at bounding box center [271, 688] width 26 height 26
click at [521, 659] on div "Active Line Color" at bounding box center [525, 621] width 148 height 255
click at [264, 686] on div "Hue" at bounding box center [264, 688] width 26 height 26
click at [641, 653] on div "Inactive Line Color" at bounding box center [685, 621] width 159 height 255
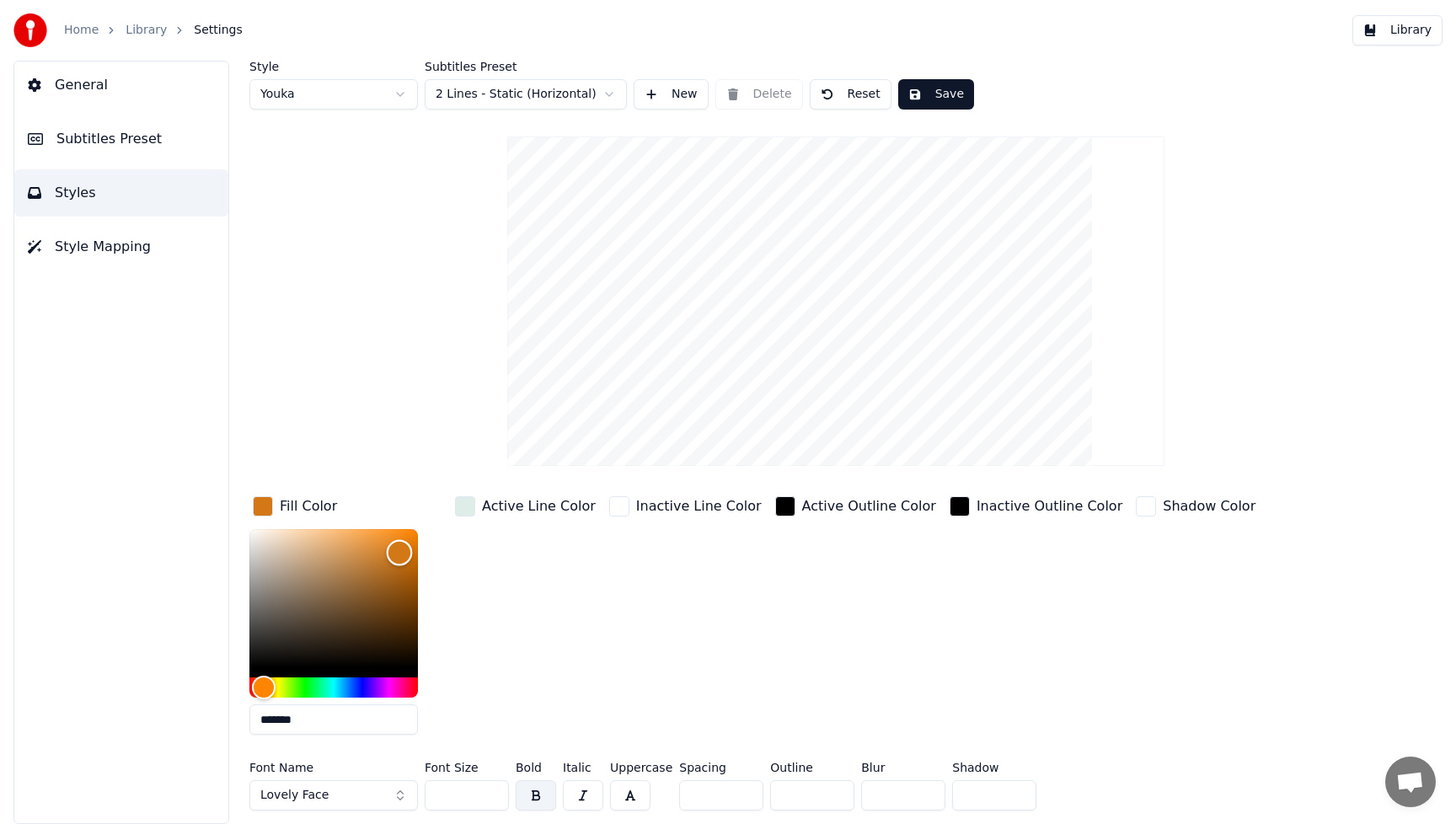
drag, startPoint x: 346, startPoint y: 553, endPoint x: 400, endPoint y: 552, distance: 54.0
click at [400, 552] on div "Color" at bounding box center [400, 553] width 26 height 26
type input "*******"
drag, startPoint x: 396, startPoint y: 551, endPoint x: 387, endPoint y: 551, distance: 9.0
click at [387, 551] on div "Color" at bounding box center [388, 553] width 26 height 26
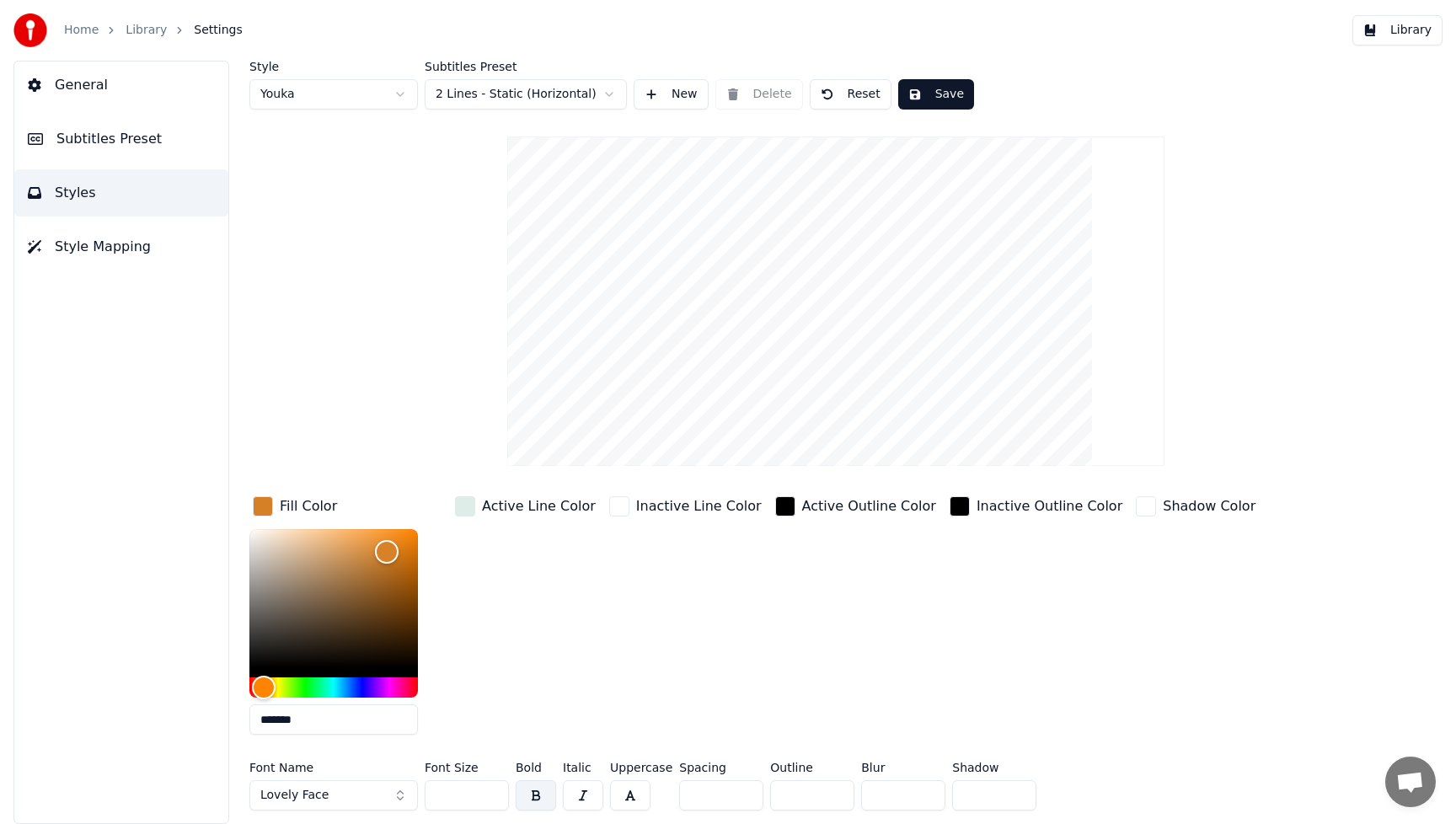
click at [393, 792] on button "Lovely Face" at bounding box center [333, 795] width 168 height 31
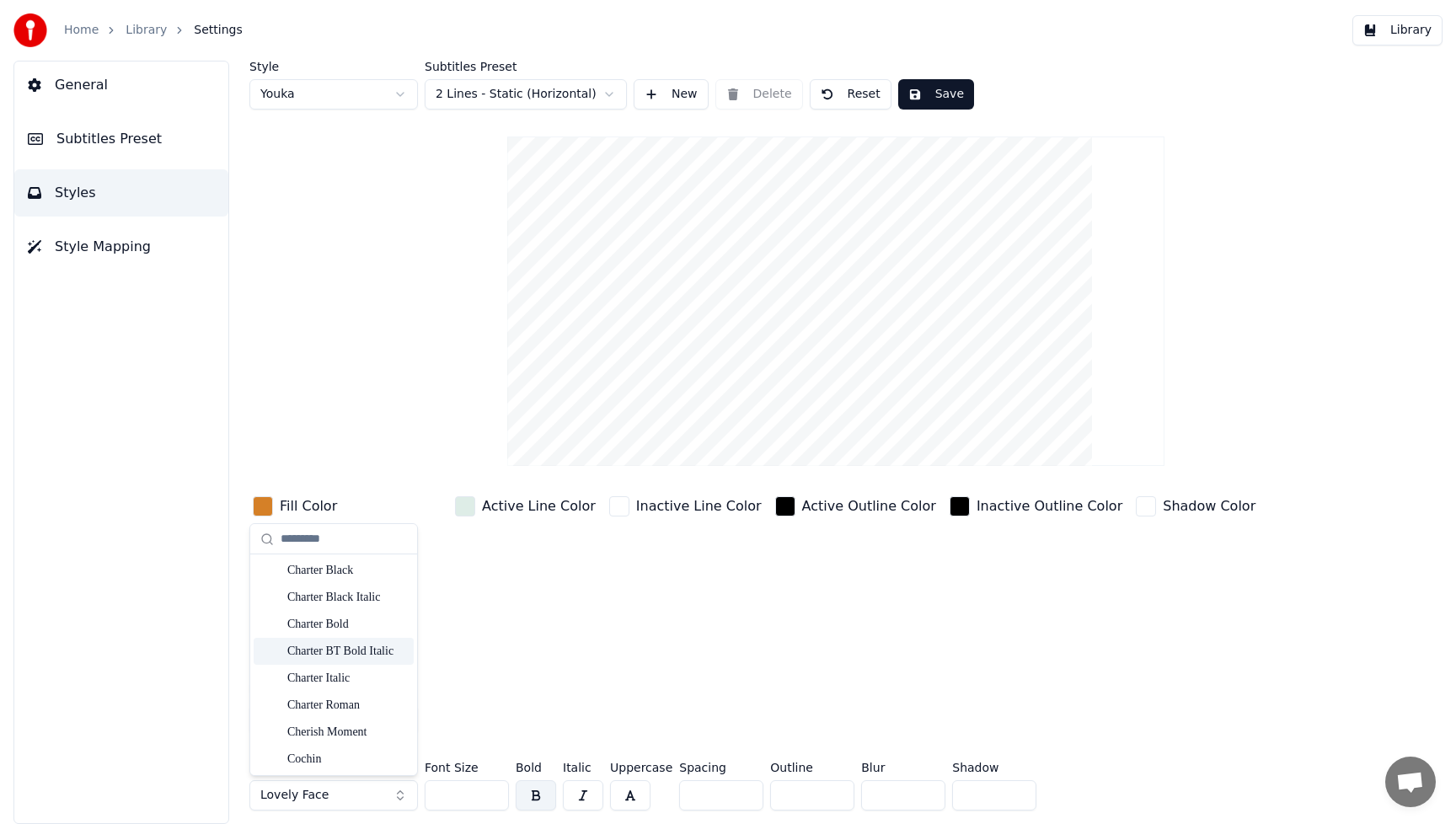
scroll to position [3533, 0]
click at [338, 731] on div "Cherish Moment" at bounding box center [347, 730] width 120 height 17
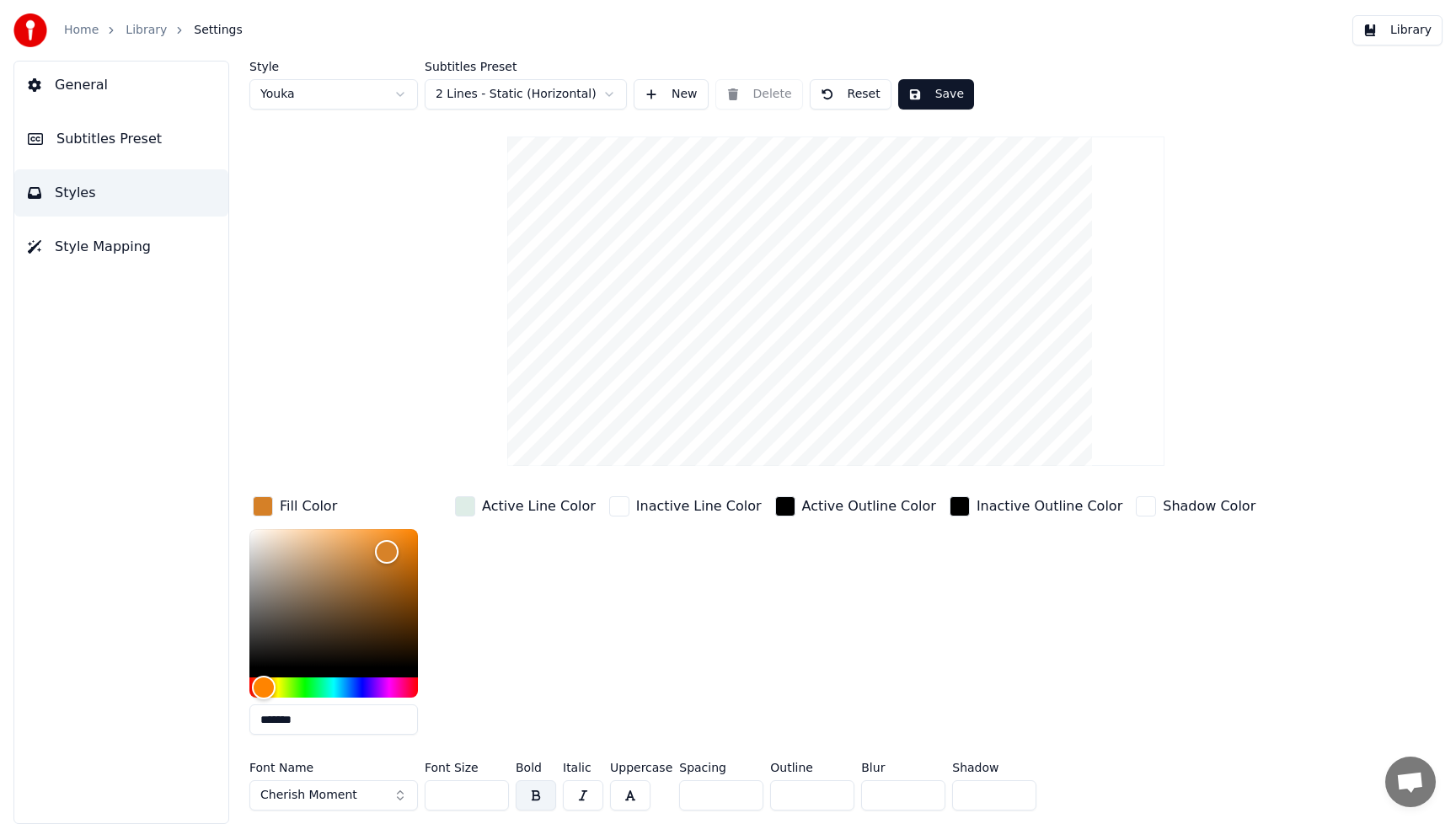
click at [775, 678] on div "Active Outline Color" at bounding box center [855, 621] width 168 height 255
drag, startPoint x: 465, startPoint y: 800, endPoint x: 424, endPoint y: 800, distance: 41.0
click at [424, 799] on input "***" at bounding box center [466, 795] width 85 height 31
type input "***"
click at [1199, 684] on div "Shadow Color" at bounding box center [1195, 621] width 127 height 255
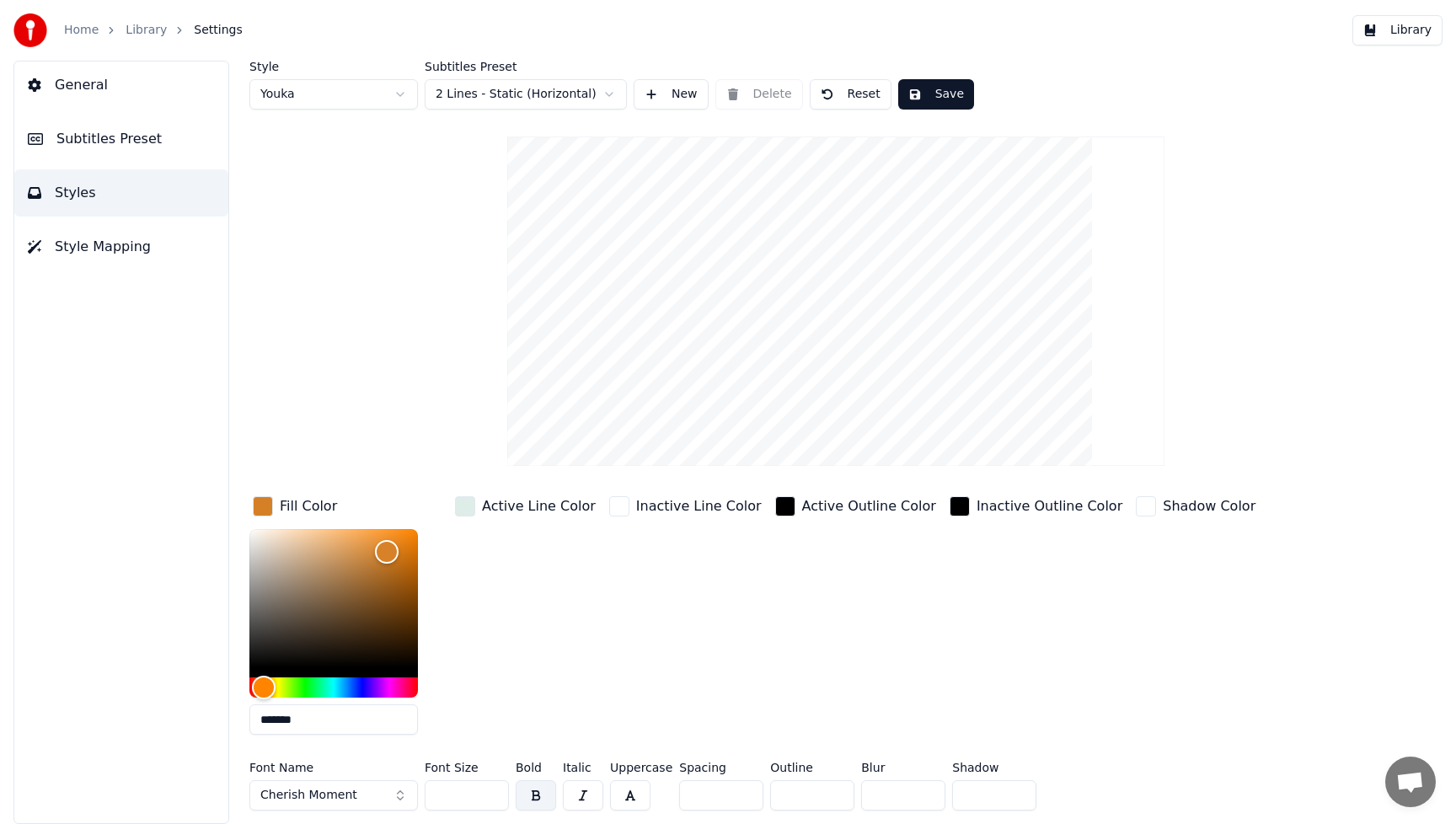
click at [957, 92] on button "Save" at bounding box center [936, 94] width 76 height 31
click at [1418, 34] on button "Library" at bounding box center [1397, 30] width 90 height 31
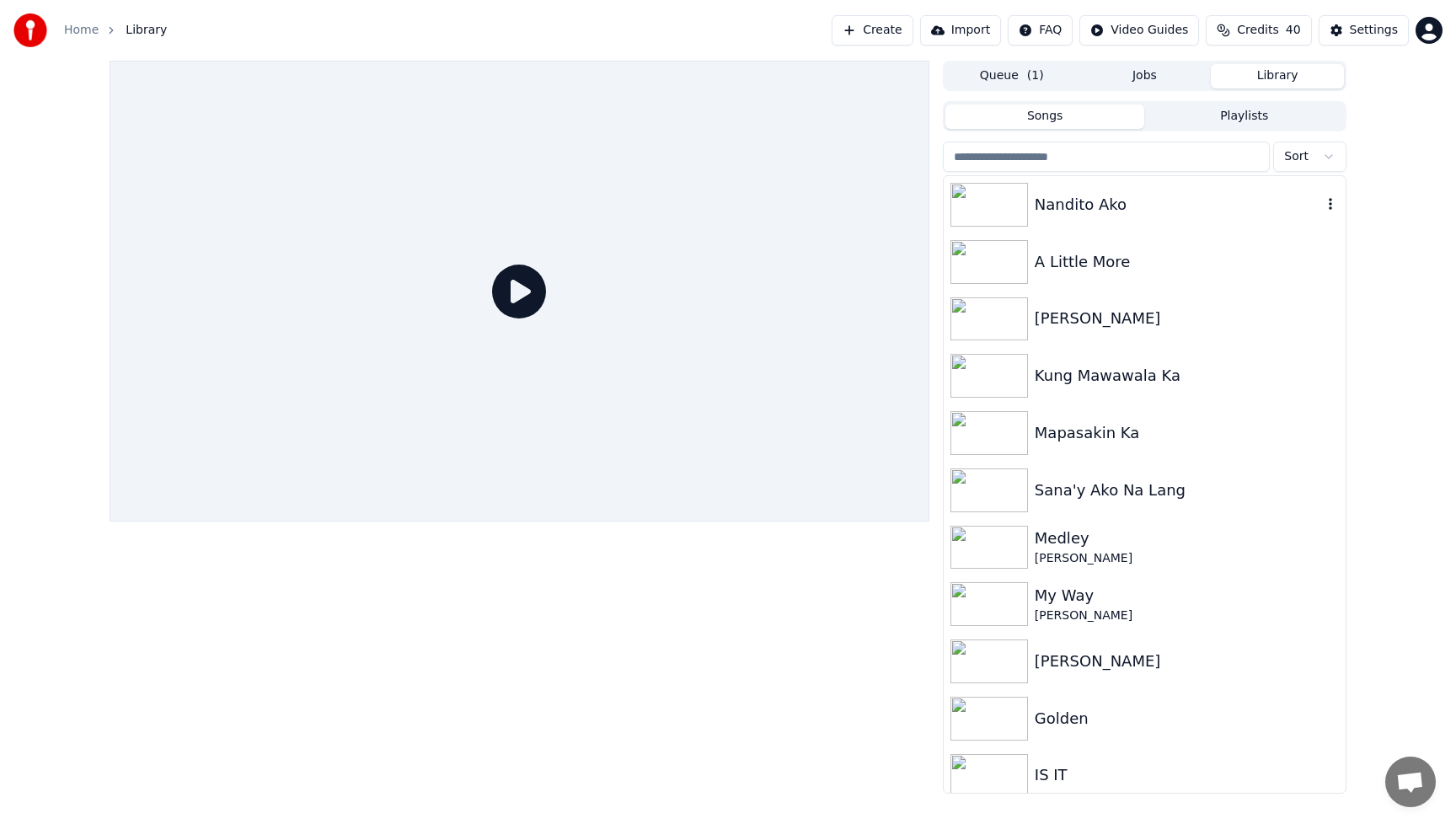
click at [1007, 200] on img at bounding box center [989, 204] width 78 height 44
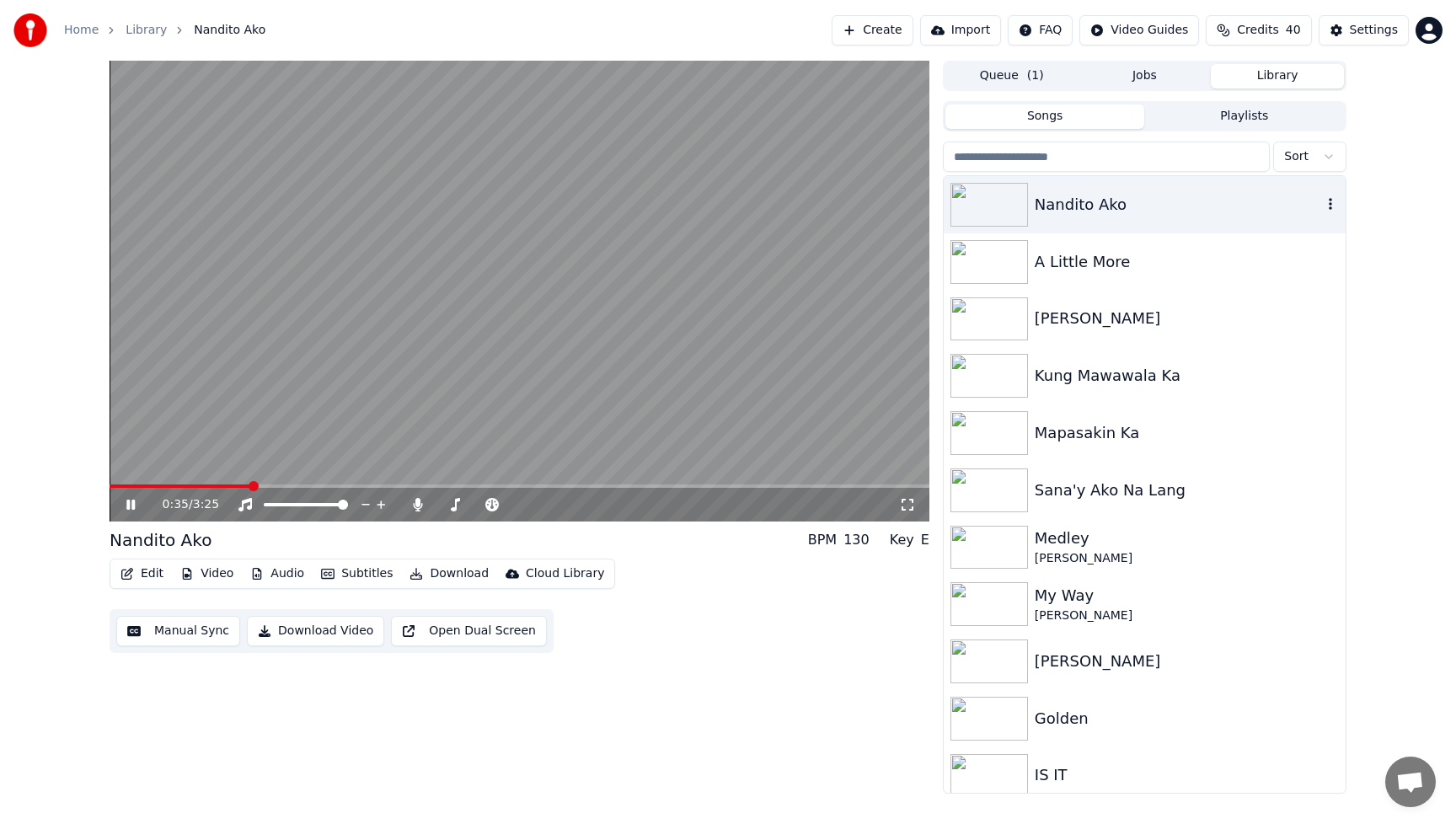
click at [1010, 191] on img at bounding box center [989, 204] width 78 height 44
click at [1005, 196] on img at bounding box center [989, 204] width 78 height 44
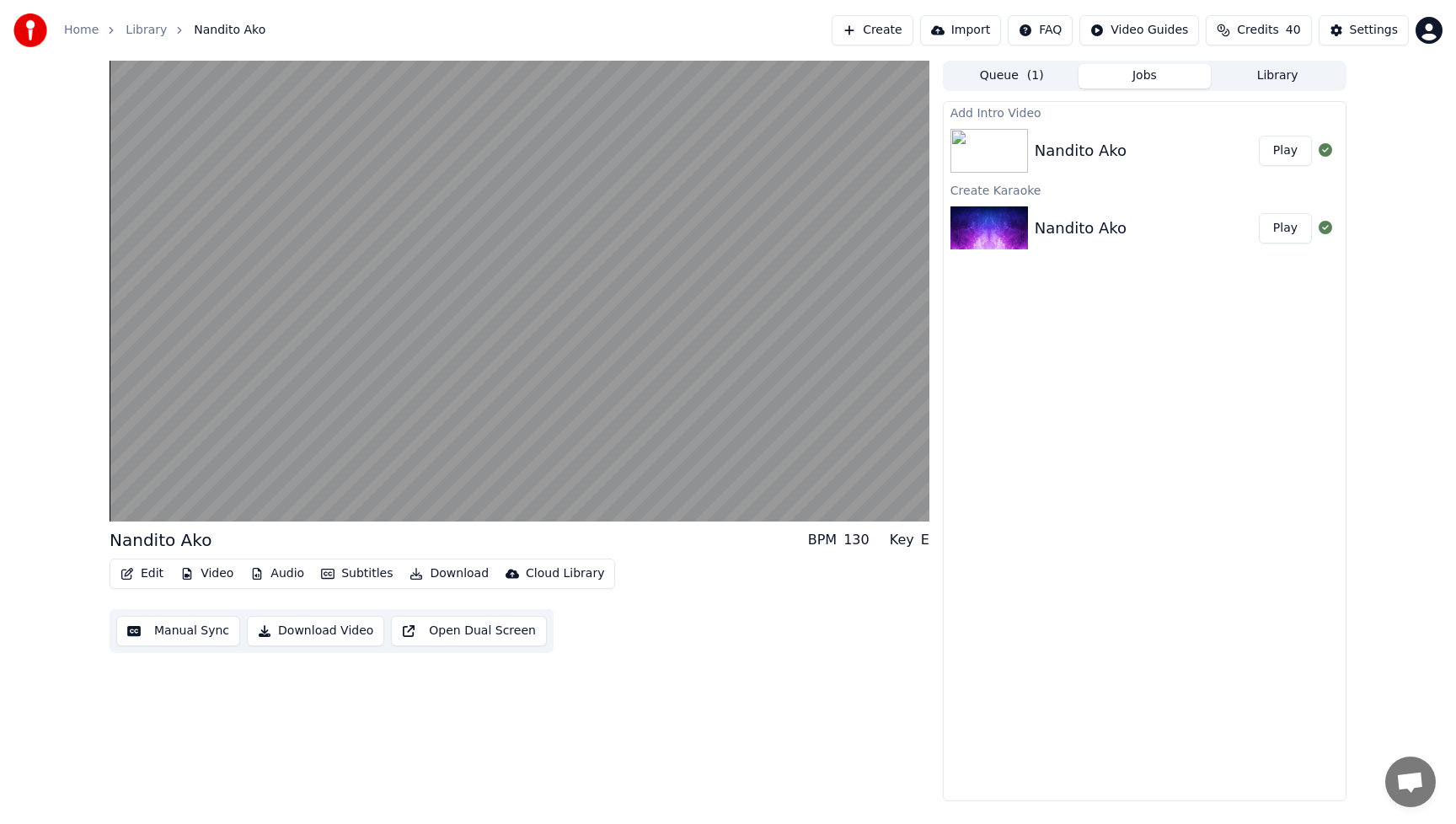
click at [1141, 77] on button "Jobs" at bounding box center [1144, 76] width 134 height 24
click at [1283, 151] on button "Play" at bounding box center [1285, 150] width 53 height 31
click at [348, 635] on button "Download Video" at bounding box center [315, 631] width 137 height 31
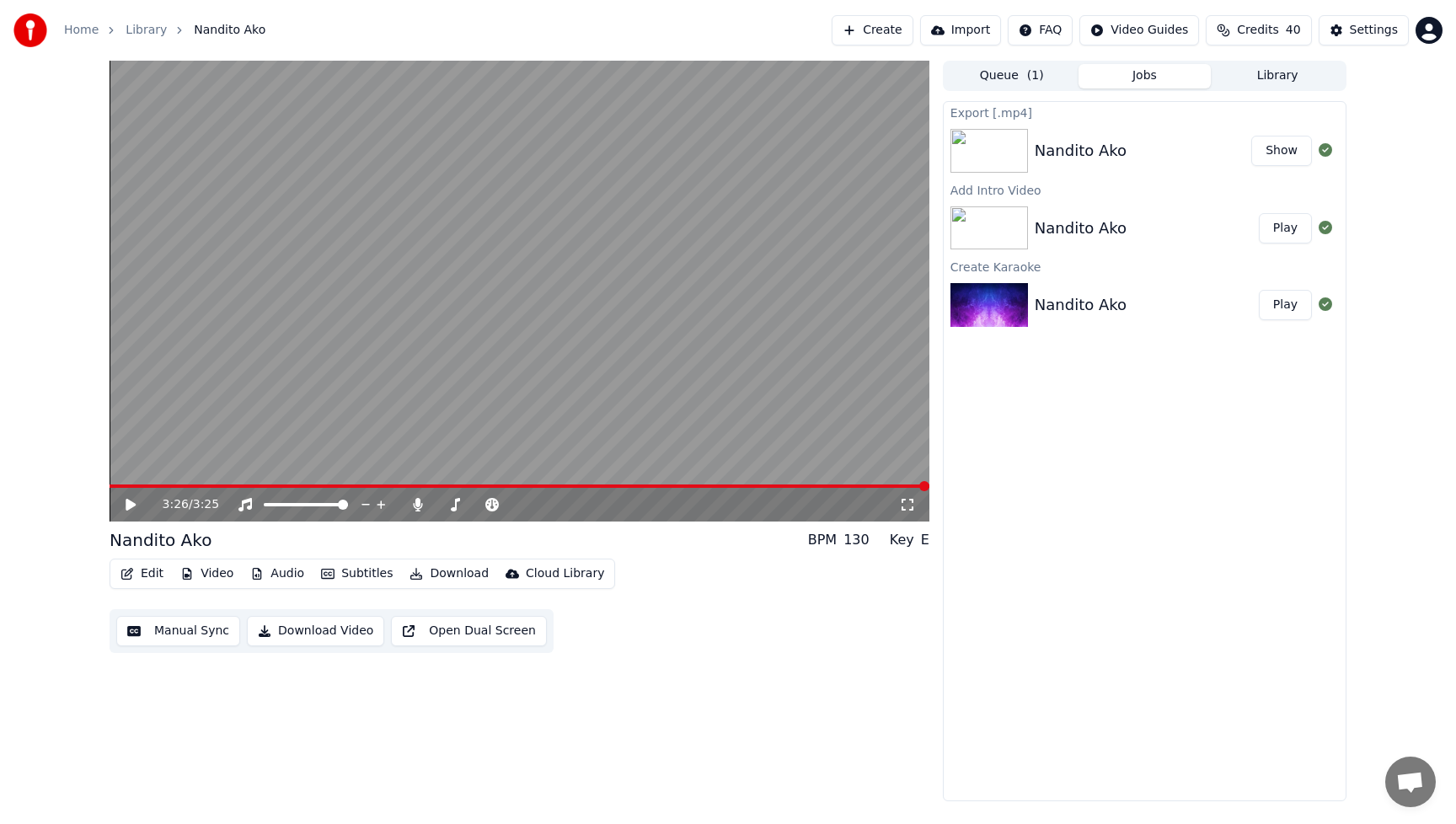
click at [221, 575] on button "Video" at bounding box center [207, 573] width 66 height 24
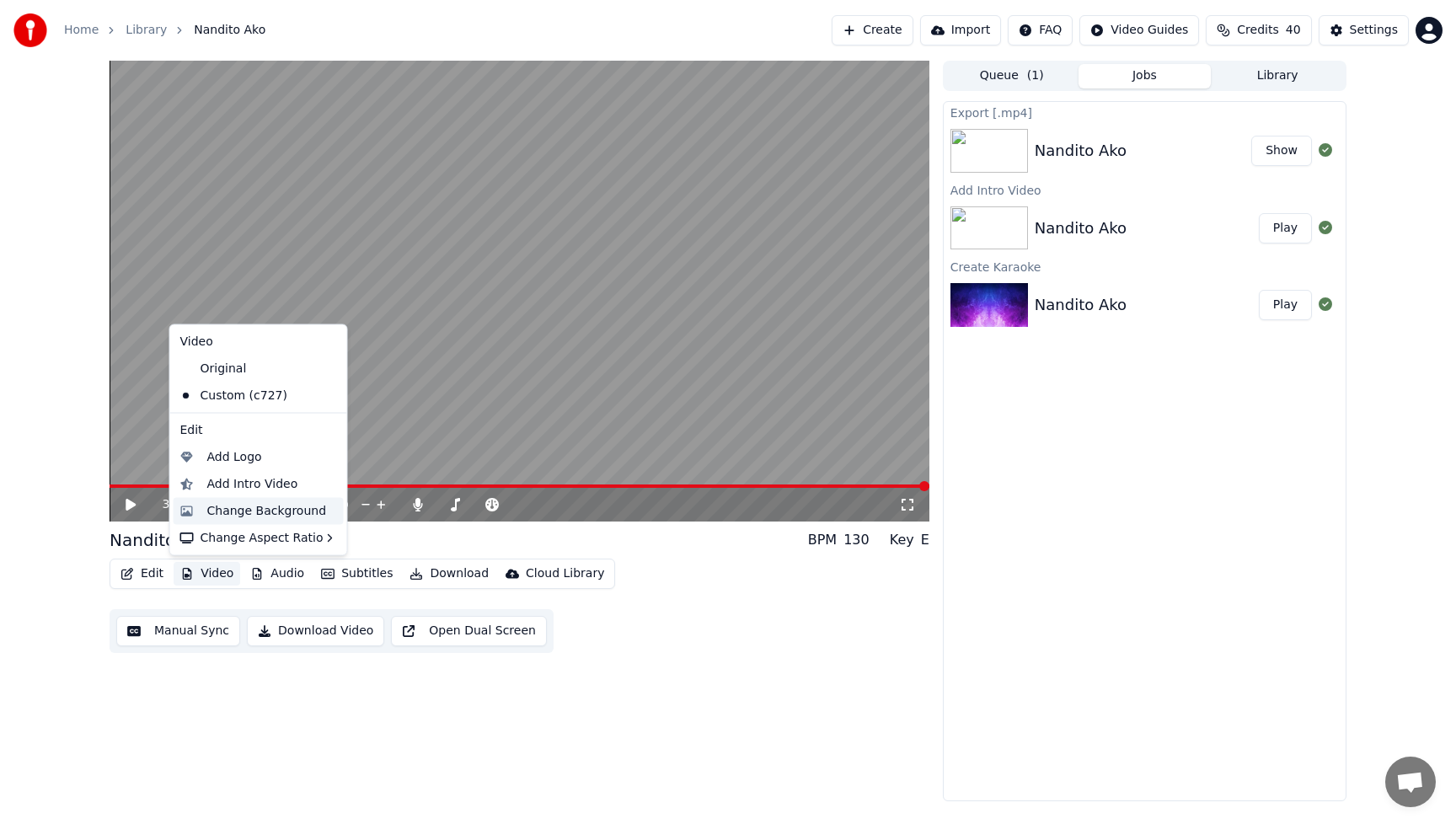
click at [254, 509] on div "Change Background" at bounding box center [266, 510] width 120 height 17
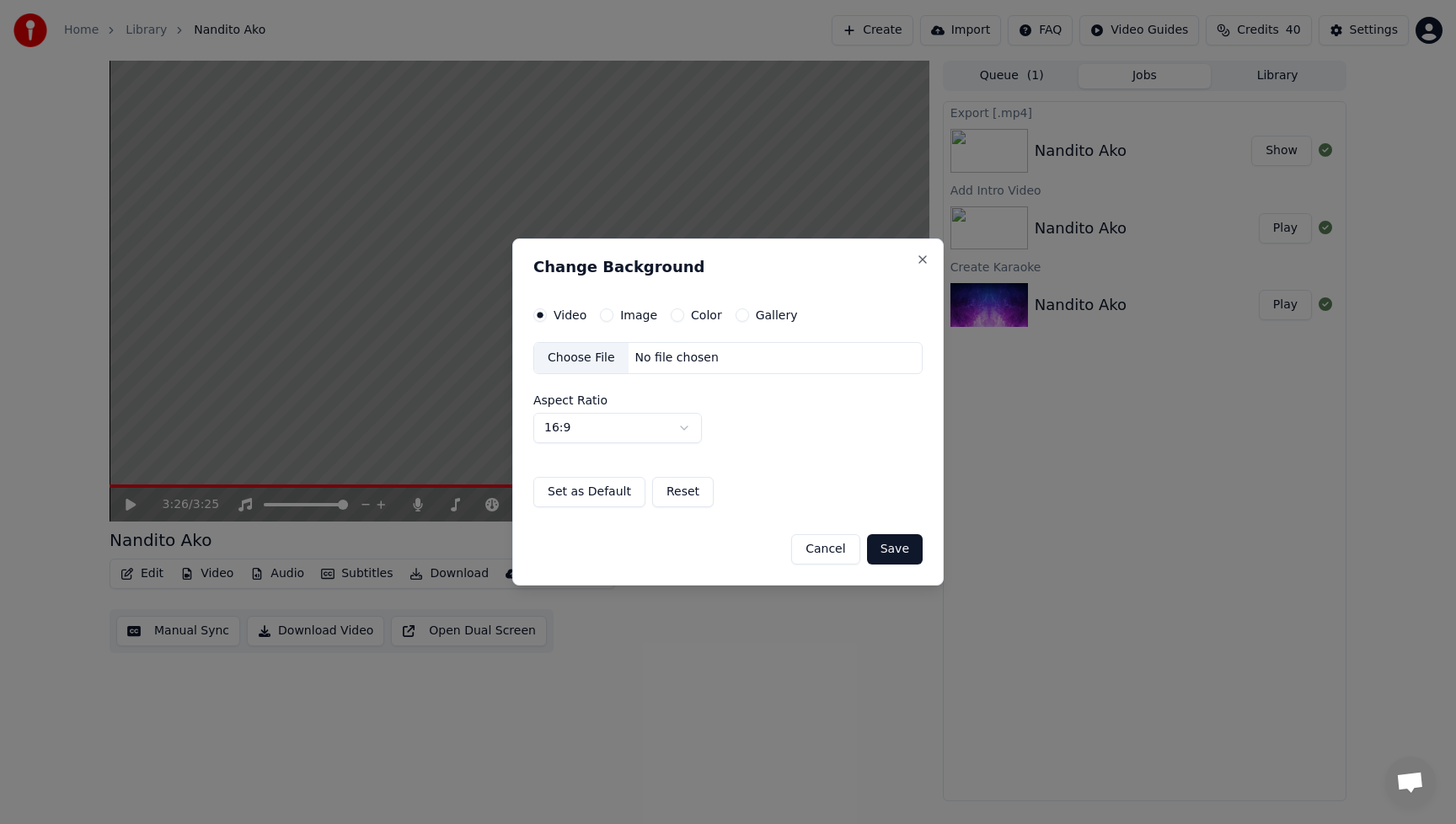
click at [576, 359] on div "Choose File" at bounding box center [581, 358] width 94 height 31
click at [904, 549] on button "Save" at bounding box center [895, 549] width 56 height 31
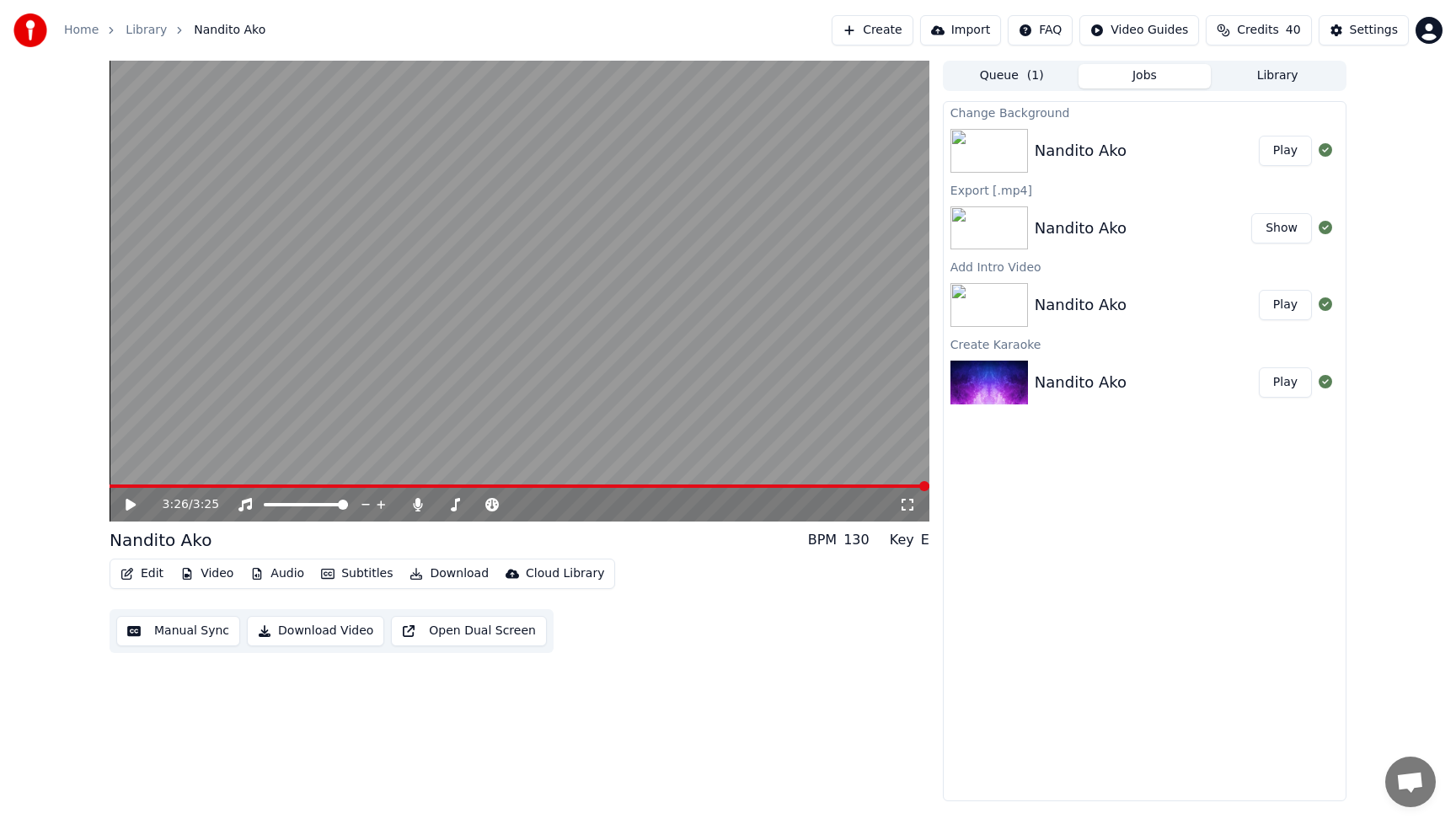
click at [1281, 152] on button "Play" at bounding box center [1285, 150] width 53 height 31
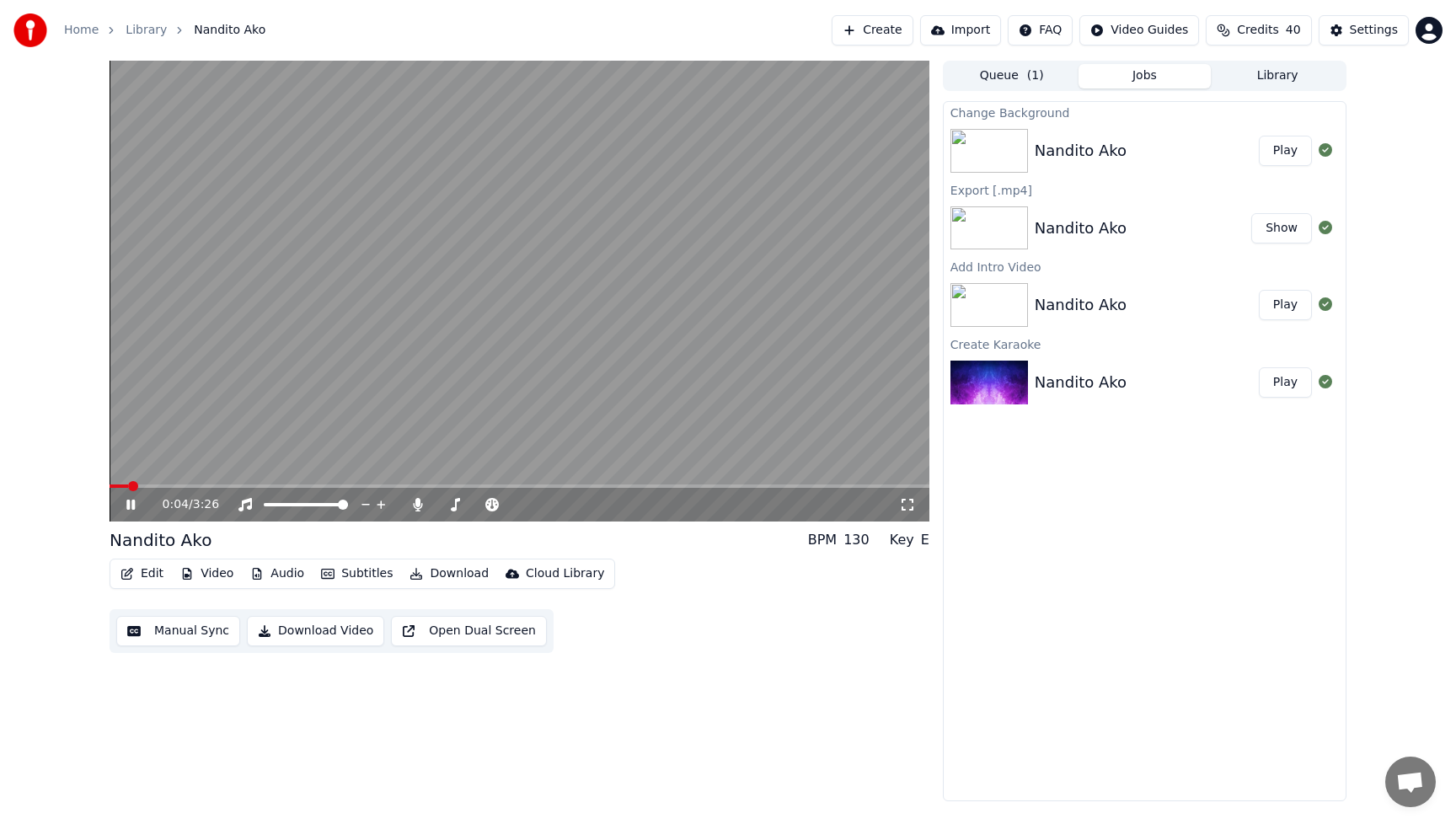
click at [134, 505] on icon at bounding box center [131, 505] width 9 height 10
click at [739, 642] on div "Edit Video Audio Subtitles Download Cloud Library Manual Sync Download Video Op…" at bounding box center [519, 606] width 820 height 94
click at [150, 576] on button "Edit" at bounding box center [141, 573] width 57 height 24
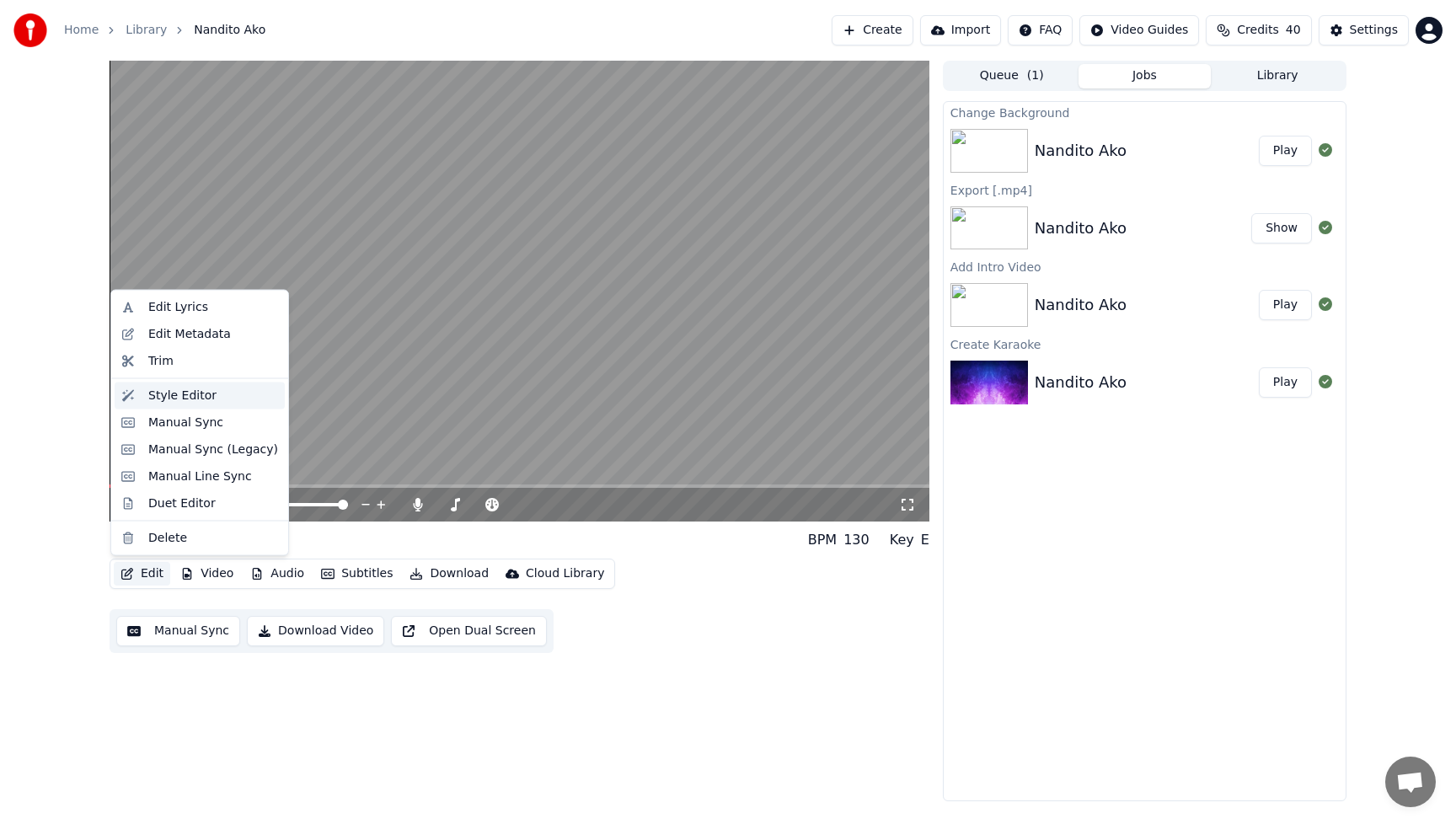
click at [193, 395] on div "Style Editor" at bounding box center [182, 395] width 68 height 17
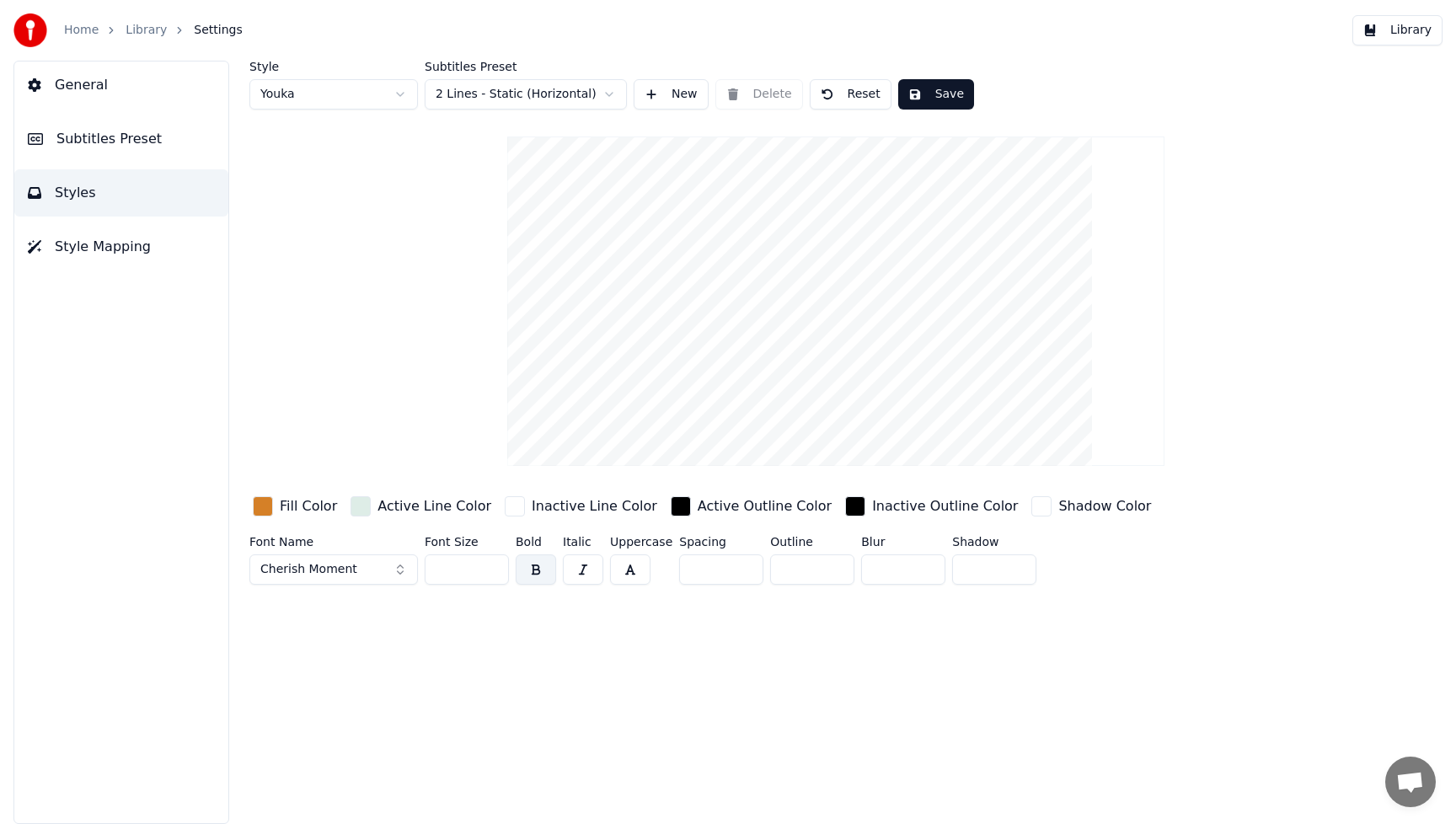
click at [264, 508] on div "button" at bounding box center [263, 506] width 20 height 20
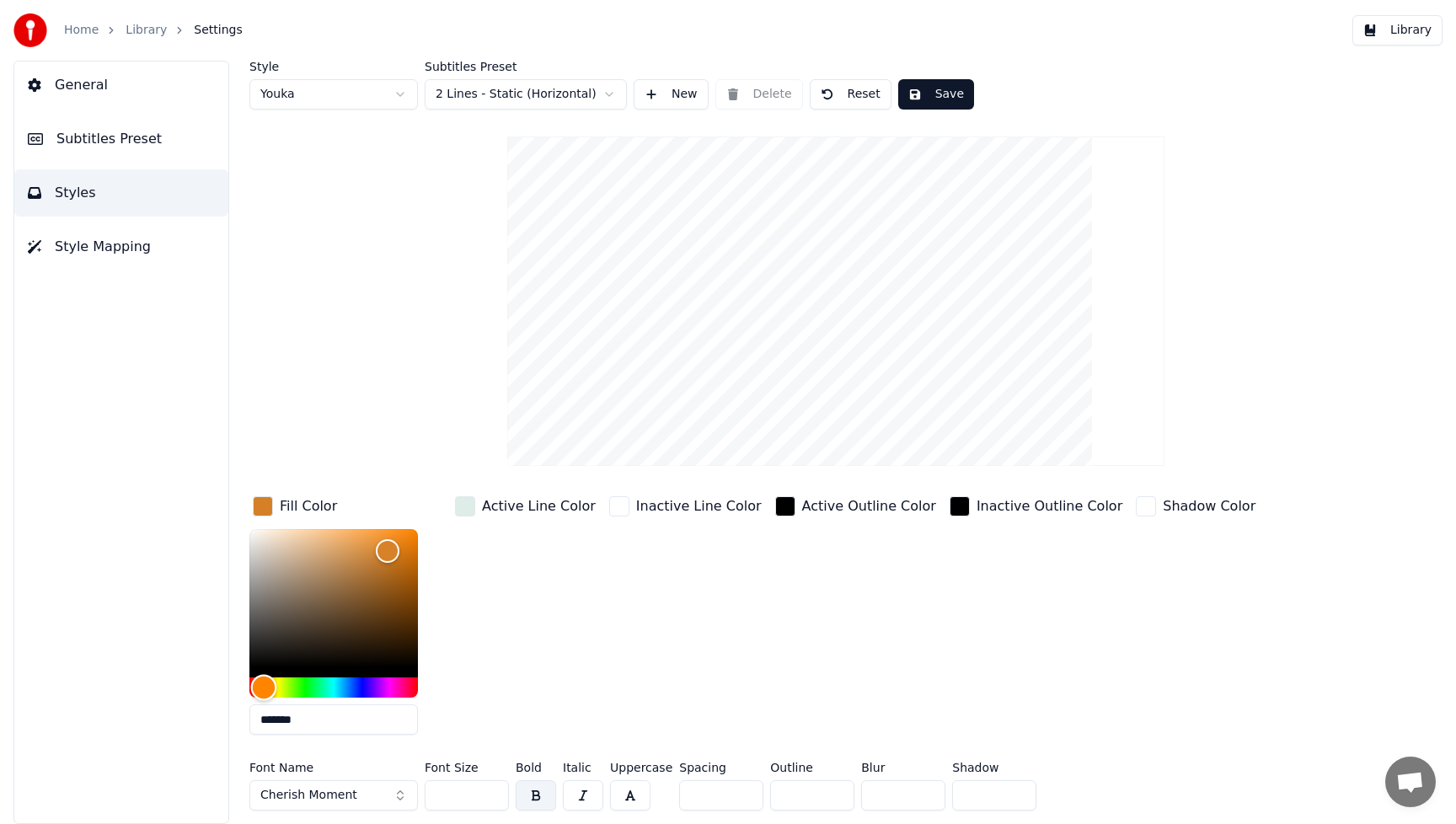
type input "*******"
click at [352, 688] on div "Hue" at bounding box center [333, 687] width 168 height 20
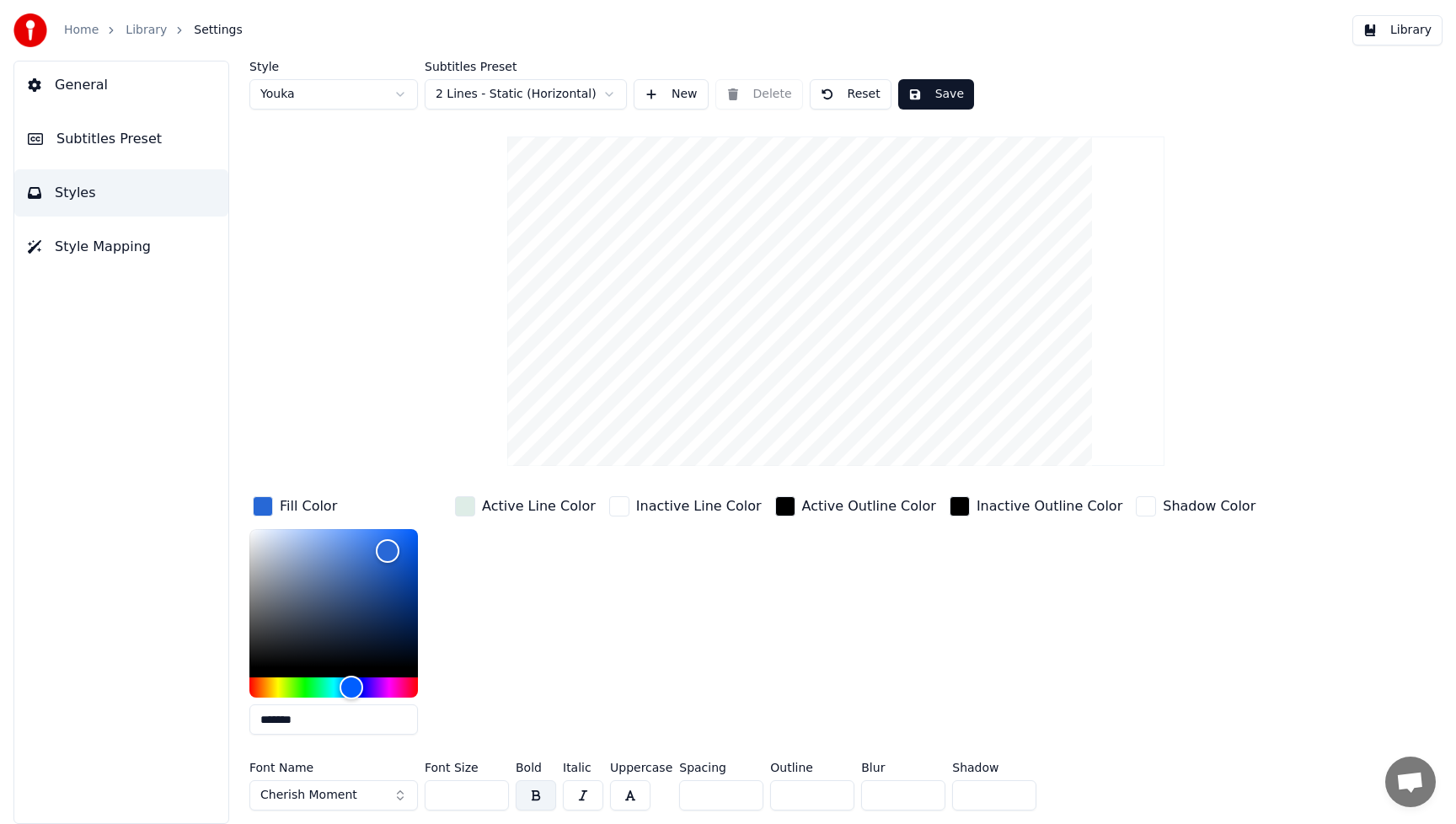
drag, startPoint x: 355, startPoint y: 796, endPoint x: 381, endPoint y: 796, distance: 26.0
click at [355, 796] on button "Cherish Moment" at bounding box center [333, 795] width 168 height 31
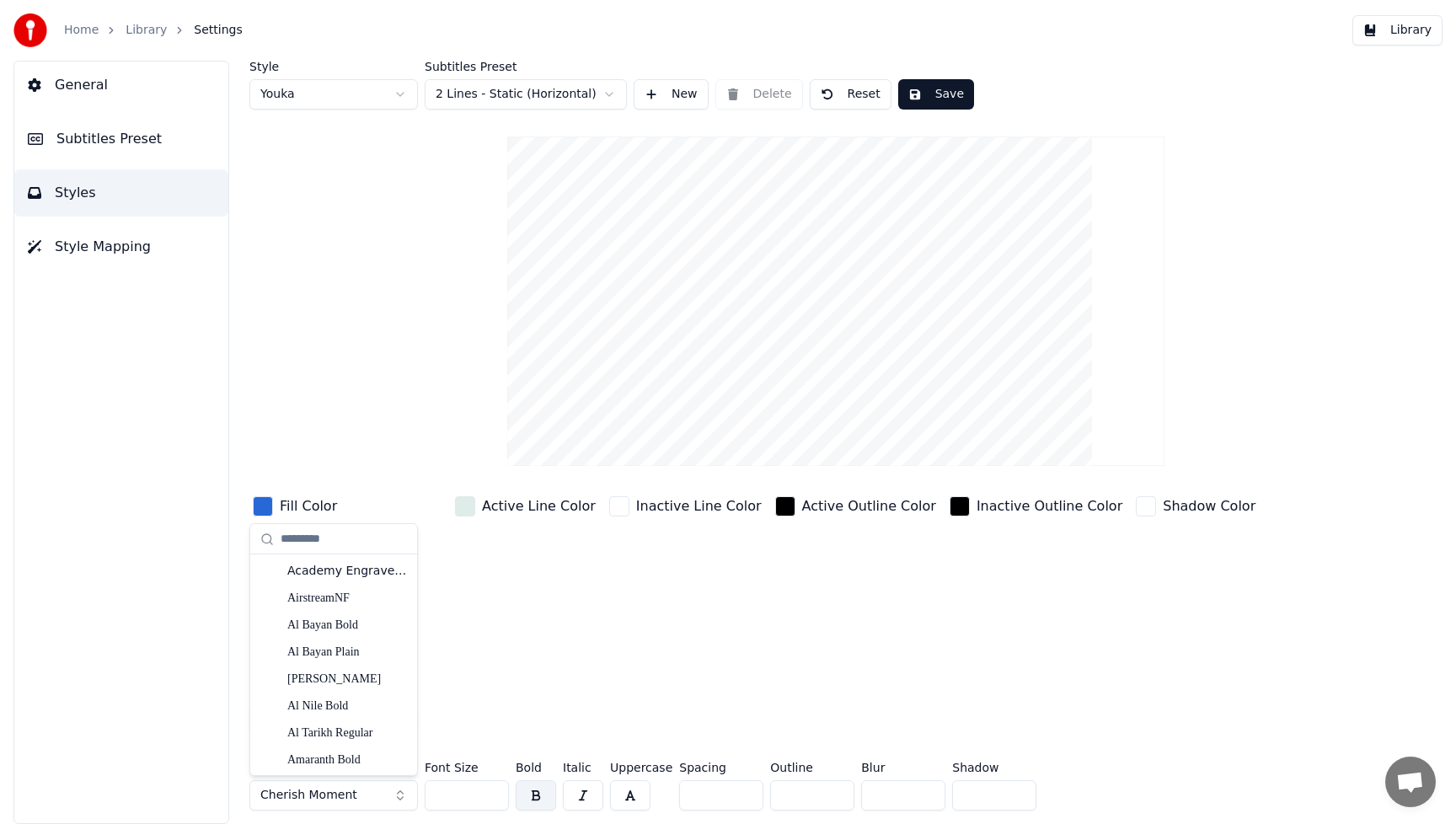
click at [397, 796] on button "Cherish Moment" at bounding box center [333, 795] width 168 height 31
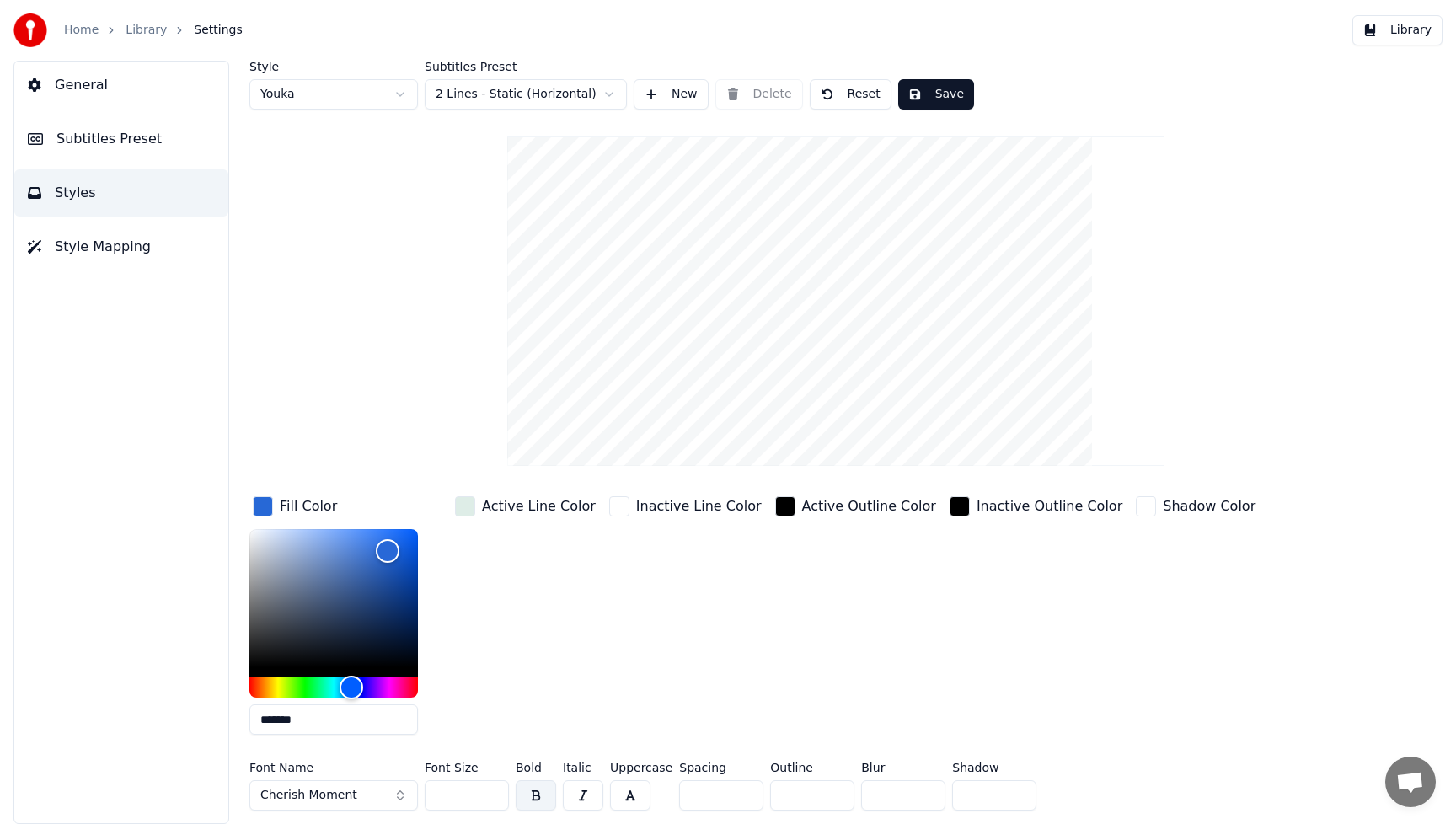
click at [400, 800] on button "Cherish Moment" at bounding box center [333, 795] width 168 height 31
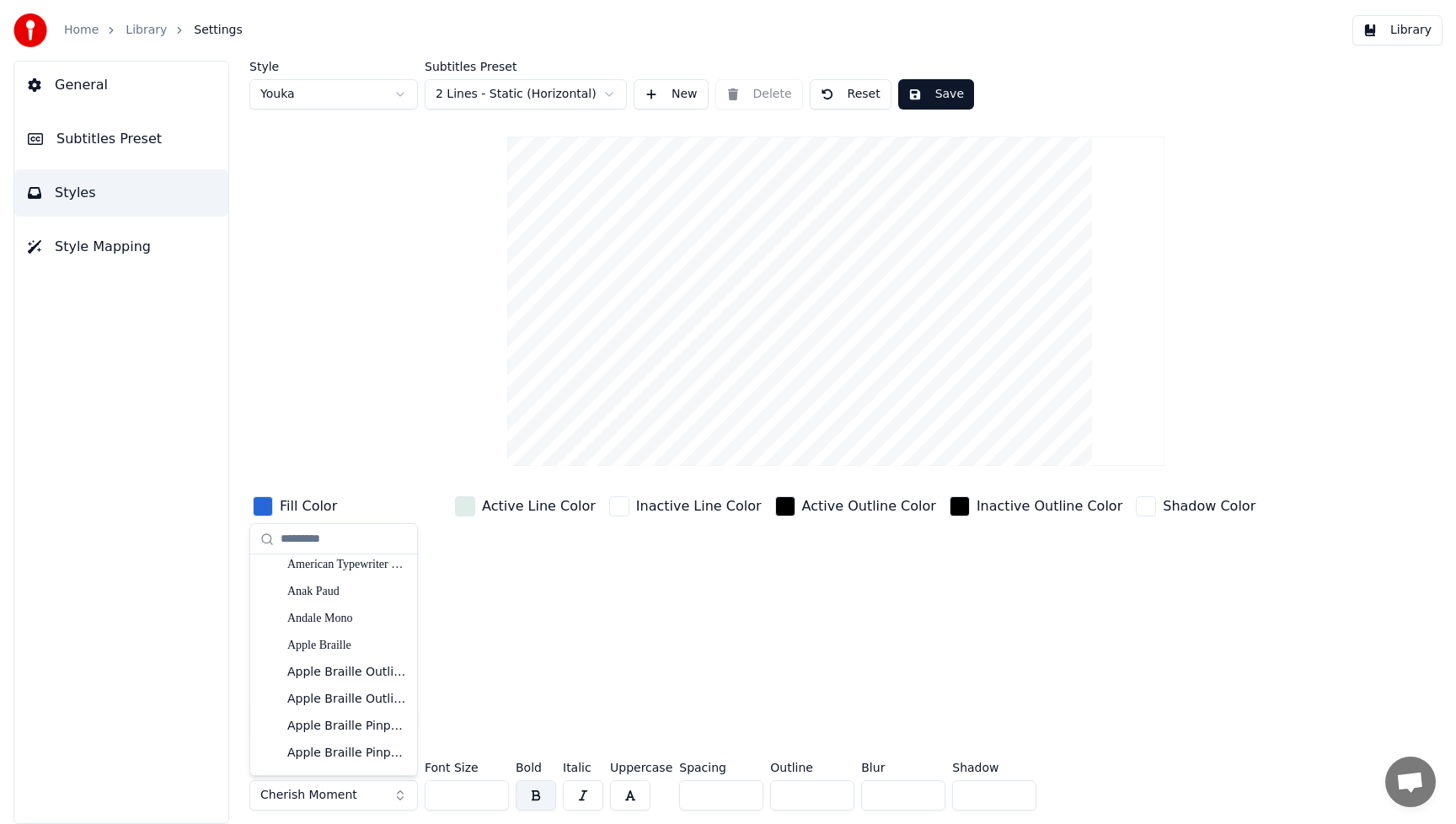
scroll to position [377, 0]
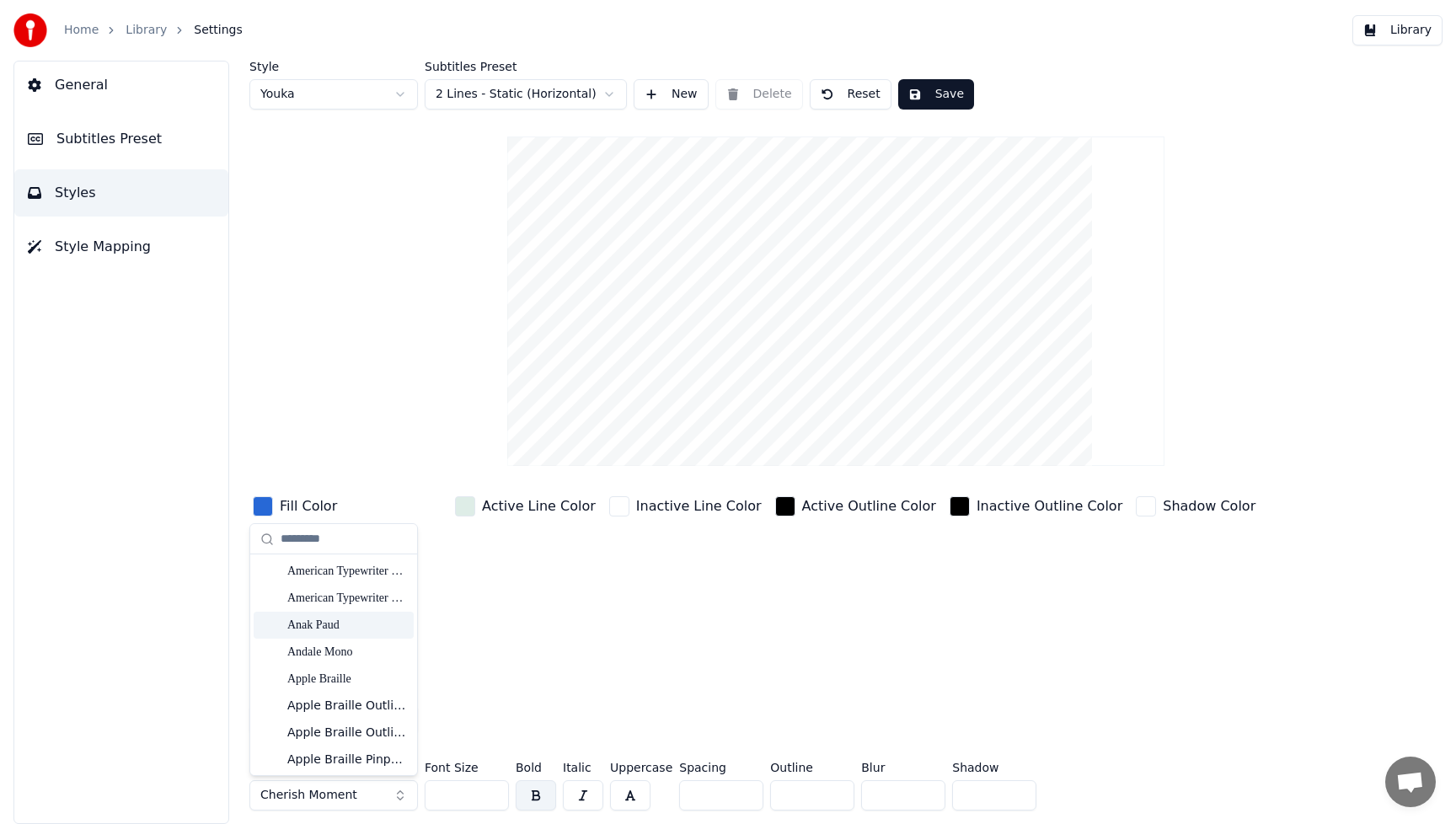
click at [318, 630] on div "Anak Paud" at bounding box center [347, 625] width 120 height 17
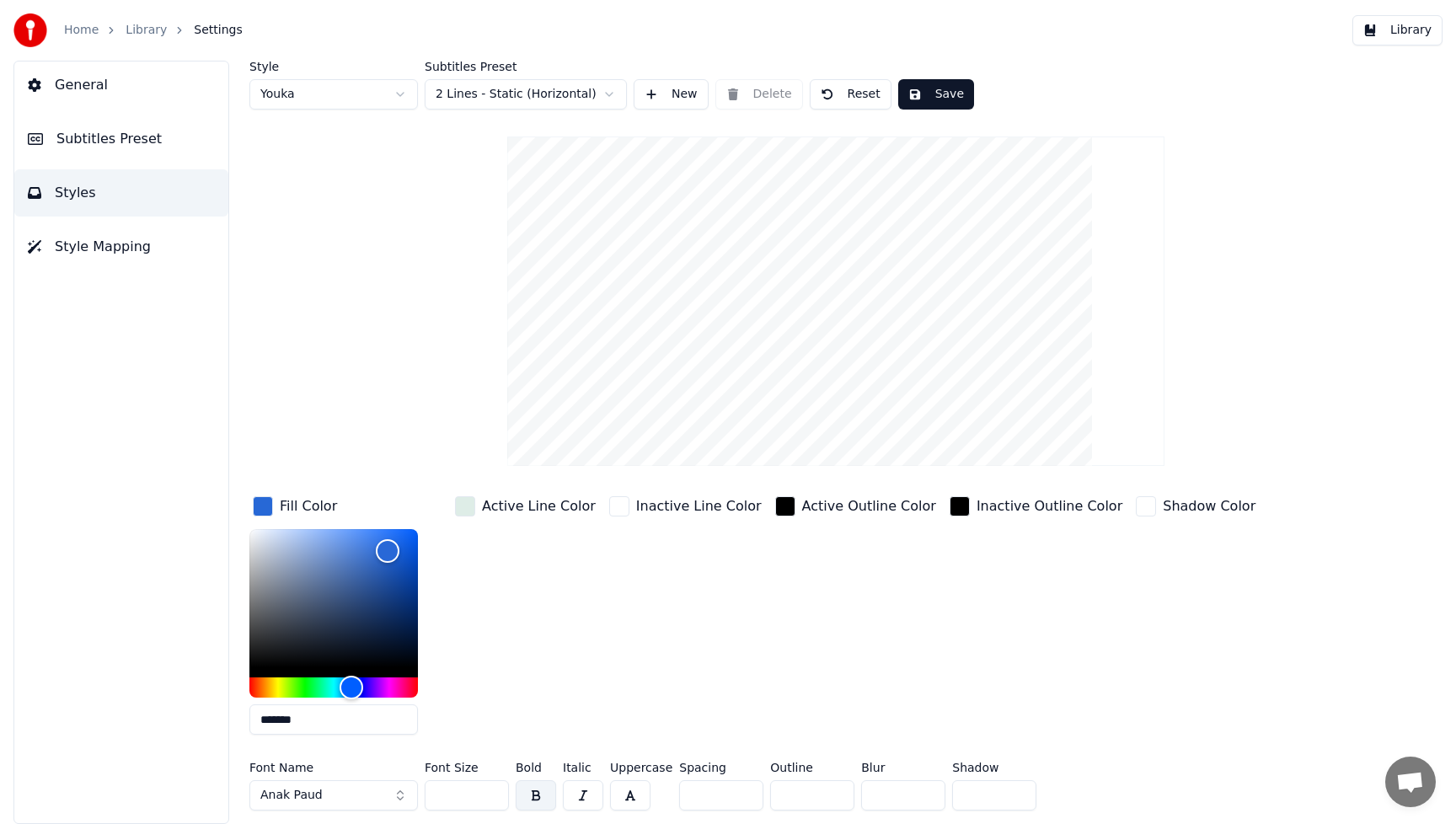
drag, startPoint x: 474, startPoint y: 801, endPoint x: 428, endPoint y: 800, distance: 46.0
click at [428, 800] on input "***" at bounding box center [466, 795] width 85 height 31
type input "***"
click at [944, 93] on button "Save" at bounding box center [936, 94] width 76 height 31
click at [1425, 38] on button "Library" at bounding box center [1397, 30] width 90 height 31
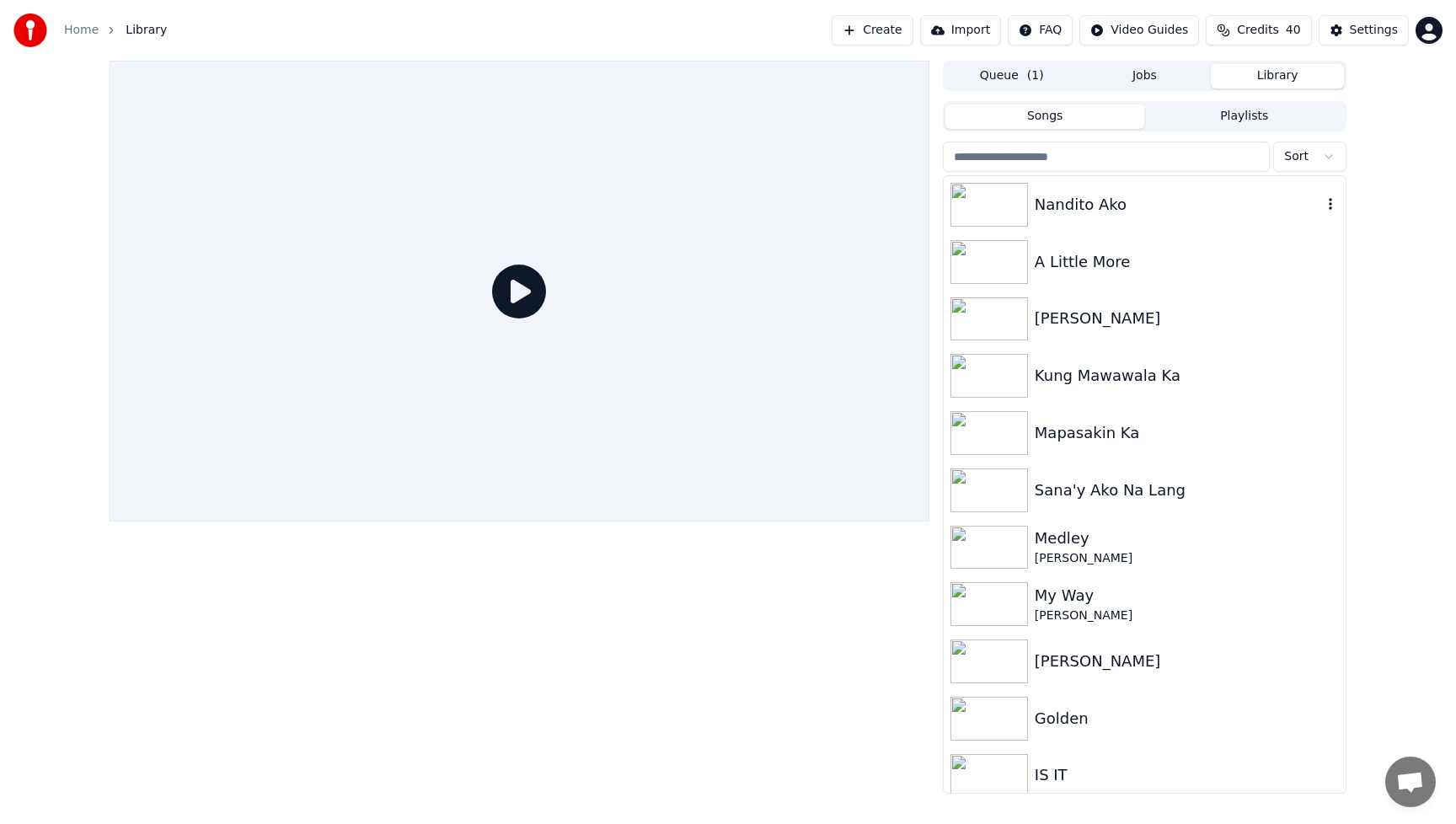
click at [999, 203] on img at bounding box center [989, 204] width 78 height 44
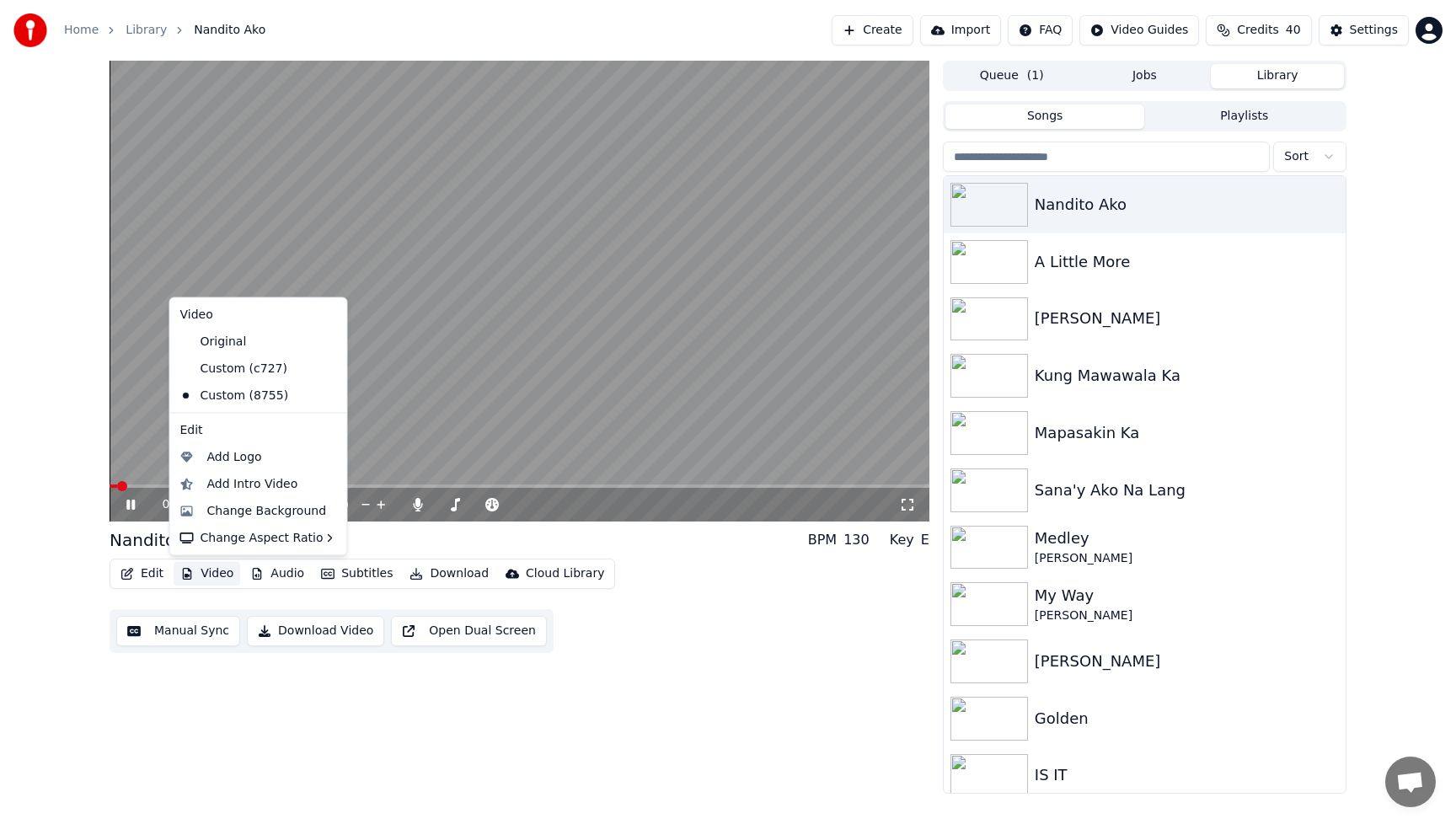
click at [213, 573] on button "Video" at bounding box center [207, 573] width 66 height 24
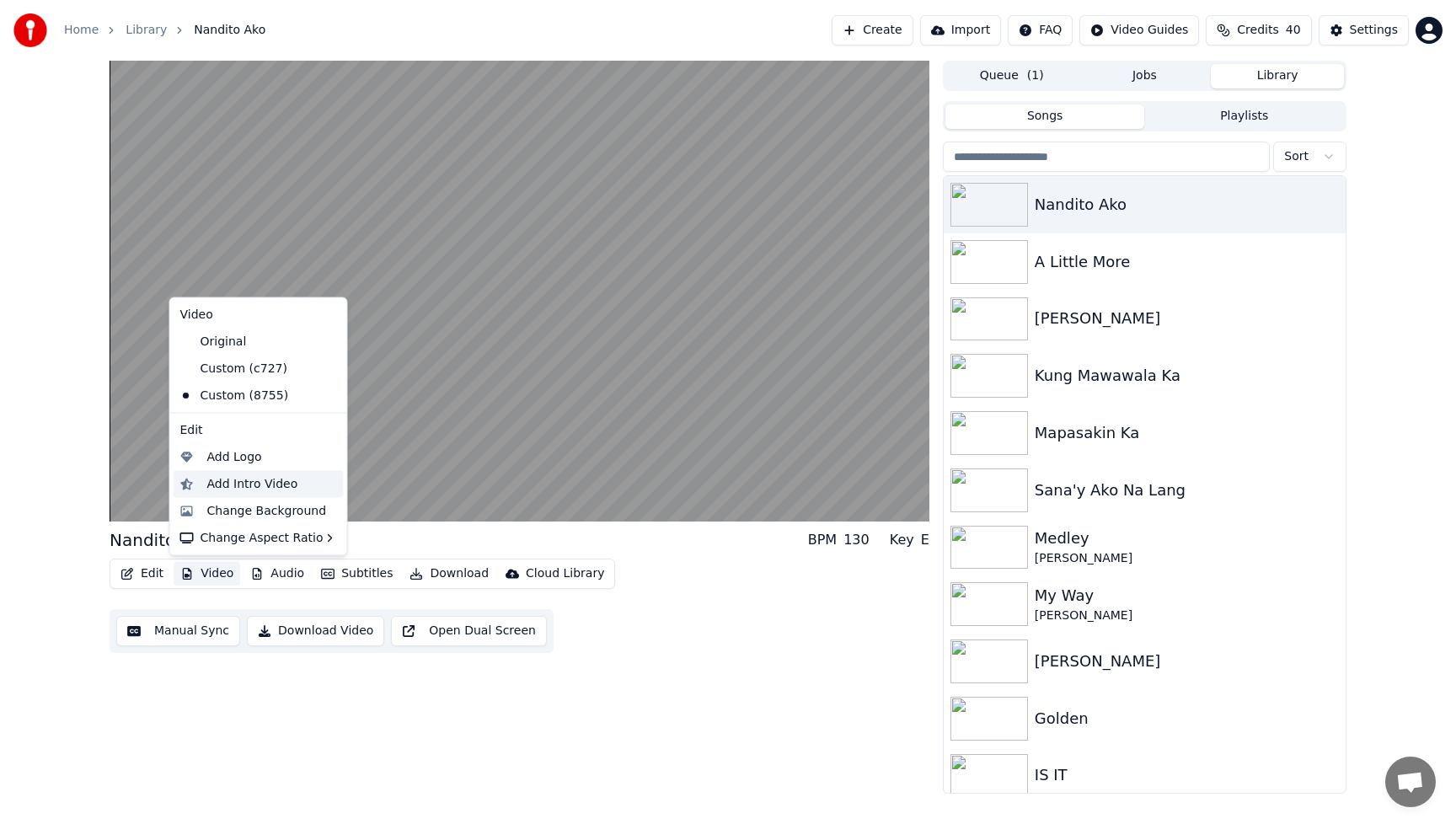
click at [213, 484] on div "Add Intro Video" at bounding box center [252, 483] width 91 height 17
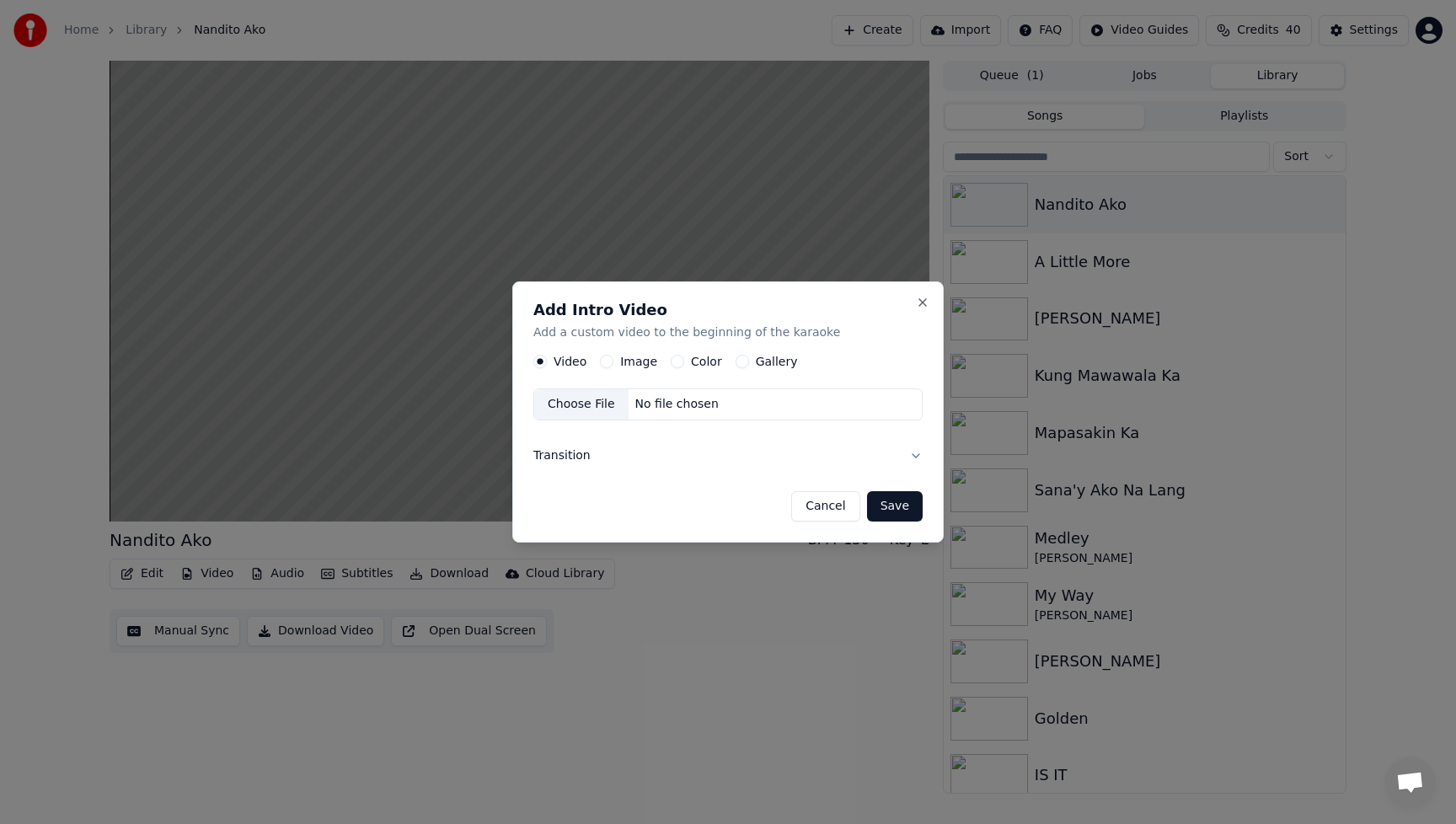
click at [606, 364] on button "Image" at bounding box center [606, 360] width 13 height 13
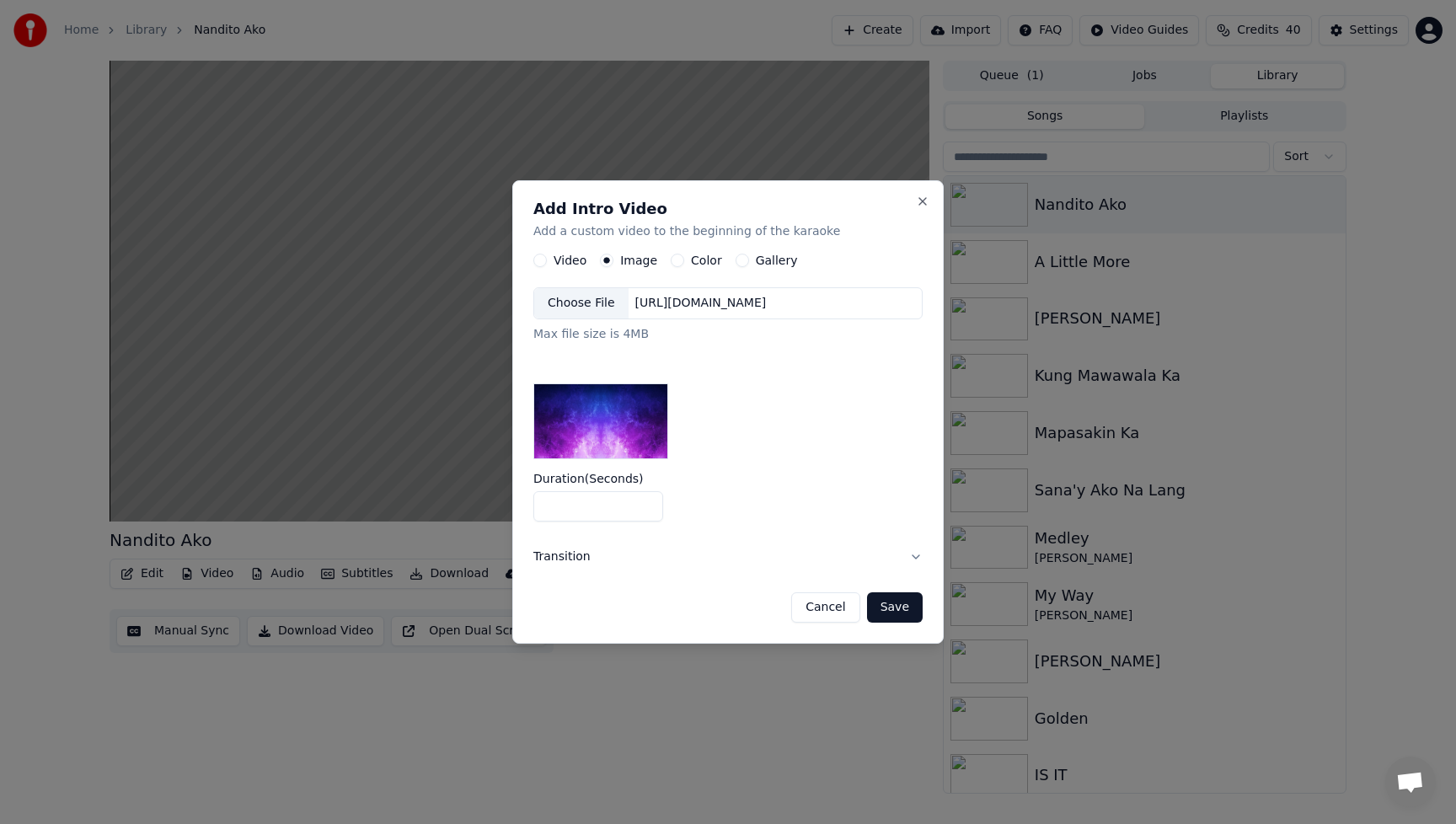
click at [577, 299] on div "Choose File" at bounding box center [581, 303] width 94 height 31
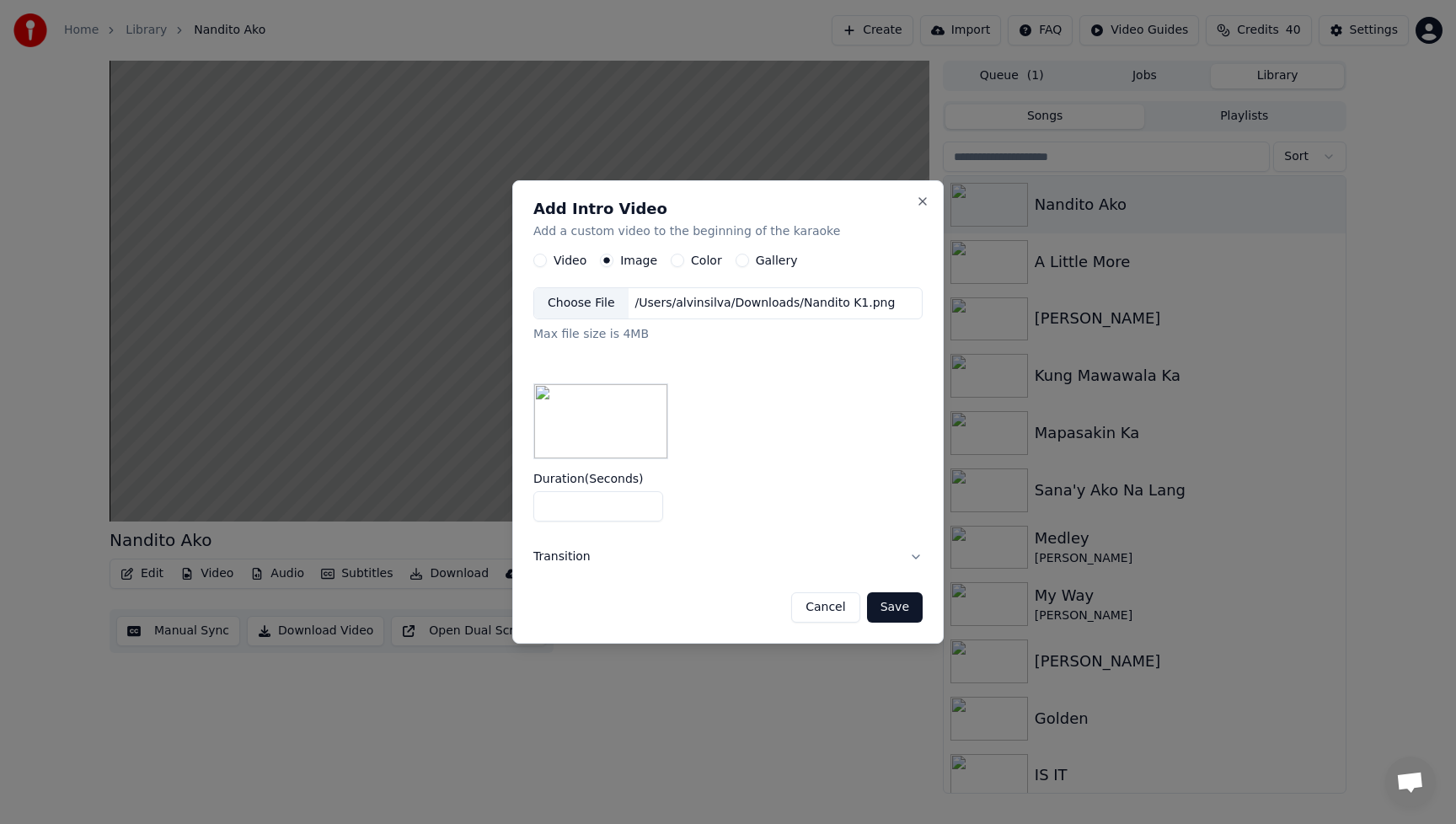
click at [899, 603] on button "Save" at bounding box center [895, 608] width 56 height 31
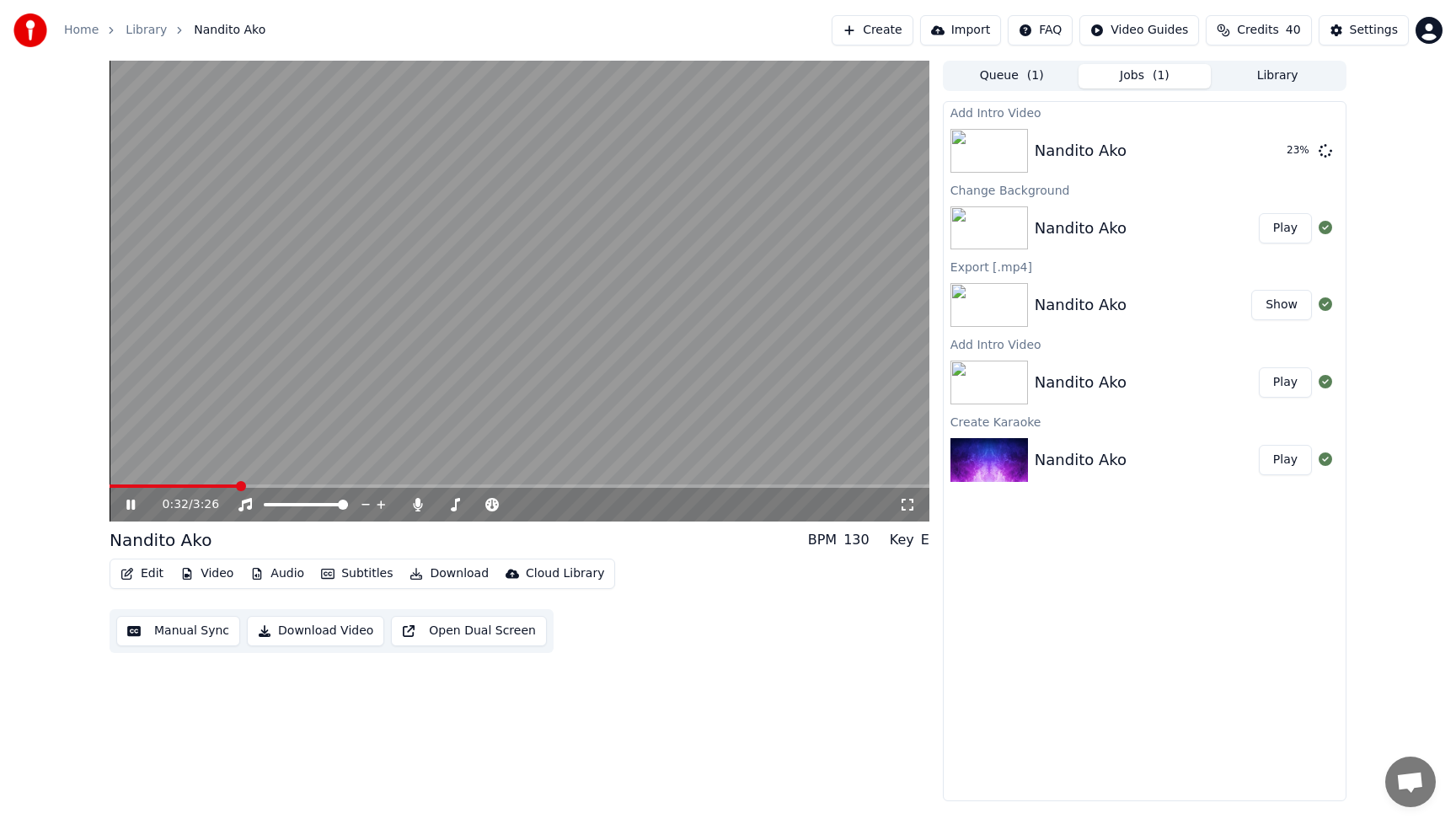
click at [130, 505] on icon at bounding box center [142, 504] width 39 height 13
click at [720, 657] on div "0:32 / 3:26 Nandito Ako BPM 130 Key E Edit Video Audio Subtitles Download Cloud…" at bounding box center [519, 430] width 820 height 740
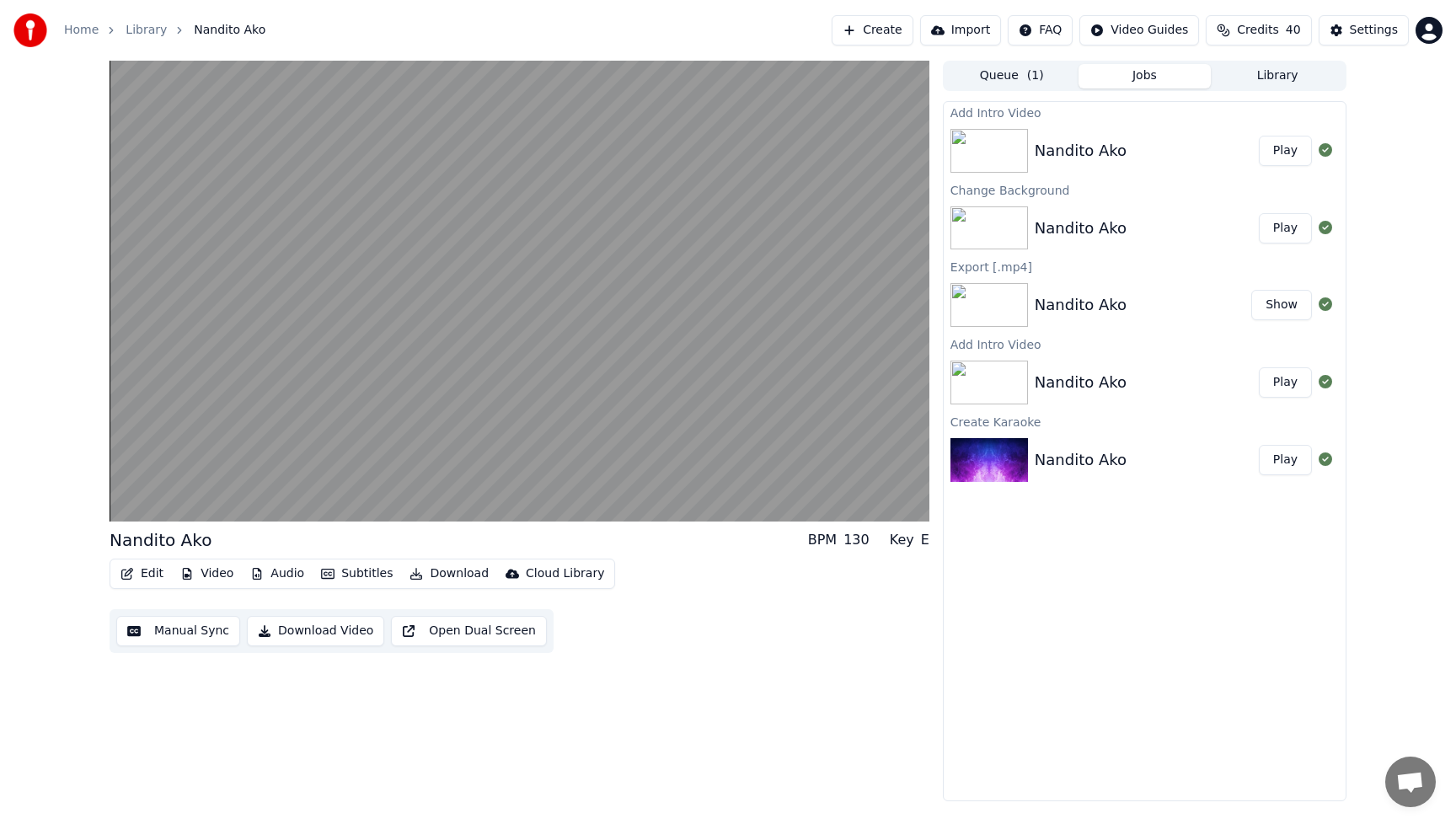
click at [1289, 155] on button "Play" at bounding box center [1285, 150] width 53 height 31
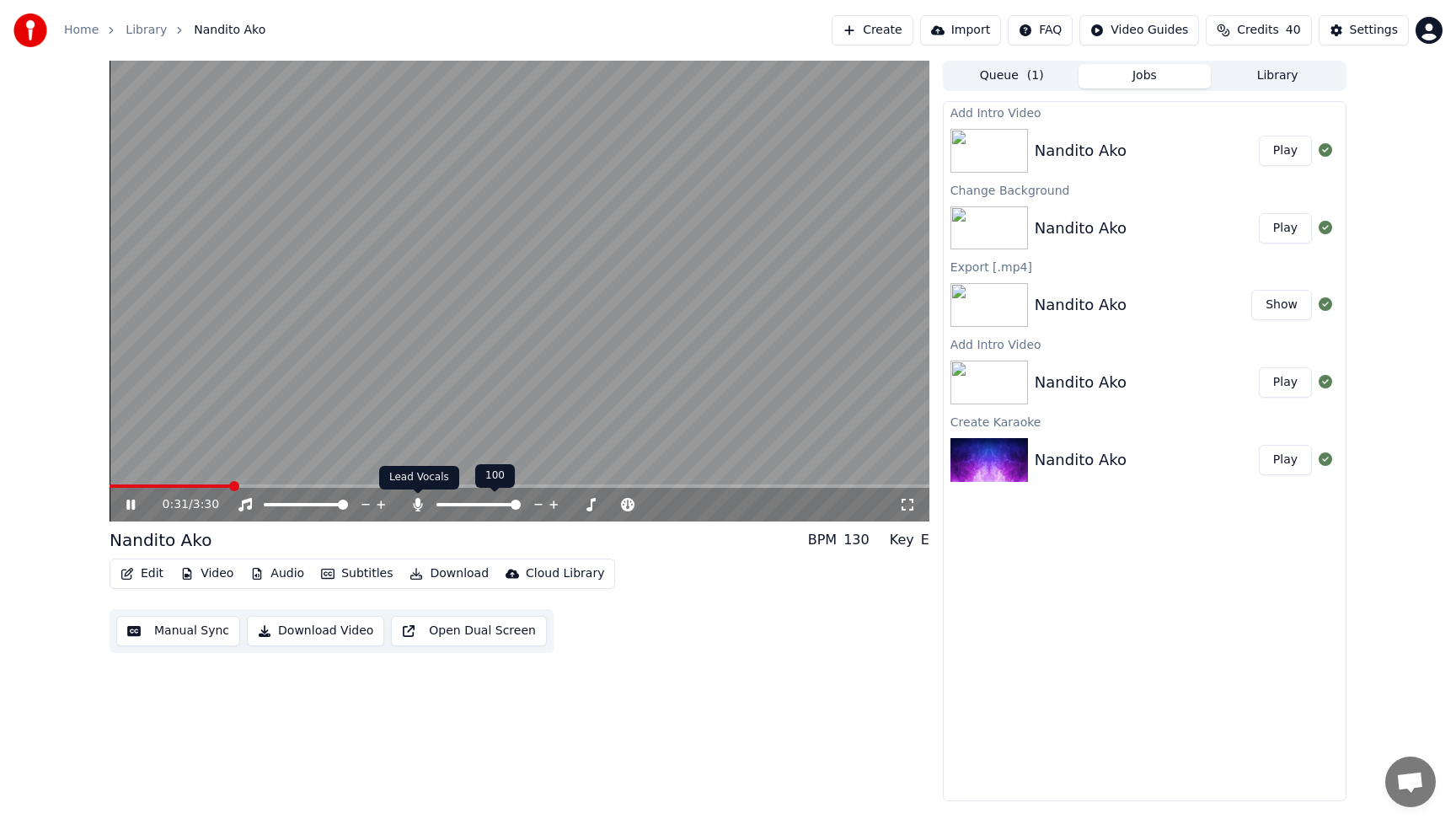
click at [421, 506] on icon at bounding box center [417, 504] width 10 height 13
click at [776, 644] on div "Edit Video Audio Subtitles Download Cloud Library Manual Sync Download Video Op…" at bounding box center [519, 606] width 820 height 94
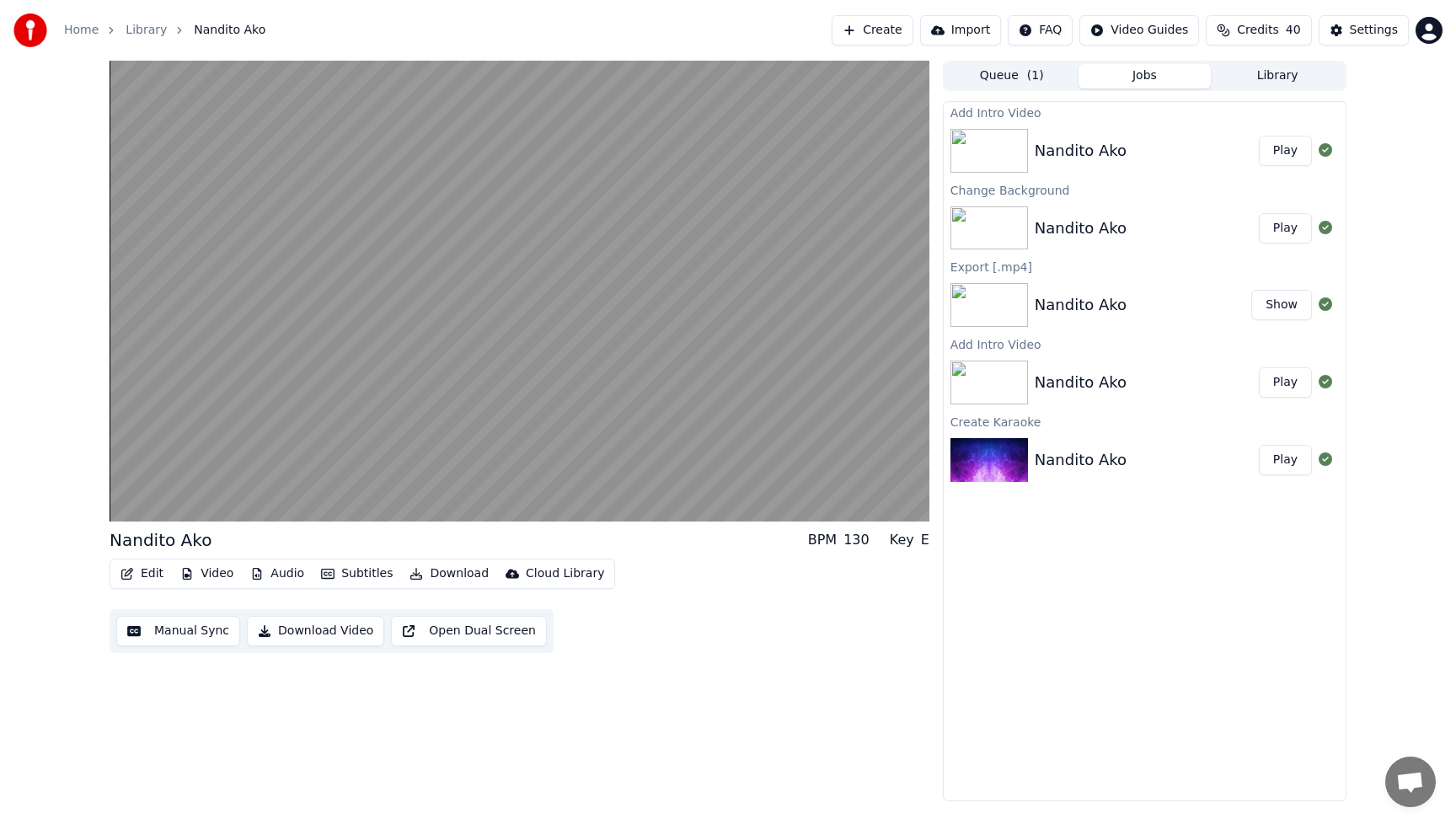
click at [312, 631] on button "Download Video" at bounding box center [315, 631] width 137 height 31
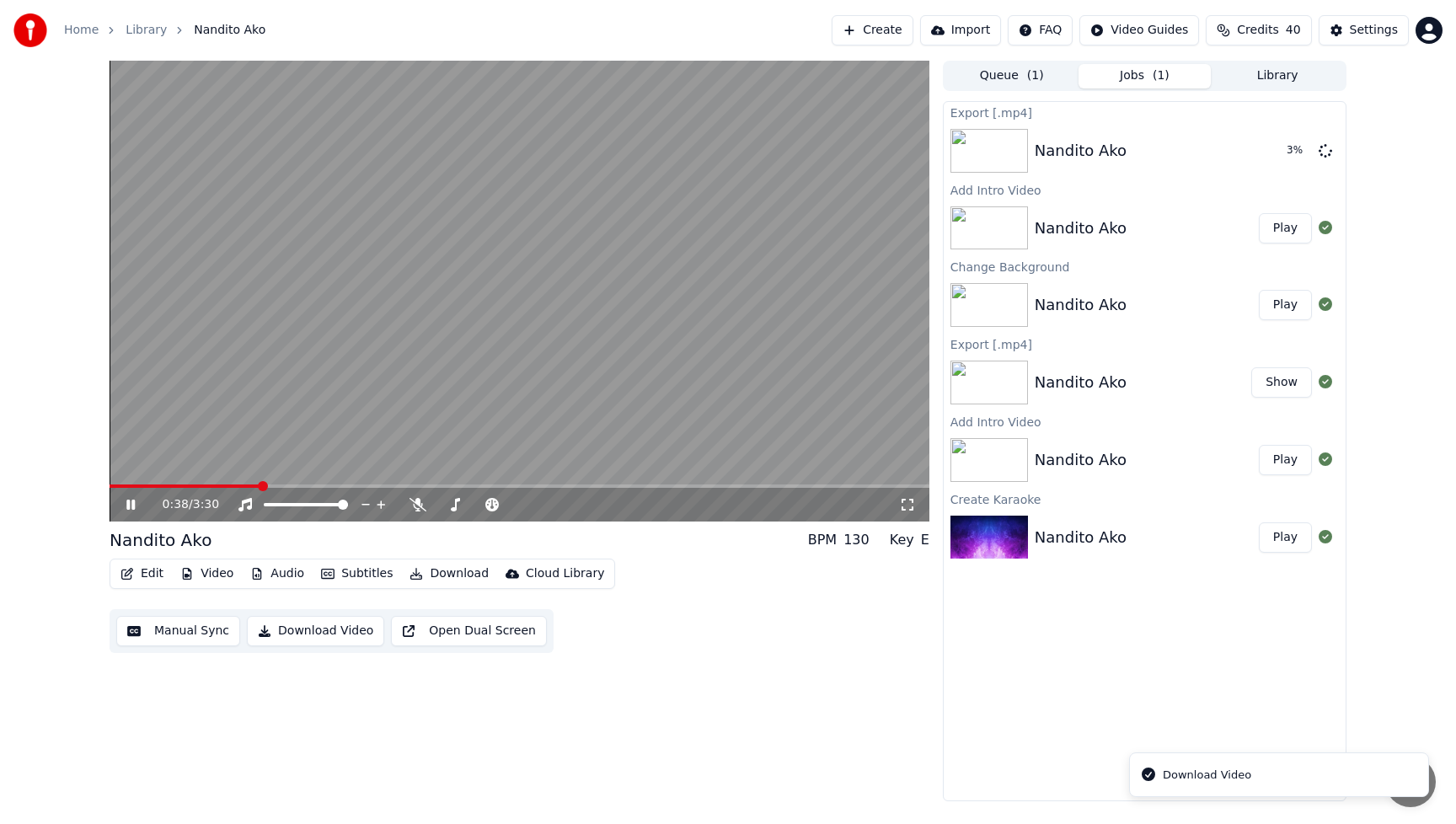
click at [130, 499] on icon at bounding box center [142, 504] width 39 height 13
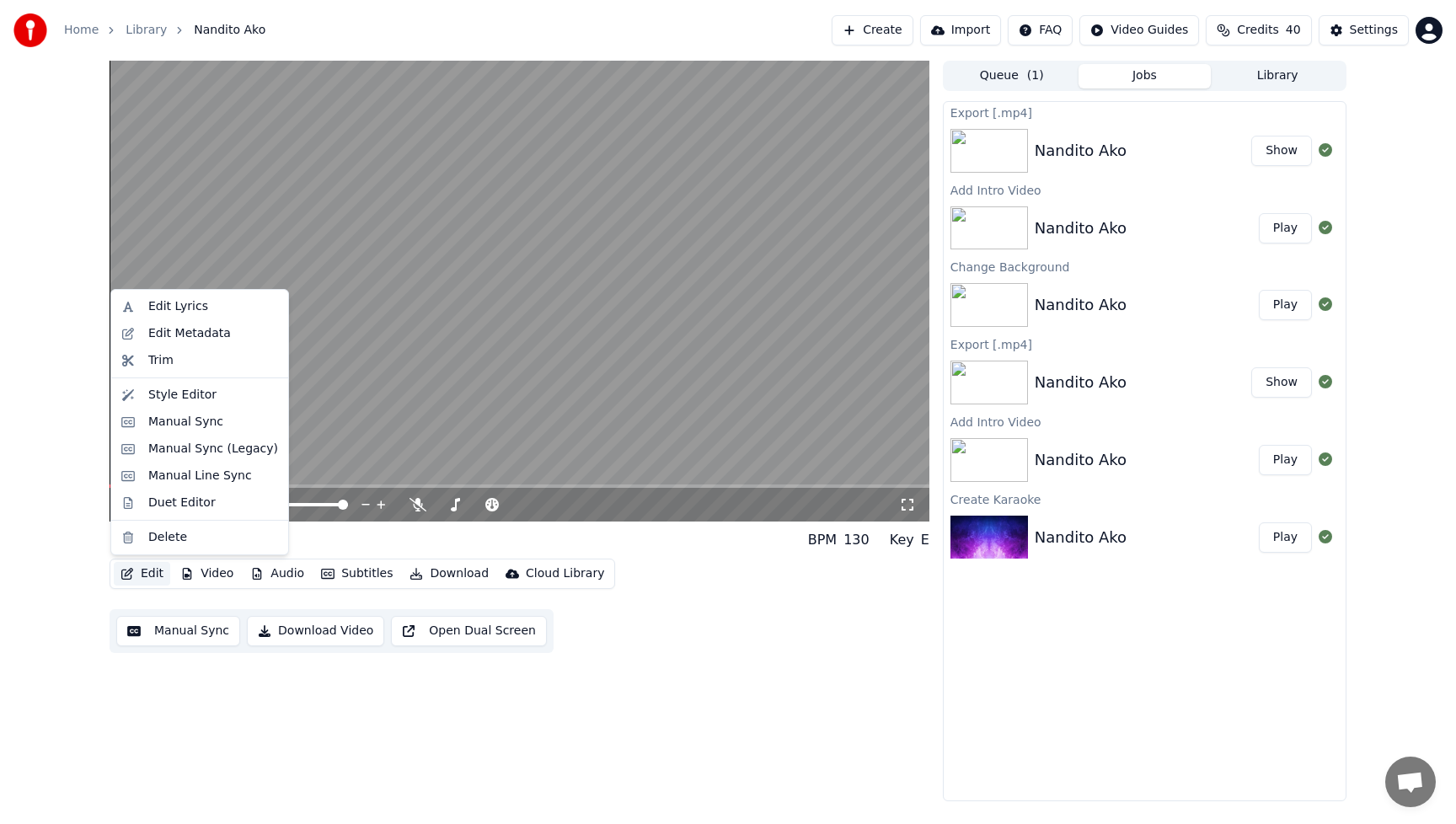
click at [155, 577] on button "Edit" at bounding box center [141, 573] width 57 height 24
click at [182, 395] on div "Style Editor" at bounding box center [182, 395] width 68 height 17
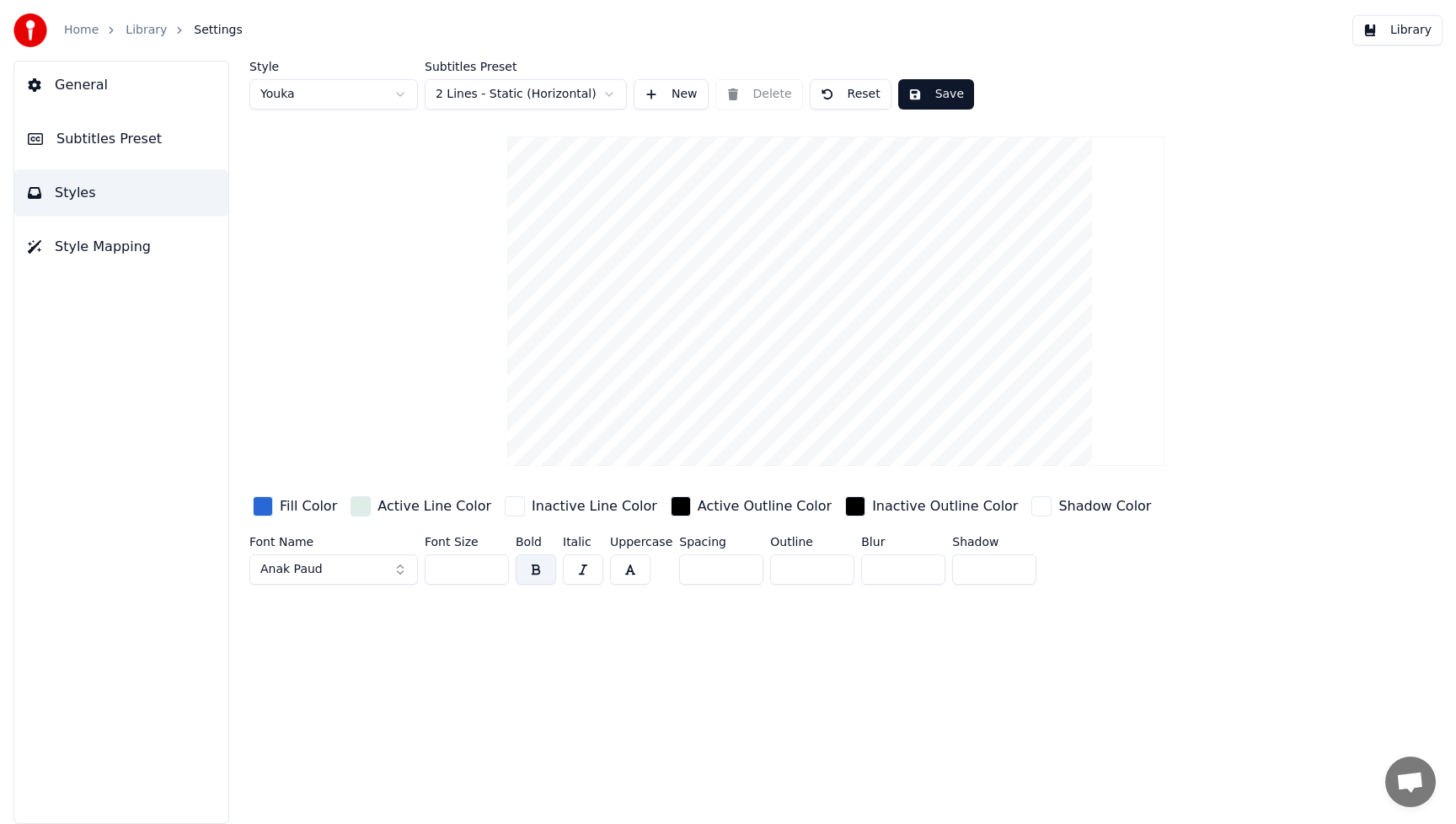
click at [261, 509] on div "button" at bounding box center [263, 506] width 20 height 20
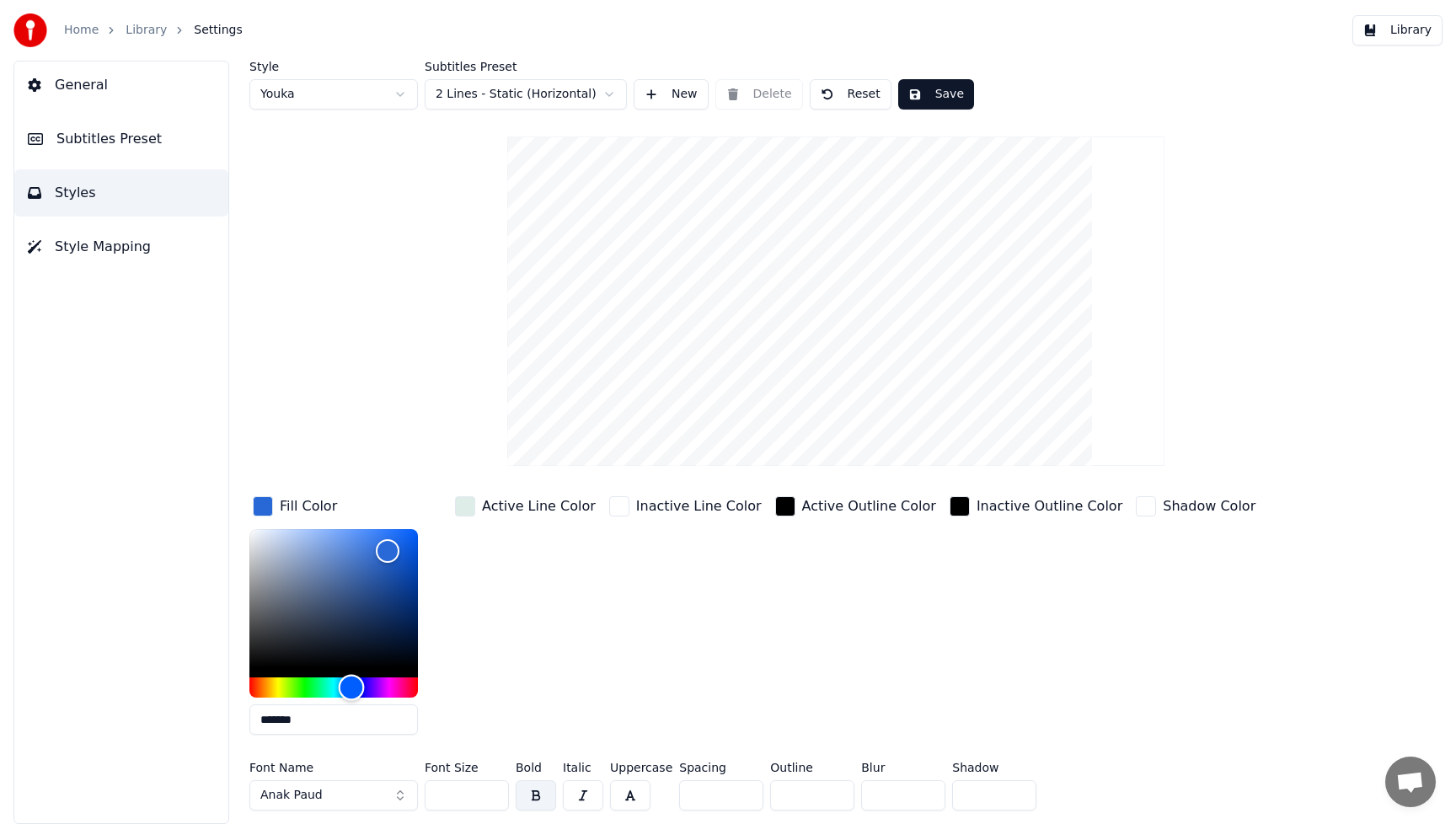
click at [378, 689] on div "Hue" at bounding box center [333, 687] width 168 height 20
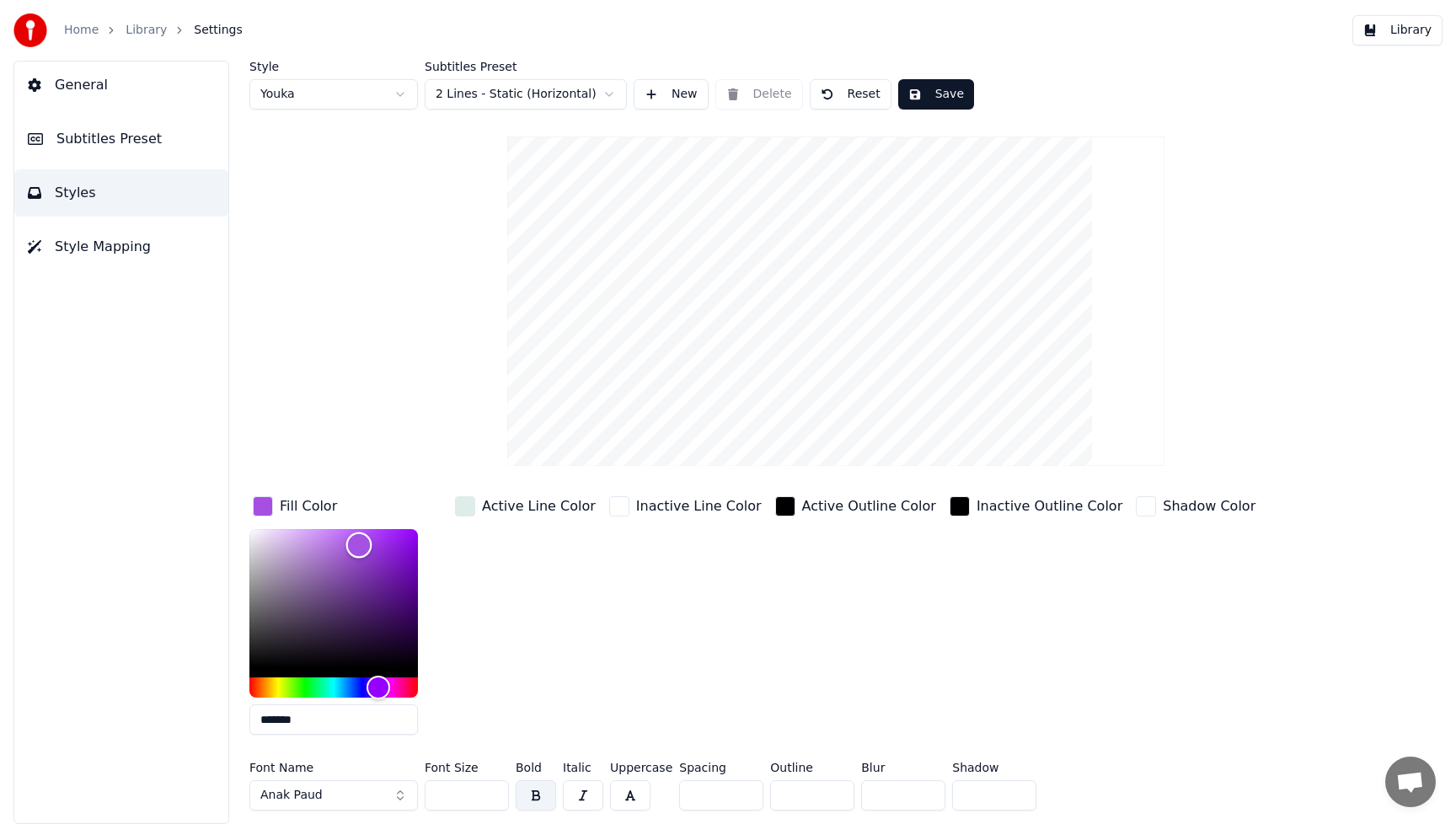
type input "*******"
drag, startPoint x: 379, startPoint y: 547, endPoint x: 351, endPoint y: 546, distance: 28.0
click at [351, 546] on div "Color" at bounding box center [360, 546] width 26 height 26
click at [528, 654] on div "Active Line Color" at bounding box center [525, 621] width 148 height 255
click at [401, 796] on button "Anak Paud" at bounding box center [333, 795] width 168 height 31
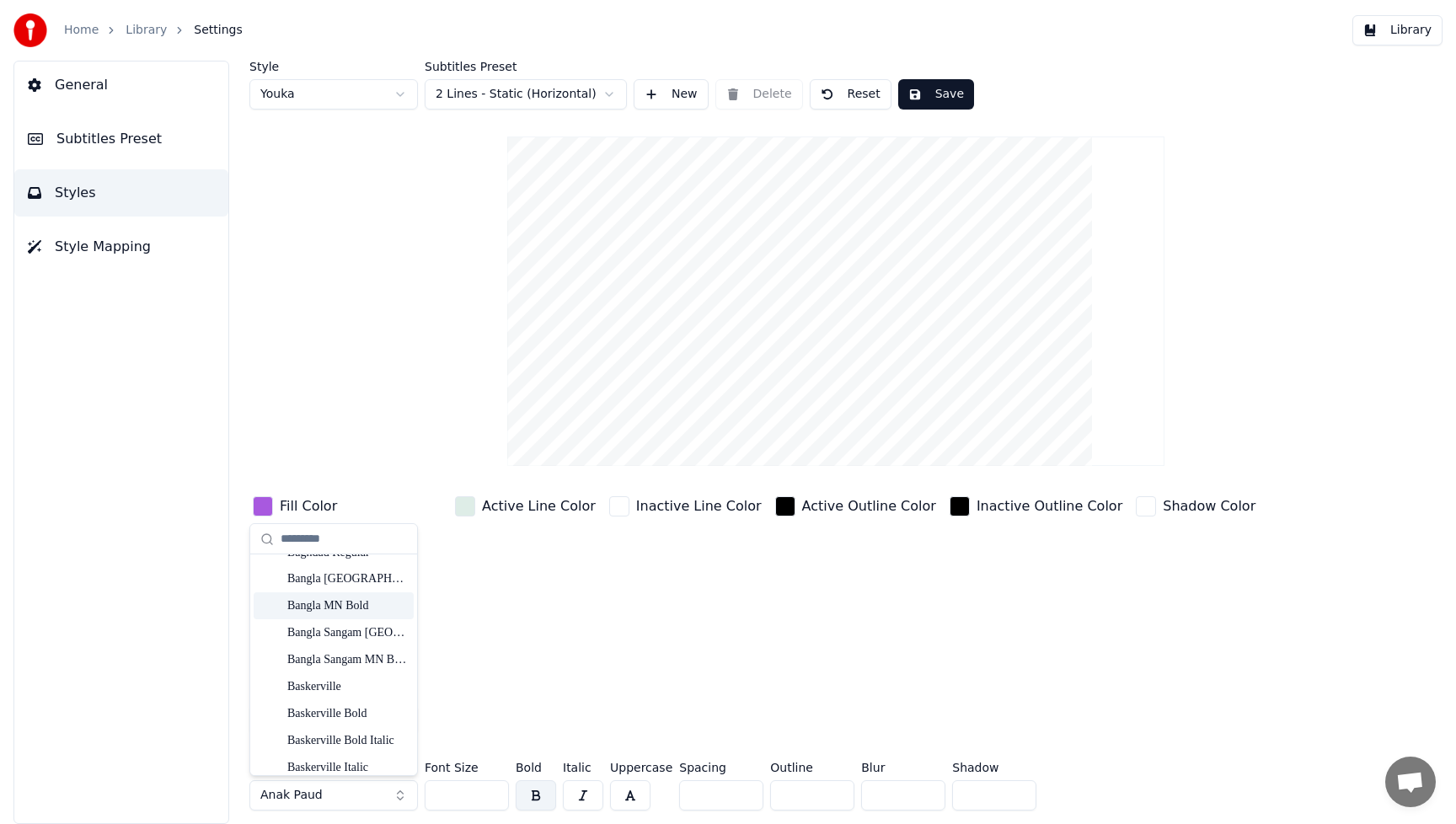
scroll to position [2829, 0]
click at [354, 627] on div "Beautiful Valentine" at bounding box center [347, 625] width 120 height 17
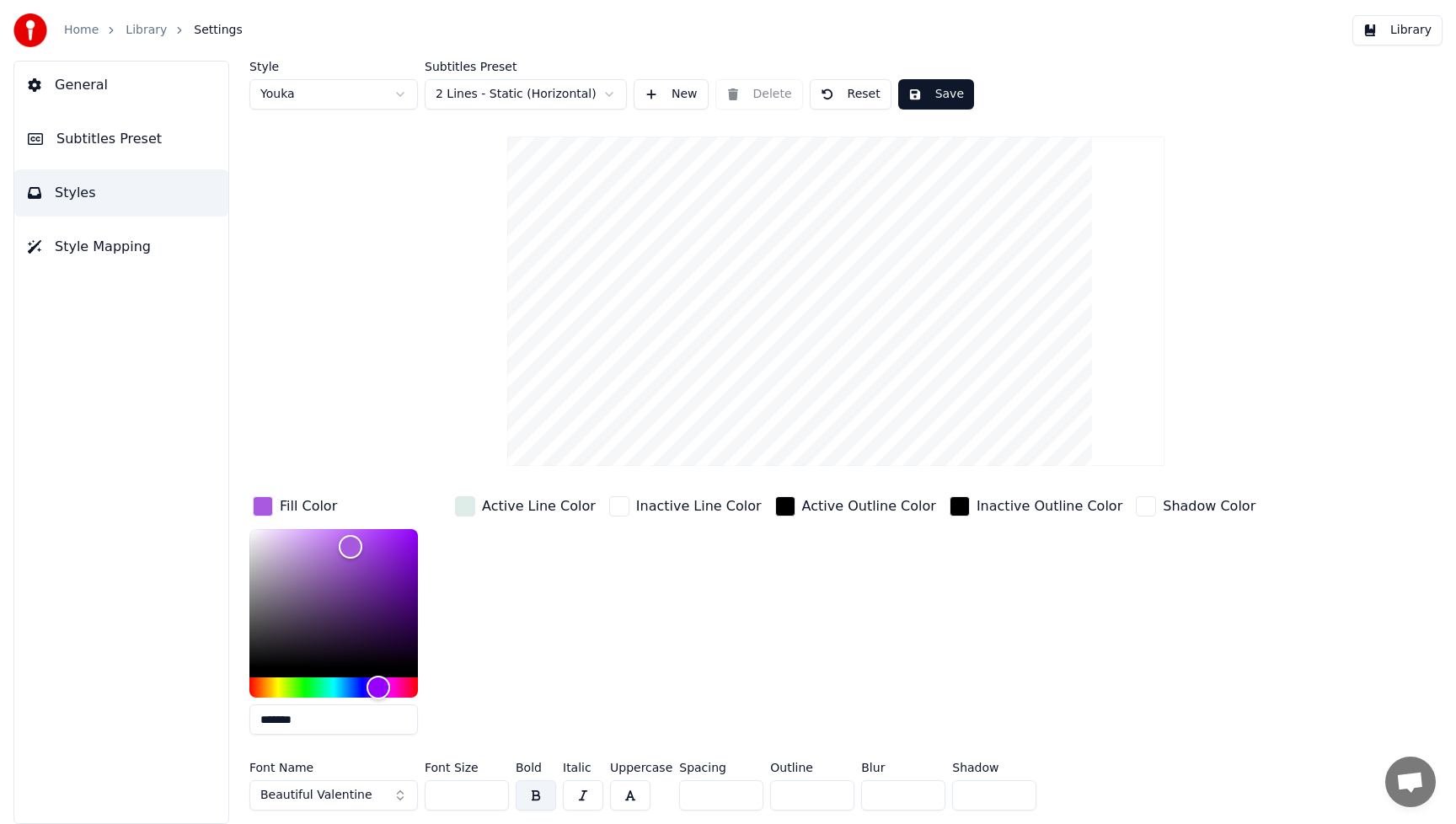
click at [398, 793] on button "Beautiful Valentine" at bounding box center [333, 795] width 168 height 31
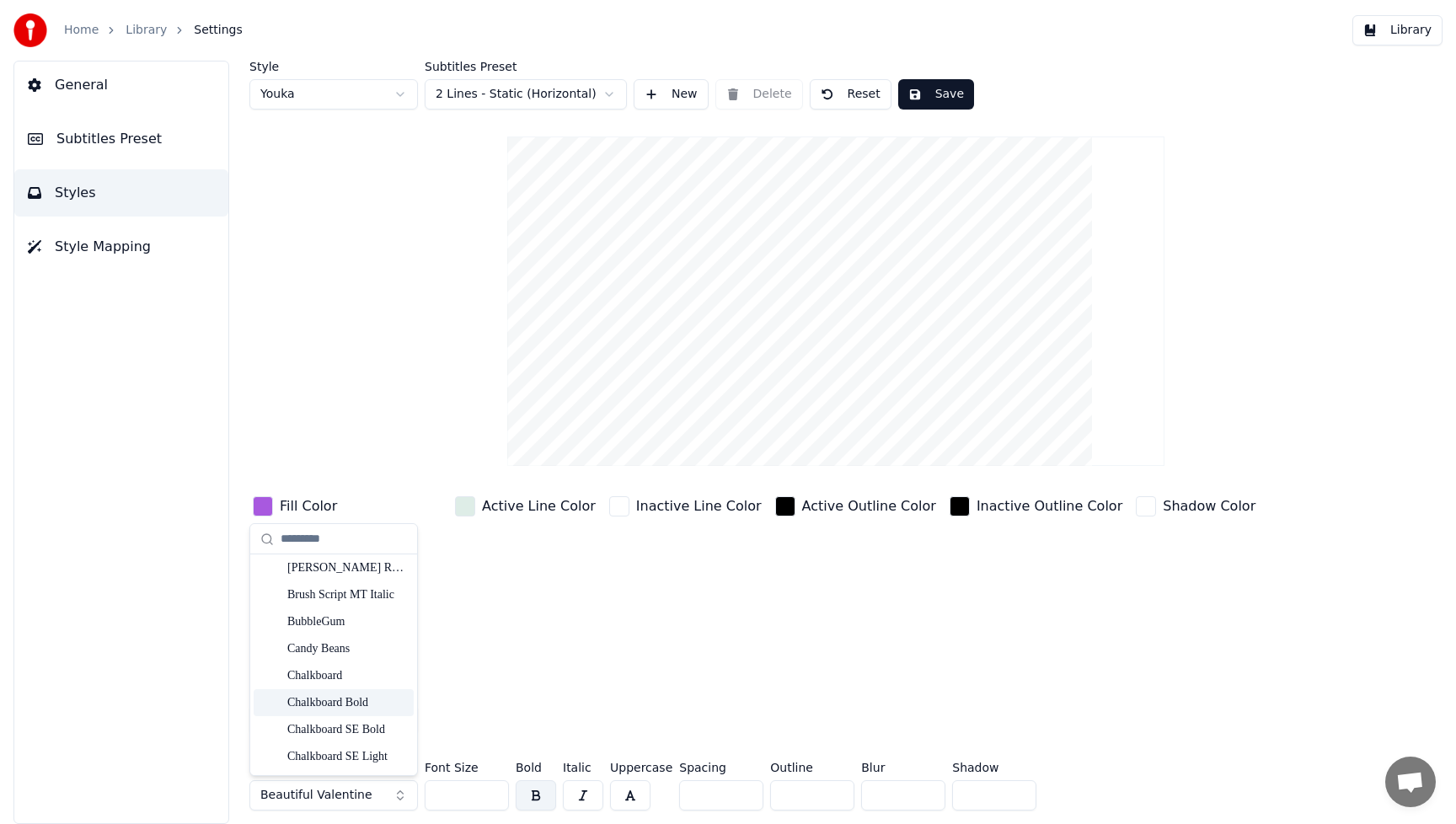
scroll to position [3224, 0]
click at [333, 659] on div "Candy Beans" at bounding box center [347, 661] width 120 height 17
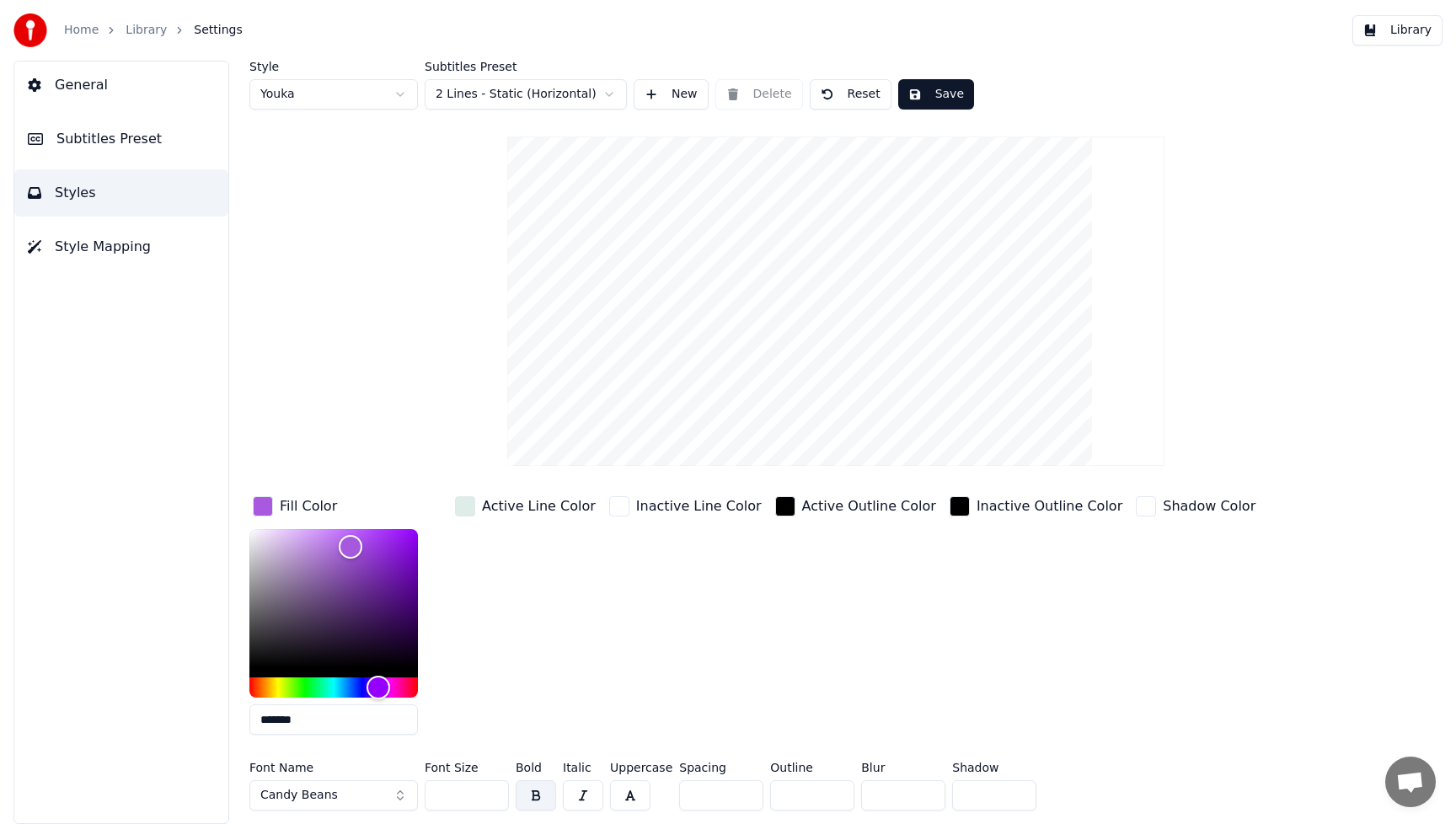
click at [401, 796] on button "Candy Beans" at bounding box center [333, 795] width 168 height 31
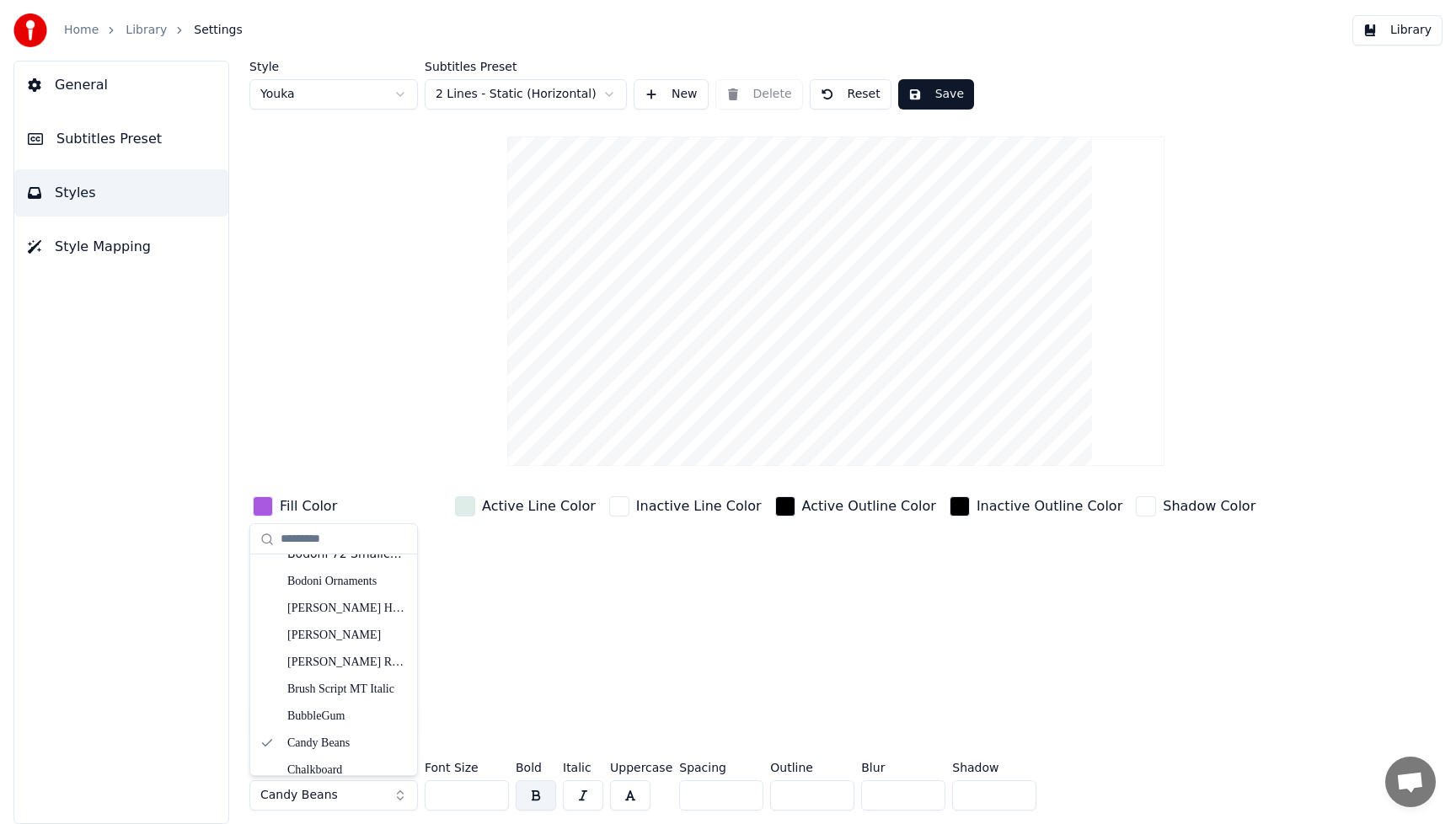
scroll to position [3251, 0]
click at [332, 606] on div "BubbleGum" at bounding box center [347, 608] width 120 height 17
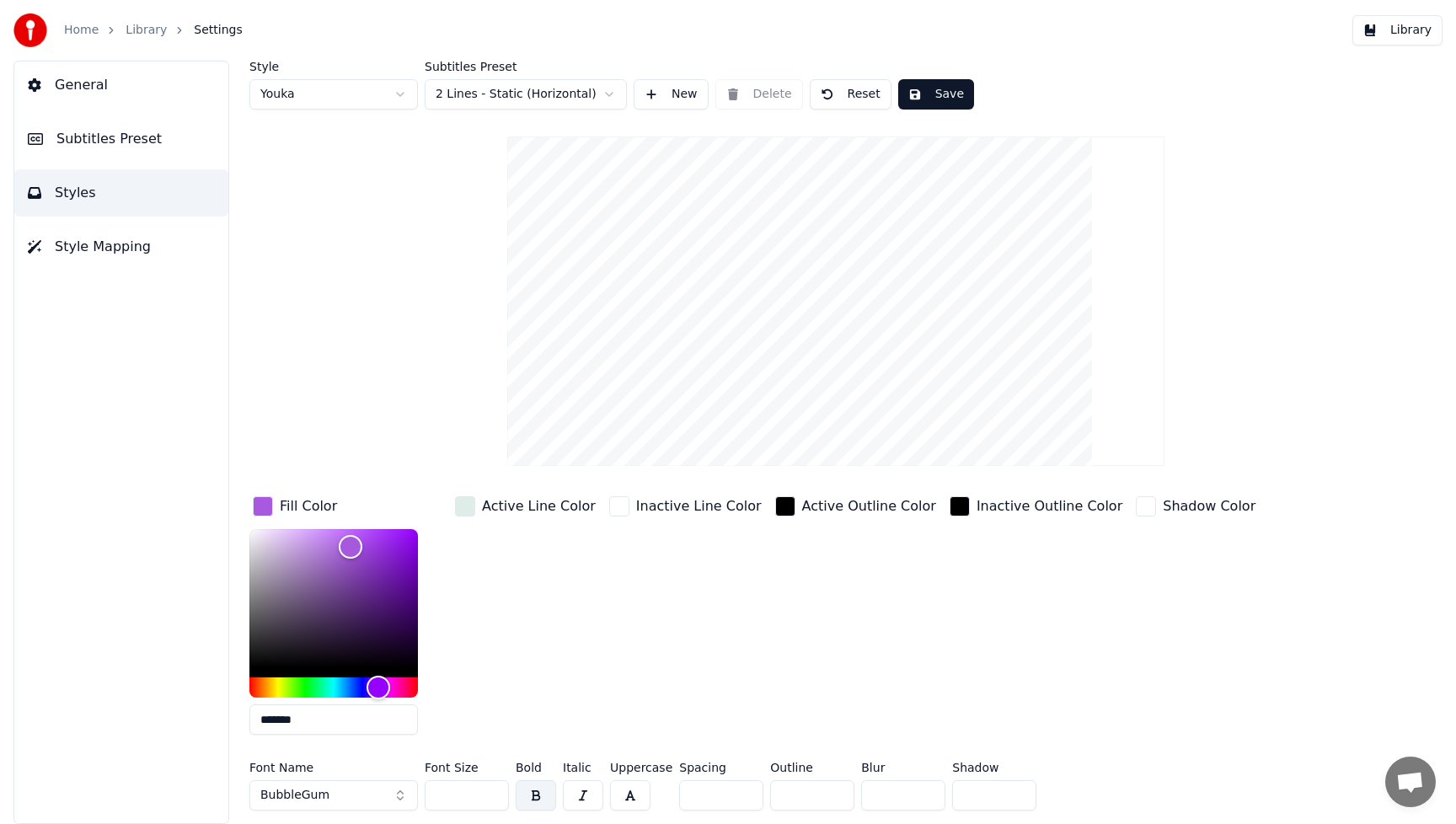
click at [403, 794] on button "BubbleGum" at bounding box center [333, 795] width 168 height 31
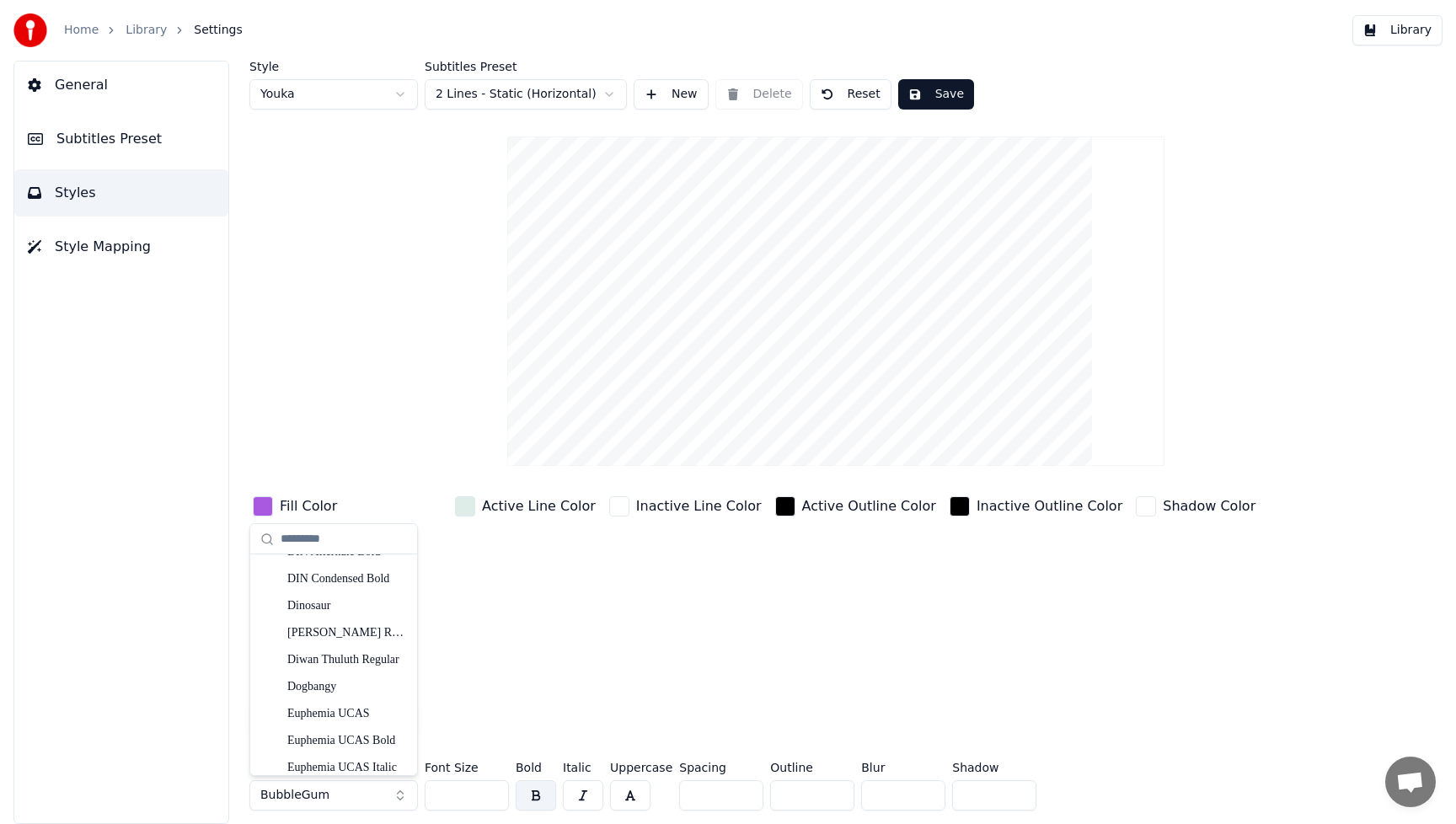
scroll to position [4784, 0]
click at [335, 608] on div "Dogbangy" at bounding box center [347, 610] width 120 height 17
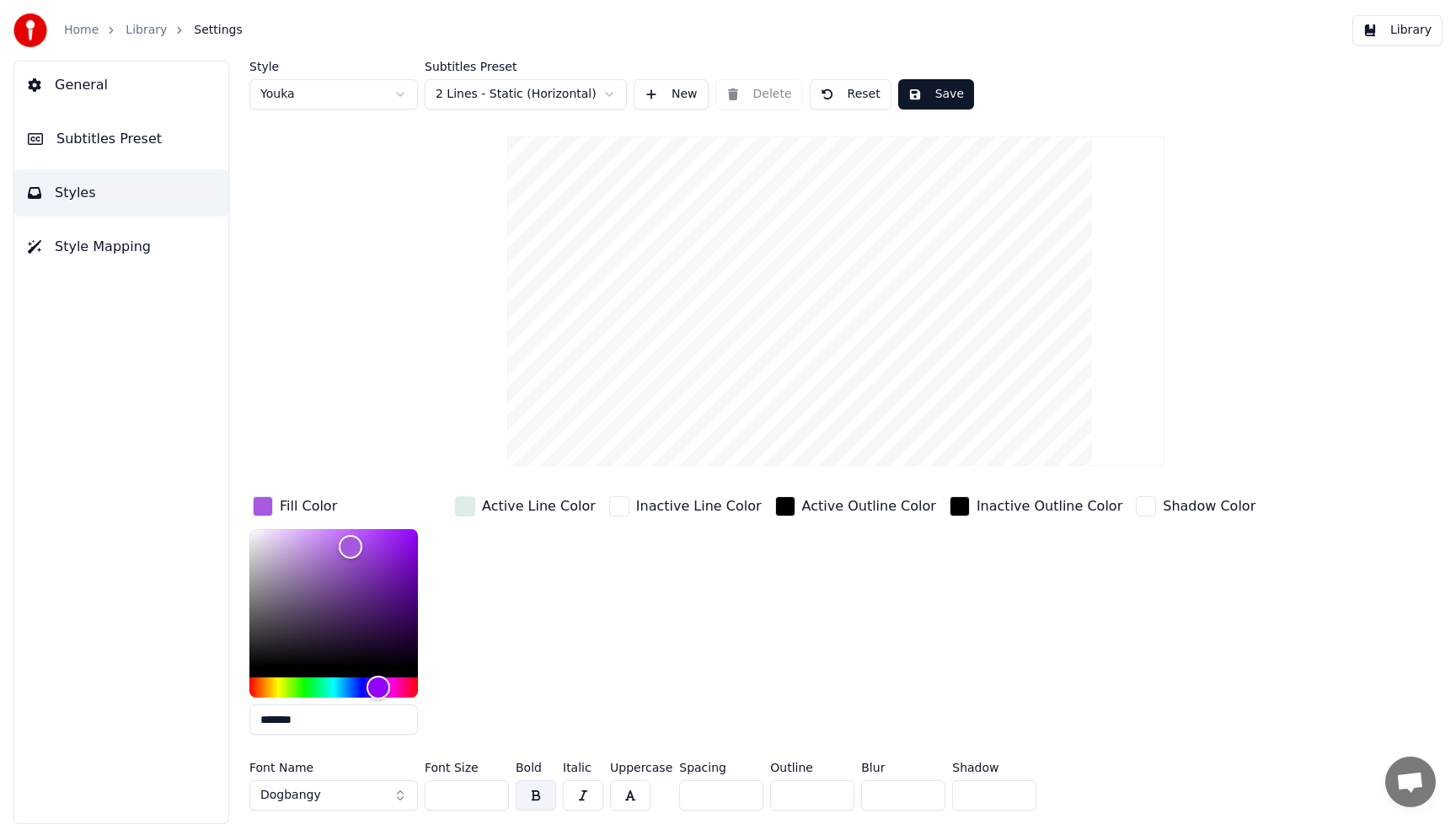
drag, startPoint x: 458, startPoint y: 799, endPoint x: 420, endPoint y: 798, distance: 38.0
click at [420, 798] on div "Font Name Dogbangy Font Size *** Bold Italic Uppercase Spacing * Outline * Blur…" at bounding box center [759, 790] width 1020 height 56
type input "***"
click at [946, 678] on div "Inactive Outline Color" at bounding box center [1036, 621] width 180 height 255
click at [960, 87] on button "Save" at bounding box center [936, 94] width 76 height 31
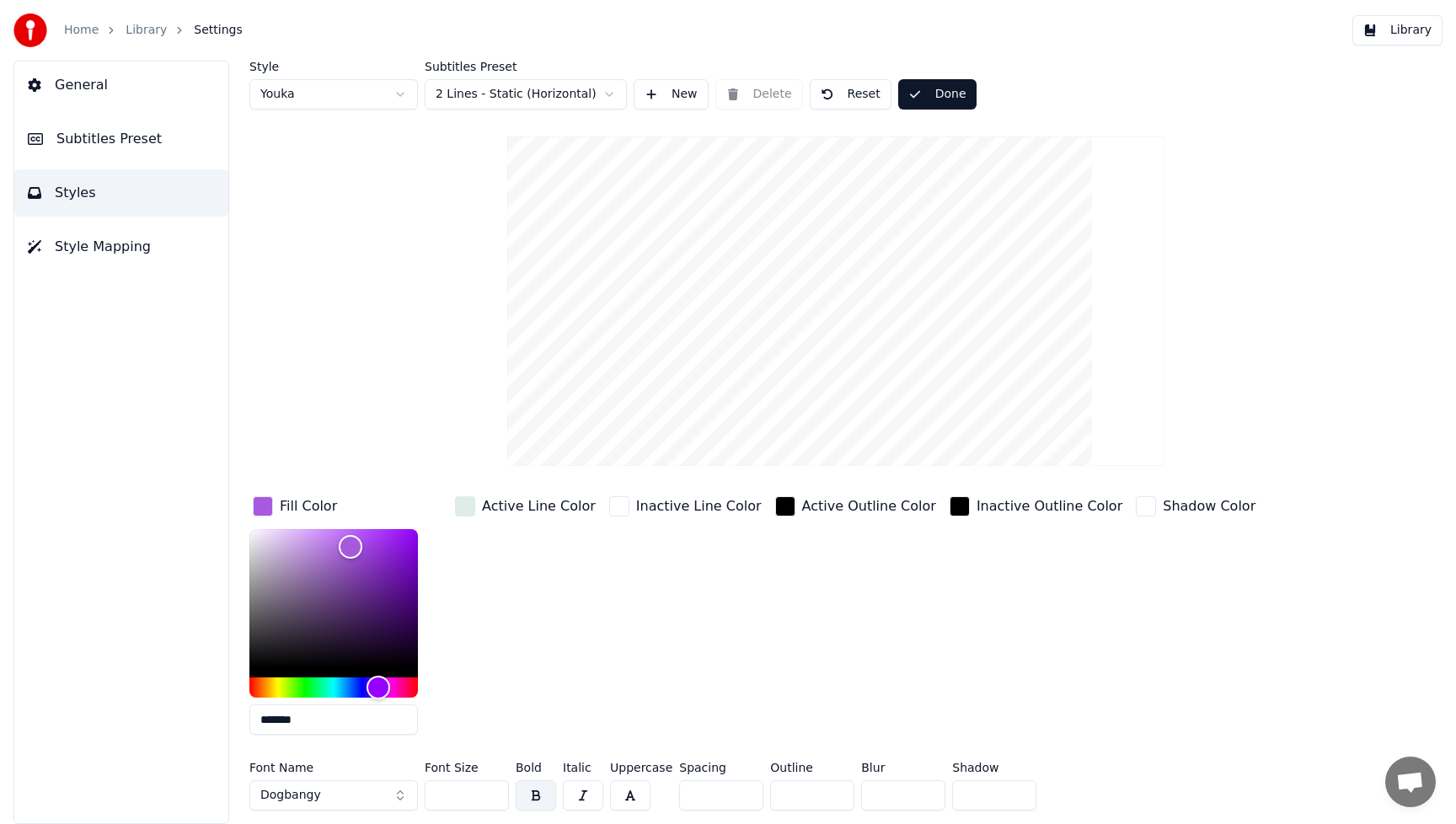
click at [1403, 36] on button "Library" at bounding box center [1397, 30] width 90 height 31
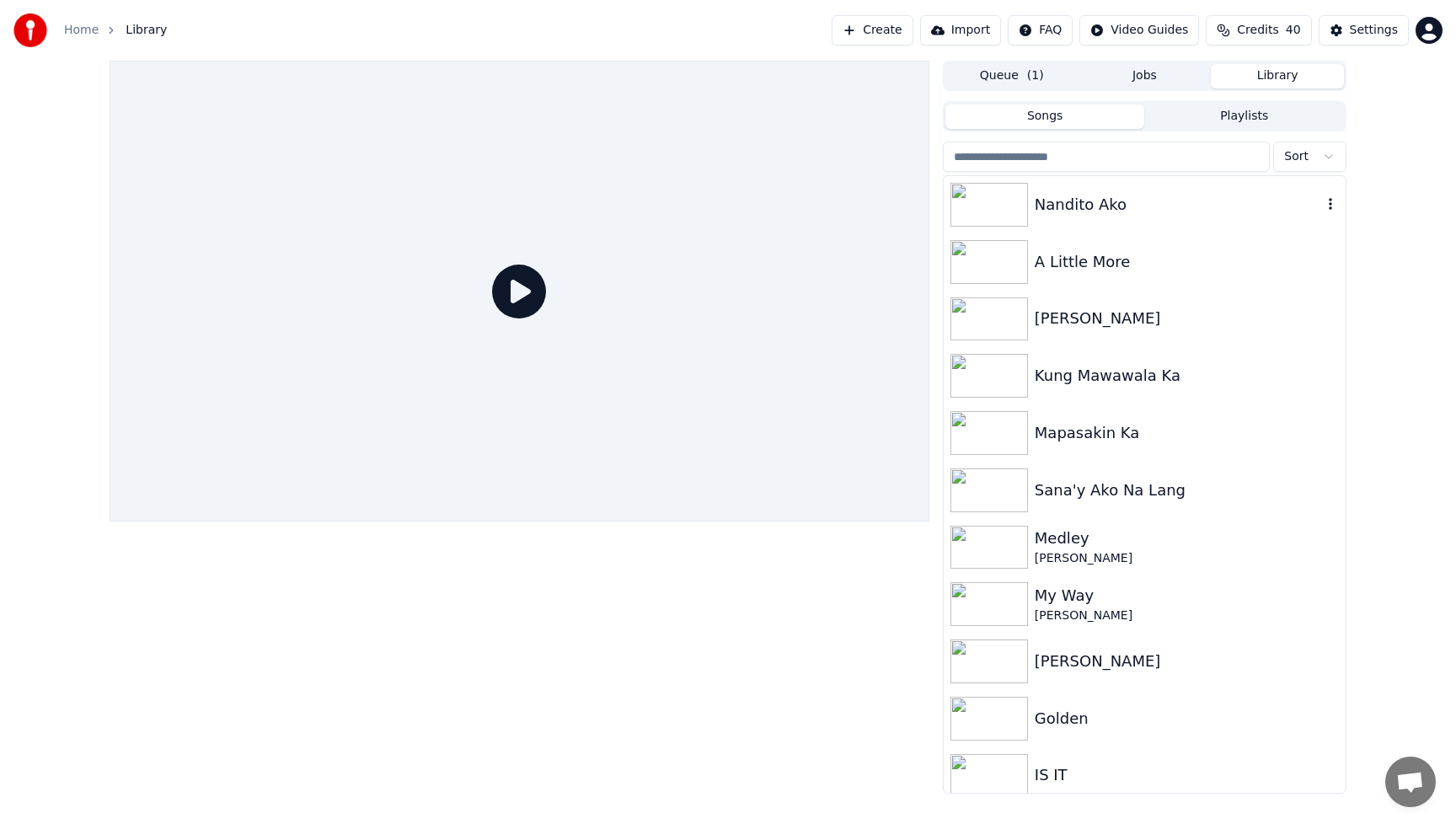
click at [1083, 215] on div "Nandito Ako" at bounding box center [1178, 204] width 287 height 24
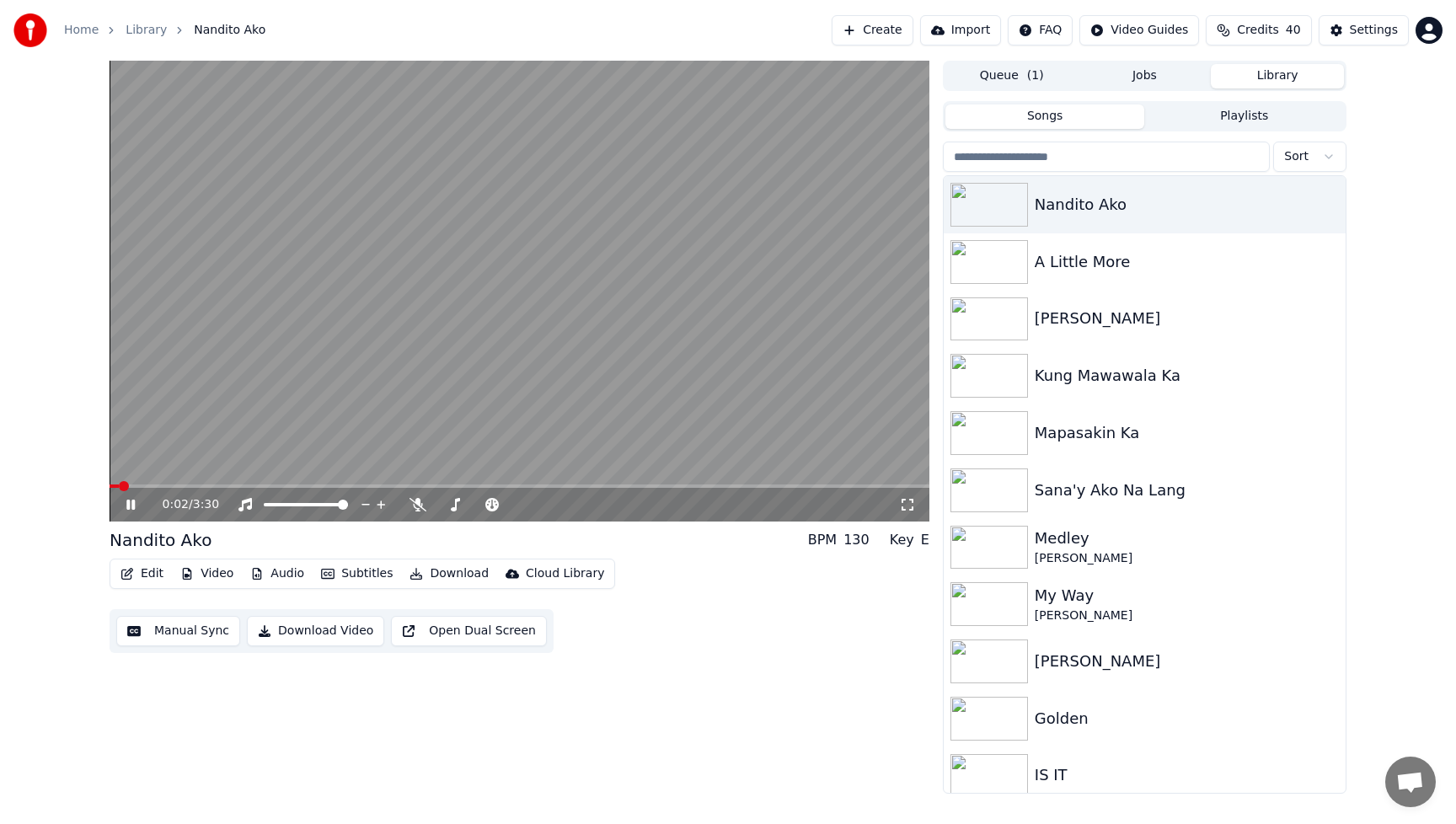
click at [130, 504] on icon at bounding box center [142, 504] width 39 height 13
click at [219, 573] on button "Video" at bounding box center [207, 573] width 66 height 24
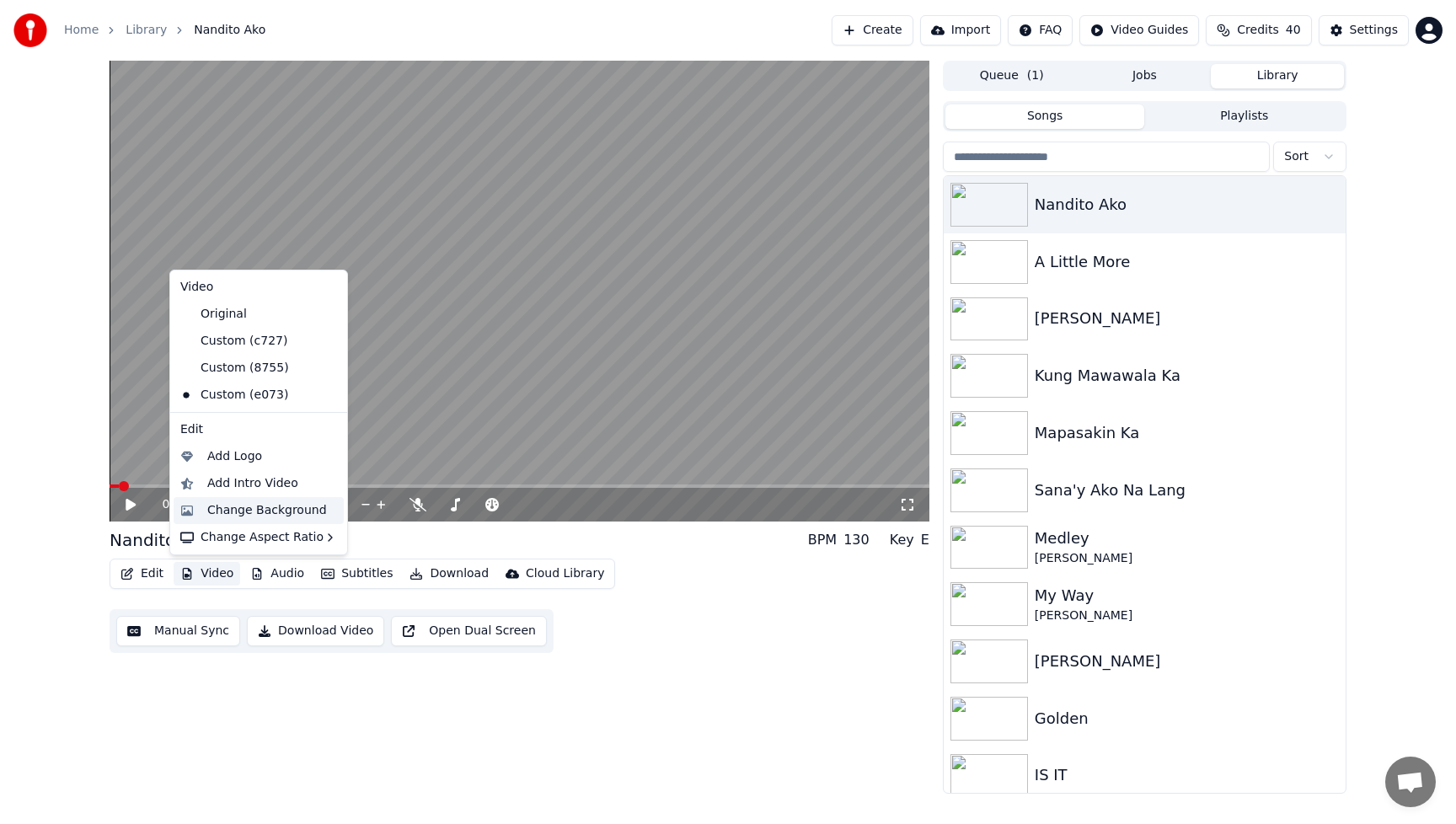
click at [229, 512] on div "Change Background" at bounding box center [266, 510] width 120 height 17
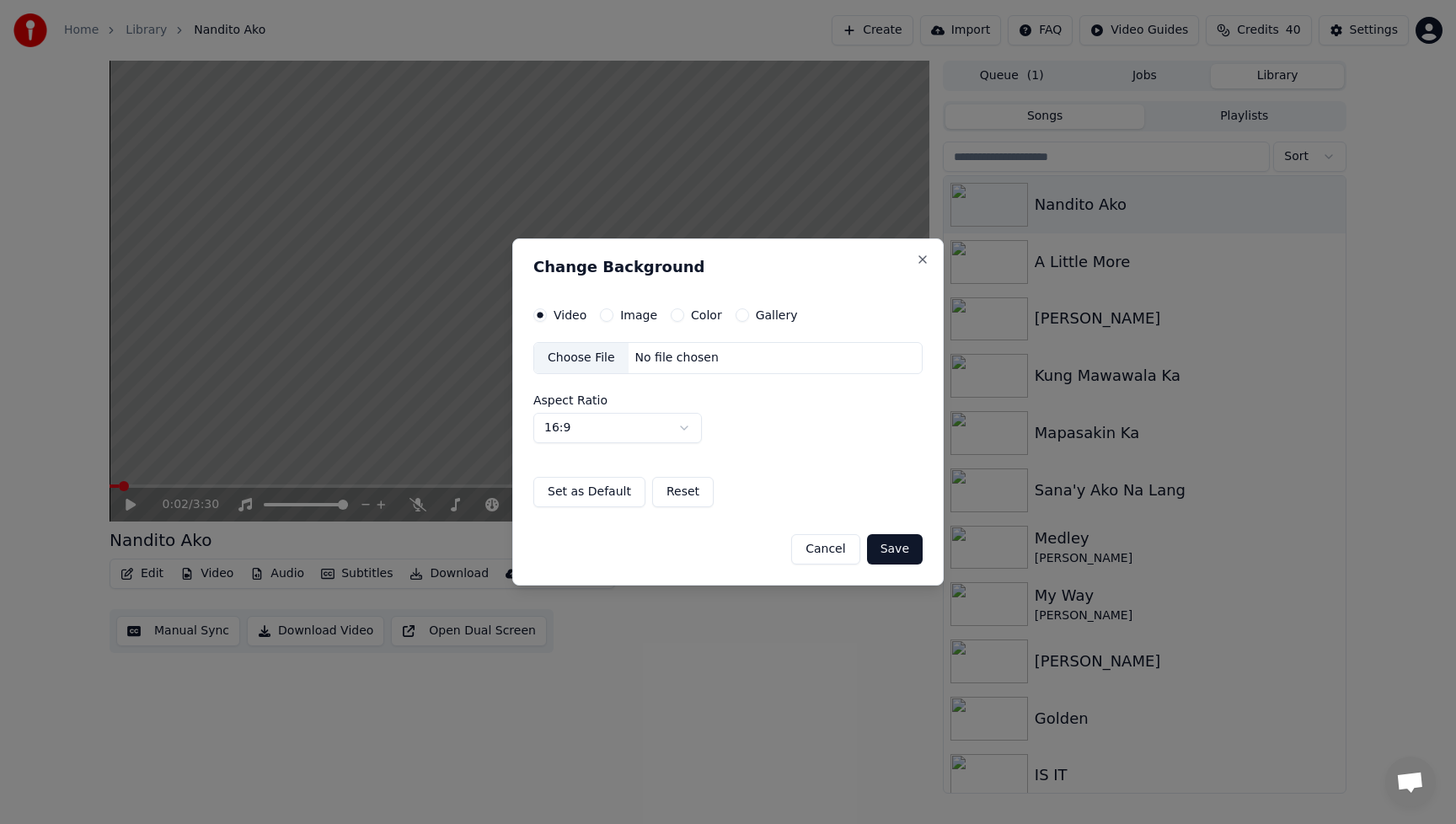
click at [581, 360] on div "Choose File" at bounding box center [581, 358] width 94 height 31
click at [893, 551] on button "Save" at bounding box center [895, 549] width 56 height 31
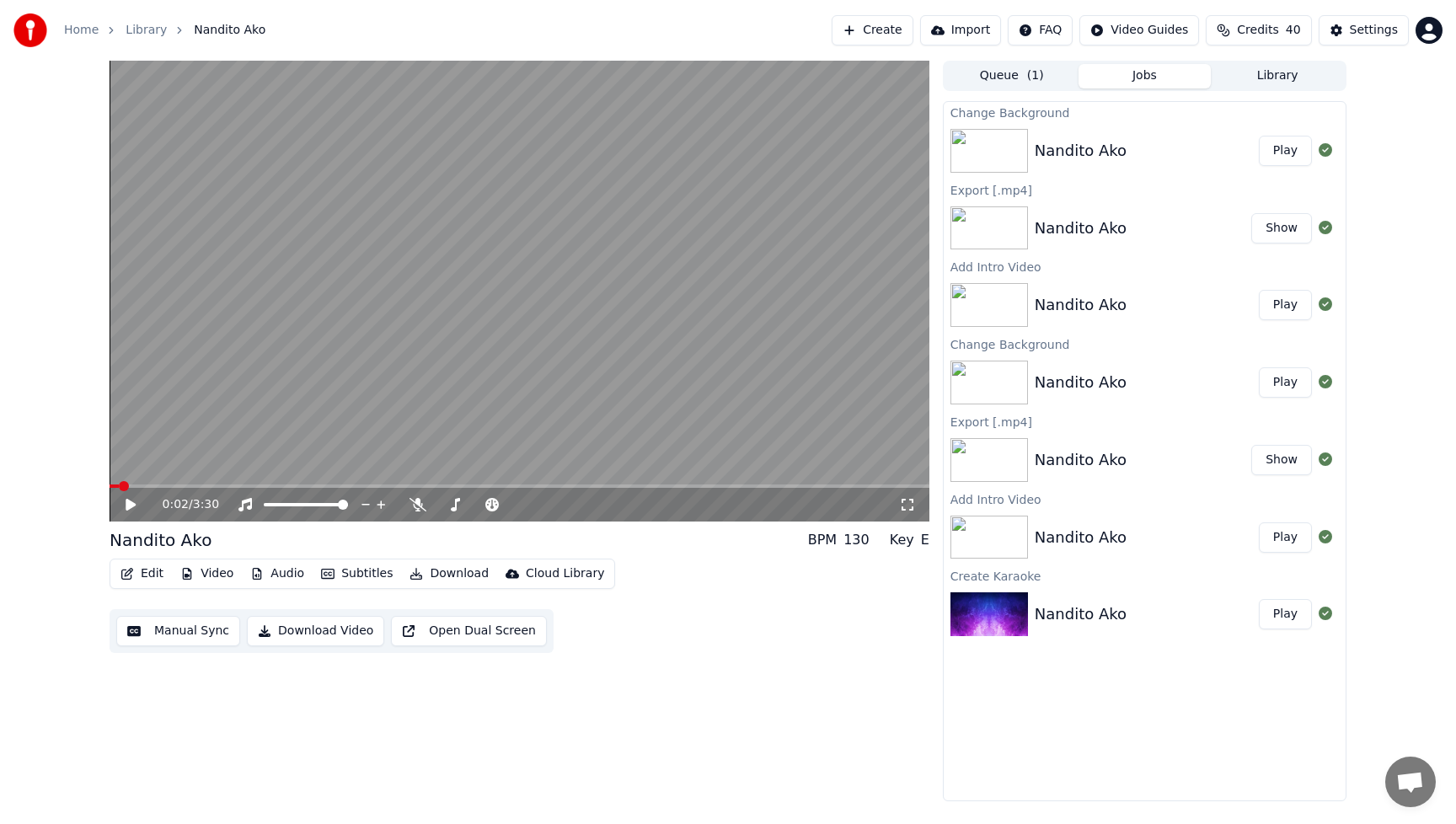
click at [1295, 153] on button "Play" at bounding box center [1285, 150] width 53 height 31
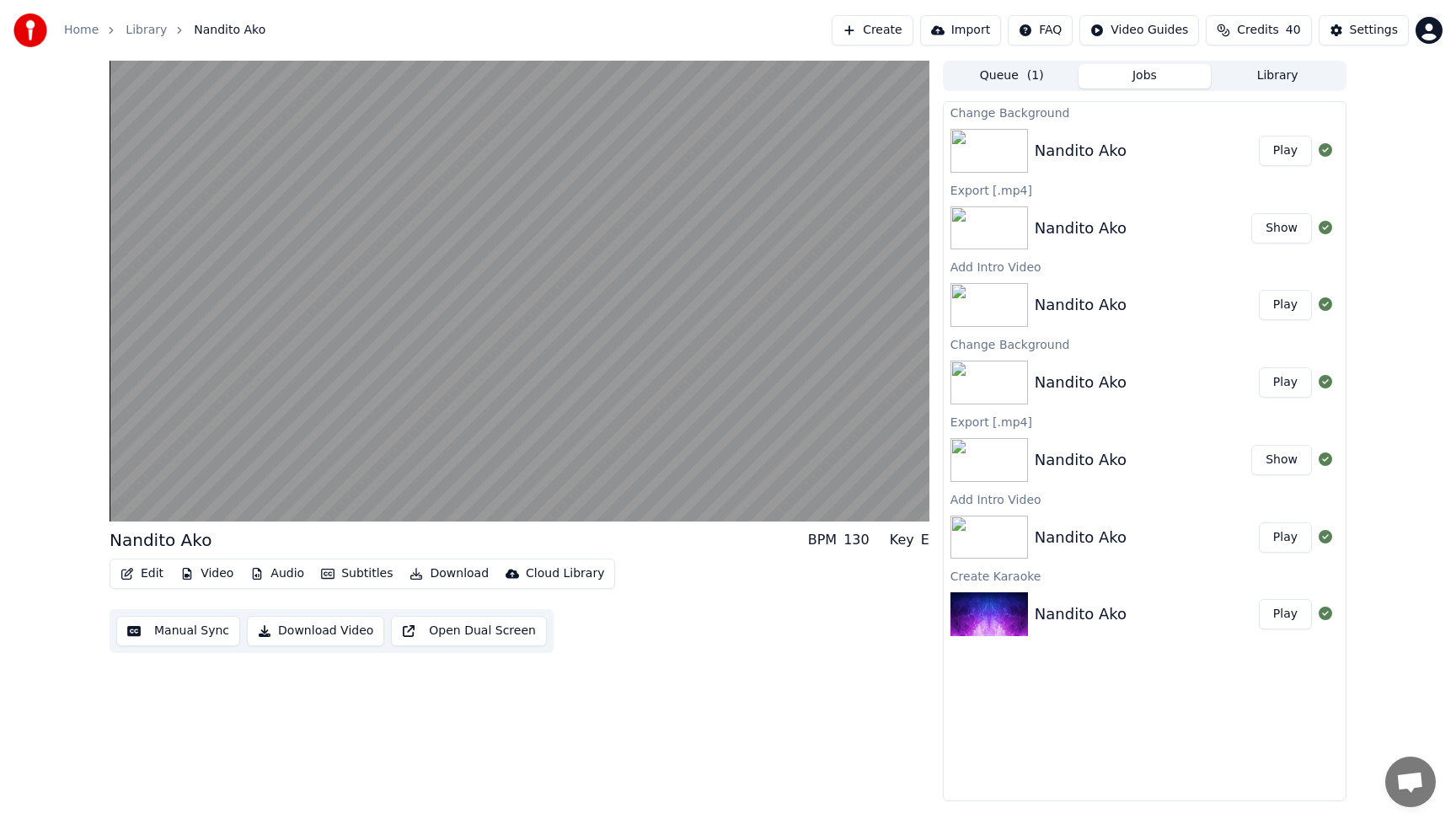
click at [209, 574] on button "Video" at bounding box center [207, 573] width 66 height 24
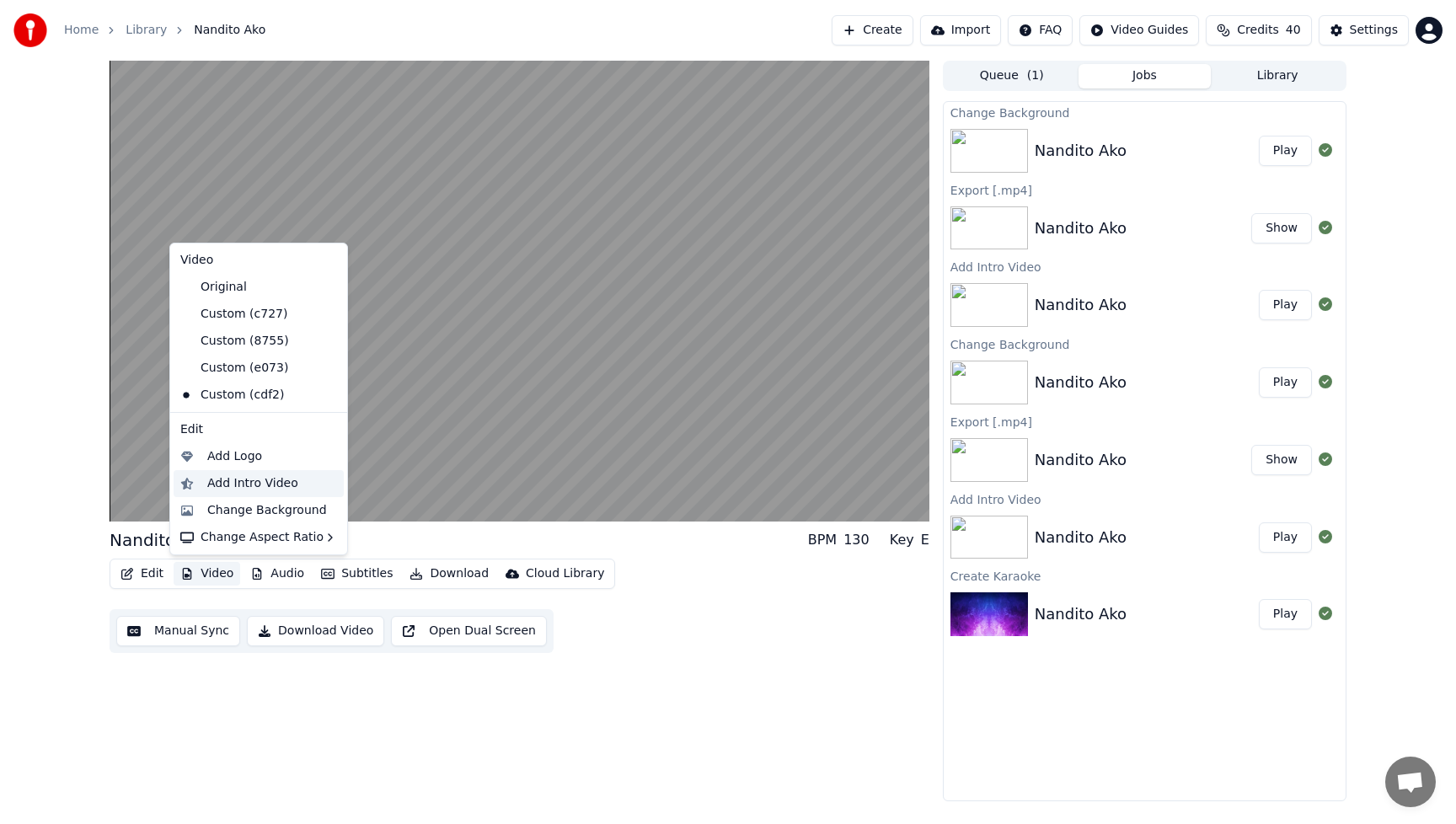
click at [234, 484] on div "Add Intro Video" at bounding box center [252, 483] width 91 height 17
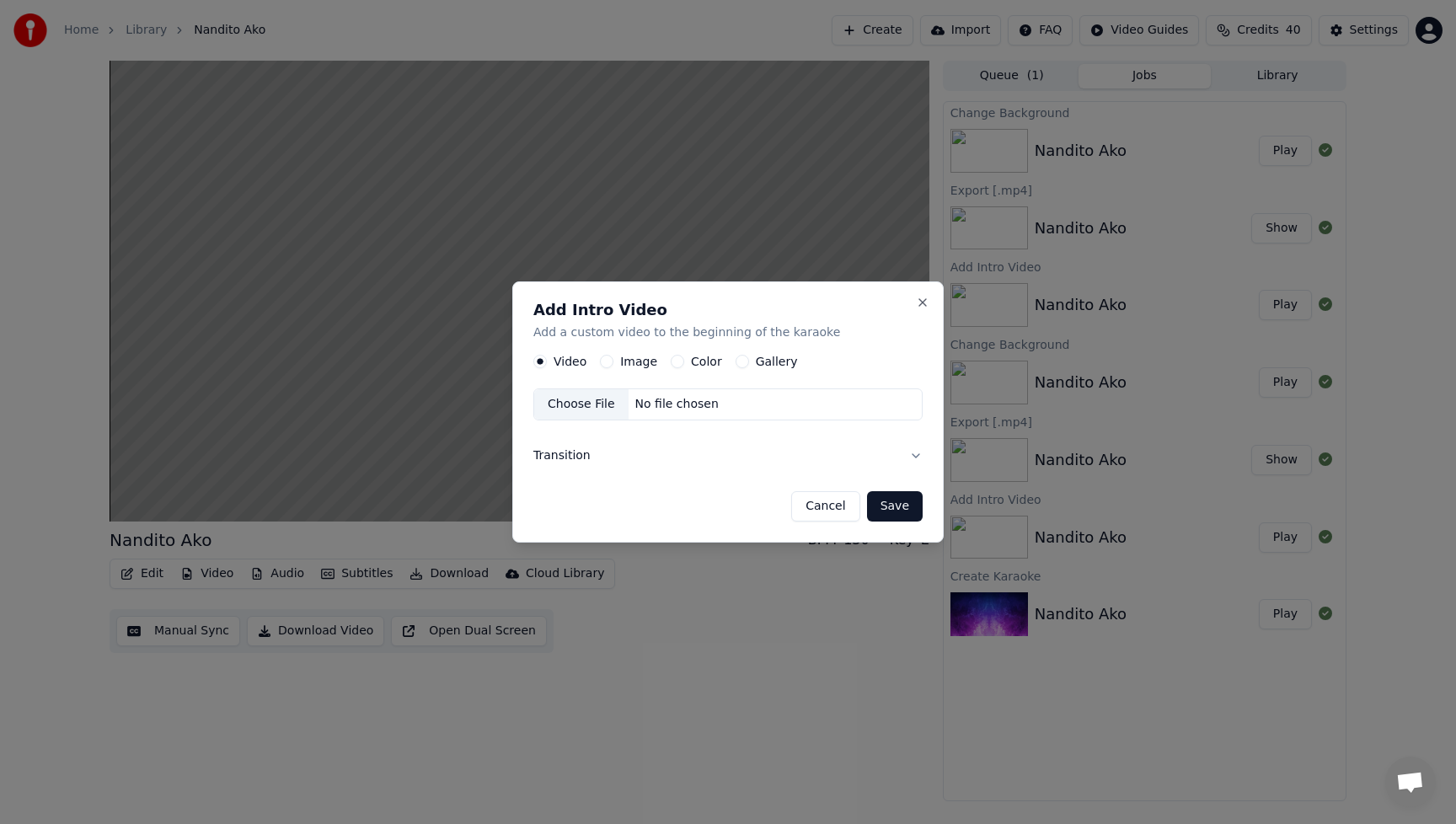
click at [607, 360] on button "Image" at bounding box center [606, 360] width 13 height 13
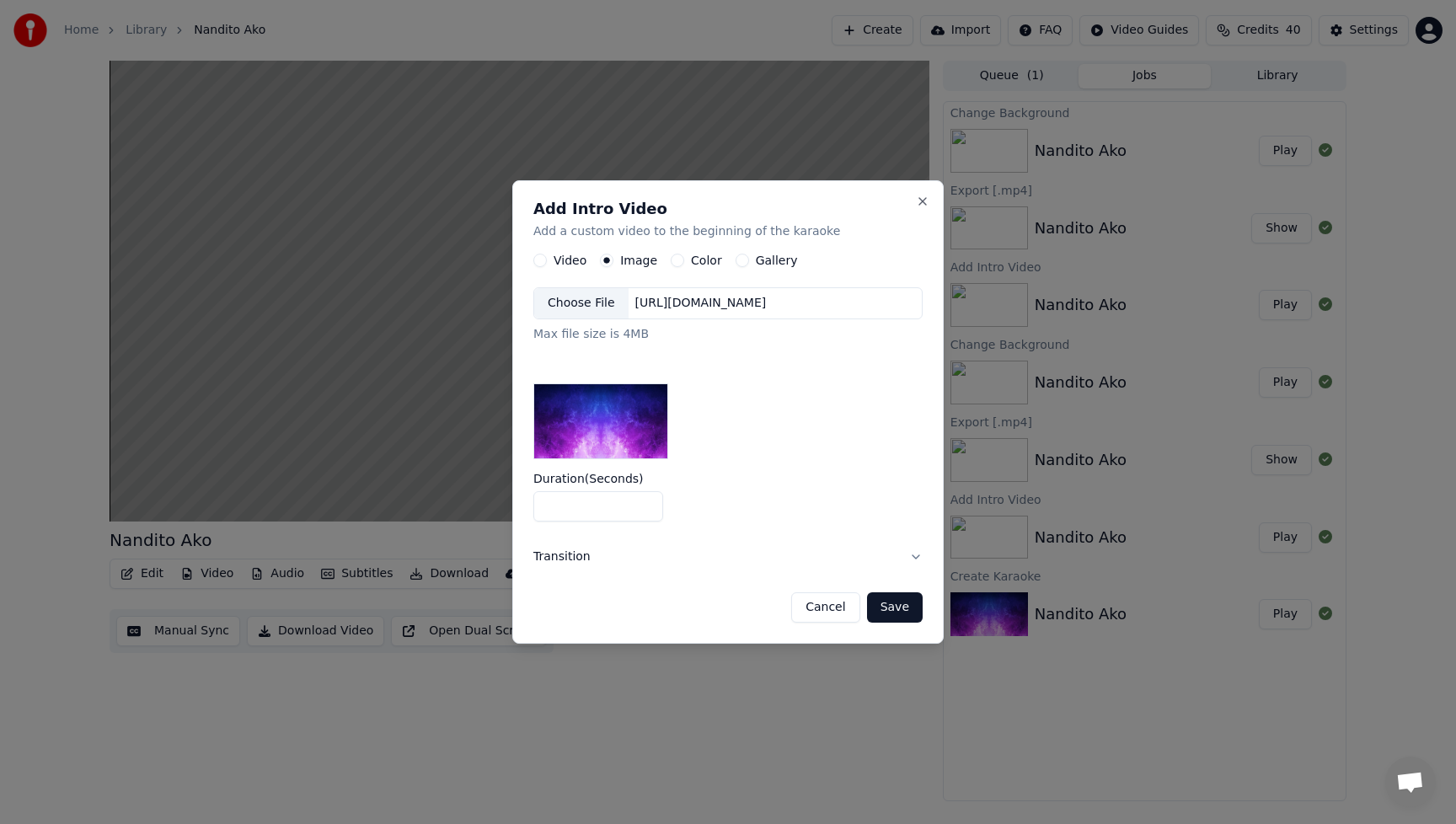
click at [585, 304] on div "Choose File" at bounding box center [581, 303] width 94 height 31
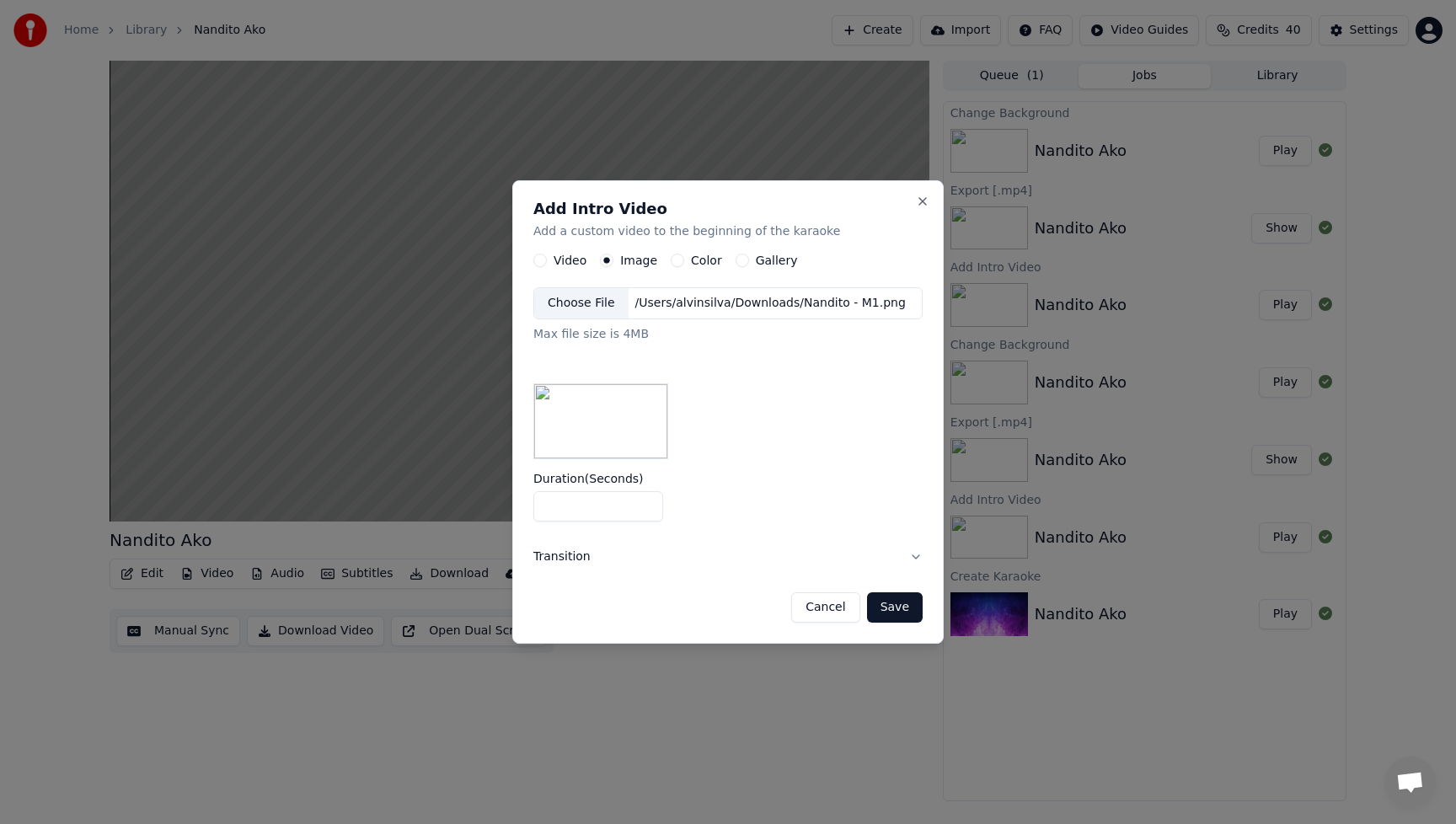
click at [900, 611] on button "Save" at bounding box center [895, 608] width 56 height 31
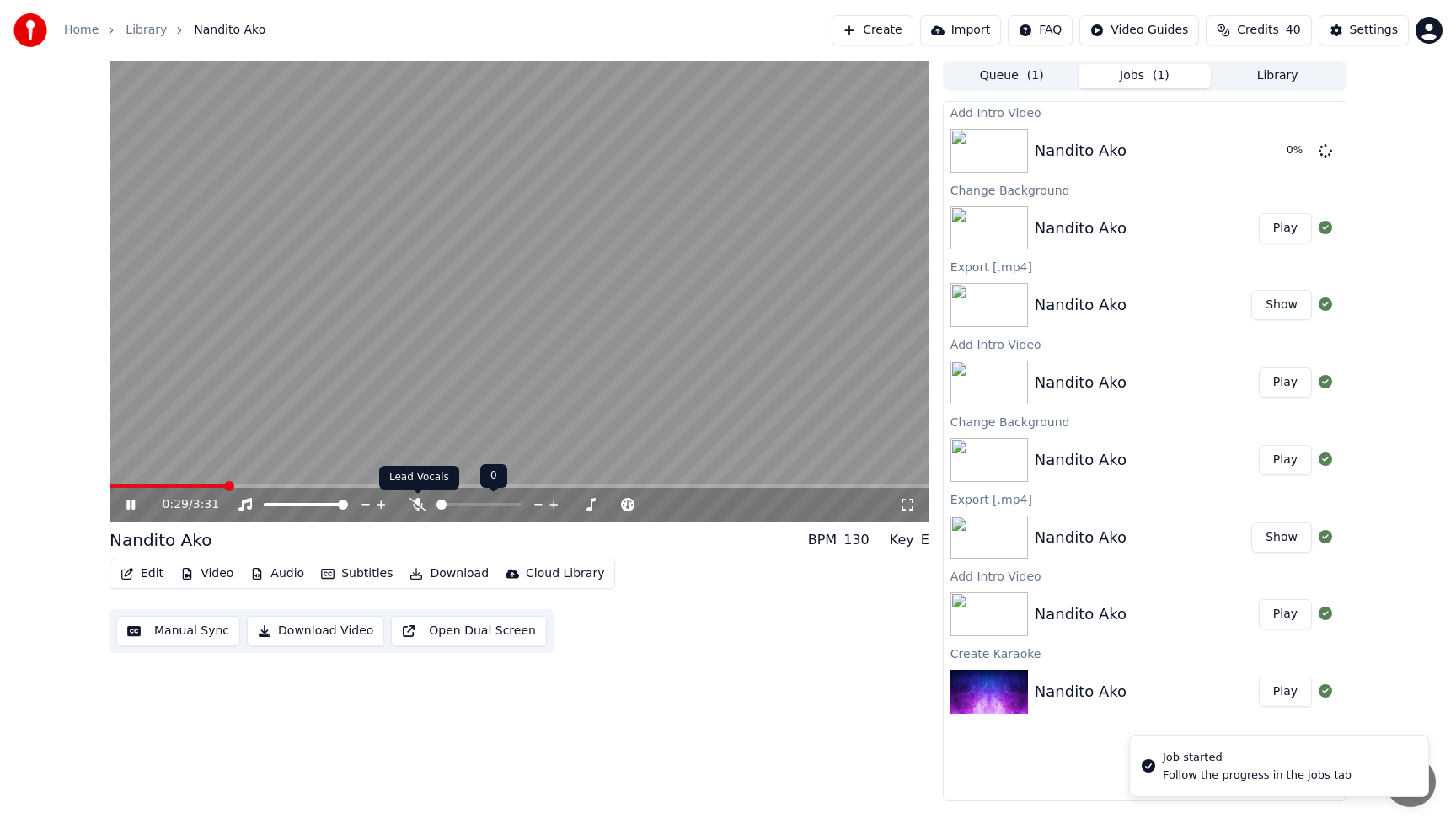
click at [414, 506] on icon at bounding box center [417, 504] width 17 height 13
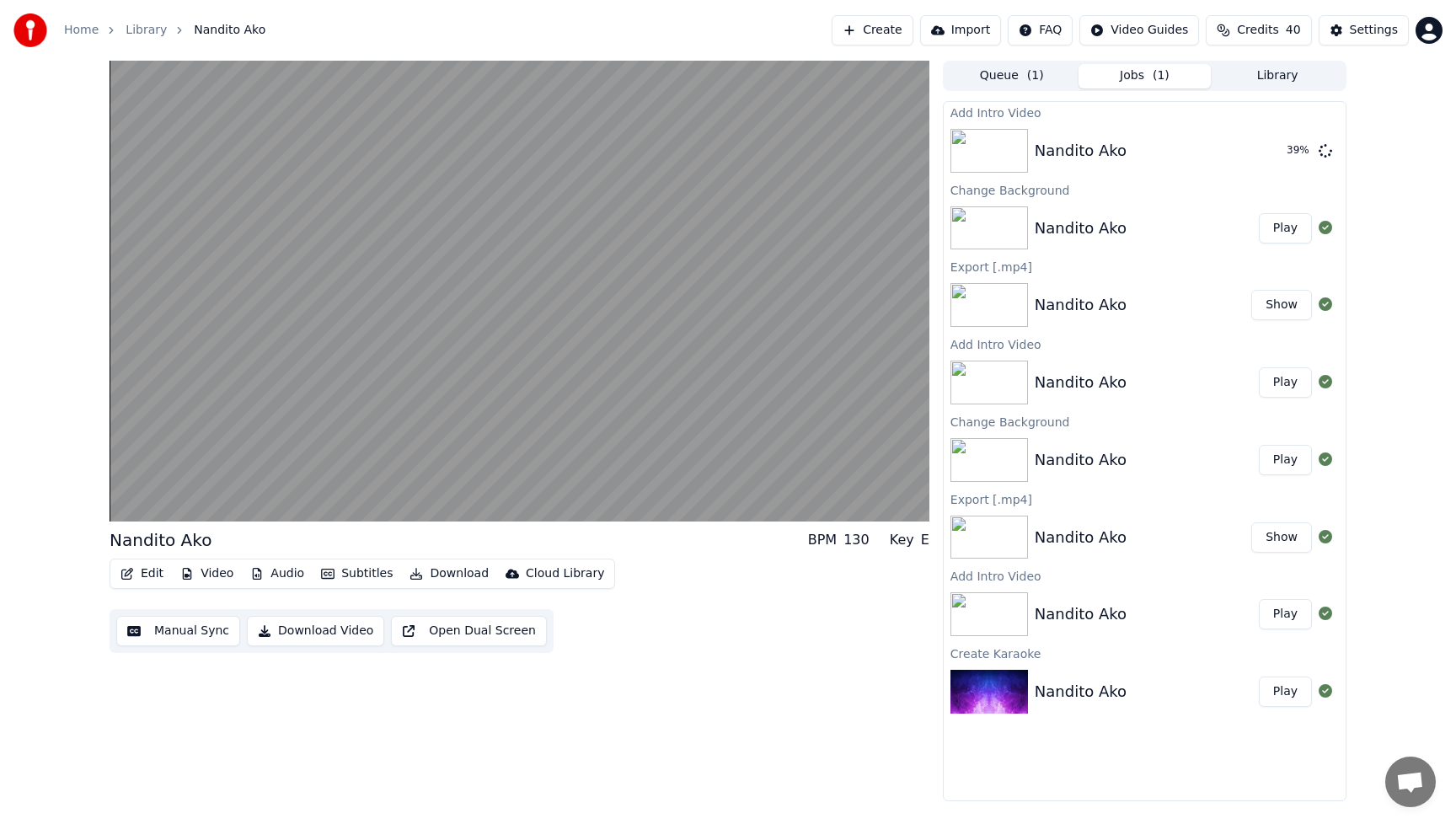
click at [150, 570] on button "Edit" at bounding box center [141, 573] width 57 height 24
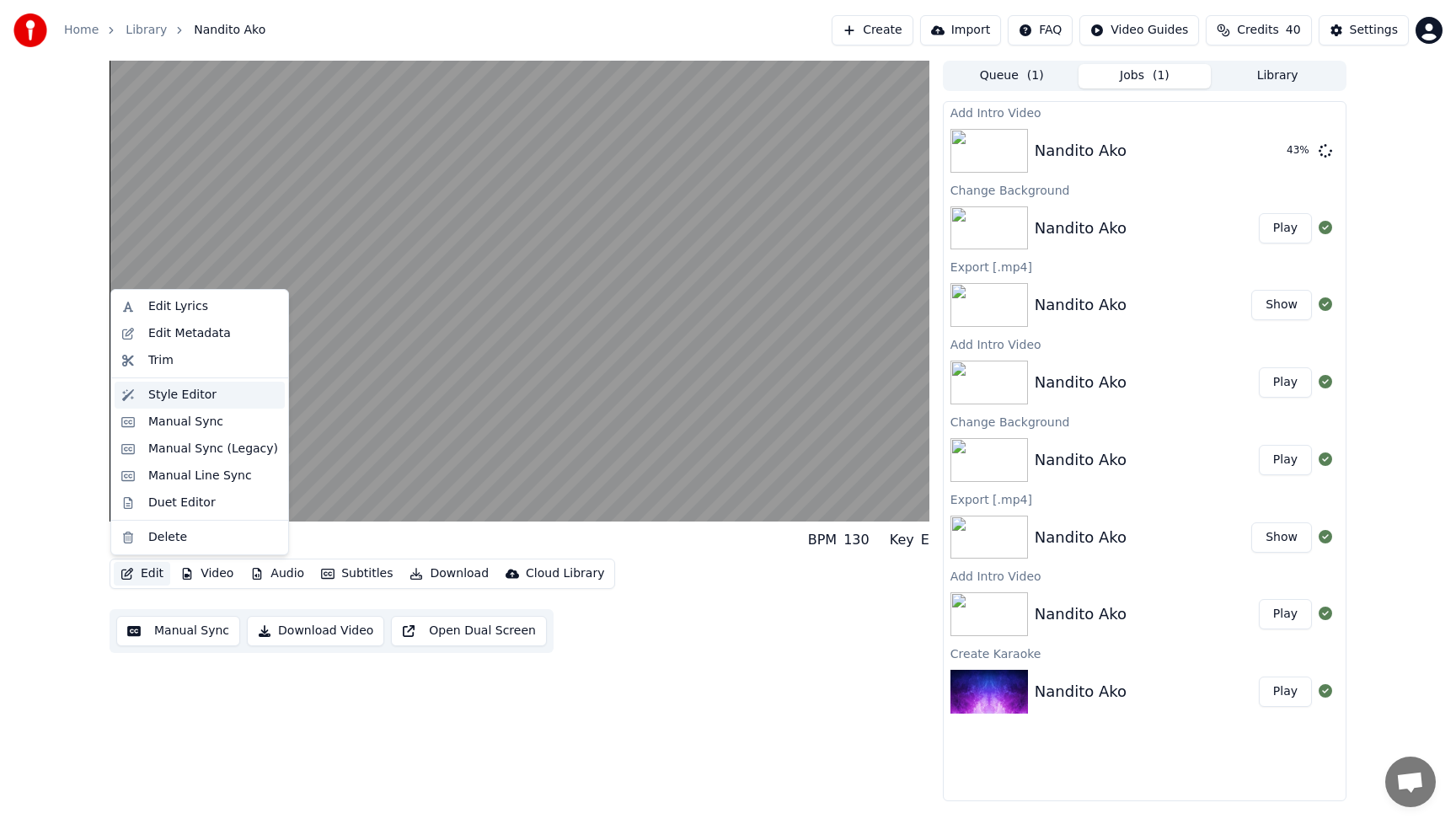
click at [175, 390] on div "Style Editor" at bounding box center [182, 395] width 68 height 17
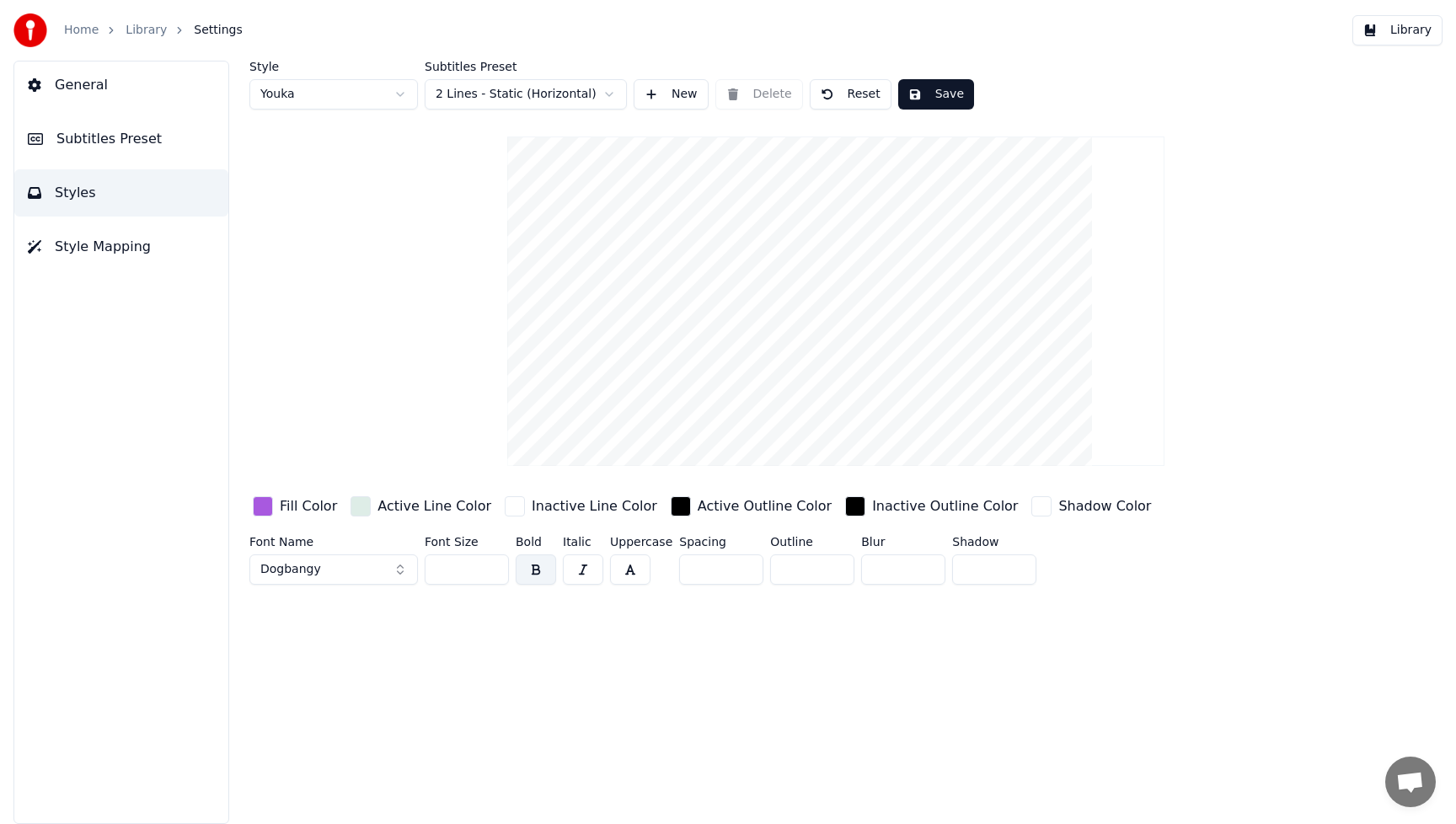
click at [475, 572] on input "***" at bounding box center [466, 569] width 85 height 31
drag, startPoint x: 476, startPoint y: 571, endPoint x: 405, endPoint y: 573, distance: 71.0
click at [405, 573] on div "Font Name Dogbangy Font Size *** Bold Italic Uppercase Spacing * Outline * Blur…" at bounding box center [759, 564] width 1020 height 56
type input "***"
click at [945, 89] on button "Save" at bounding box center [936, 94] width 76 height 31
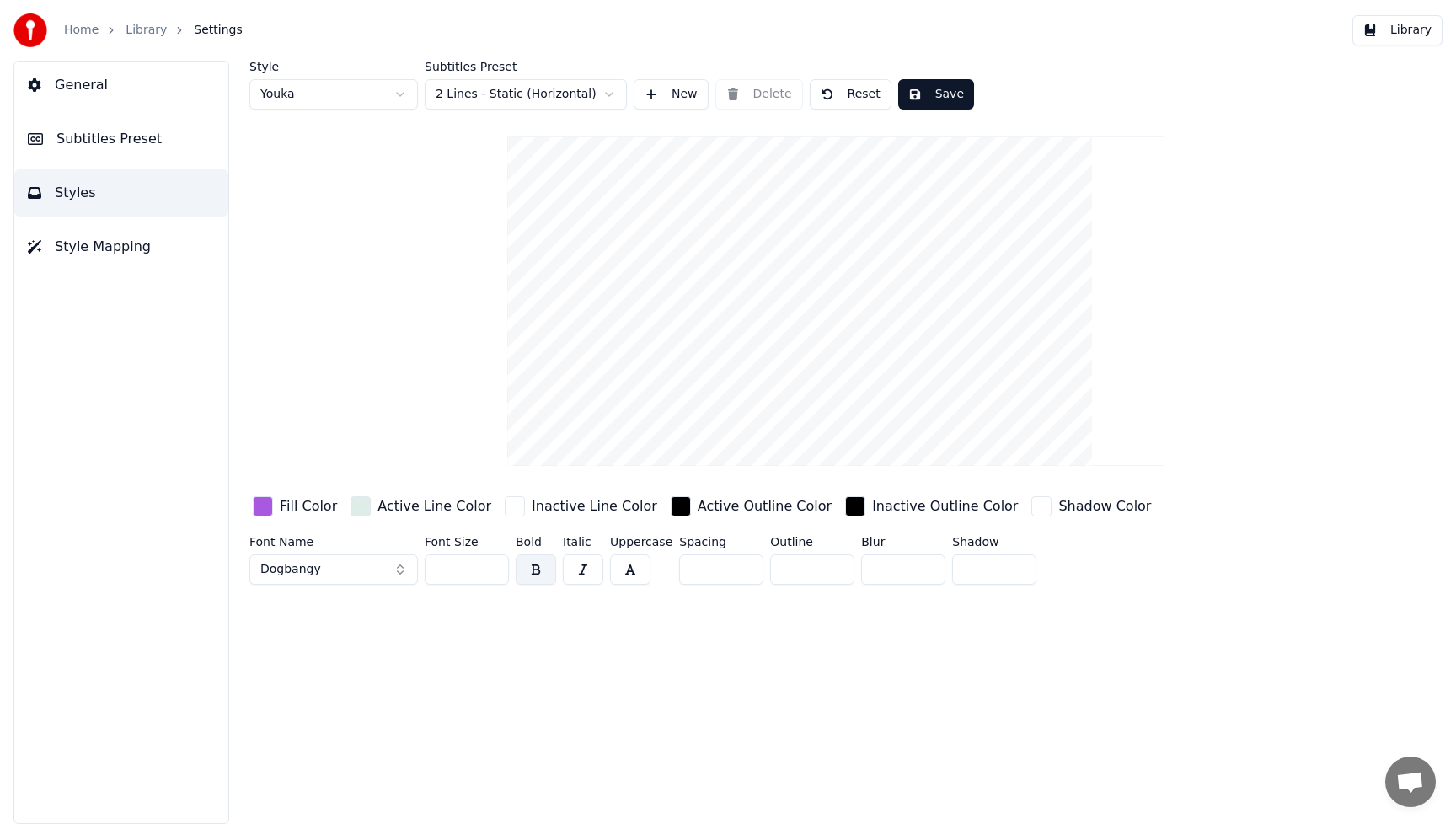
click at [1418, 35] on button "Library" at bounding box center [1397, 30] width 90 height 31
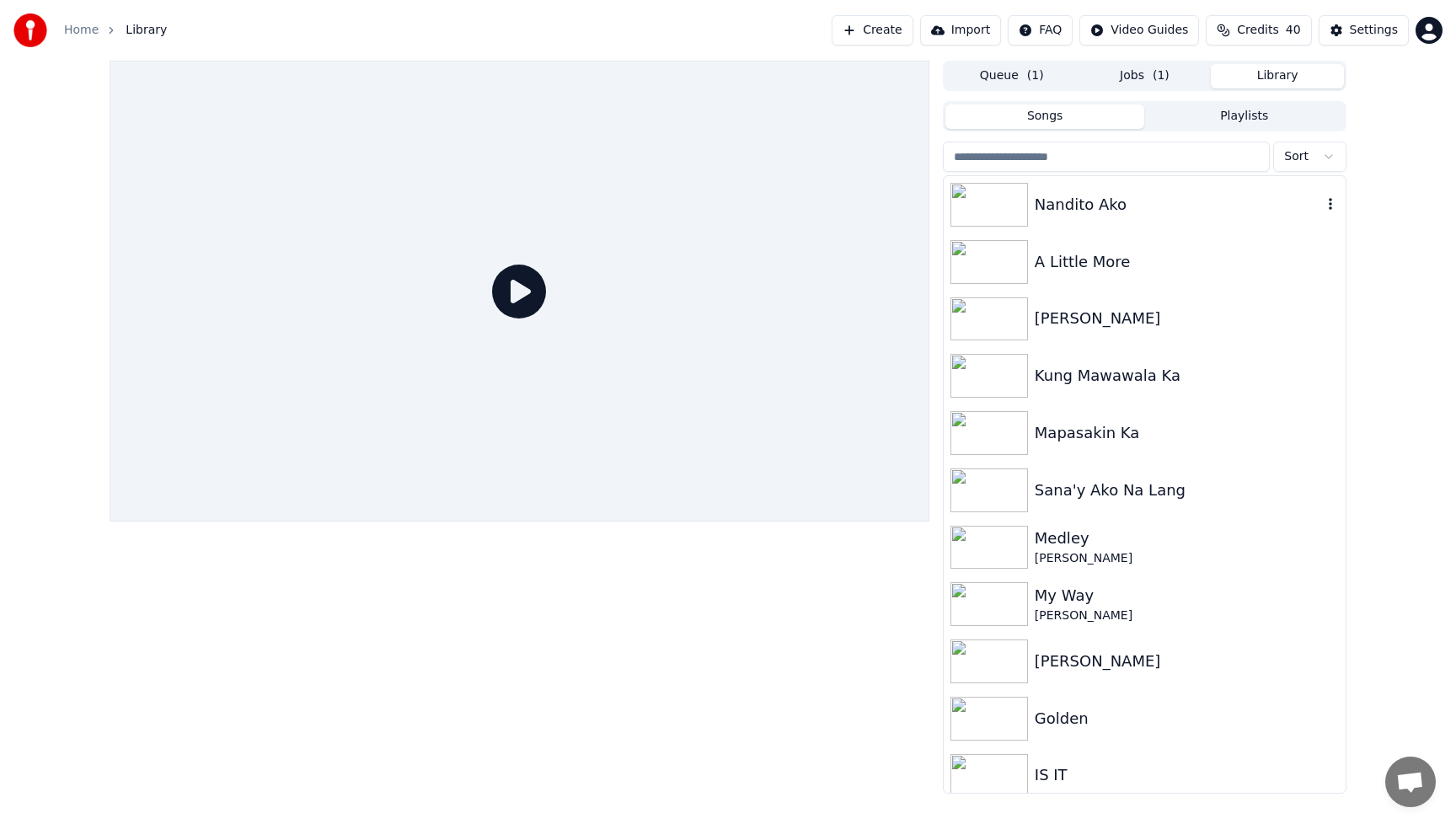
click at [1051, 208] on div "Nandito Ako" at bounding box center [1178, 204] width 287 height 24
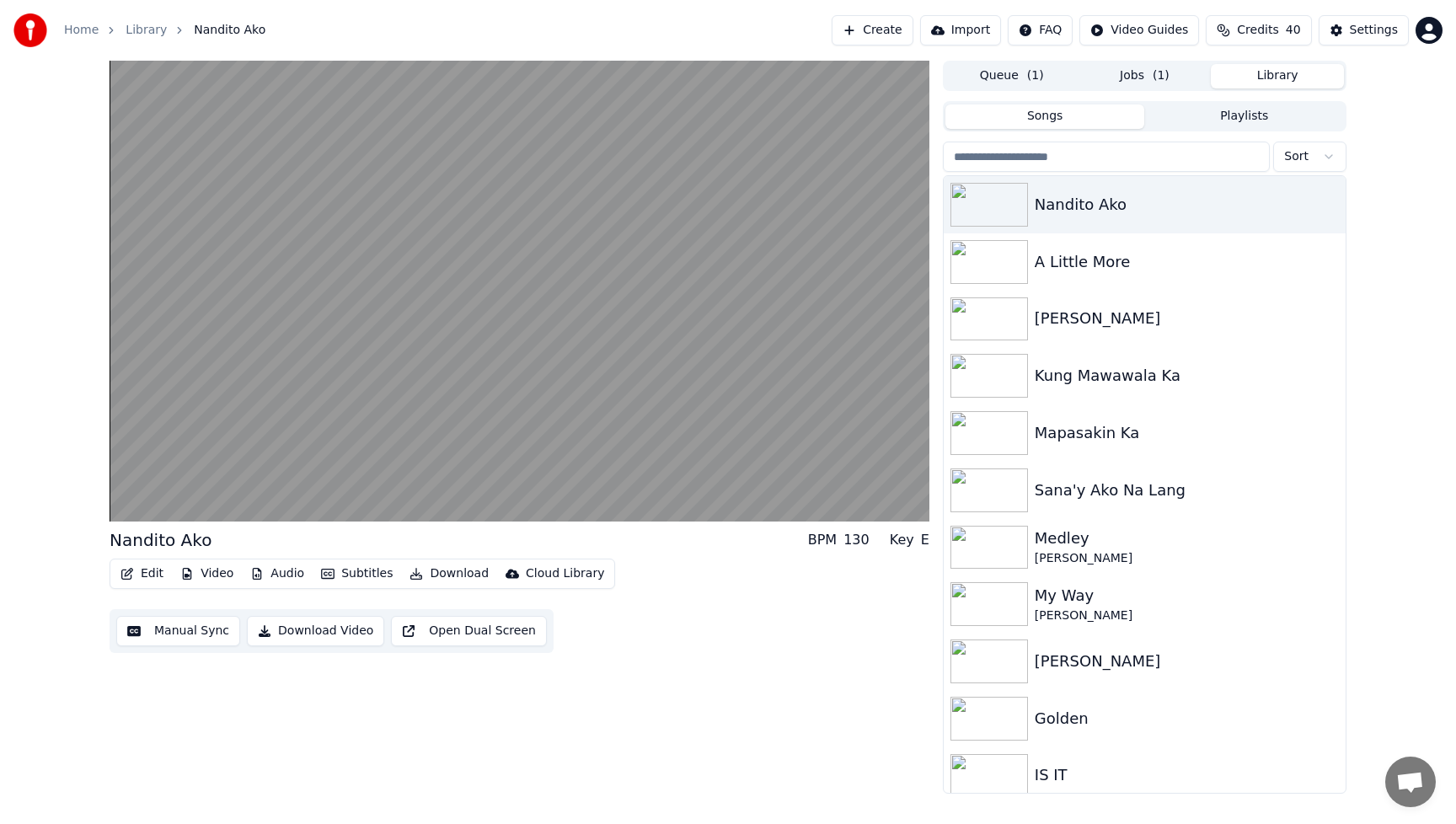
click at [1134, 79] on button "Jobs ( 1 )" at bounding box center [1144, 76] width 134 height 24
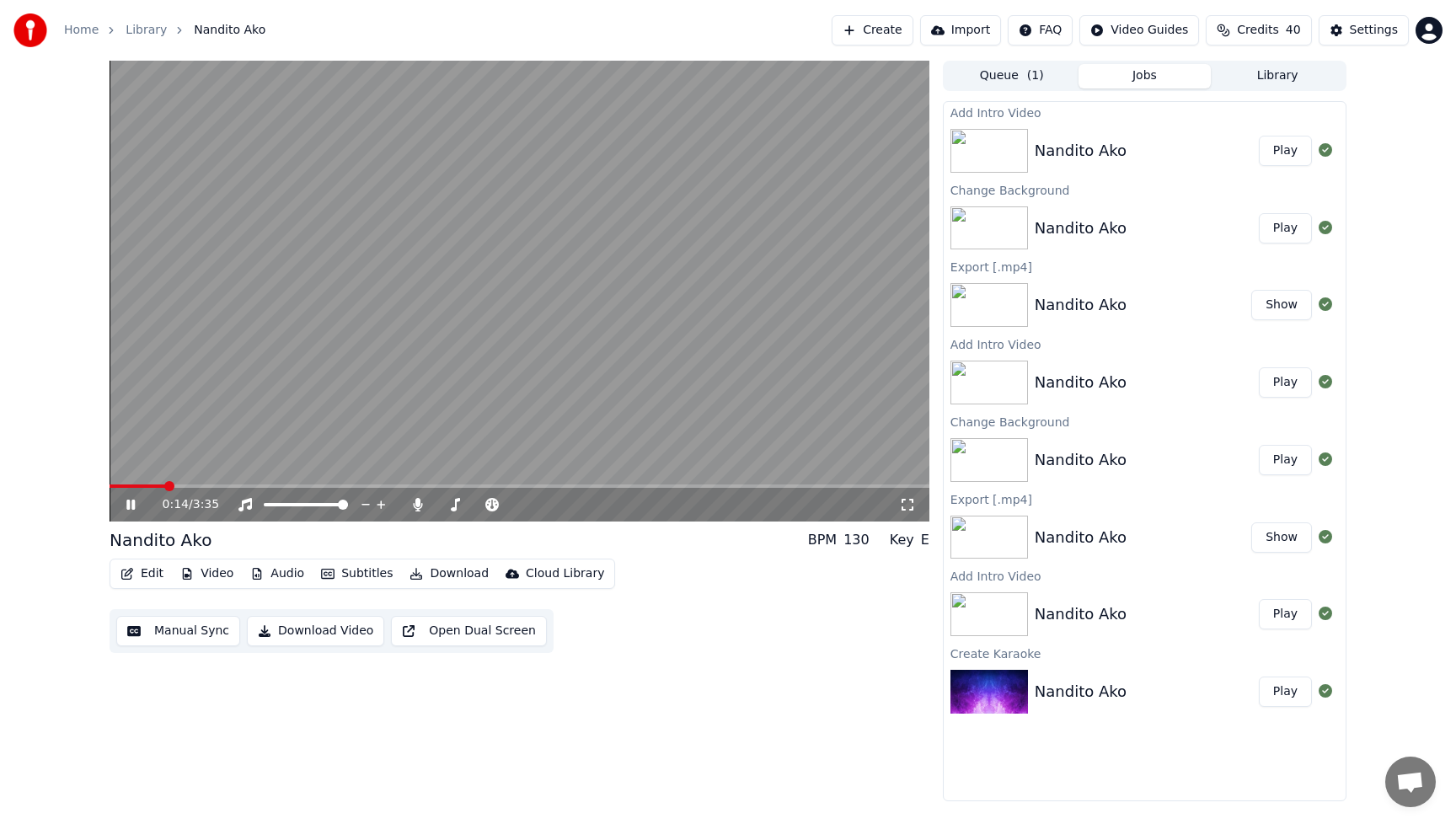
click at [1292, 153] on button "Play" at bounding box center [1285, 150] width 53 height 31
click at [679, 663] on div "0:30 / 3:35 Nandito Ako BPM 130 Key E Edit Video Audio Subtitles Download Cloud…" at bounding box center [519, 430] width 820 height 740
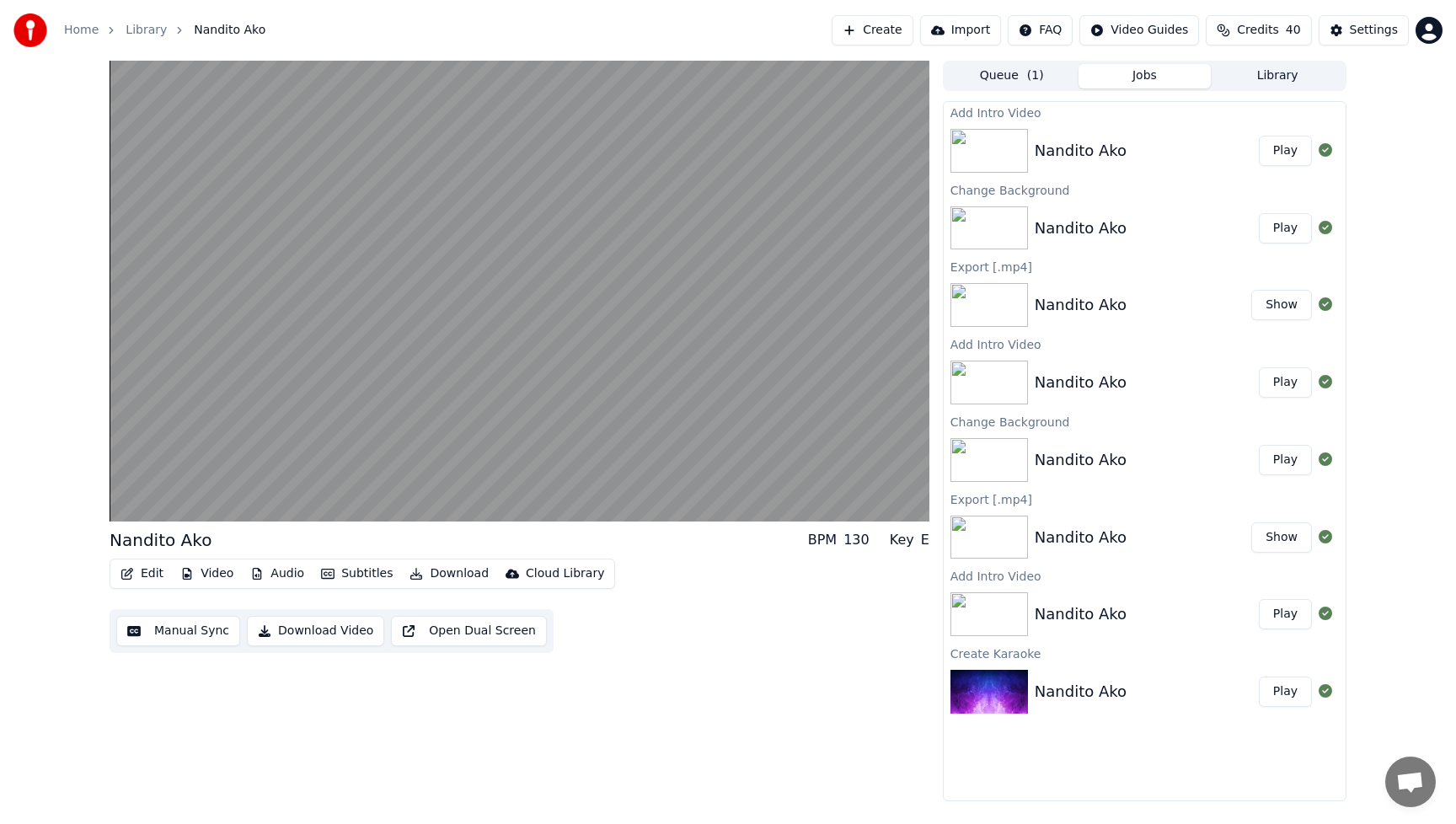
click at [1288, 151] on button "Play" at bounding box center [1285, 150] width 53 height 31
click at [1290, 223] on button "Play" at bounding box center [1285, 228] width 53 height 31
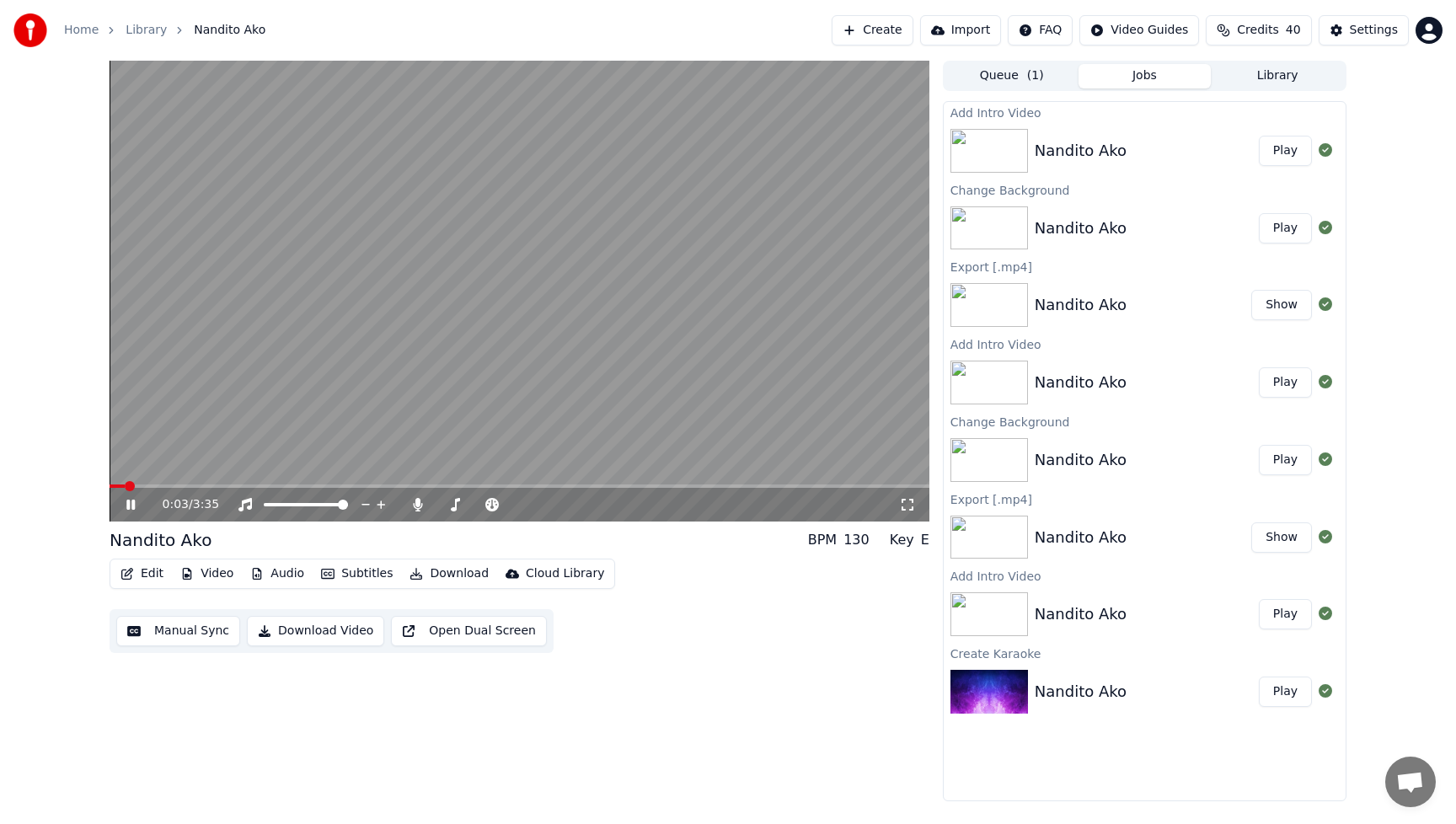
click at [166, 480] on video at bounding box center [519, 291] width 820 height 461
click at [168, 485] on span at bounding box center [519, 486] width 820 height 3
click at [135, 503] on icon at bounding box center [142, 504] width 39 height 13
click at [127, 506] on icon at bounding box center [131, 505] width 9 height 10
click at [155, 569] on button "Edit" at bounding box center [141, 573] width 57 height 24
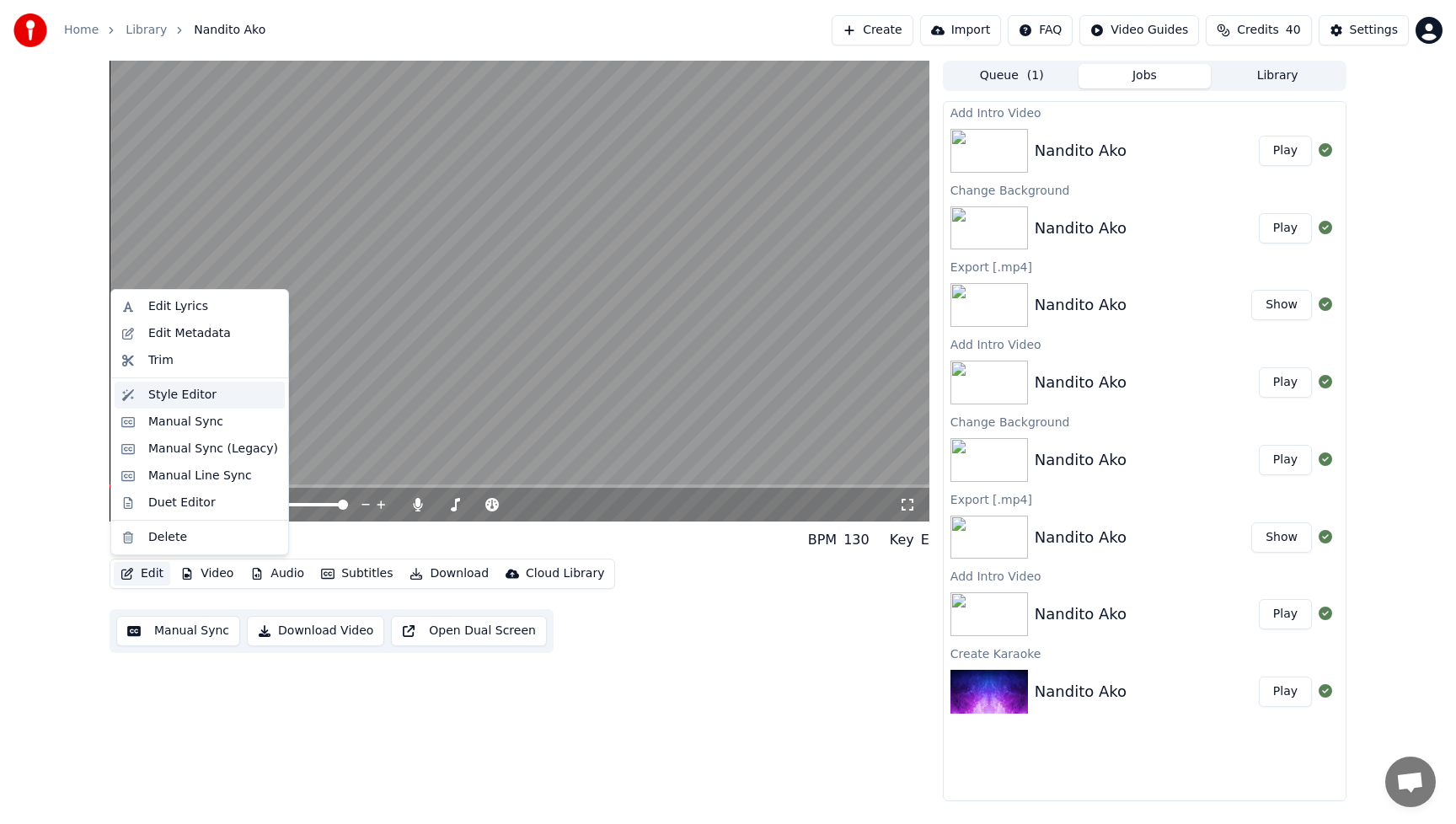
click at [178, 394] on div "Style Editor" at bounding box center [182, 395] width 68 height 17
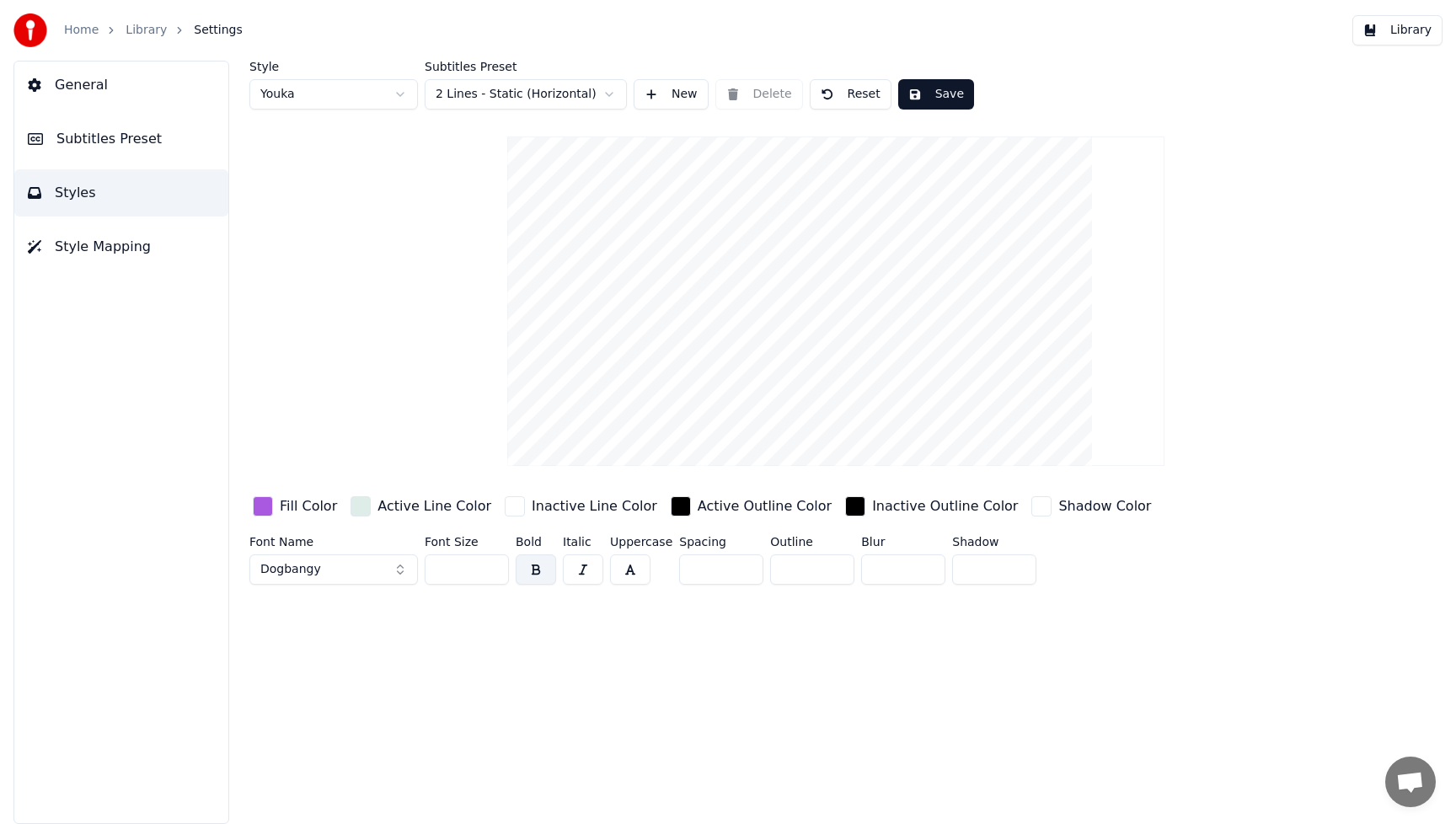
drag, startPoint x: 473, startPoint y: 573, endPoint x: 384, endPoint y: 565, distance: 89.4
click at [384, 565] on div "Font Name Dogbangy Font Size *** Bold Italic Uppercase Spacing * Outline * Blur…" at bounding box center [759, 564] width 1020 height 56
click at [924, 92] on button "Save" at bounding box center [936, 94] width 76 height 31
click at [1407, 36] on button "Library" at bounding box center [1397, 30] width 90 height 31
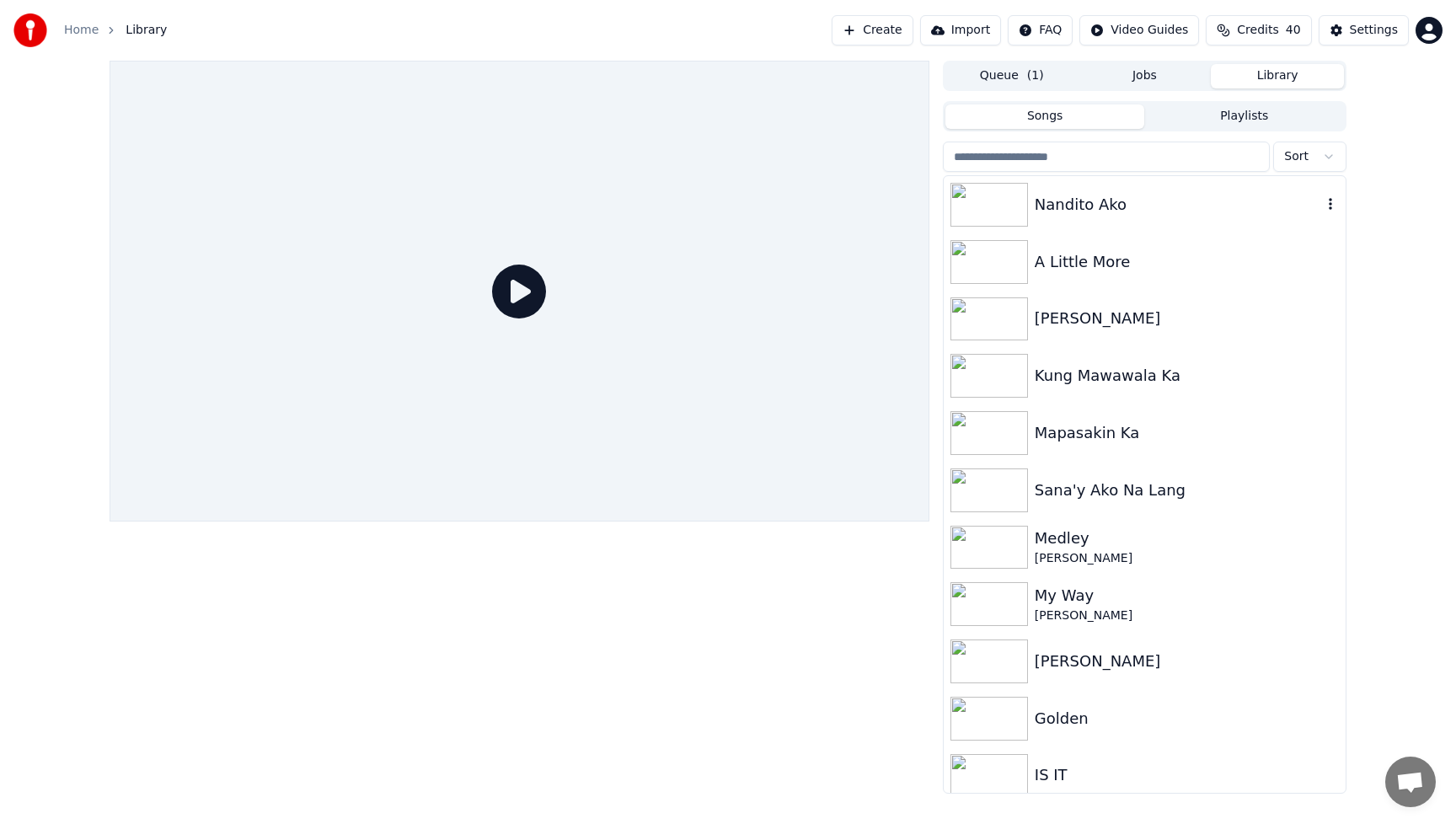
click at [1100, 206] on div "Nandito Ako" at bounding box center [1178, 204] width 287 height 24
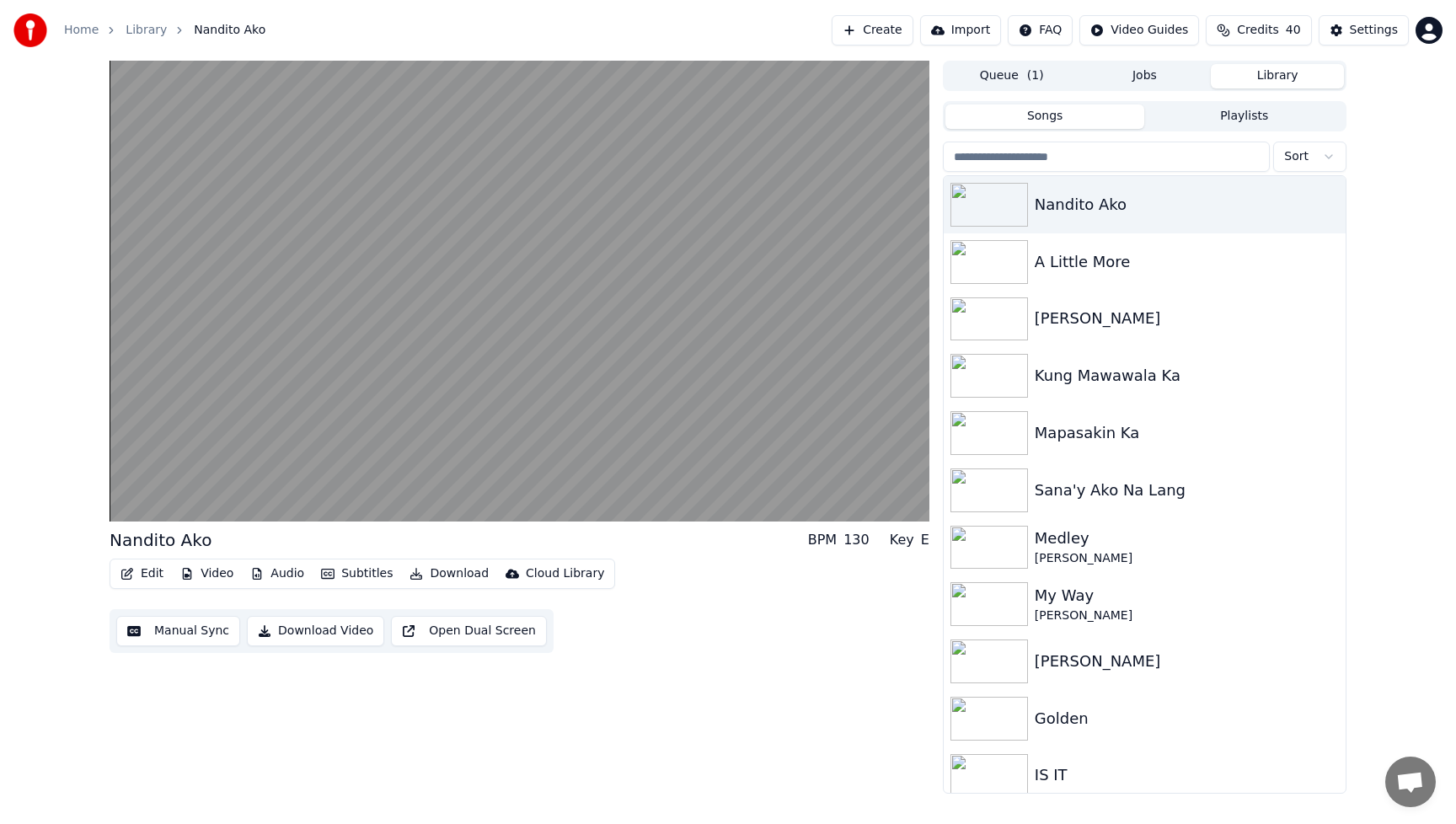
click at [291, 571] on button "Audio" at bounding box center [277, 573] width 67 height 24
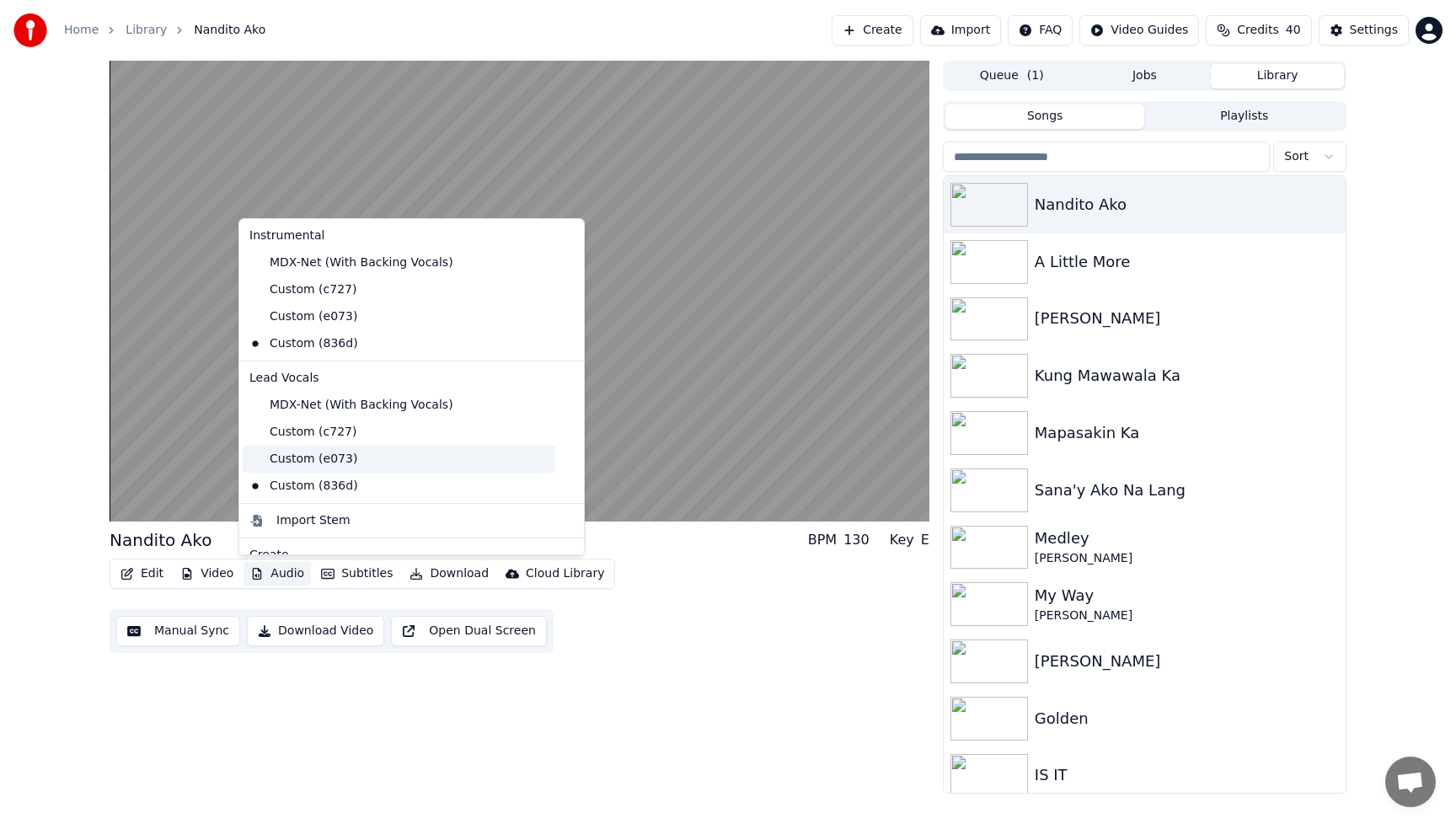
click at [299, 460] on div "Custom (e073)" at bounding box center [399, 459] width 312 height 27
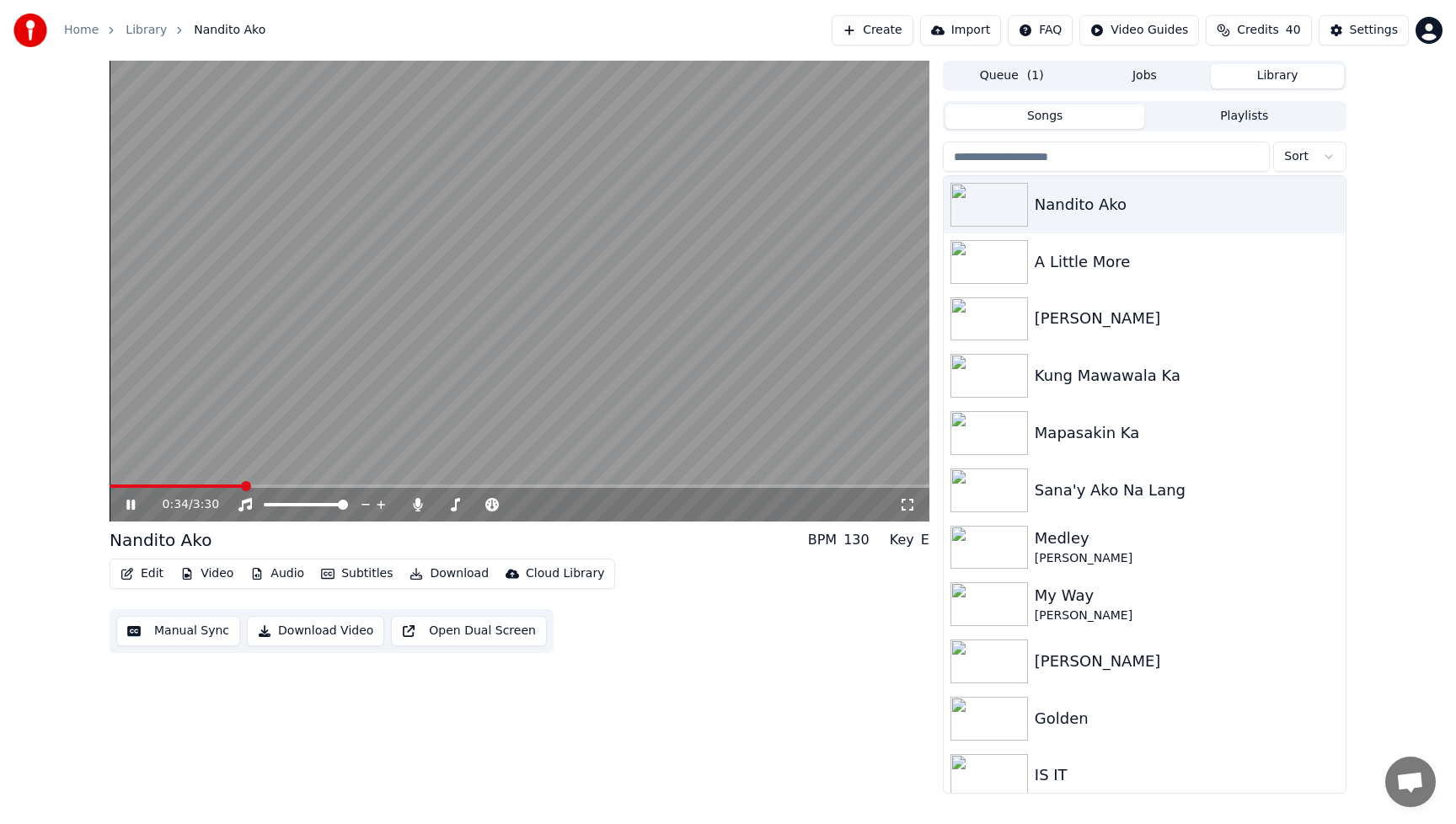
click at [271, 568] on button "Audio" at bounding box center [277, 573] width 67 height 24
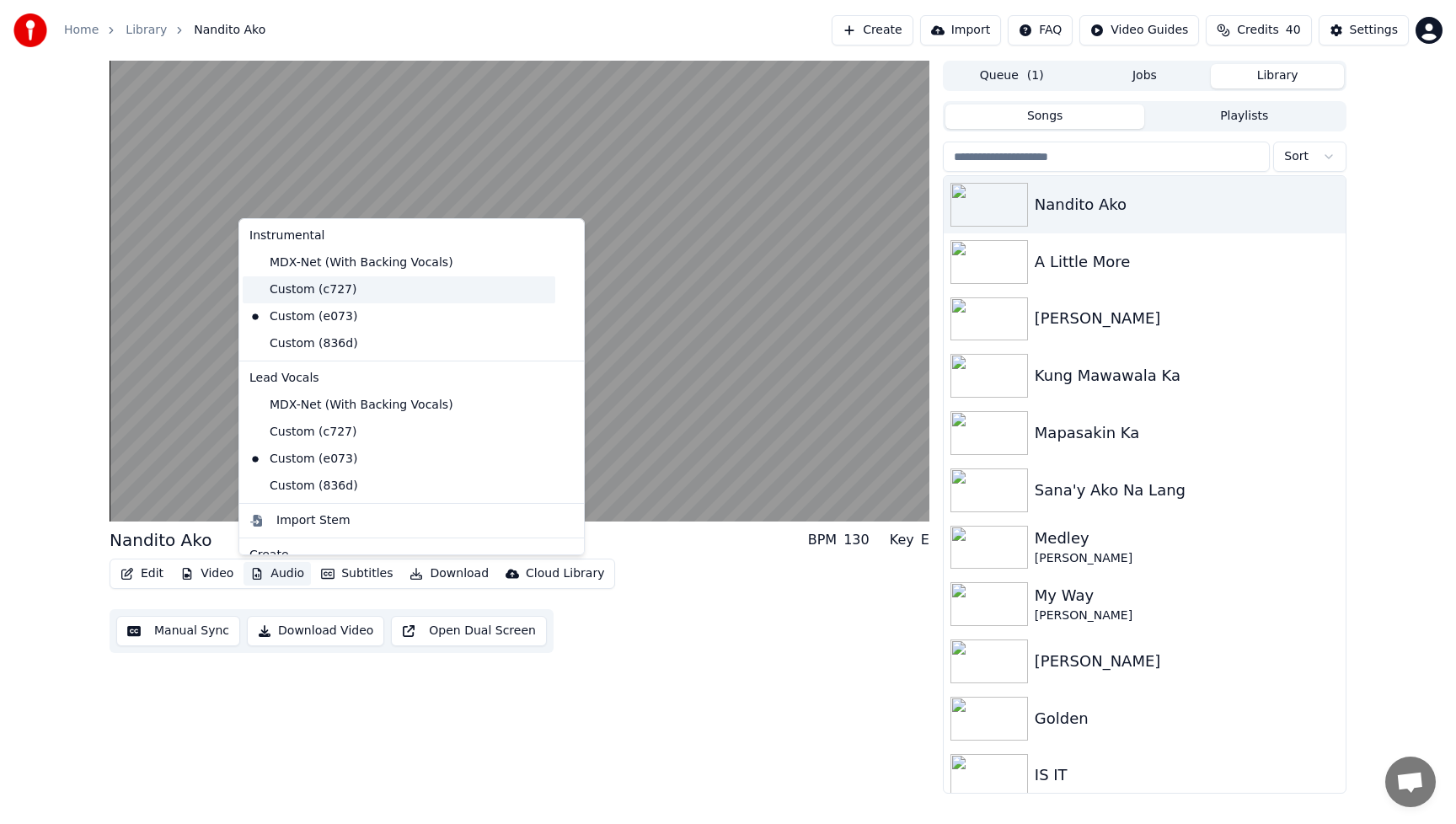
click at [301, 299] on div "Custom (c727)" at bounding box center [399, 290] width 312 height 27
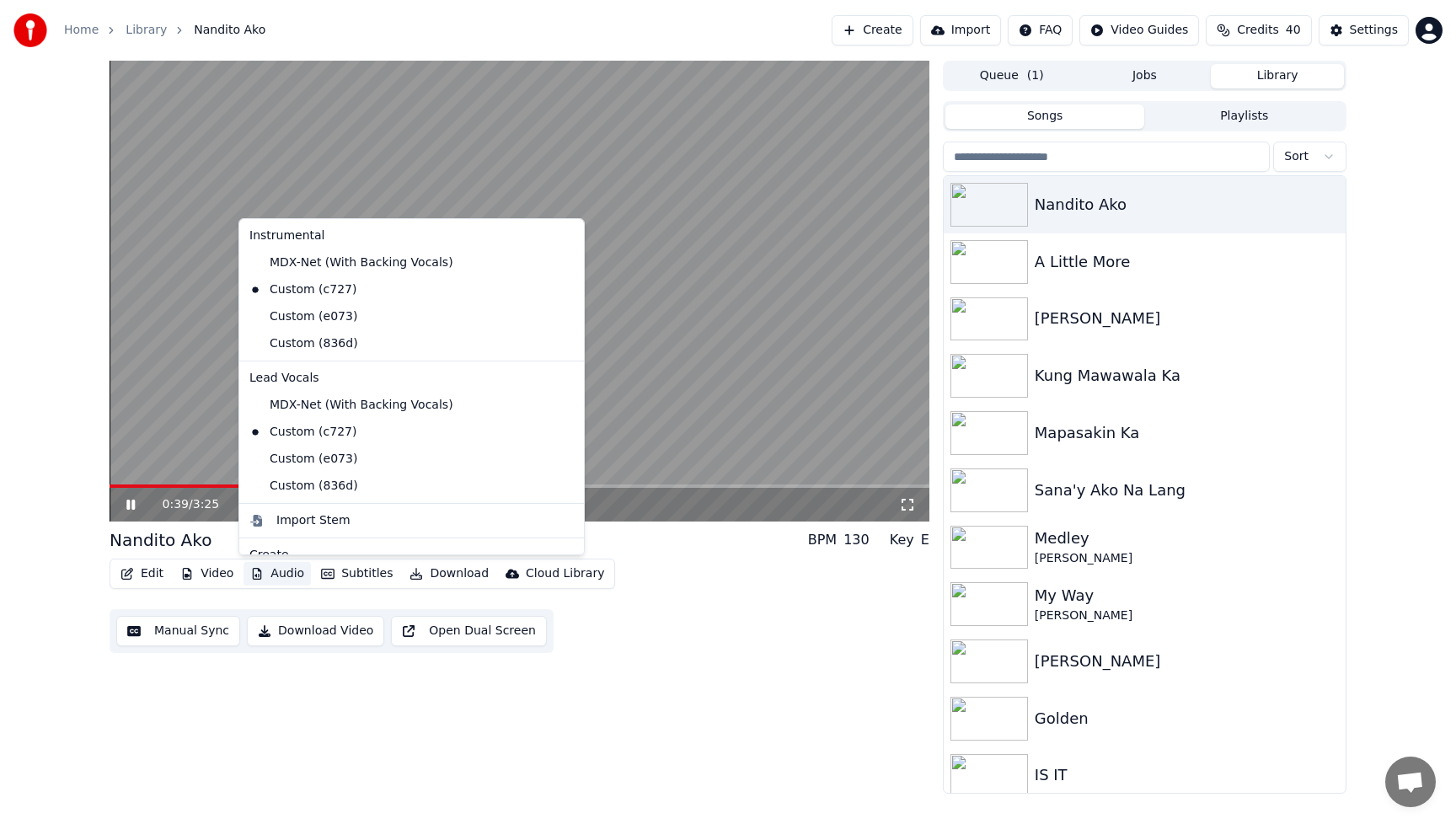
click at [285, 569] on button "Audio" at bounding box center [277, 573] width 67 height 24
click at [297, 345] on div "Custom (836d)" at bounding box center [399, 343] width 312 height 27
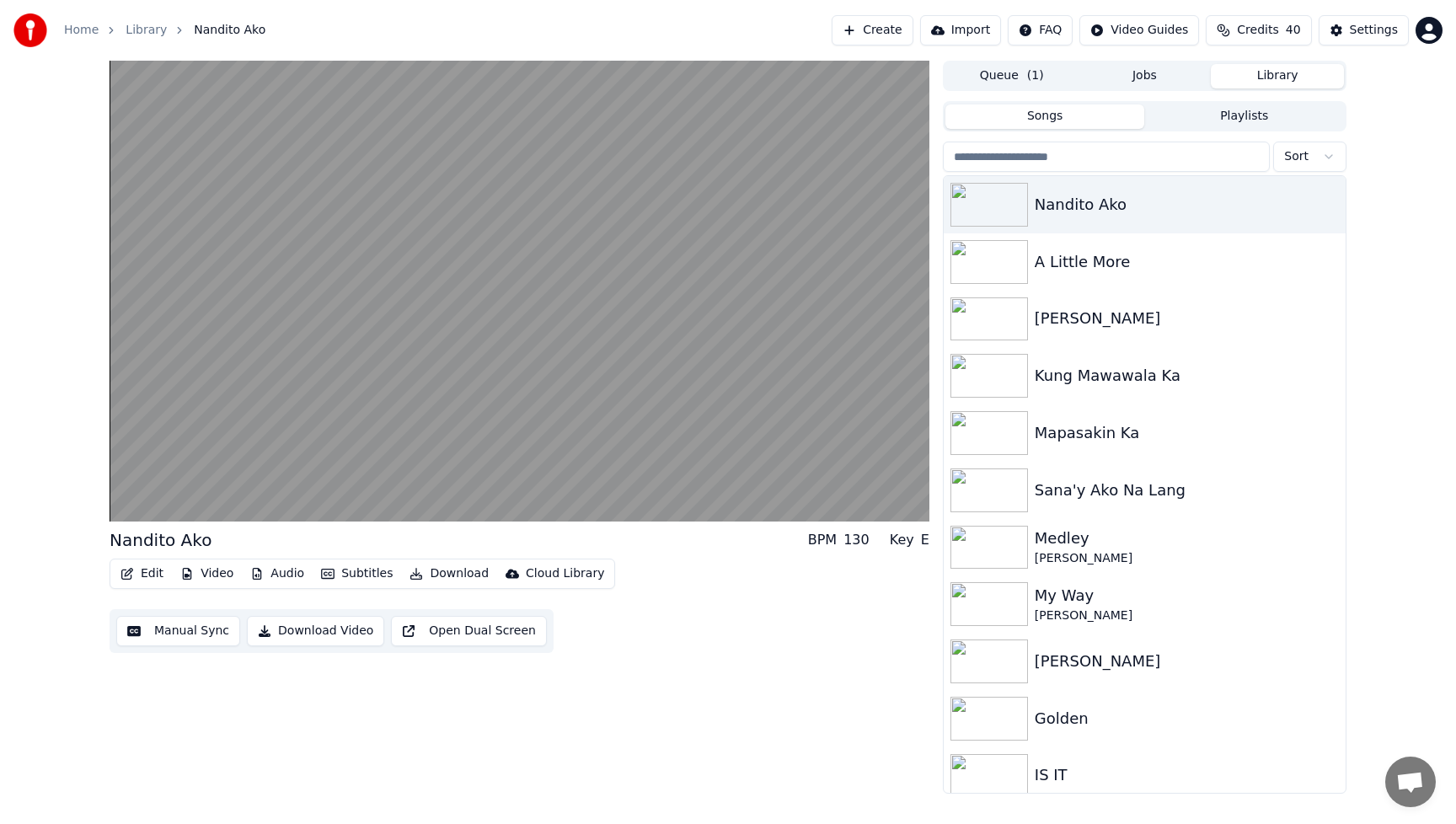
click at [272, 574] on button "Audio" at bounding box center [277, 573] width 67 height 24
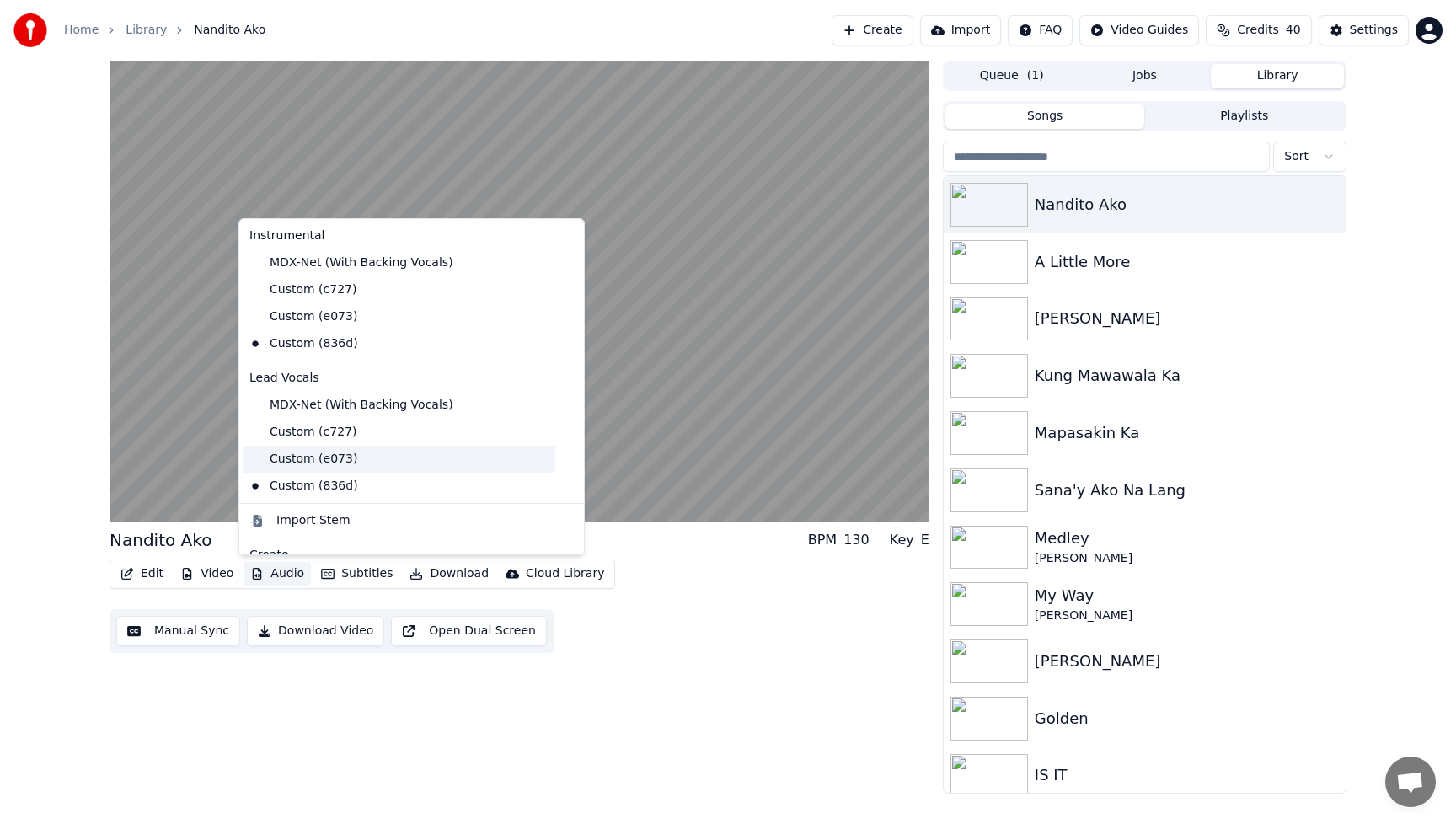
click at [292, 464] on div "Custom (e073)" at bounding box center [399, 459] width 312 height 27
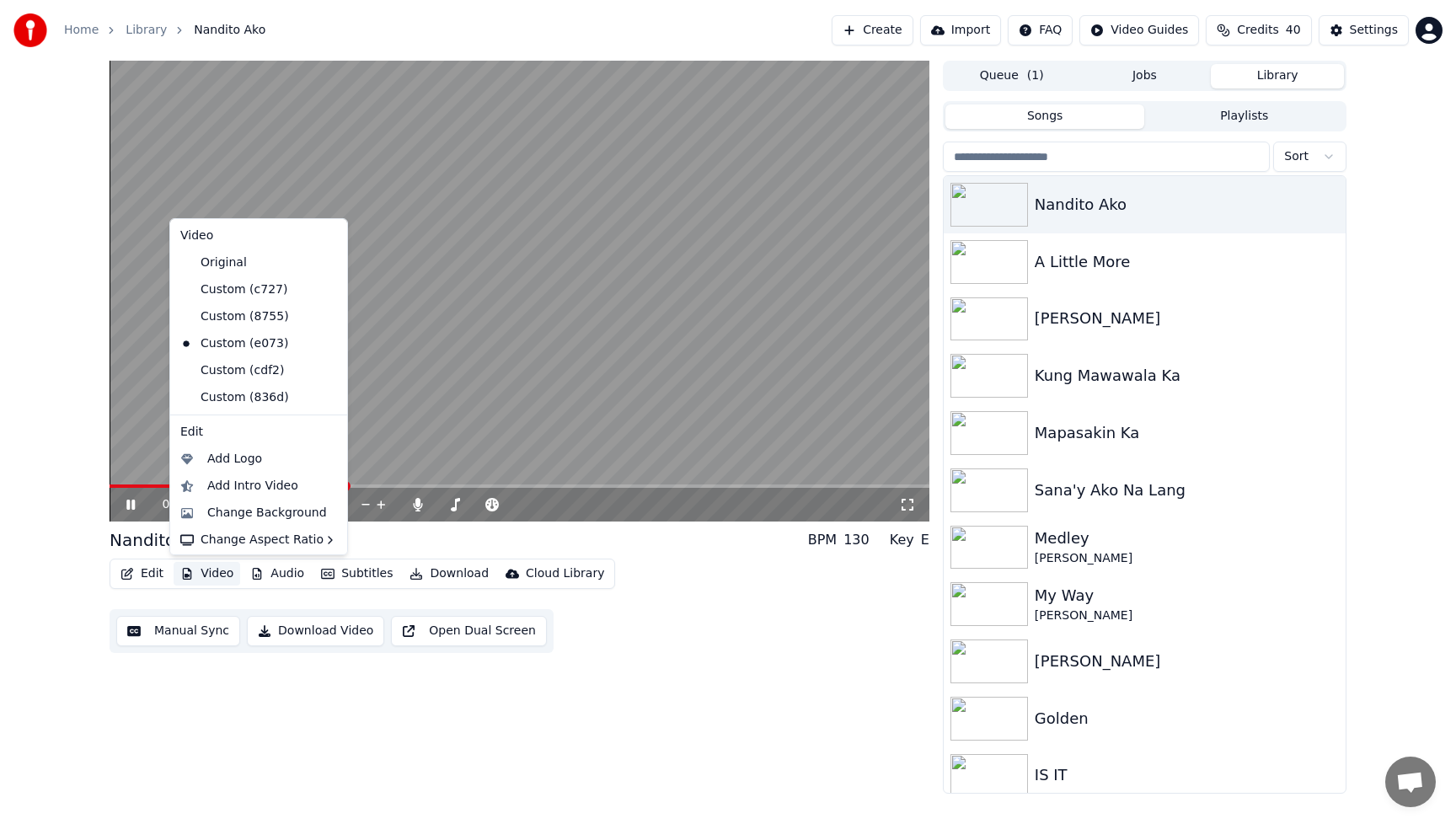
click at [213, 576] on button "Video" at bounding box center [207, 573] width 66 height 24
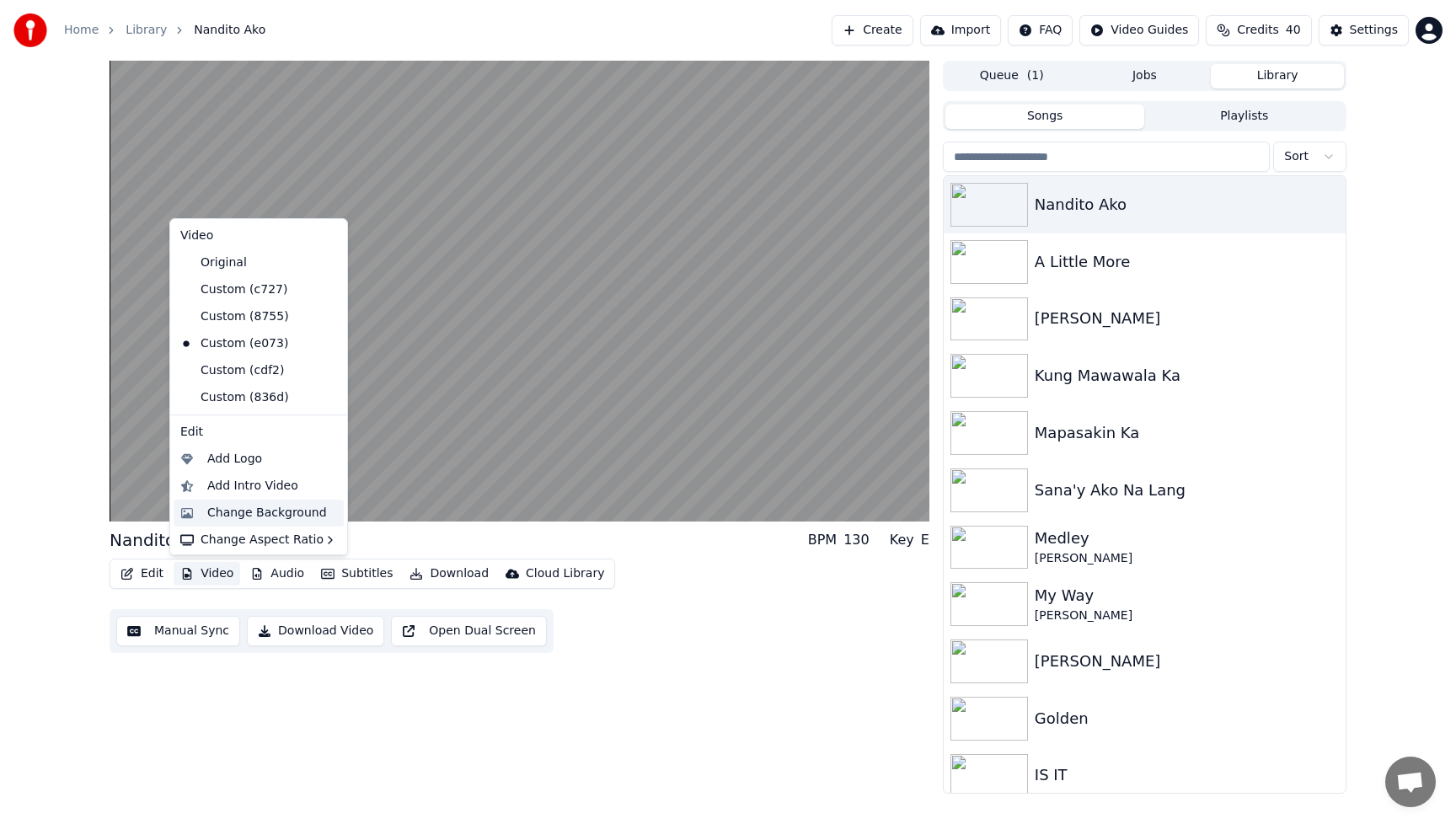
click at [228, 515] on div "Change Background" at bounding box center [266, 512] width 120 height 17
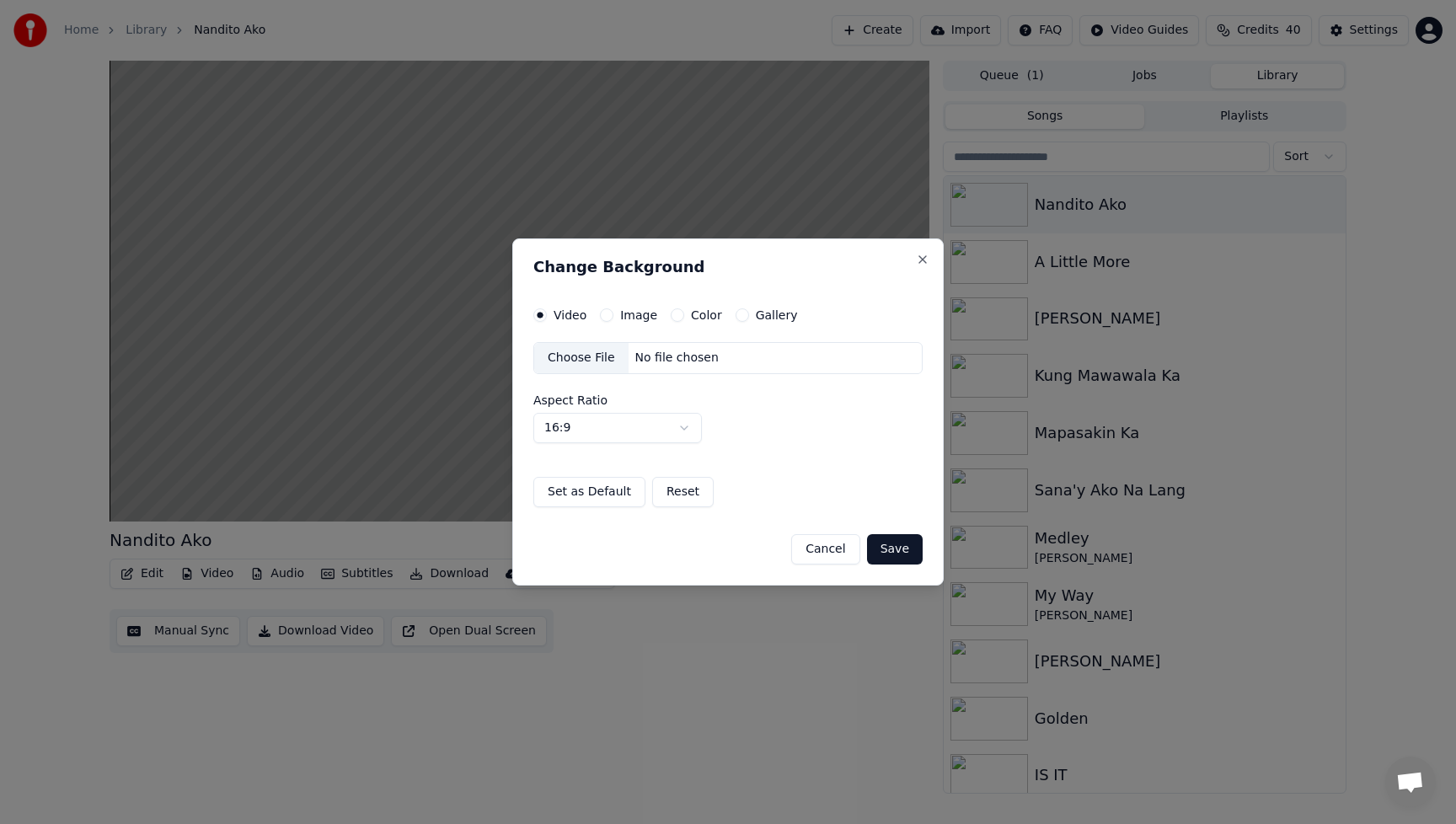
click at [584, 357] on div "Choose File" at bounding box center [581, 358] width 94 height 31
click at [898, 549] on button "Save" at bounding box center [895, 549] width 56 height 31
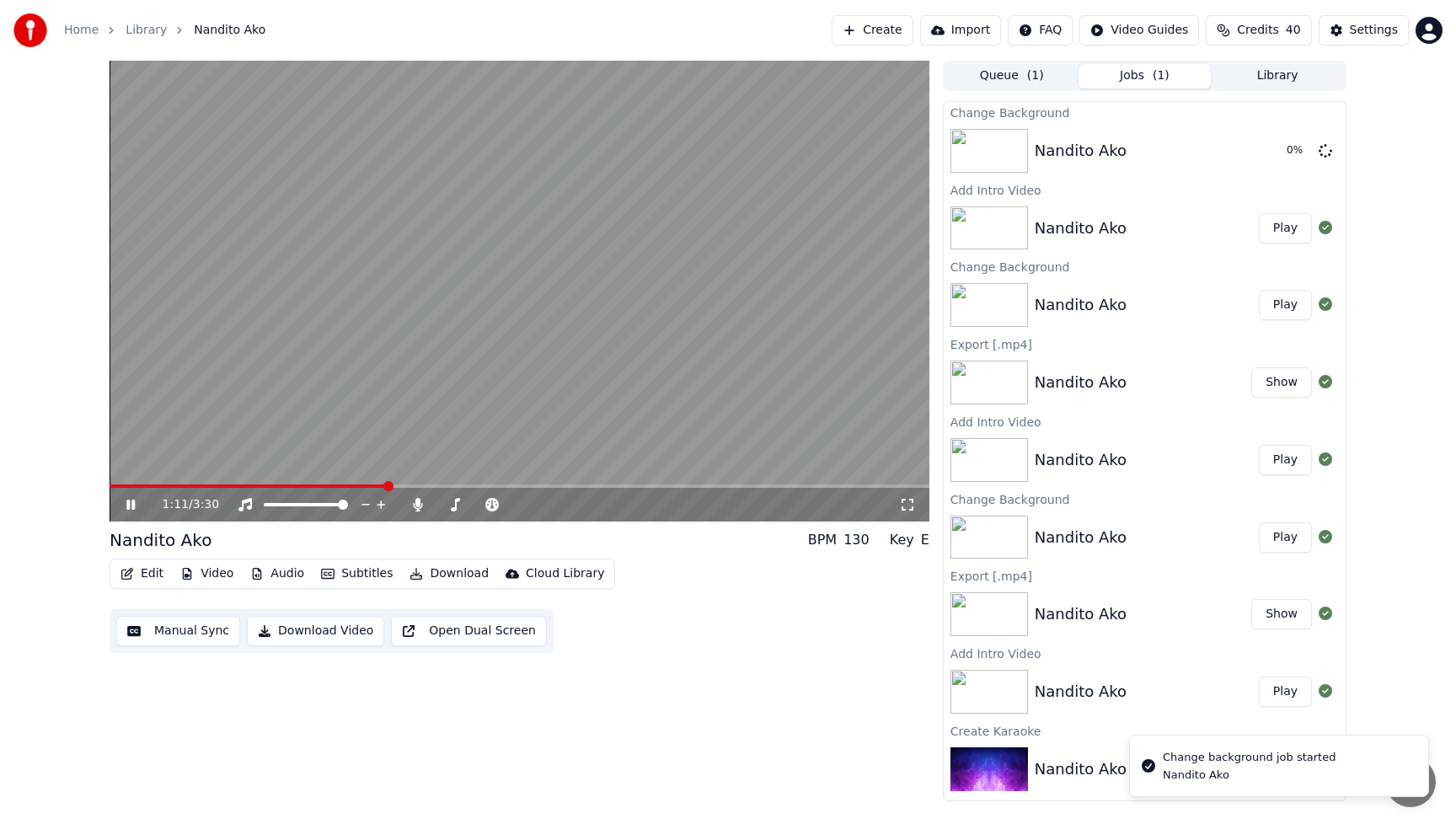
click at [131, 502] on icon at bounding box center [142, 504] width 39 height 13
click at [1279, 150] on button "Play" at bounding box center [1285, 150] width 53 height 31
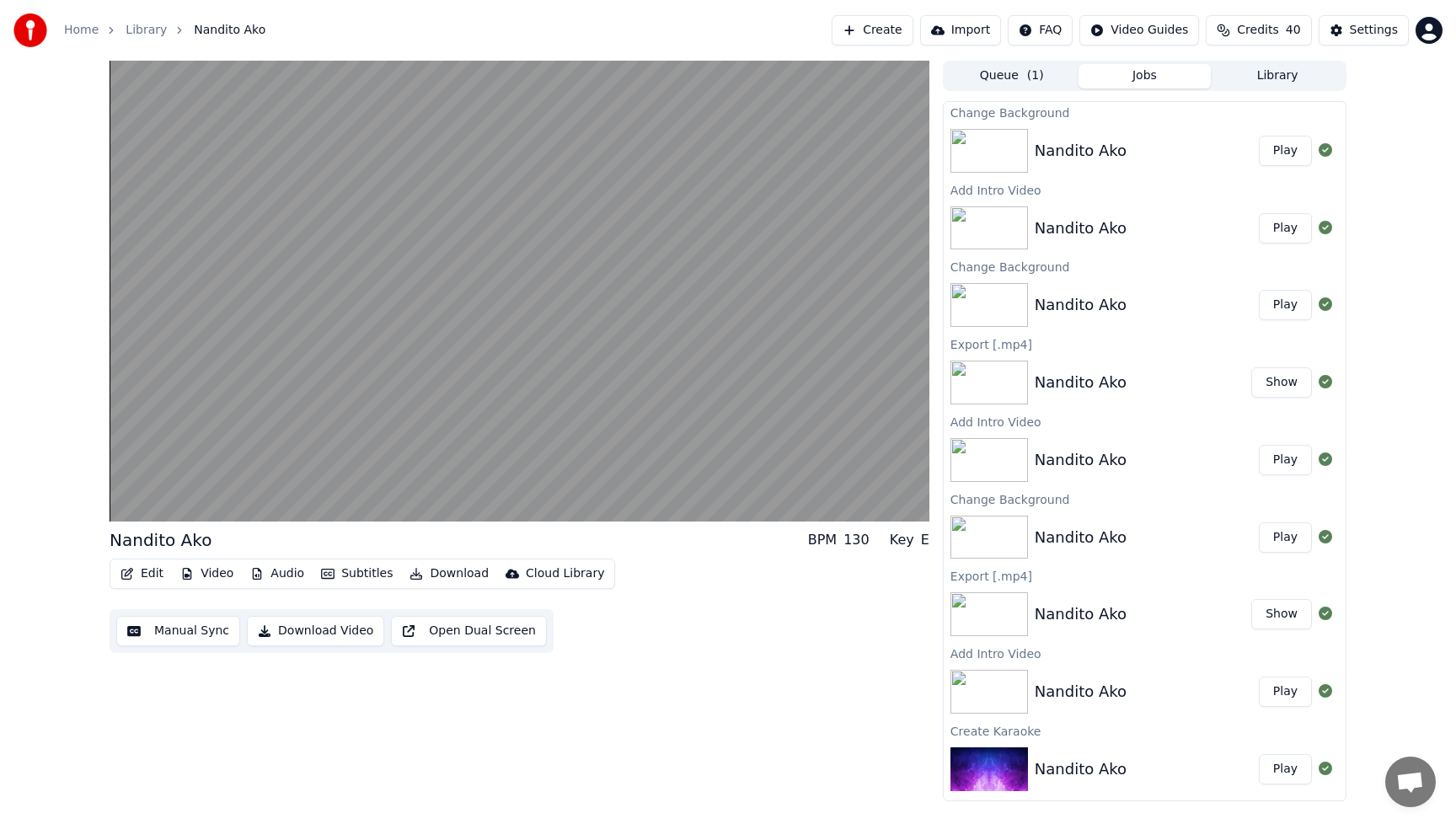
click at [207, 569] on button "Video" at bounding box center [207, 573] width 66 height 24
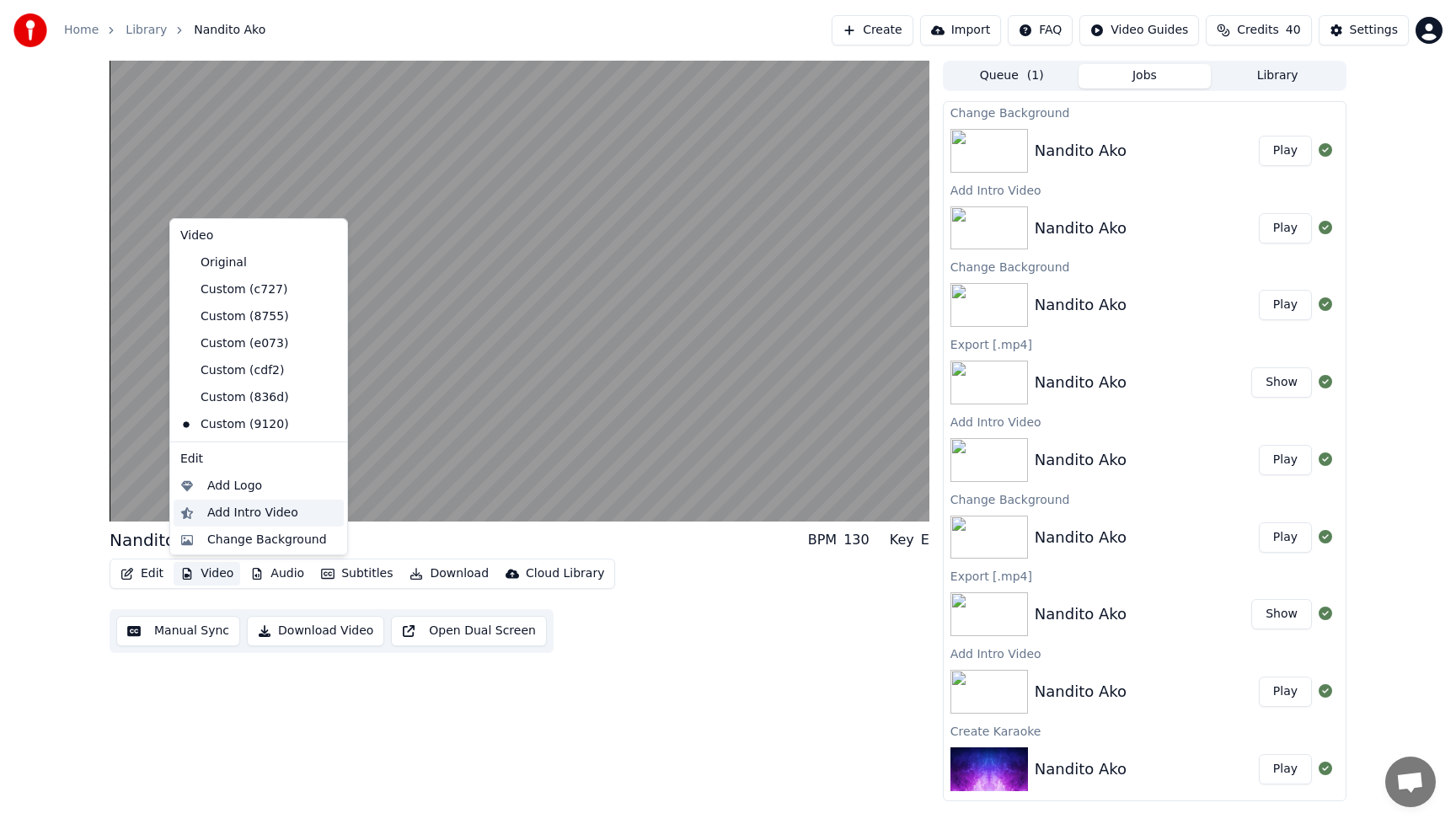
click at [229, 510] on div "Add Intro Video" at bounding box center [252, 512] width 91 height 17
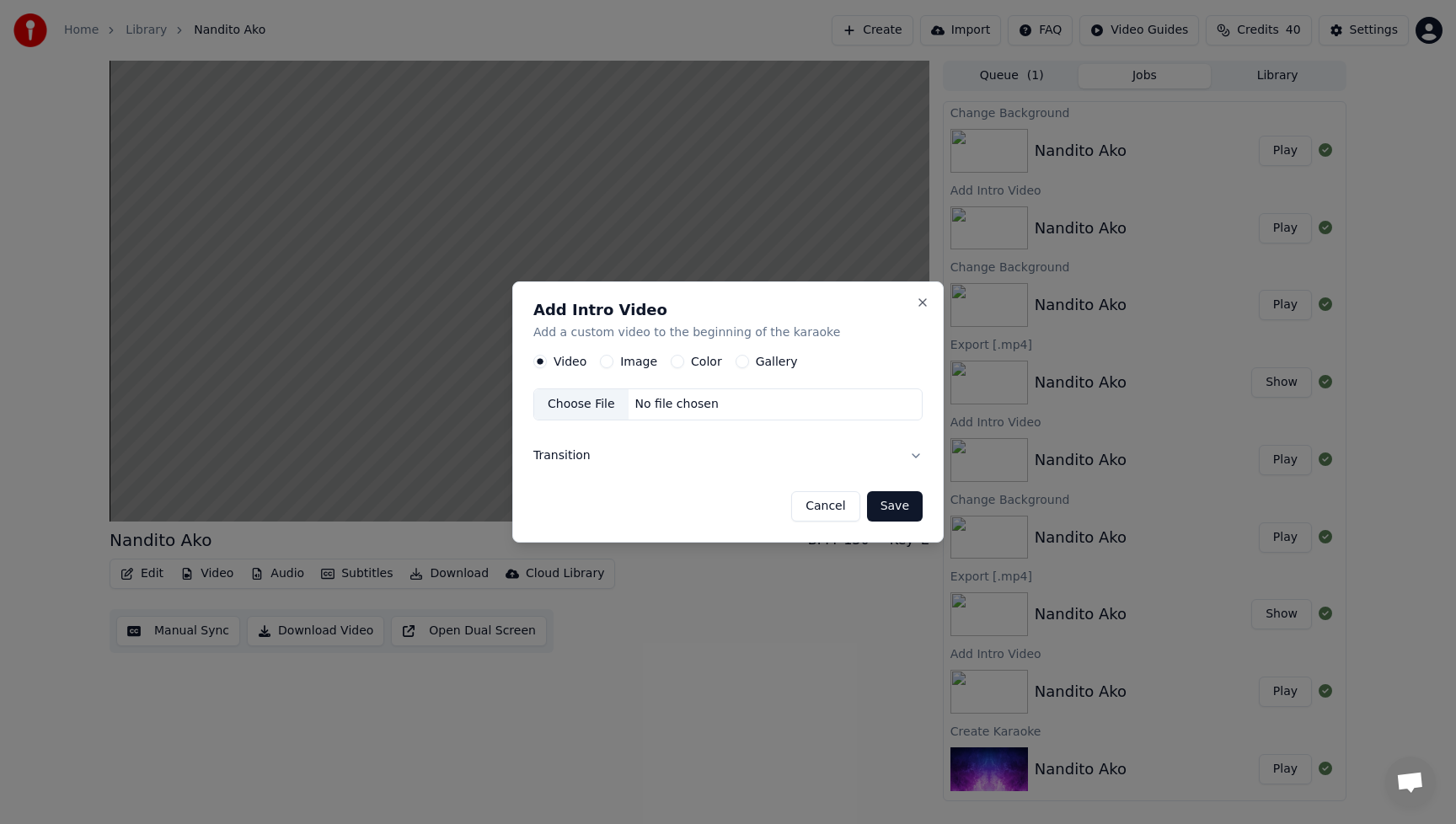
click at [615, 360] on div "Image" at bounding box center [628, 360] width 58 height 13
click at [614, 359] on div "Image" at bounding box center [628, 360] width 58 height 13
click at [659, 360] on div "Video Image Color Gallery" at bounding box center [665, 360] width 264 height 13
click at [644, 360] on label "Image" at bounding box center [638, 361] width 37 height 12
click at [614, 360] on button "Image" at bounding box center [606, 360] width 13 height 13
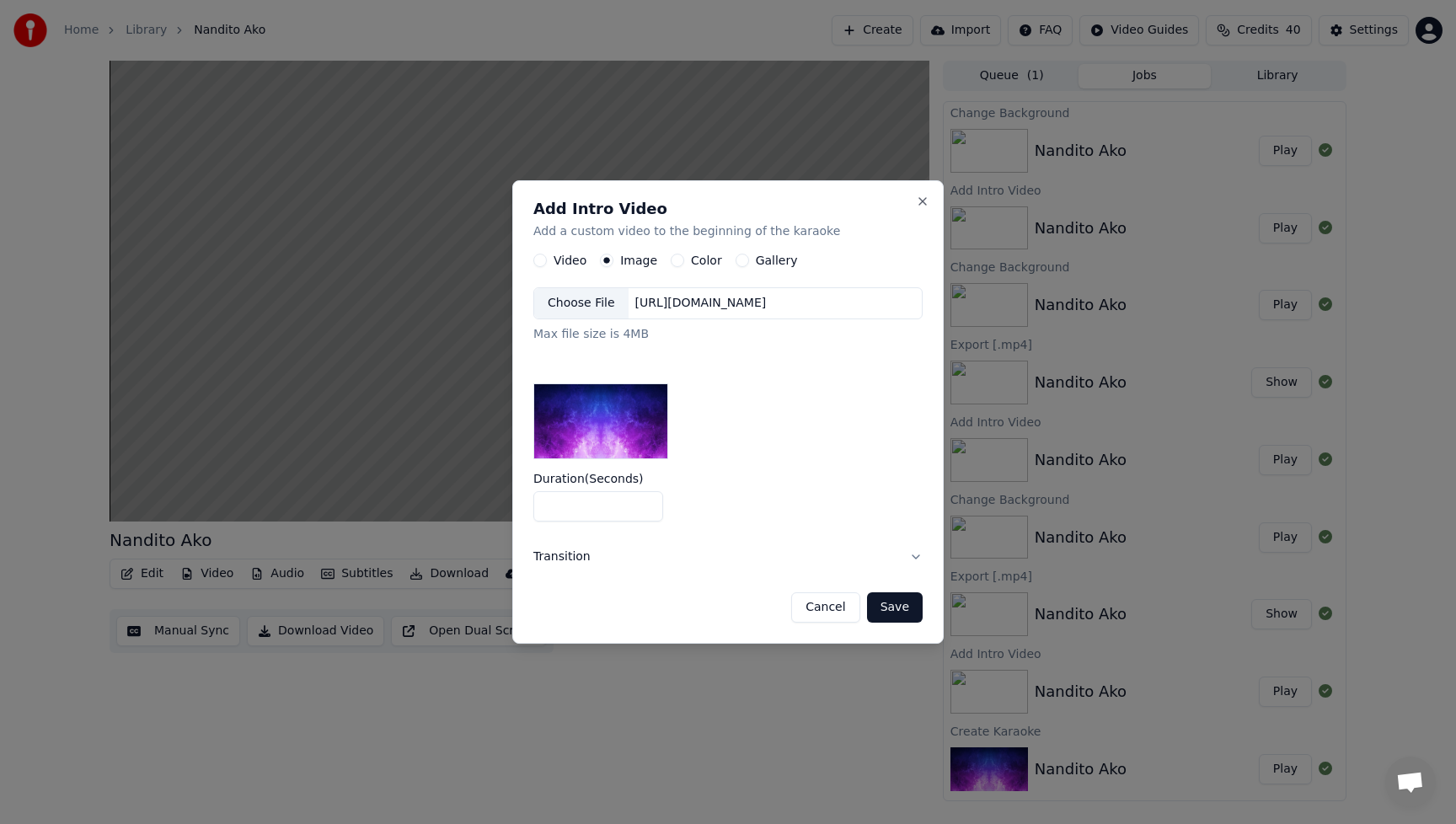
click at [591, 307] on div "Choose File" at bounding box center [581, 303] width 94 height 31
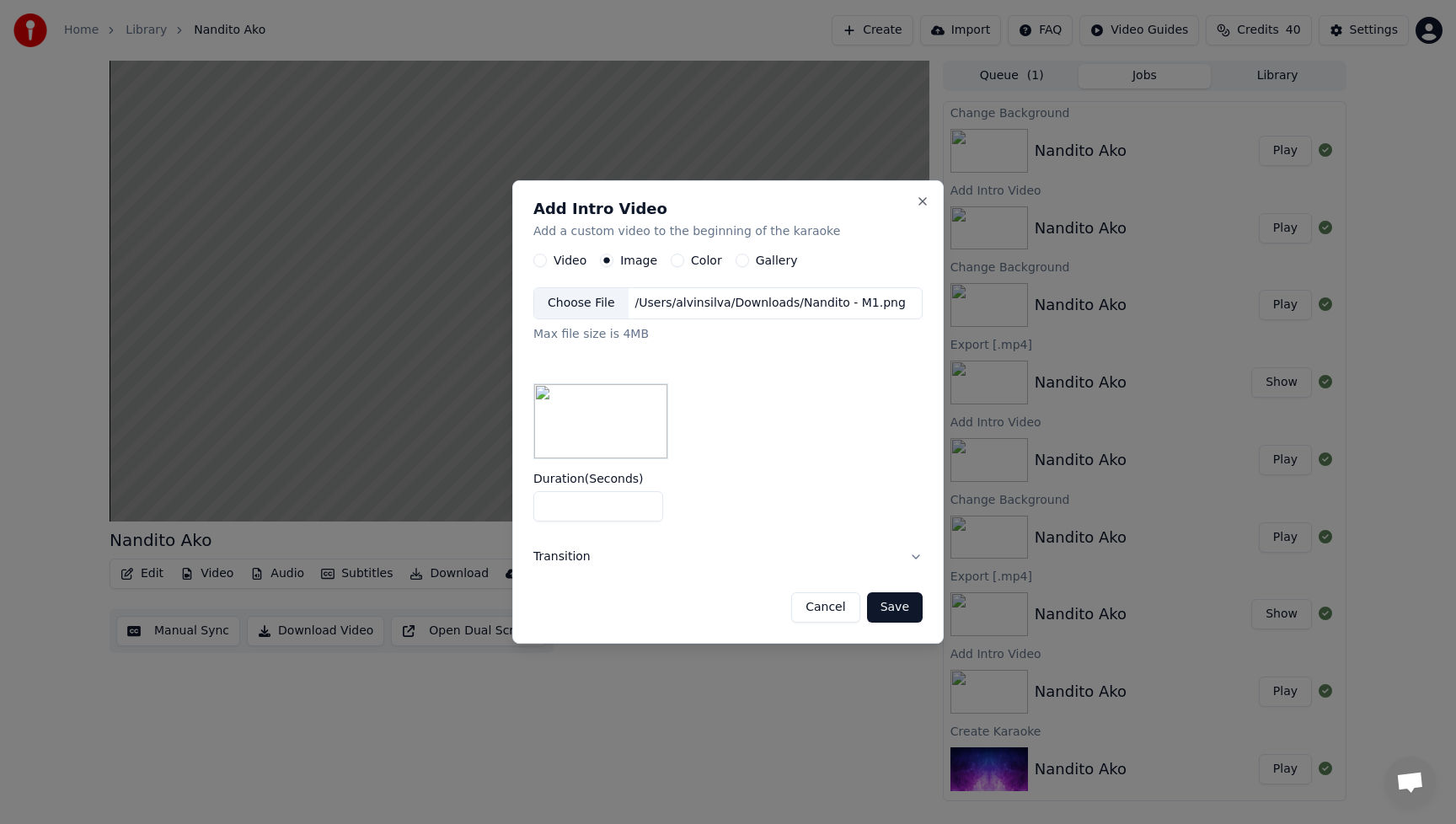
click at [910, 607] on button "Save" at bounding box center [895, 608] width 56 height 31
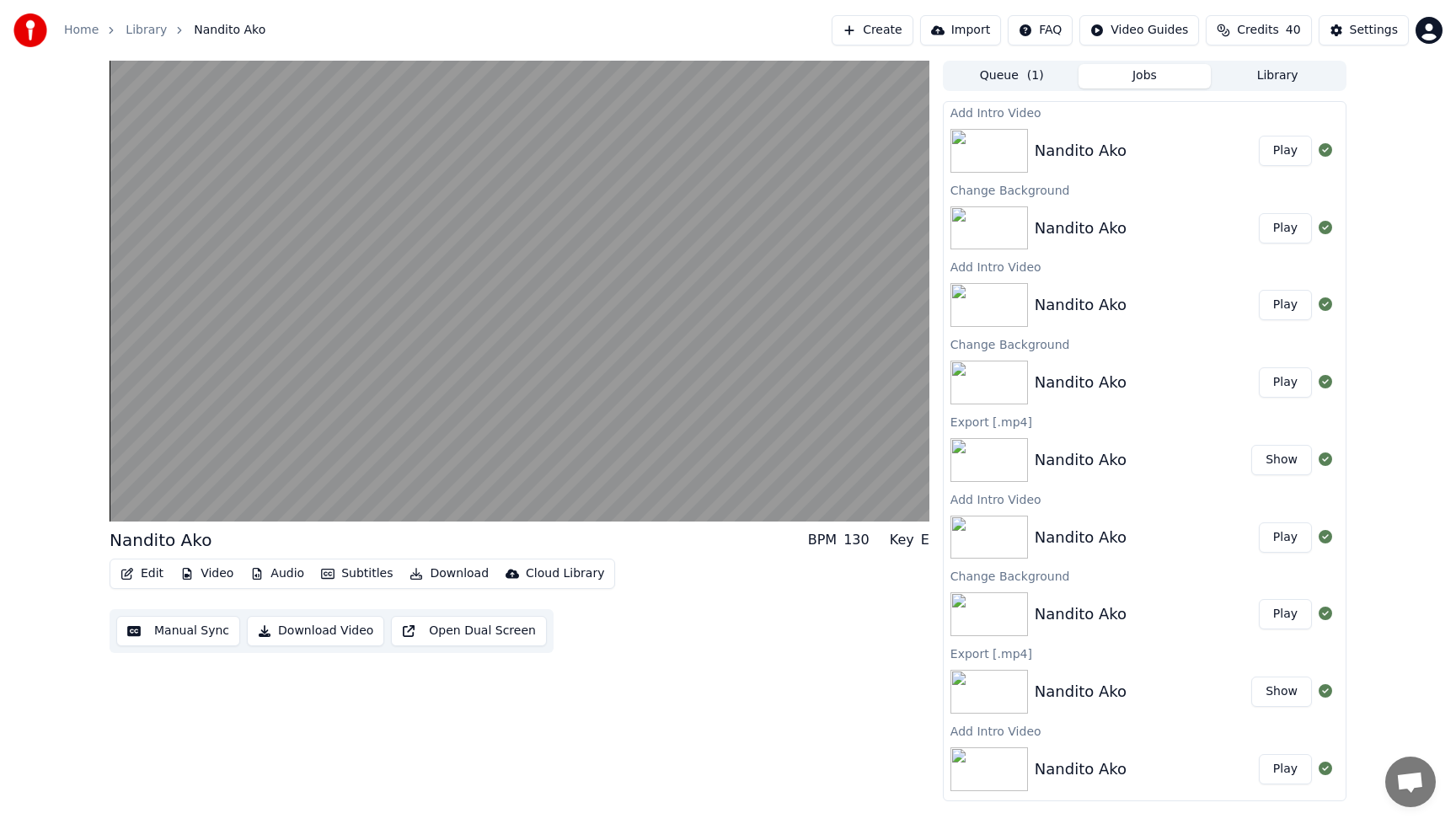
click at [1278, 149] on button "Play" at bounding box center [1285, 150] width 53 height 31
click at [1276, 230] on button "Play" at bounding box center [1285, 228] width 53 height 31
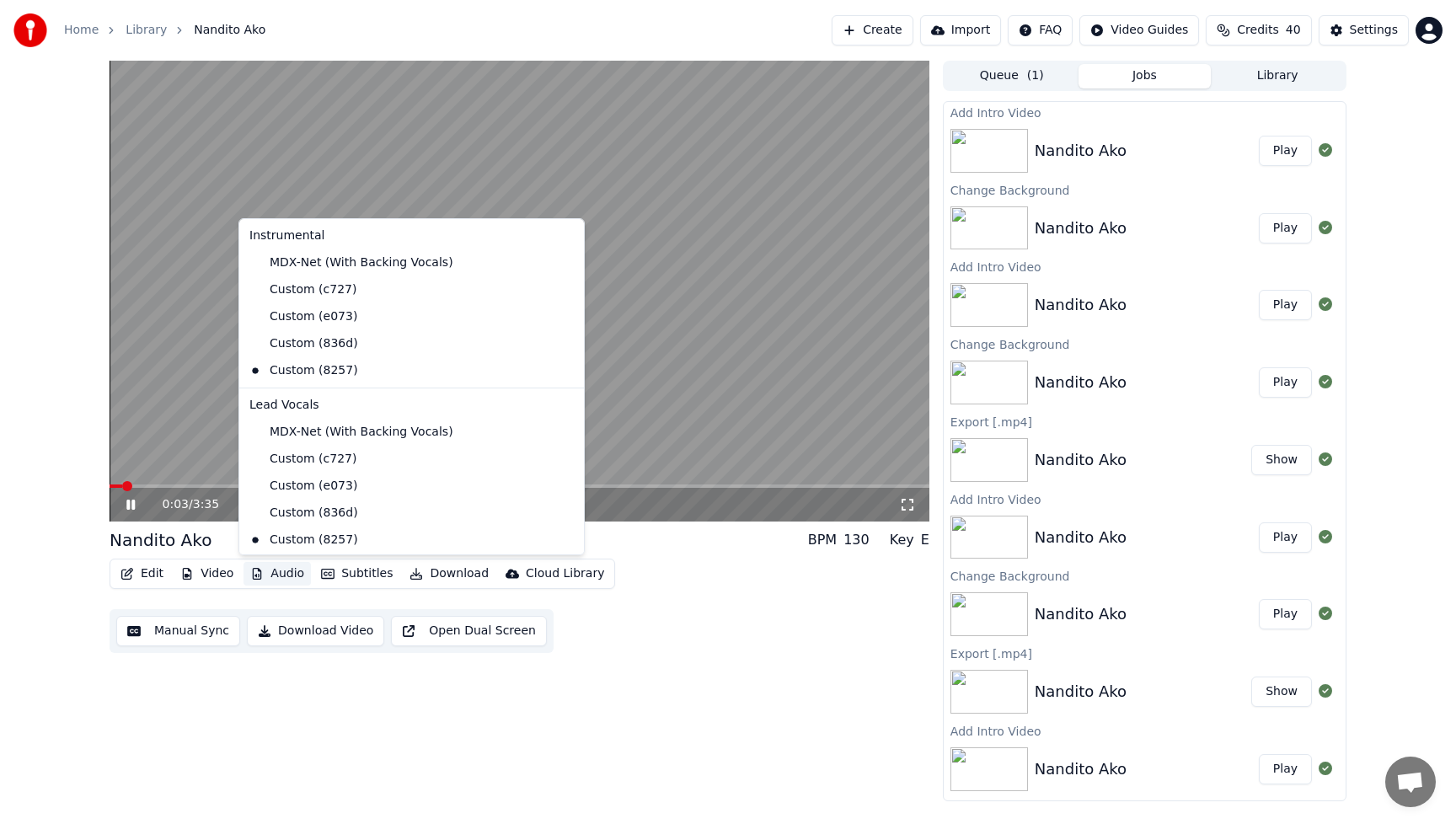
click at [264, 573] on button "Audio" at bounding box center [277, 573] width 67 height 24
click at [309, 342] on div "Custom (836d)" at bounding box center [399, 343] width 312 height 27
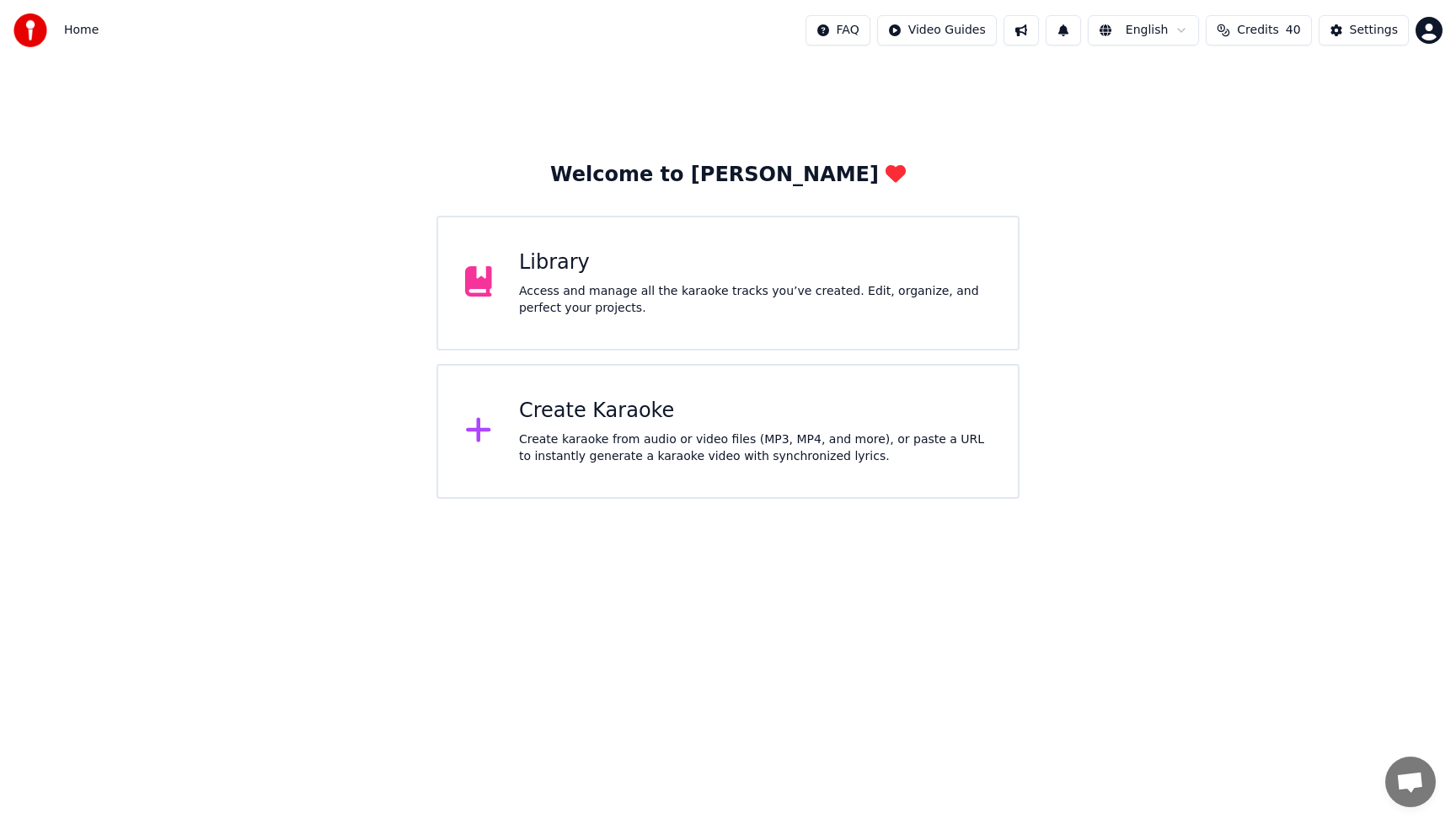
click at [608, 270] on div "Library" at bounding box center [755, 263] width 472 height 27
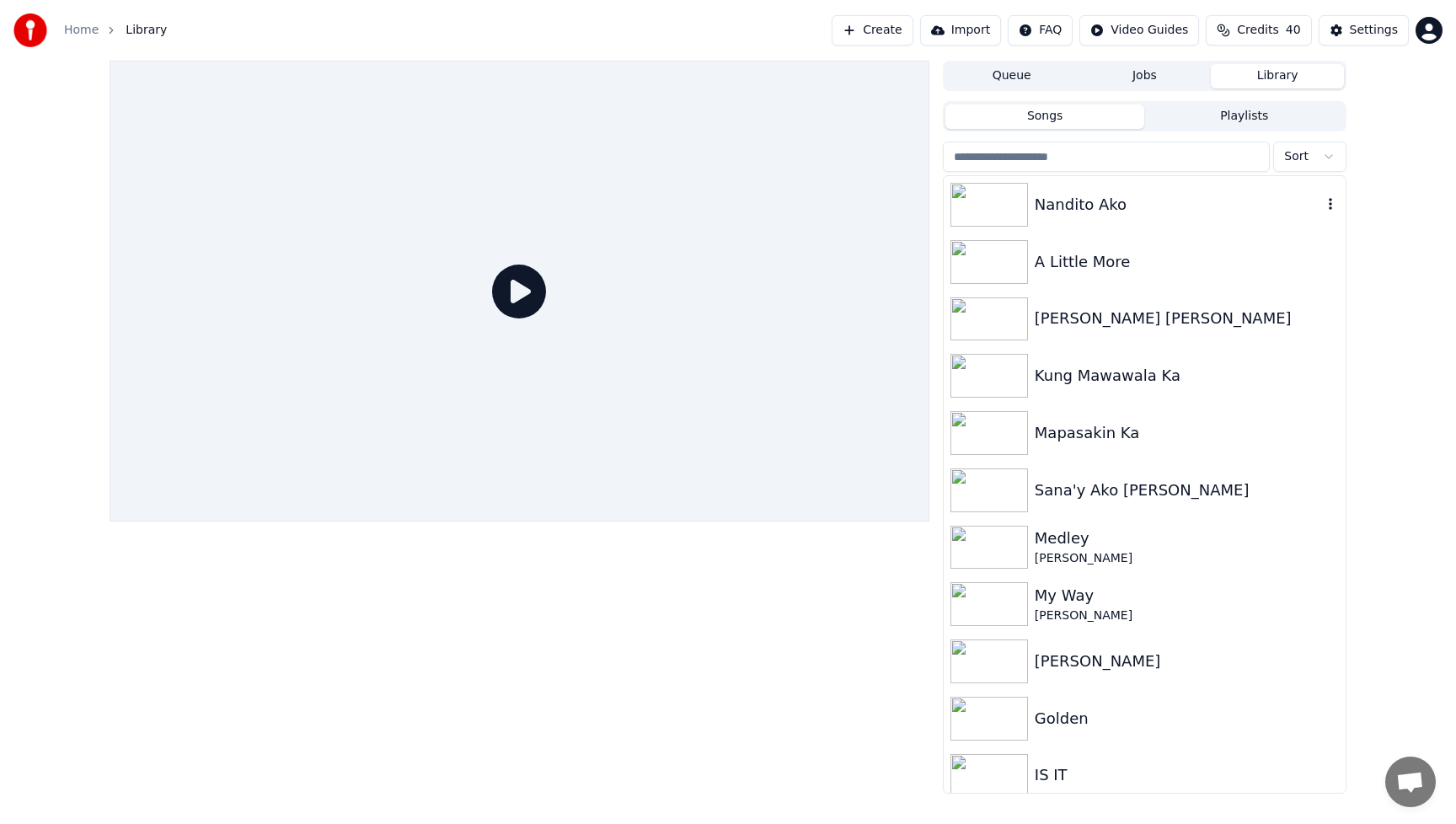
click at [1086, 206] on div "Nandito Ako" at bounding box center [1178, 204] width 287 height 24
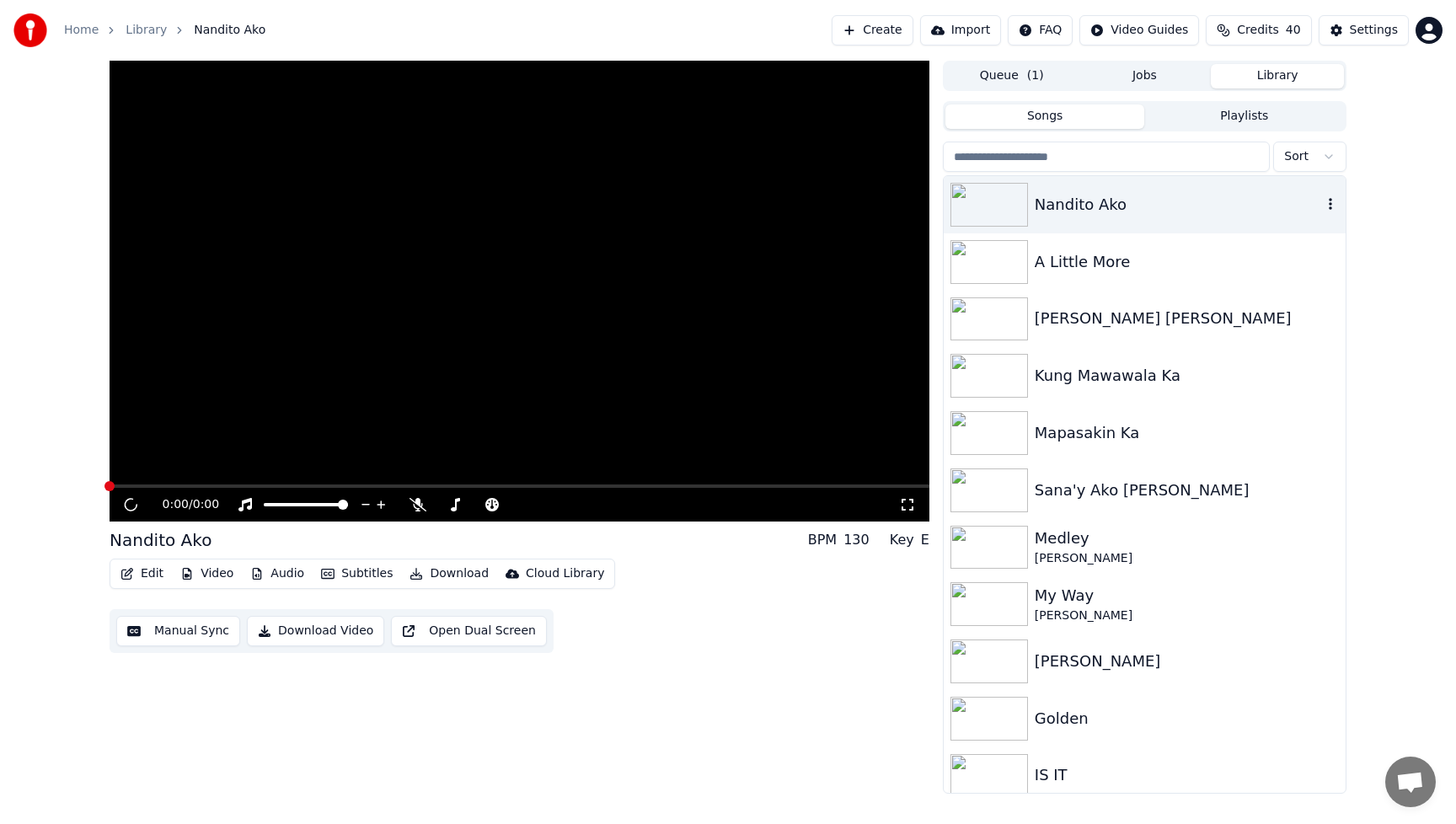
click at [1086, 206] on div "Nandito Ako" at bounding box center [1178, 204] width 287 height 24
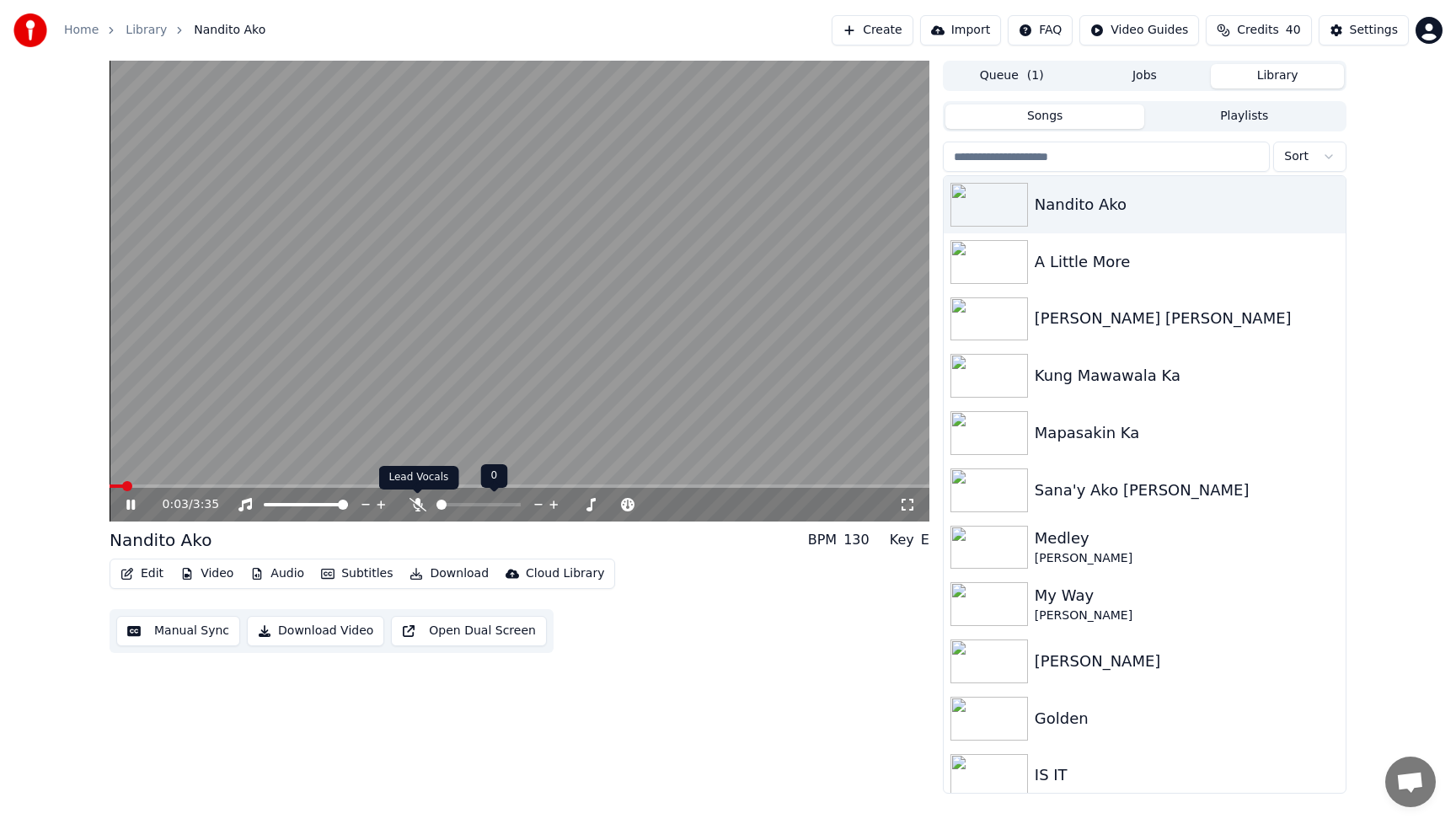
click at [418, 505] on icon at bounding box center [417, 504] width 17 height 13
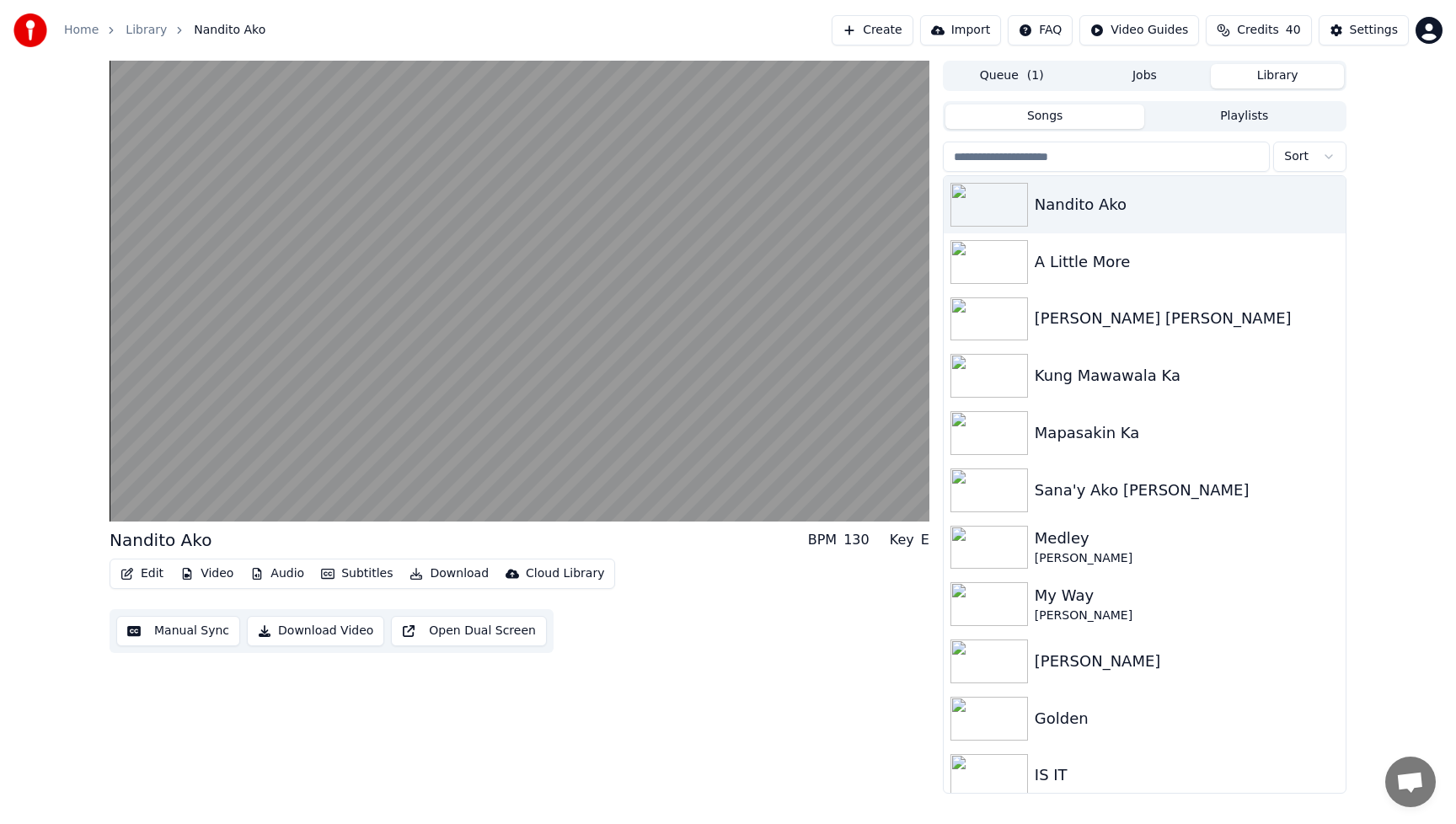
click at [275, 574] on button "Audio" at bounding box center [277, 573] width 67 height 24
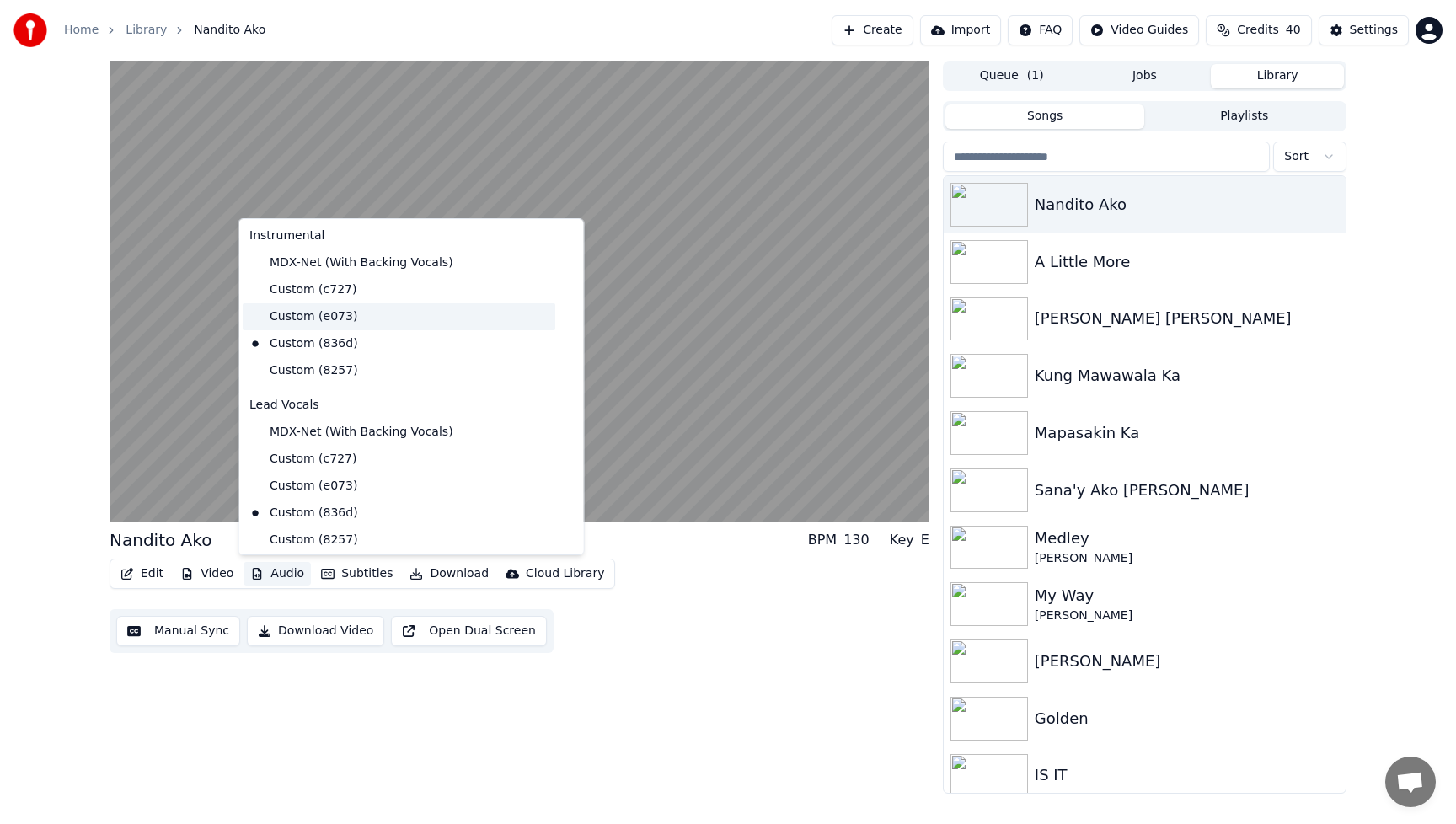
click at [303, 318] on div "Custom (e073)" at bounding box center [399, 316] width 312 height 27
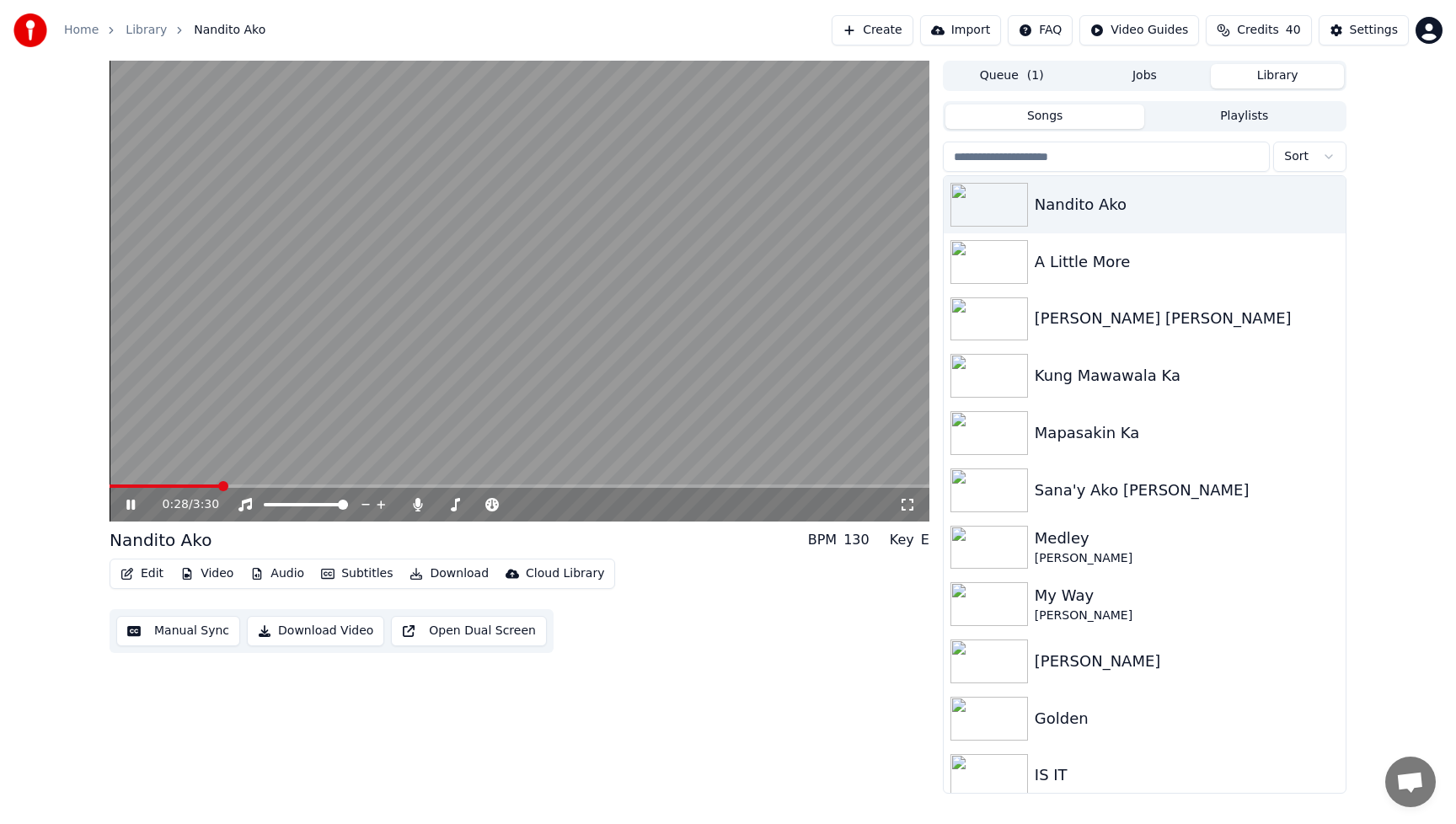
click at [198, 569] on button "Video" at bounding box center [207, 573] width 66 height 24
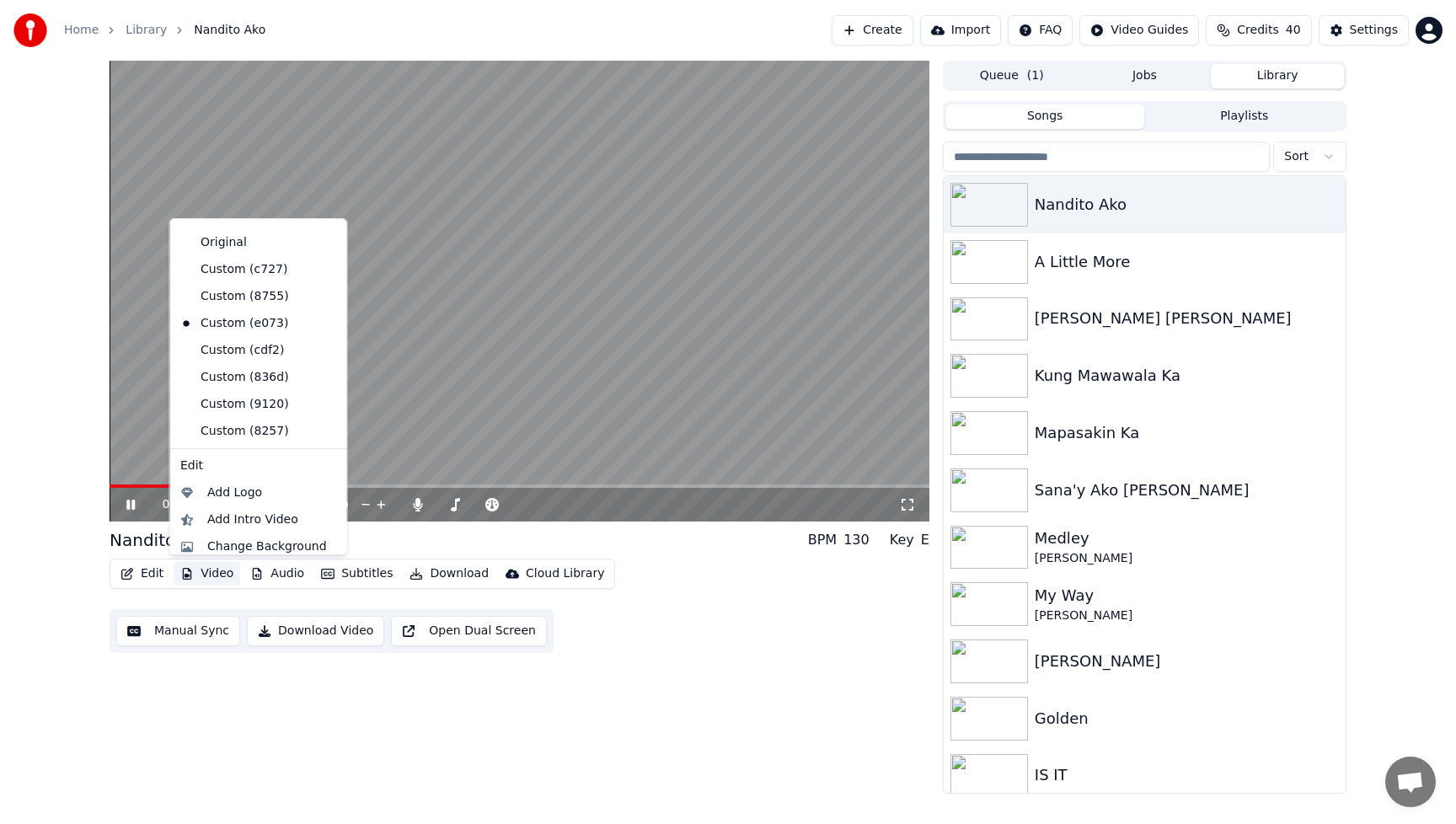
scroll to position [57, 0]
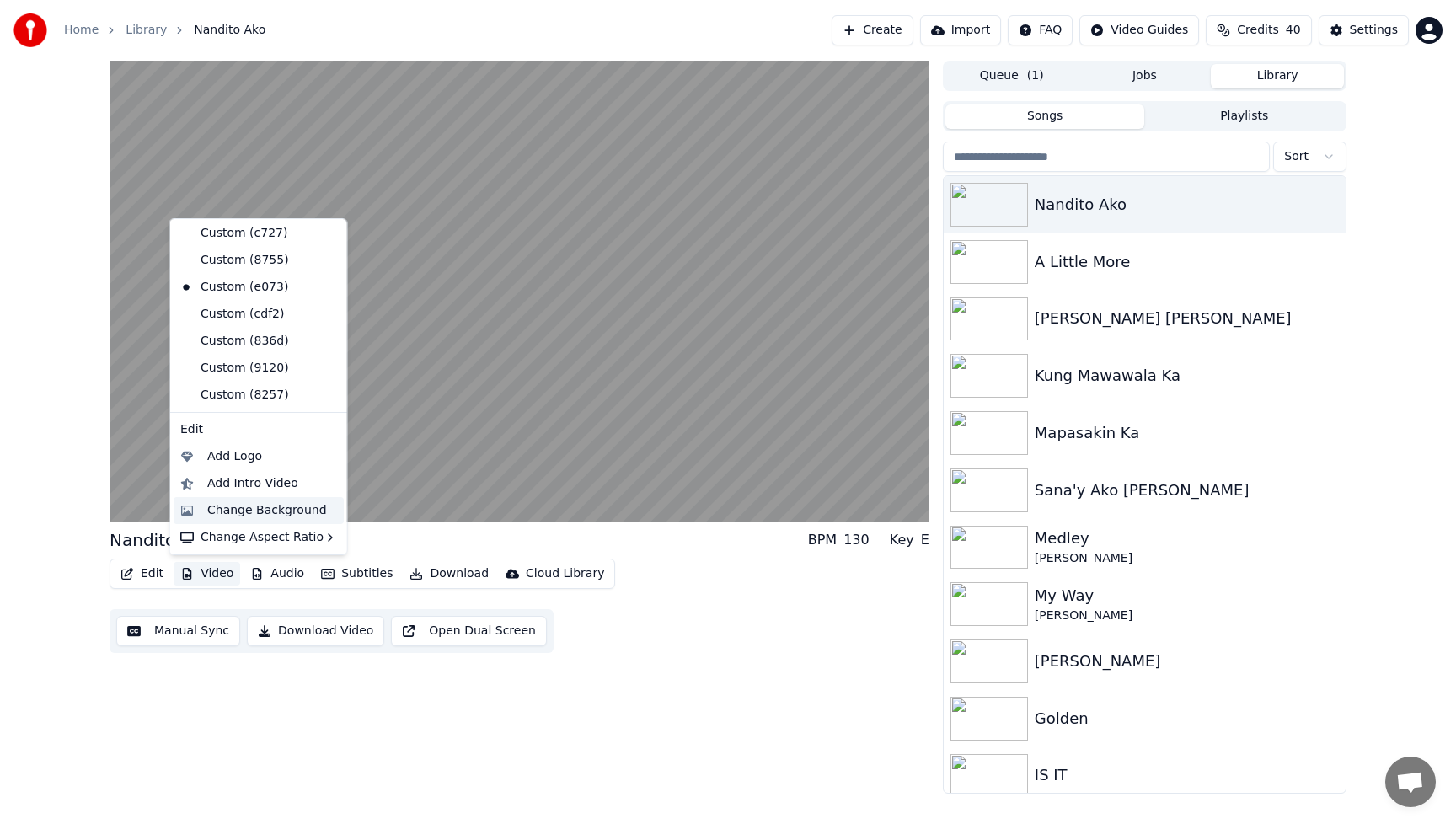
click at [230, 513] on div "Change Background" at bounding box center [266, 510] width 120 height 17
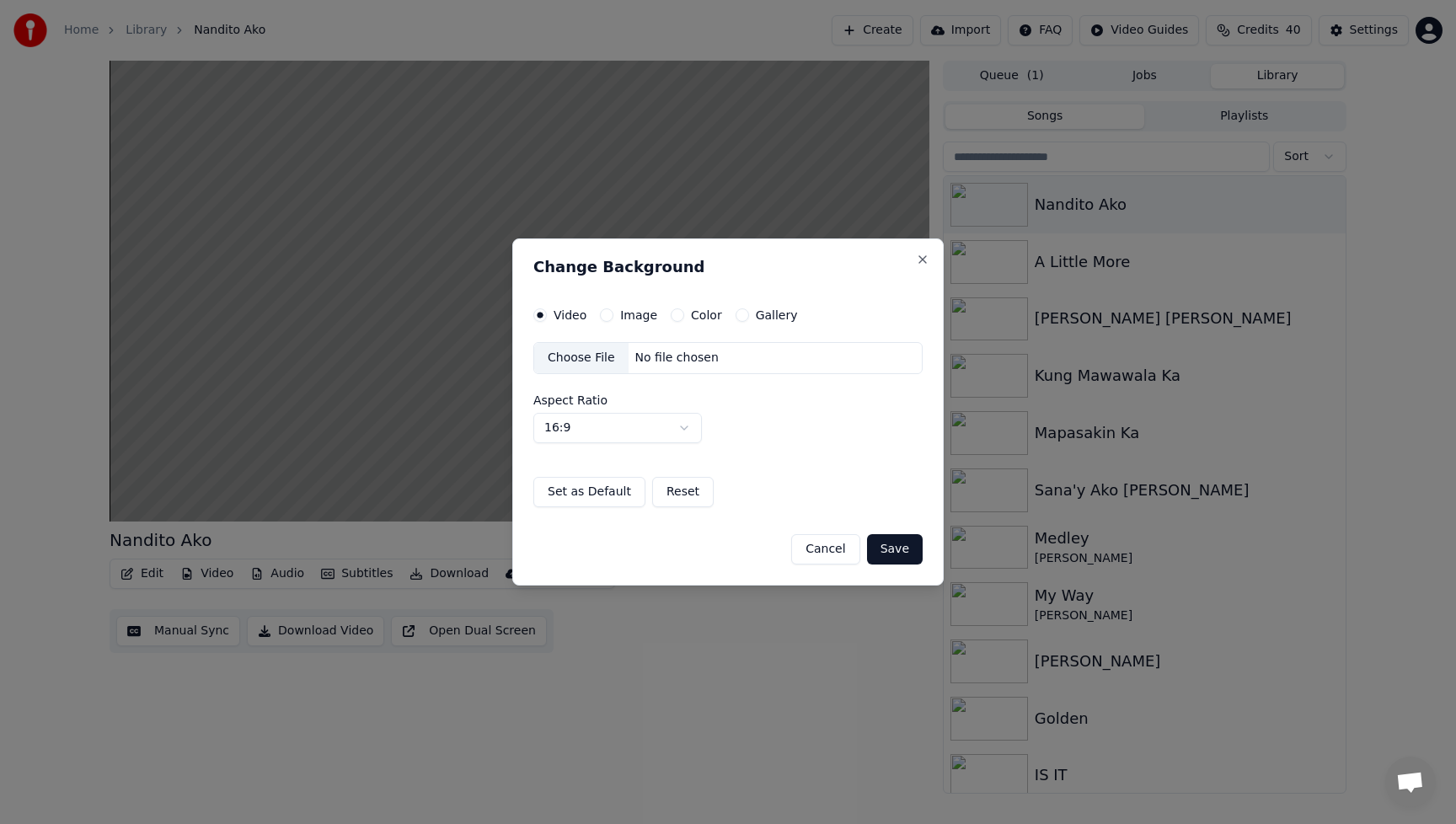
click at [567, 359] on div "Choose File" at bounding box center [581, 358] width 94 height 31
click at [905, 546] on button "Save" at bounding box center [895, 549] width 56 height 31
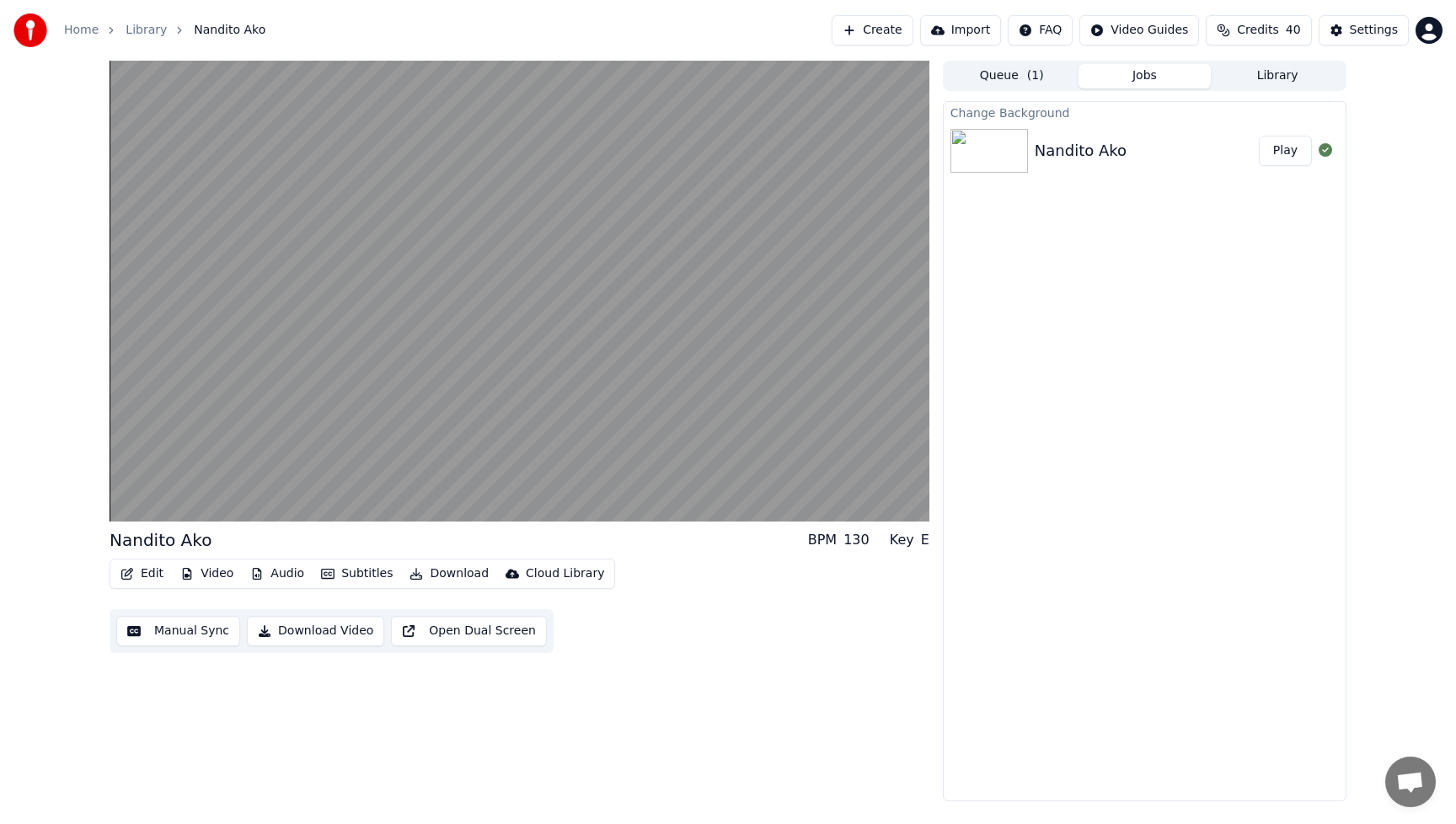
click at [1283, 149] on button "Play" at bounding box center [1285, 150] width 53 height 31
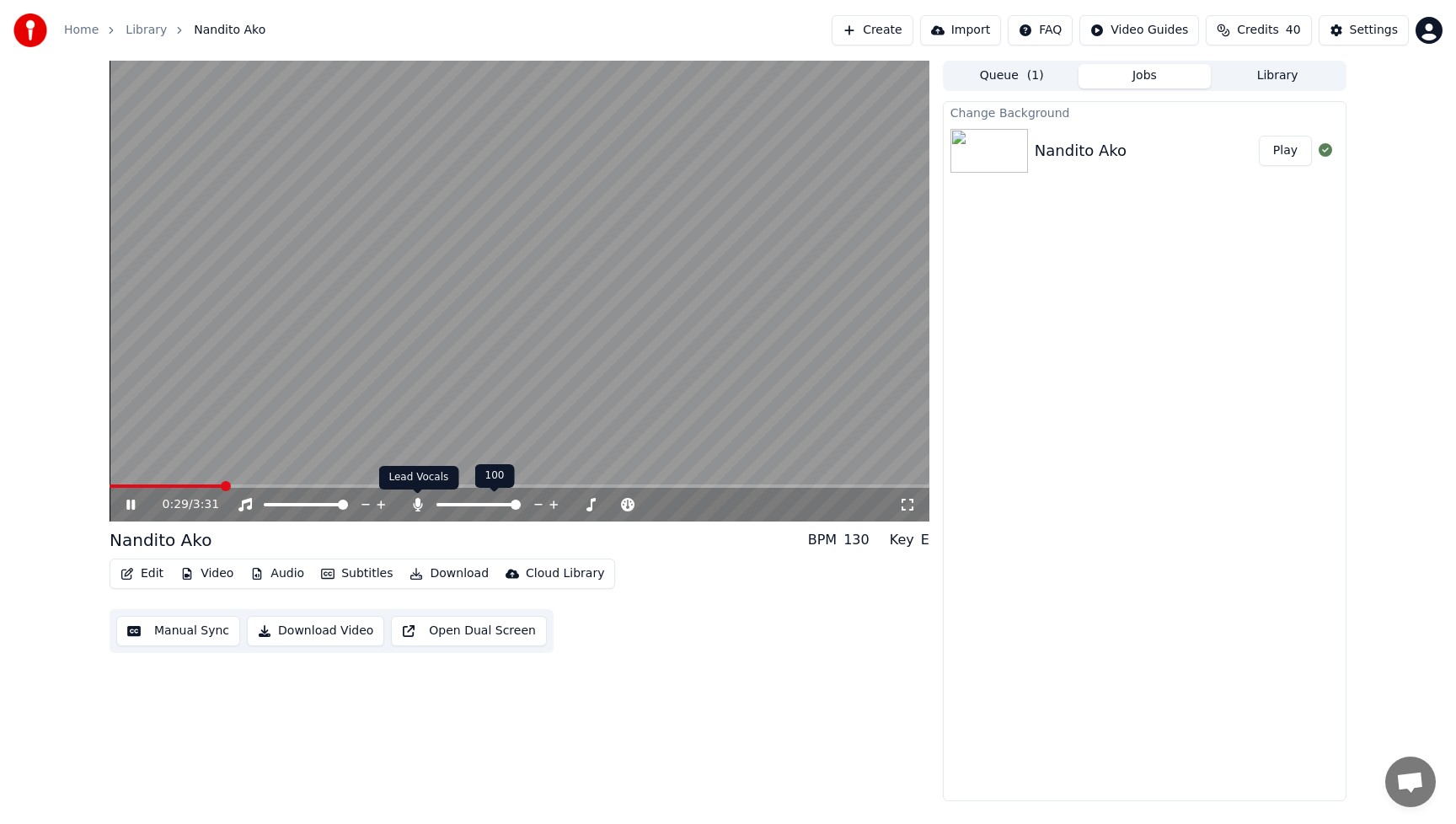
click at [417, 505] on icon at bounding box center [417, 504] width 10 height 13
click at [341, 632] on button "Download Video" at bounding box center [315, 631] width 137 height 31
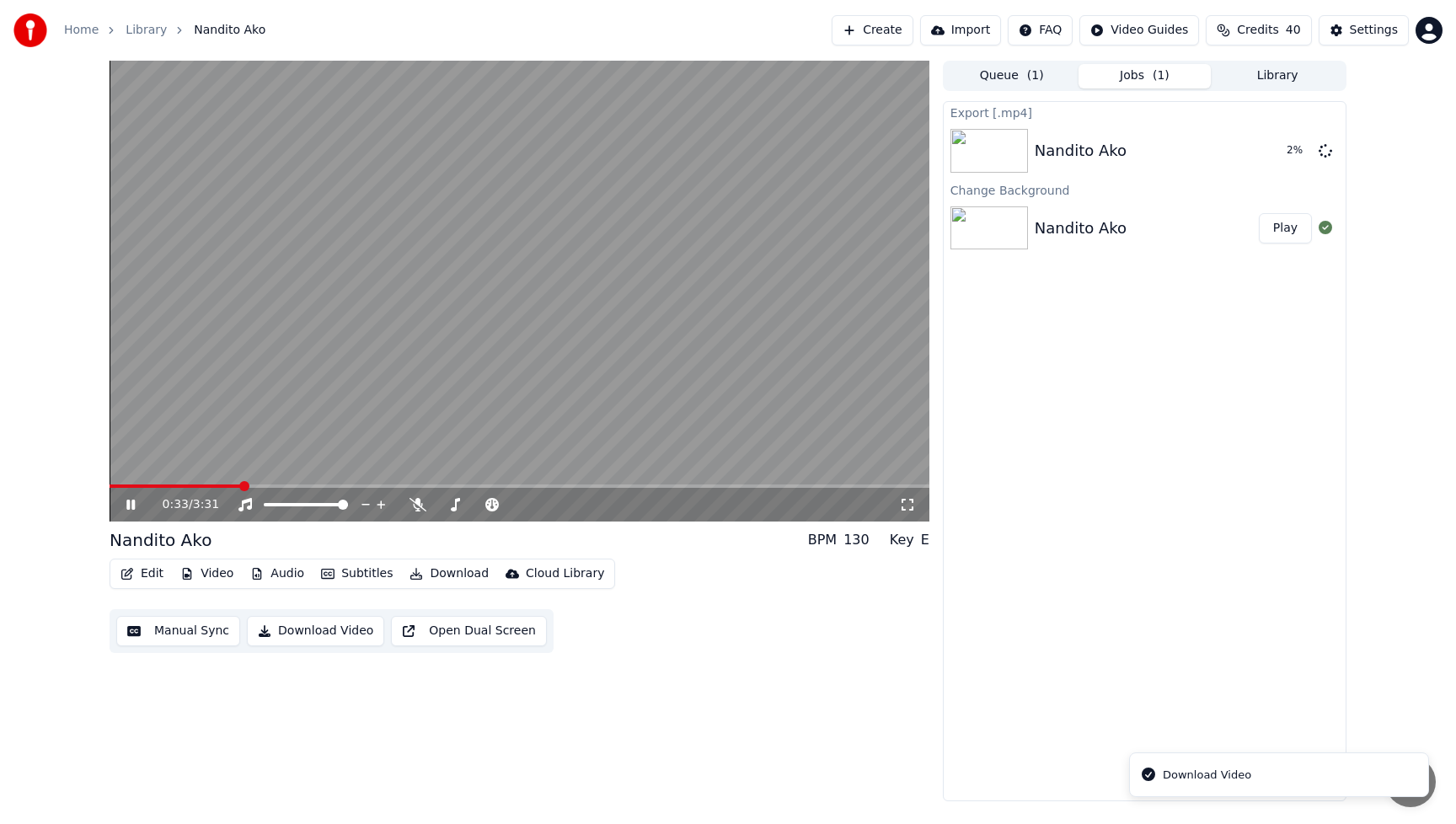
click at [127, 502] on icon at bounding box center [131, 505] width 9 height 10
